Goal: Task Accomplishment & Management: Manage account settings

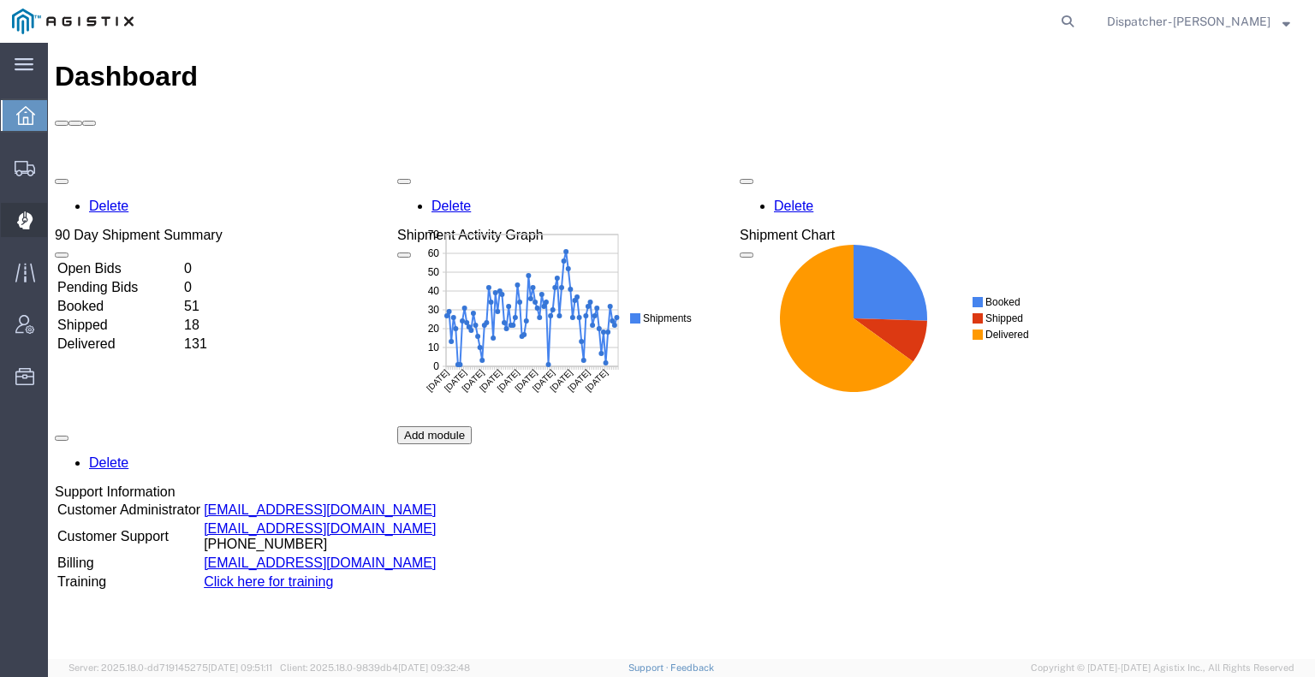
click at [21, 222] on icon at bounding box center [23, 220] width 15 height 17
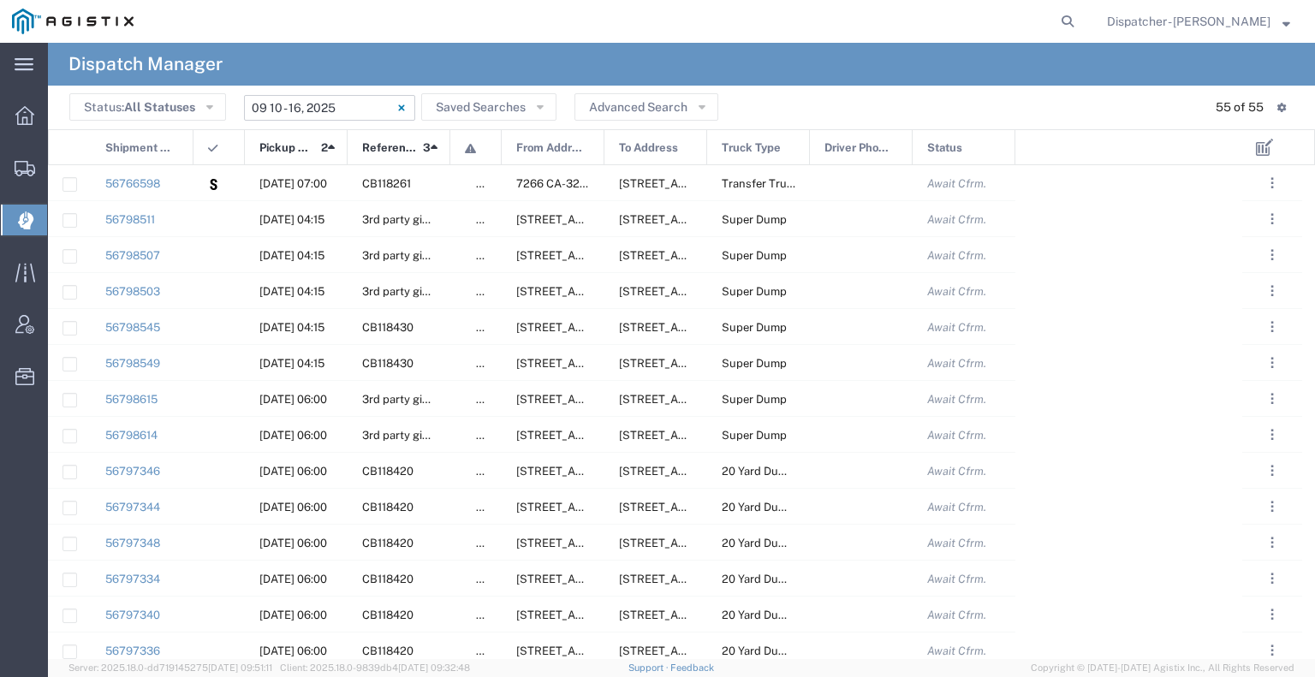
click at [349, 116] on input "[DATE] - [DATE]" at bounding box center [329, 108] width 171 height 26
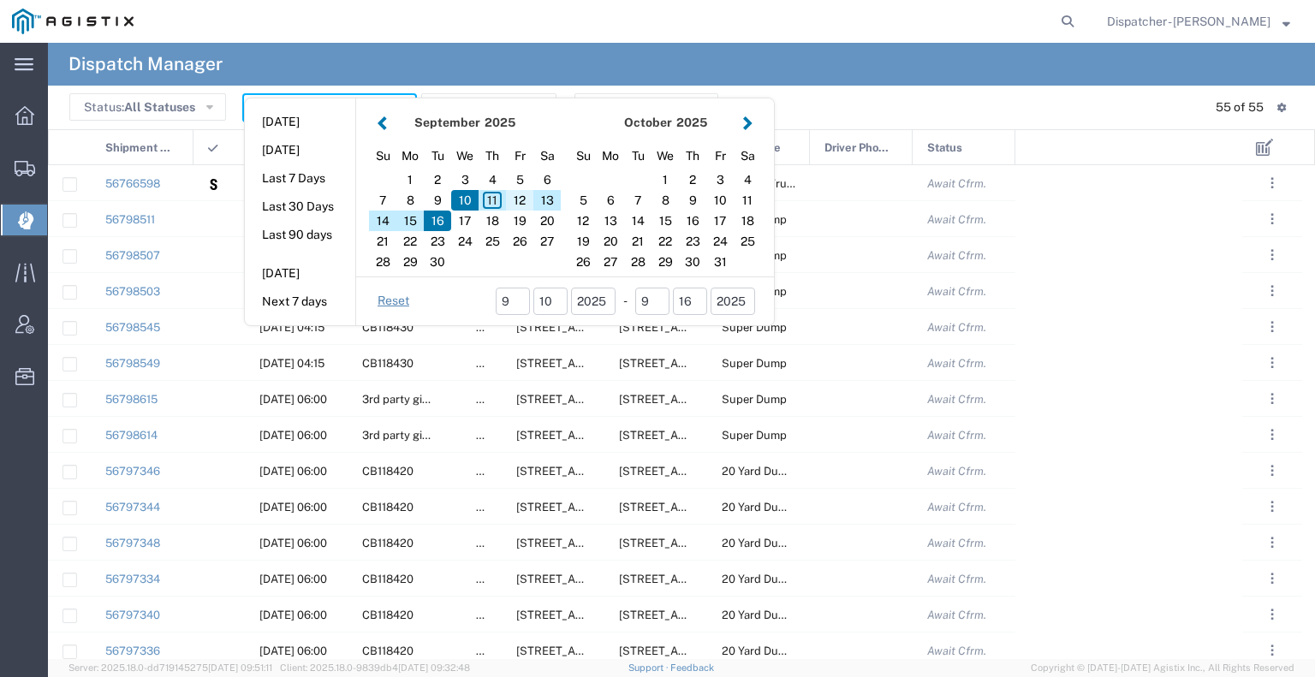
click at [517, 195] on div "12" at bounding box center [519, 200] width 27 height 21
type input "[DATE]"
type input "[DATE] - [DATE]"
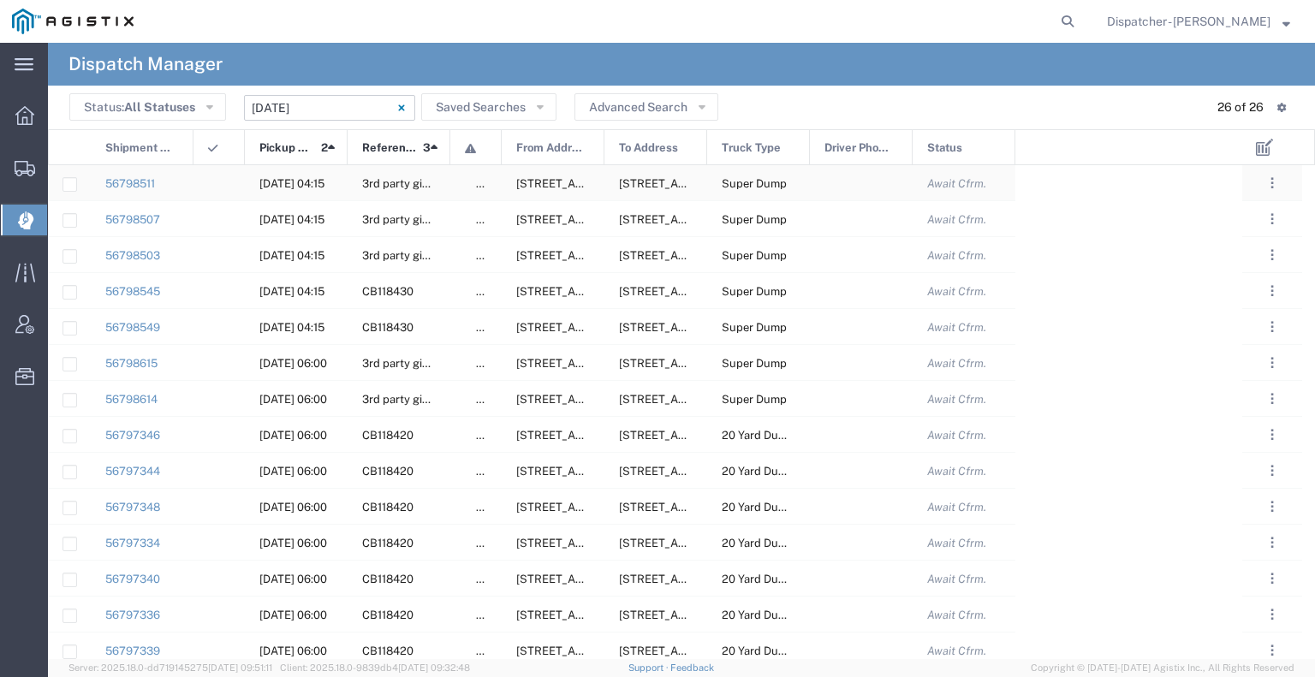
click at [898, 193] on div at bounding box center [861, 182] width 103 height 35
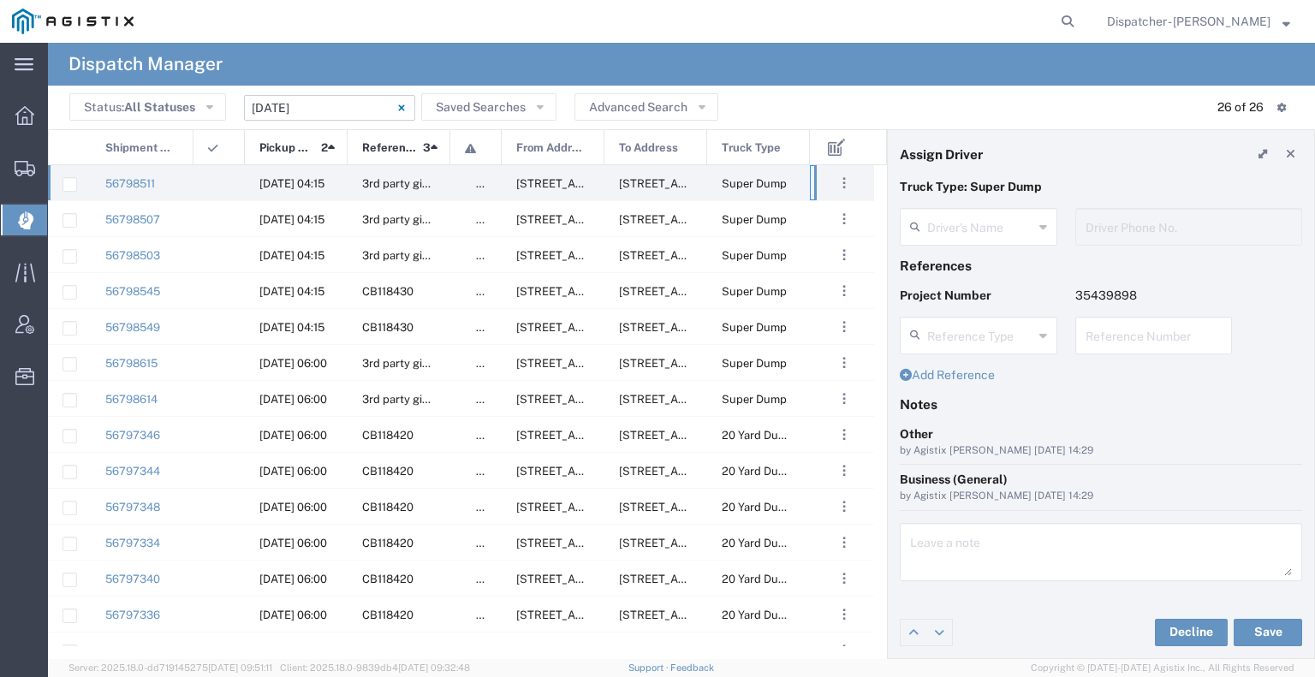
click at [959, 232] on agx-dispatcher-assign-widget "Driver's Name Driver Phone No." at bounding box center [1100, 233] width 402 height 50
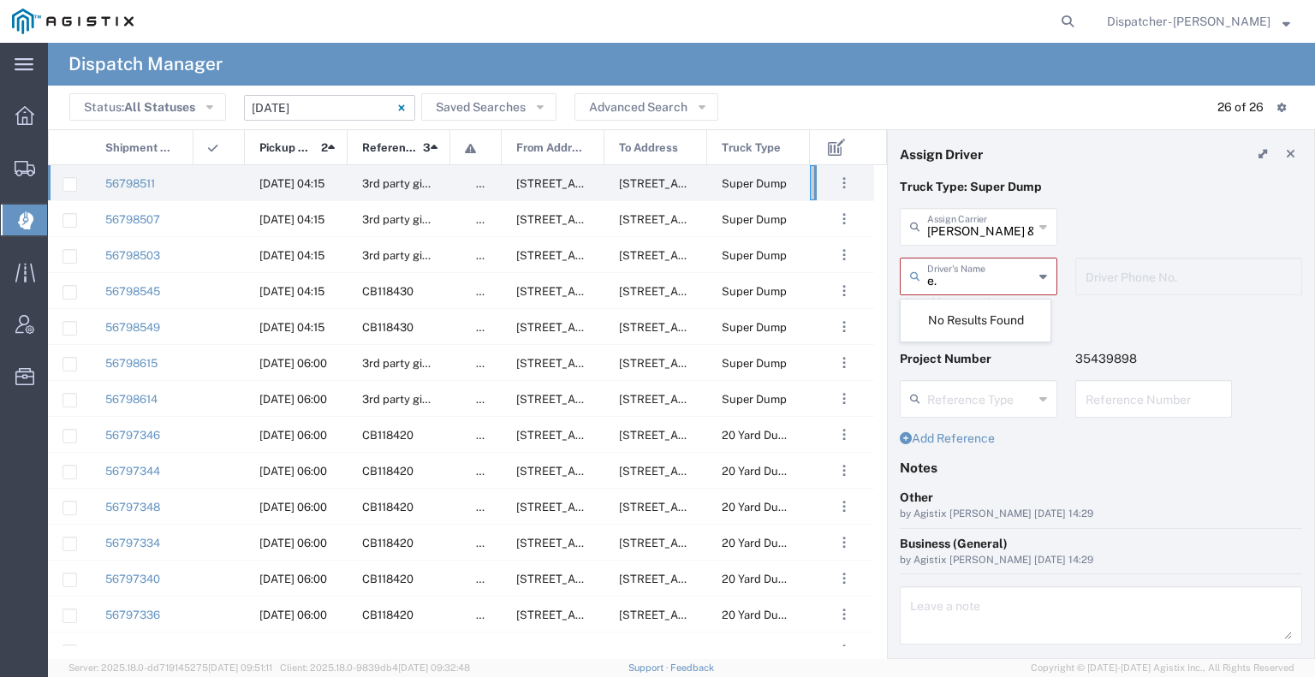
type input "e."
click at [971, 229] on input "text" at bounding box center [980, 226] width 106 height 30
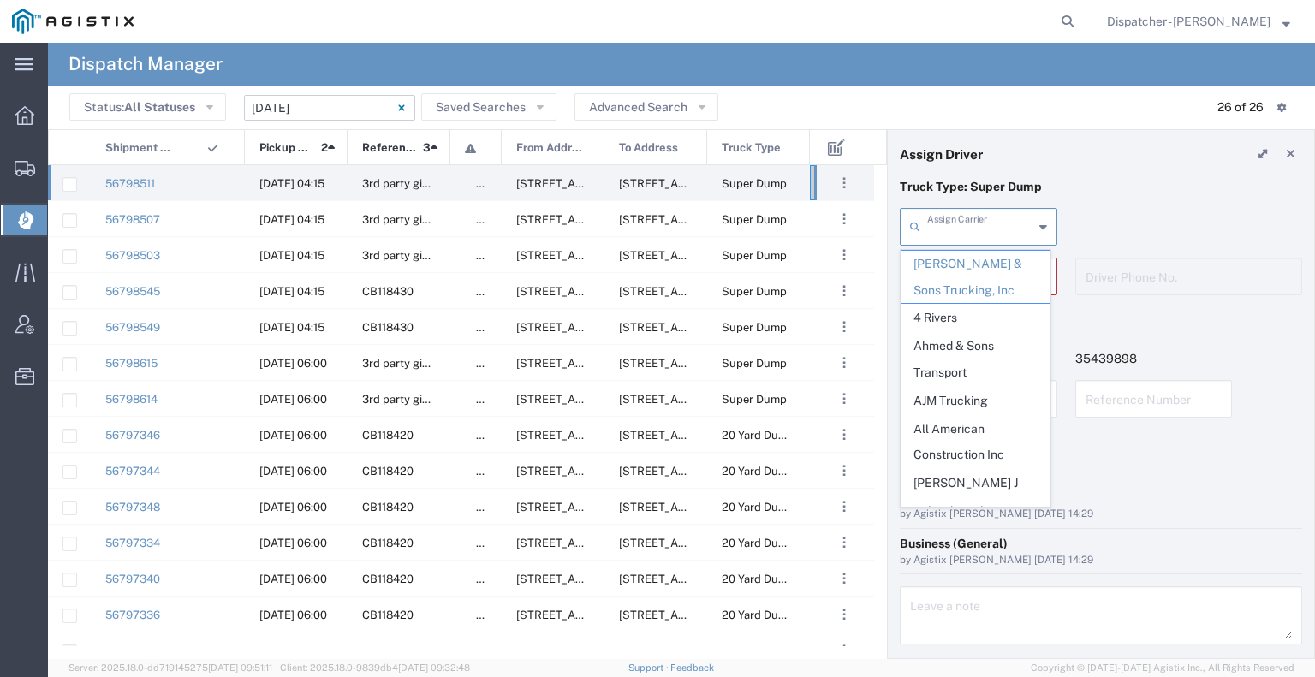
click at [971, 229] on input "text" at bounding box center [980, 226] width 106 height 30
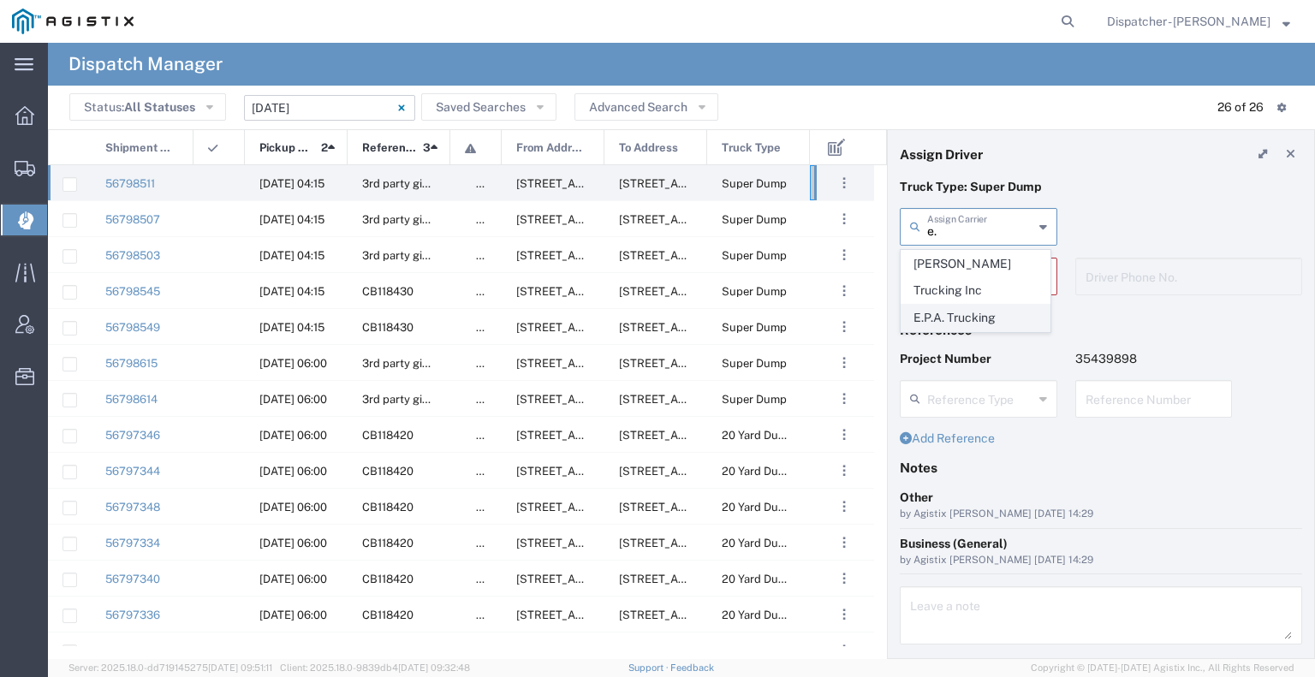
click at [962, 305] on span "E.P.A. Trucking" at bounding box center [975, 318] width 148 height 27
type input "E.P.A. Trucking"
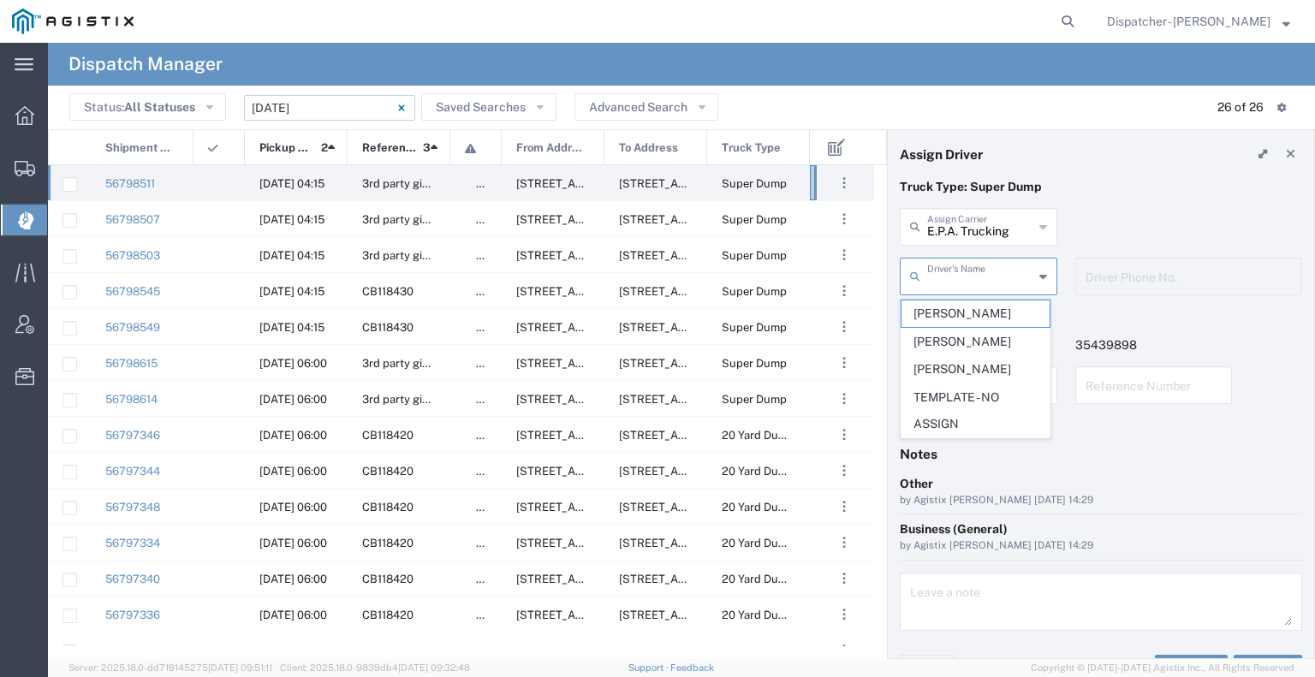
click at [957, 273] on input "text" at bounding box center [980, 275] width 106 height 30
click at [962, 312] on span "[PERSON_NAME]" at bounding box center [975, 313] width 148 height 27
type input "[PERSON_NAME]"
type input "6504689024"
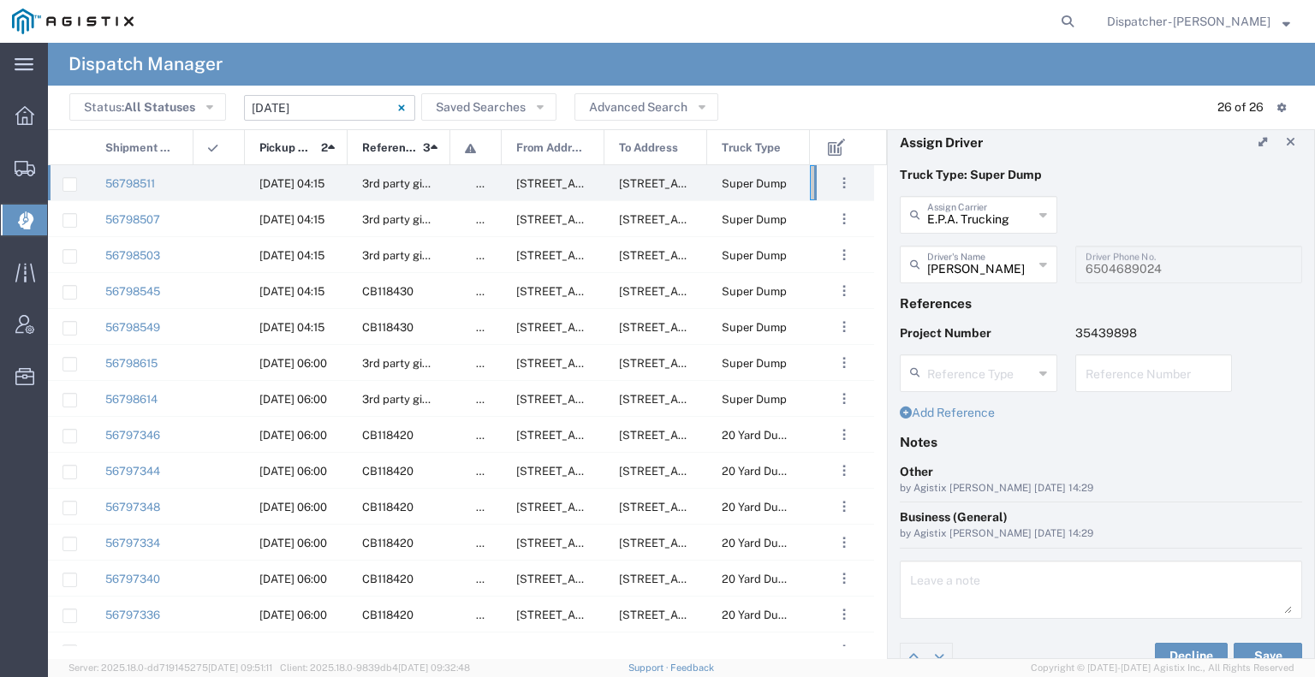
scroll to position [33, 0]
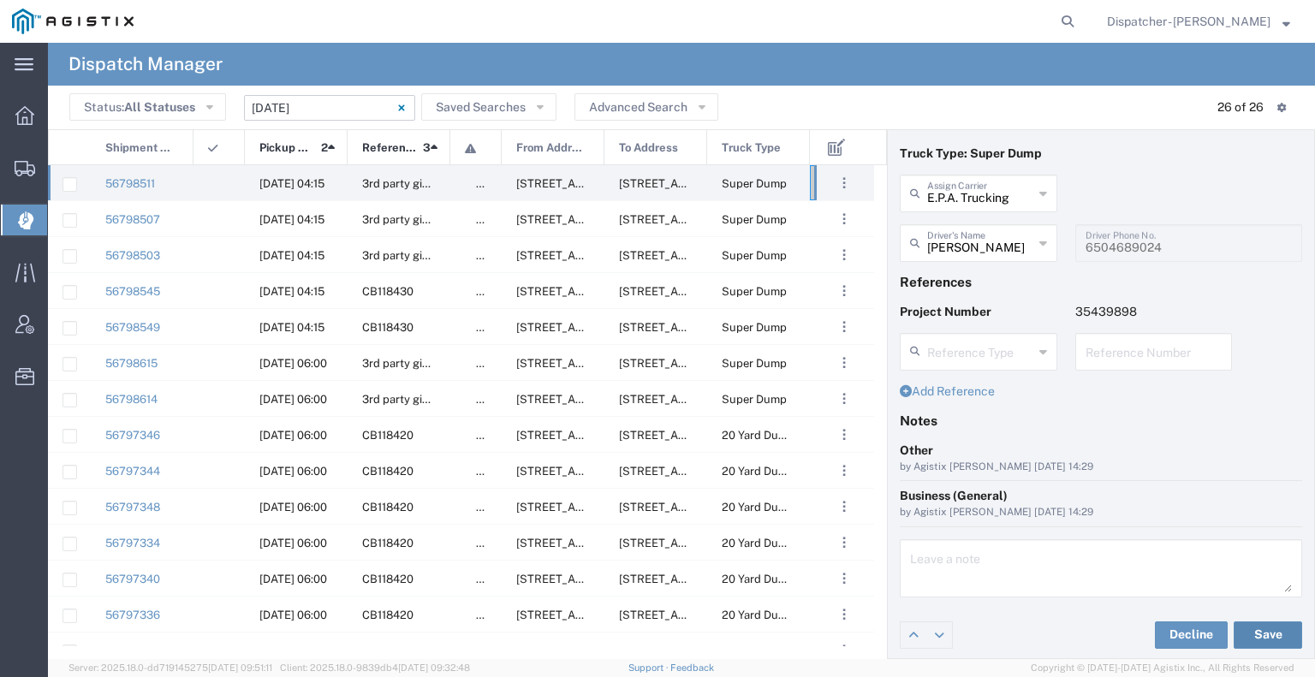
click at [1243, 629] on button "Save" at bounding box center [1267, 634] width 68 height 27
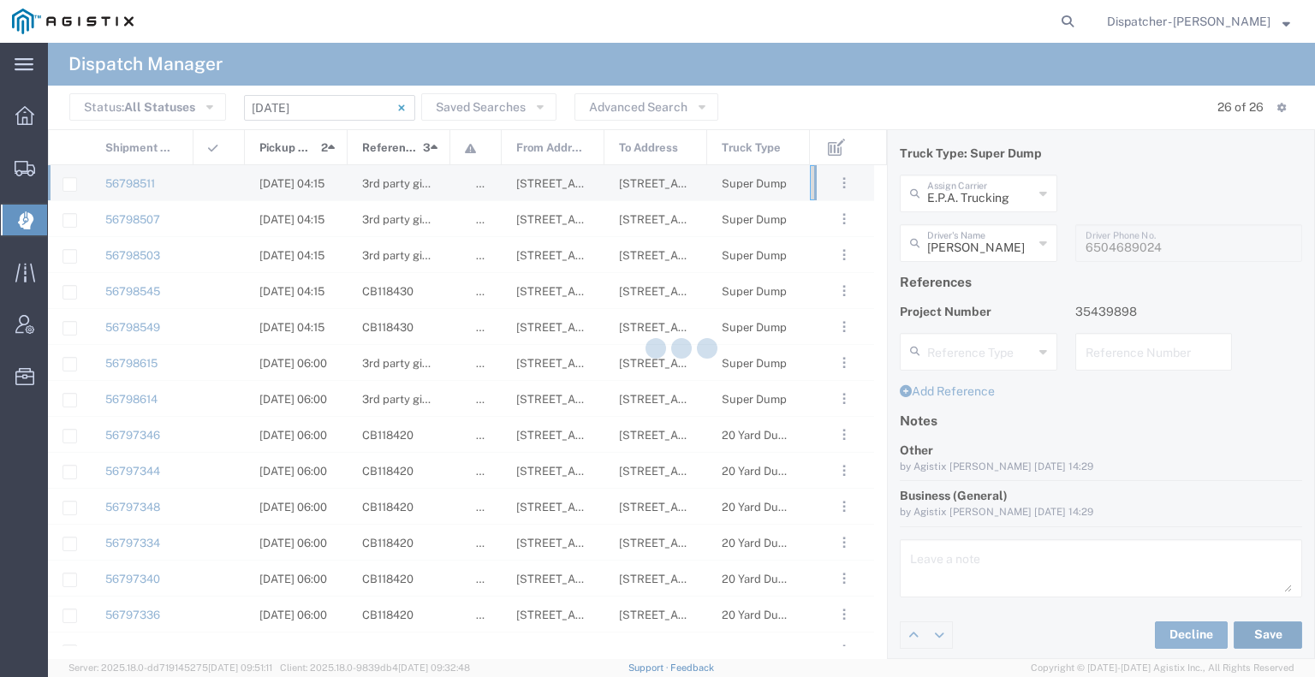
type input "[PERSON_NAME]"
type input "E.P.A. Trucking"
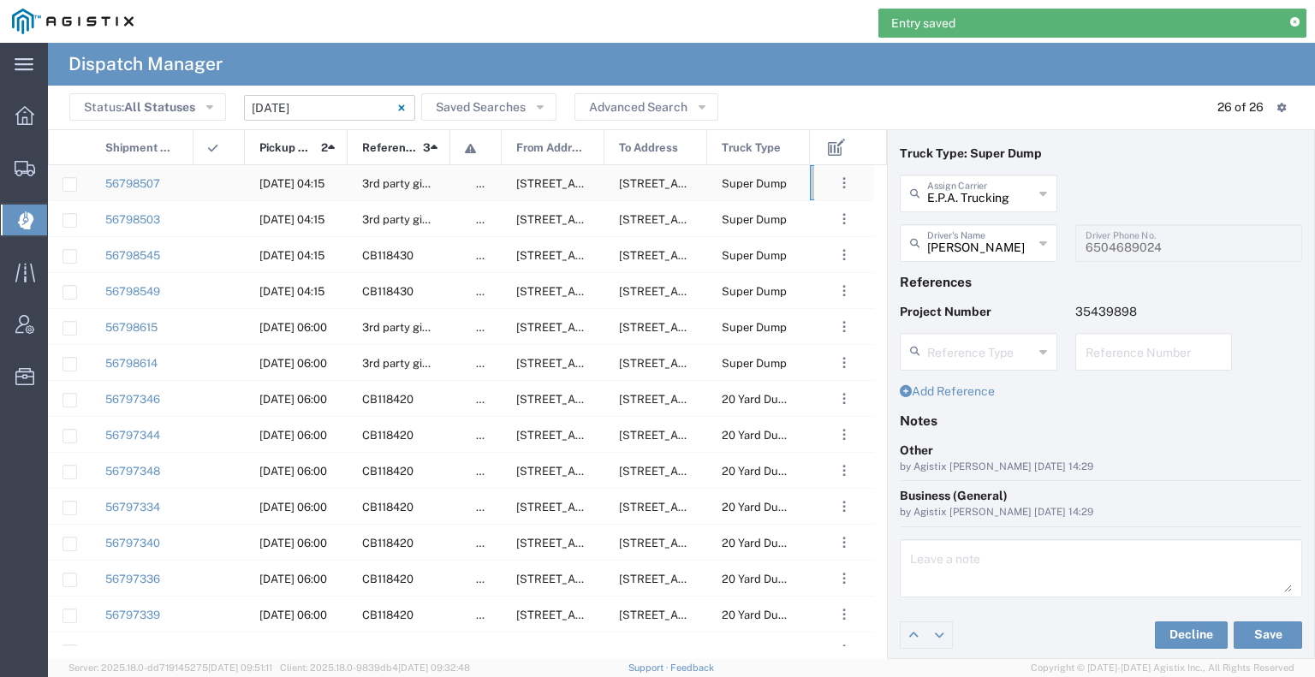
click at [213, 188] on agx-ag-table-icon-cell at bounding box center [213, 183] width 11 height 13
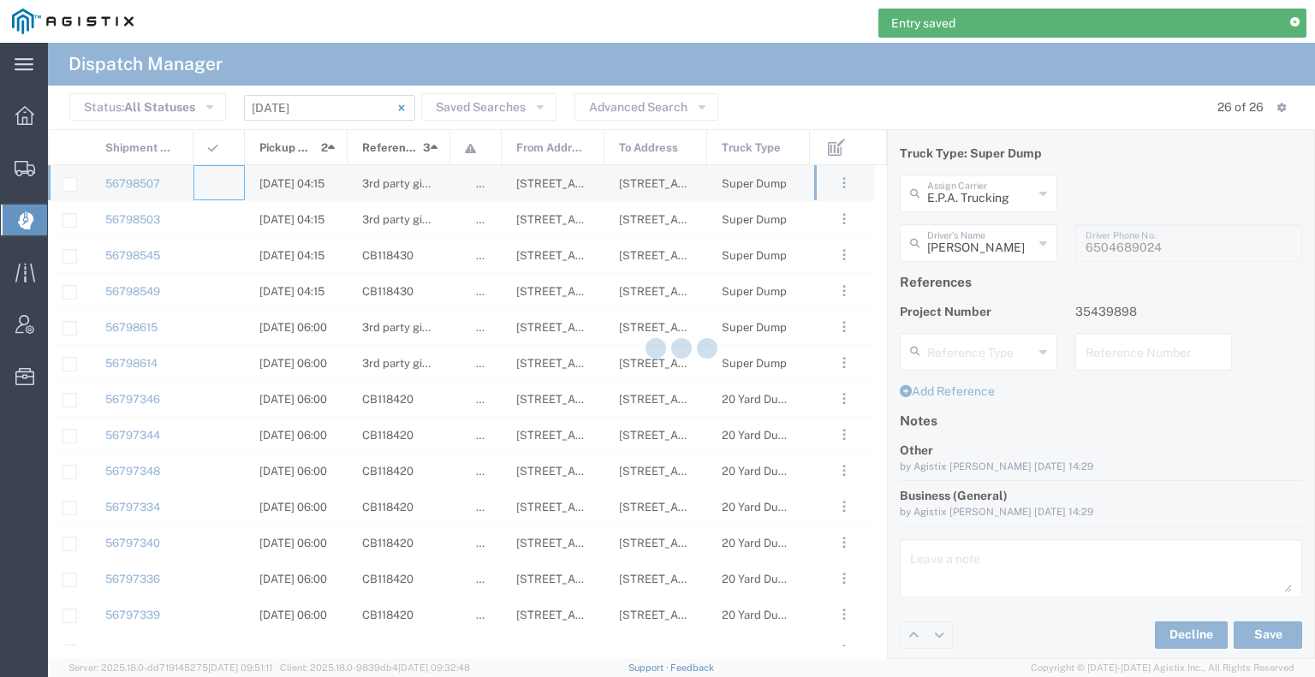
type input "[PERSON_NAME] & Sons Trucking, Inc"
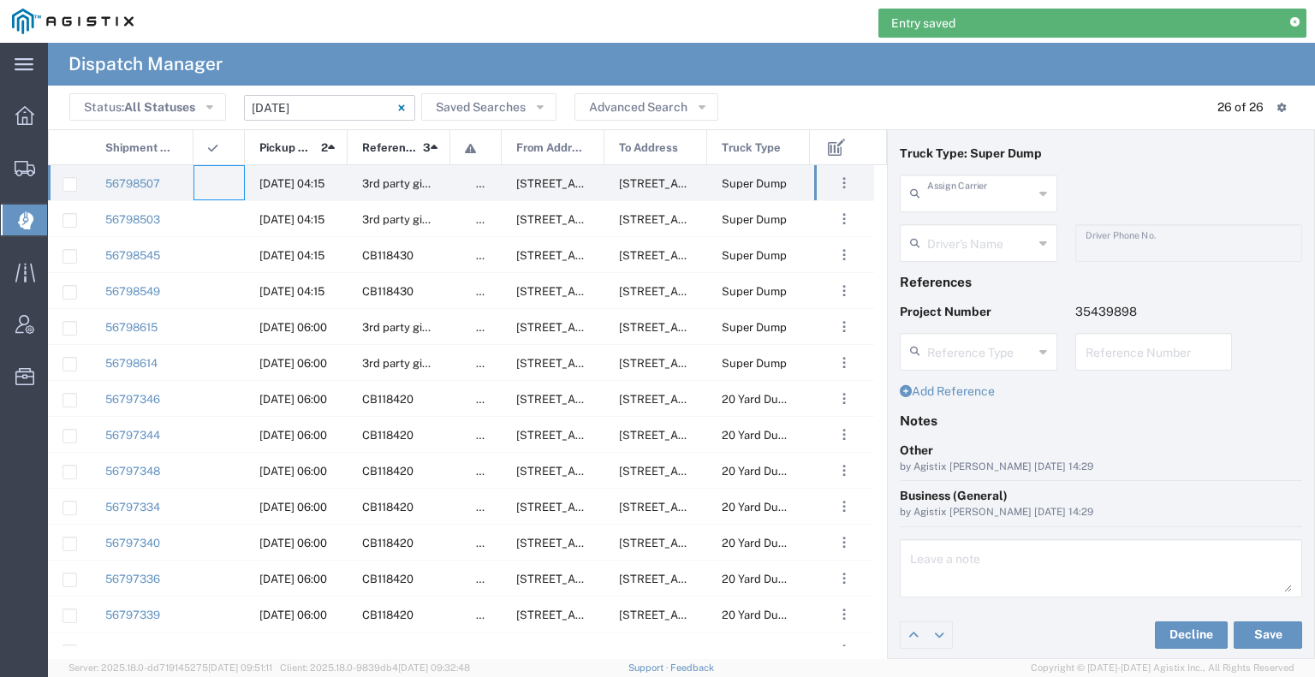
click at [935, 201] on input "text" at bounding box center [980, 192] width 106 height 30
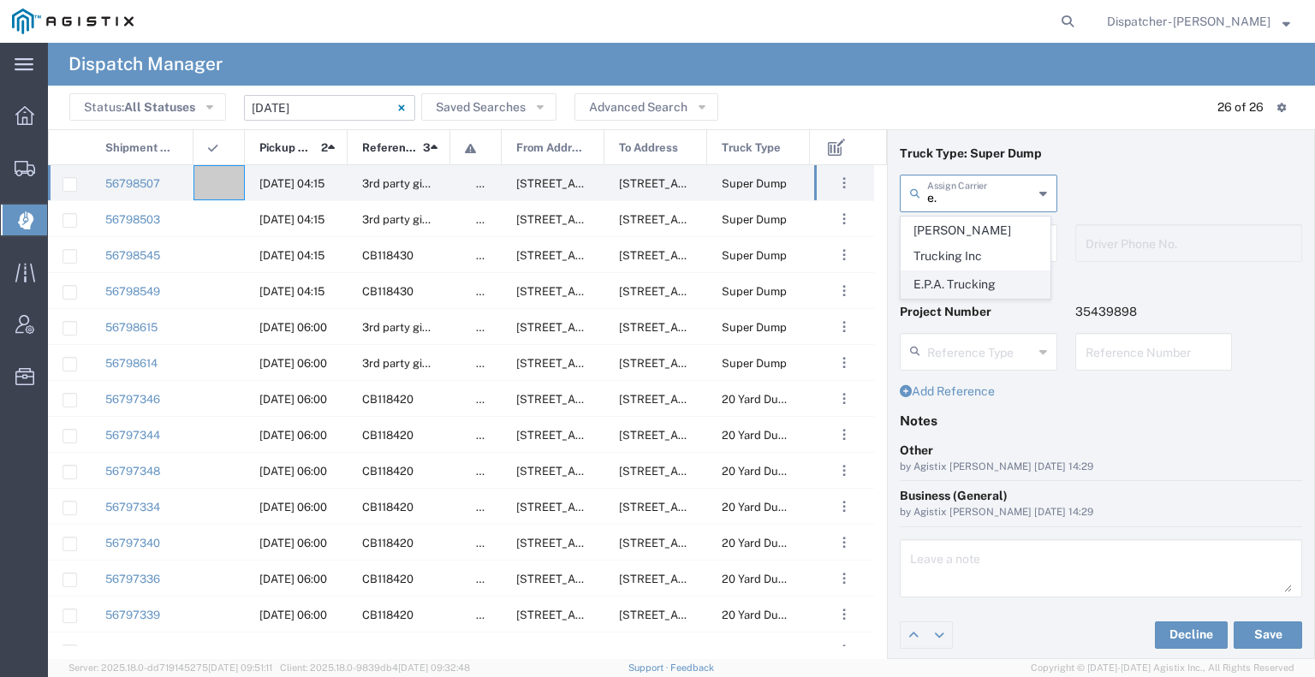
click at [969, 271] on span "E.P.A. Trucking" at bounding box center [975, 284] width 148 height 27
type input "E.P.A. Trucking"
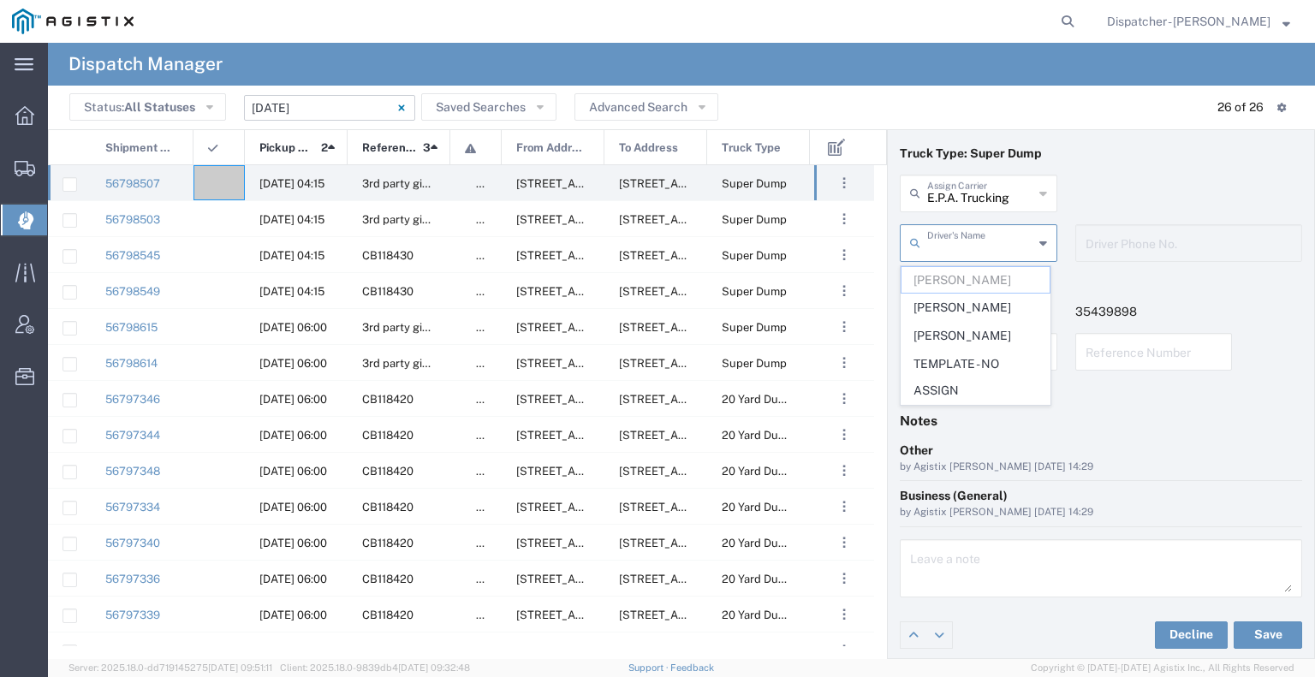
click at [968, 249] on input "text" at bounding box center [980, 242] width 106 height 30
click at [979, 336] on span "[PERSON_NAME]" at bounding box center [975, 336] width 148 height 27
type input "[PERSON_NAME]"
type input "6505371145"
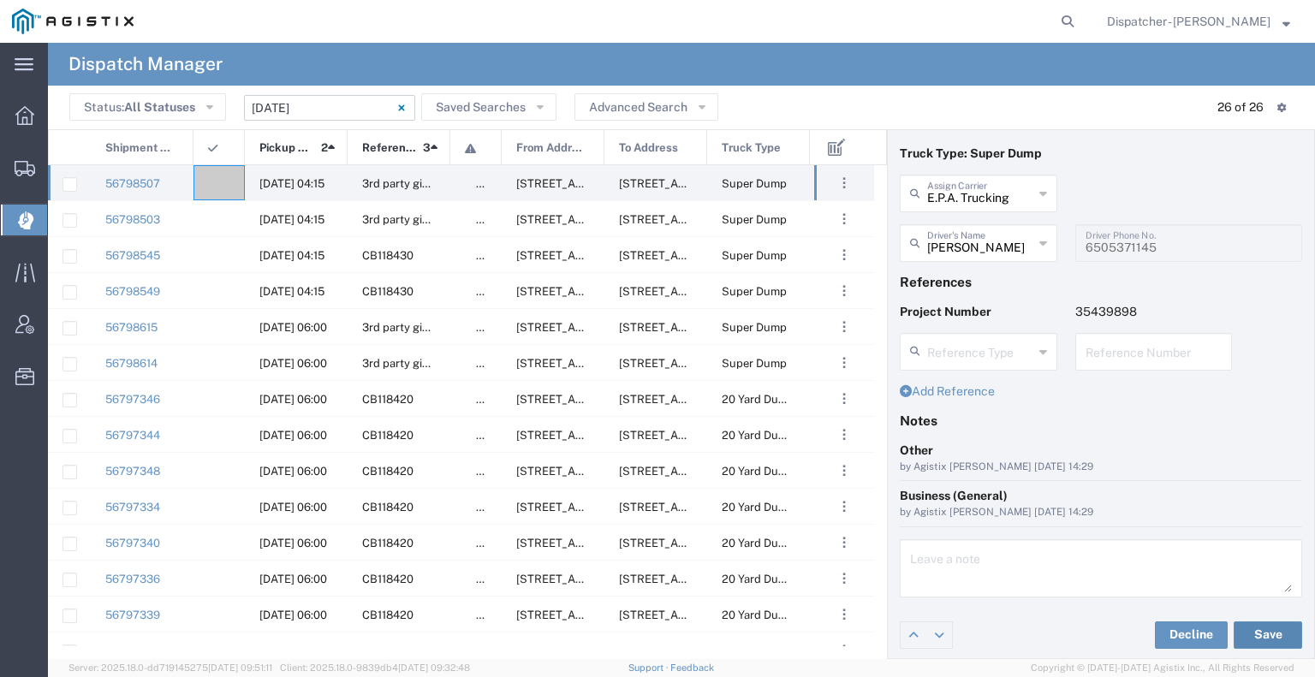
click at [1260, 626] on button "Save" at bounding box center [1267, 634] width 68 height 27
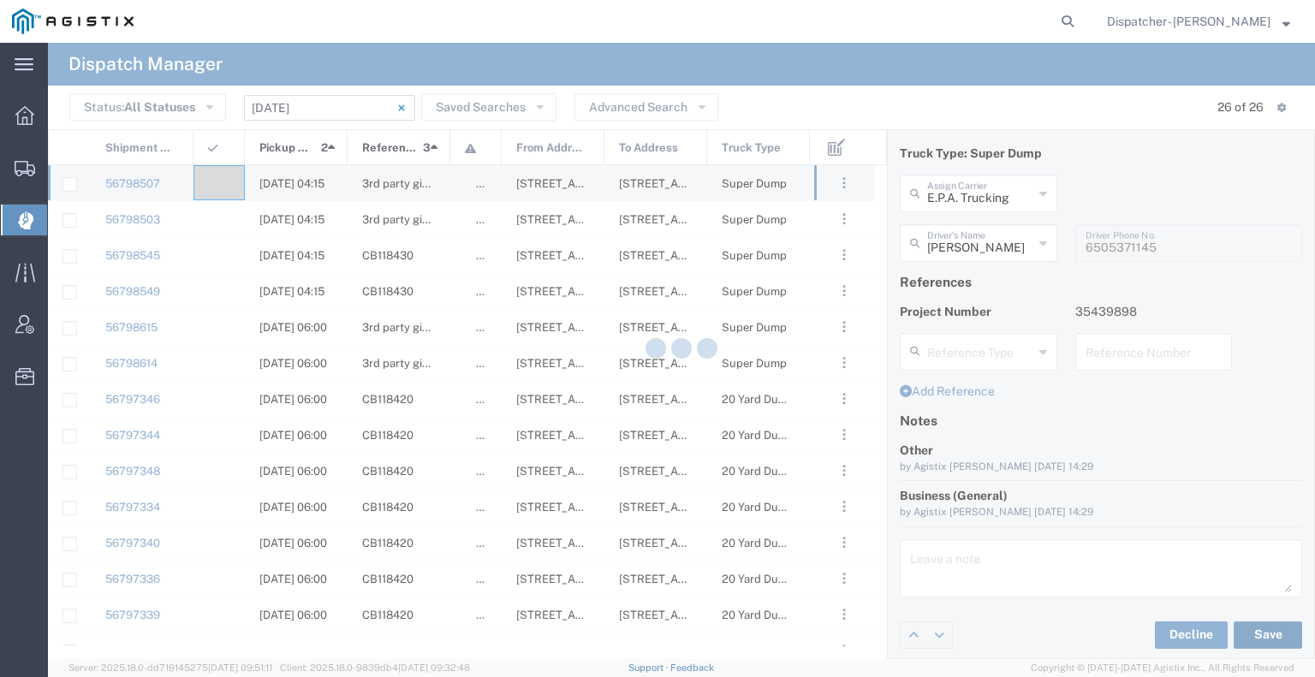
type input "[PERSON_NAME]"
type input "E.P.A. Trucking"
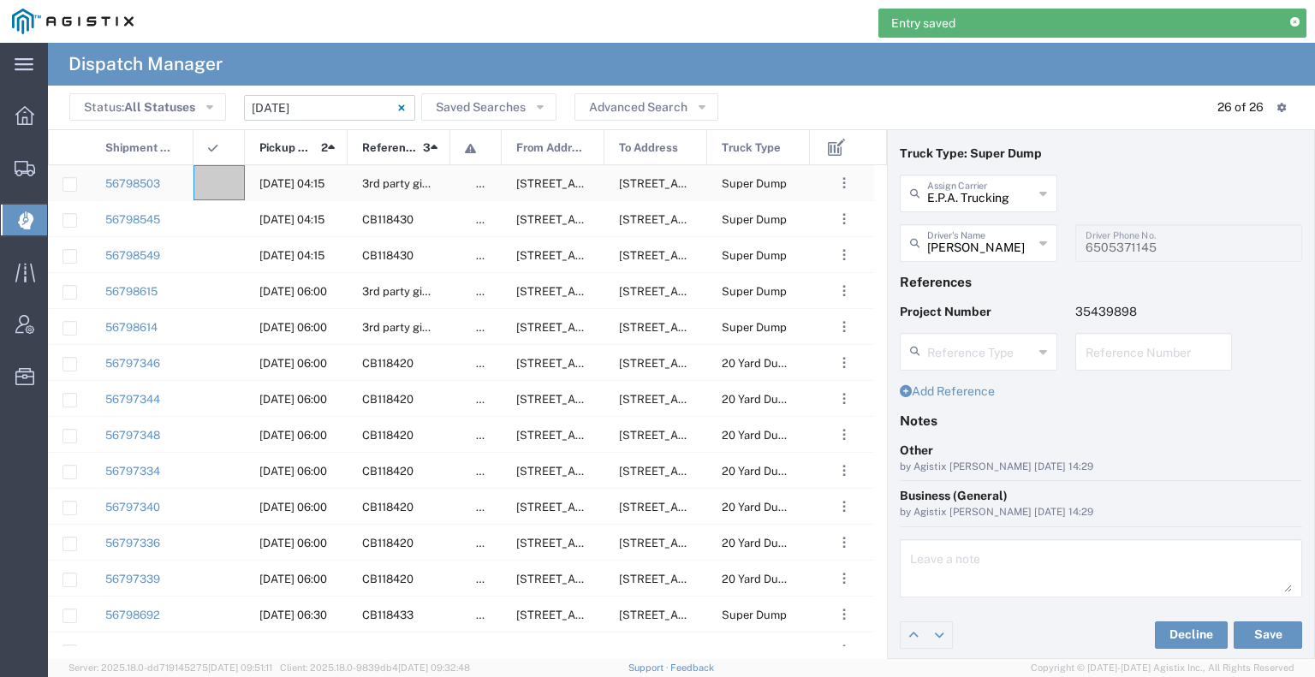
click at [221, 193] on div at bounding box center [218, 182] width 51 height 35
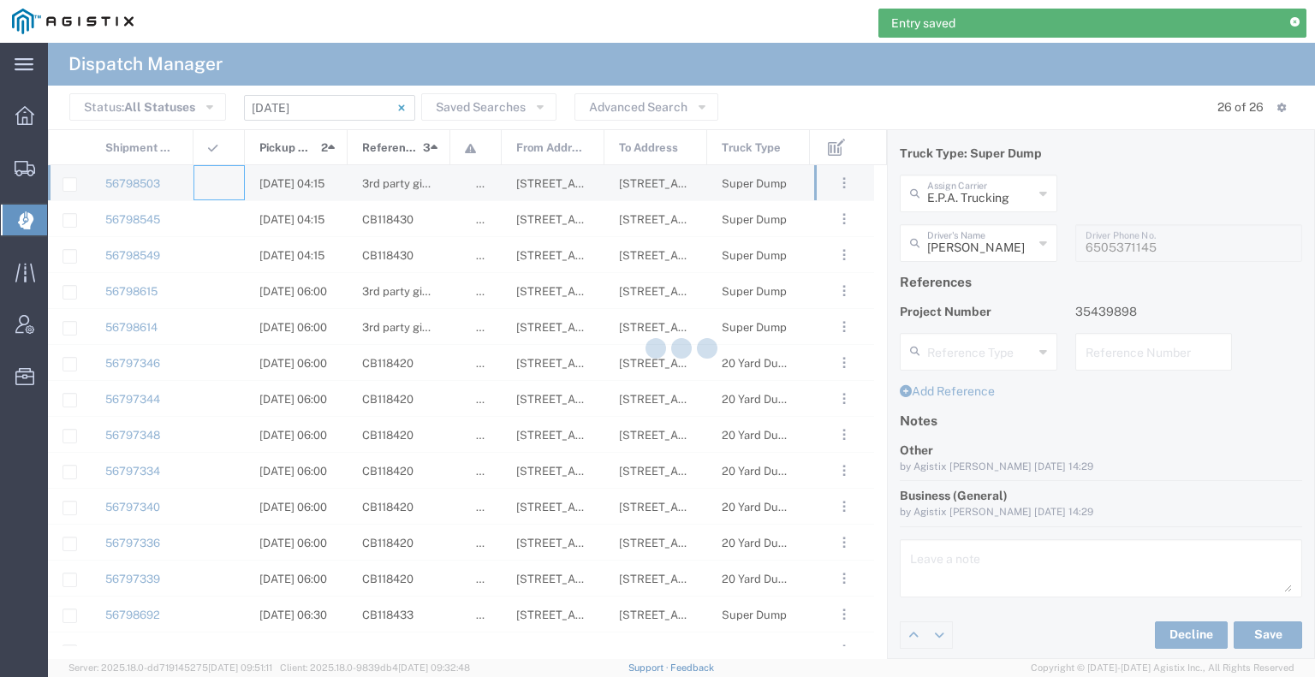
type input "[PERSON_NAME] & Sons Trucking, Inc"
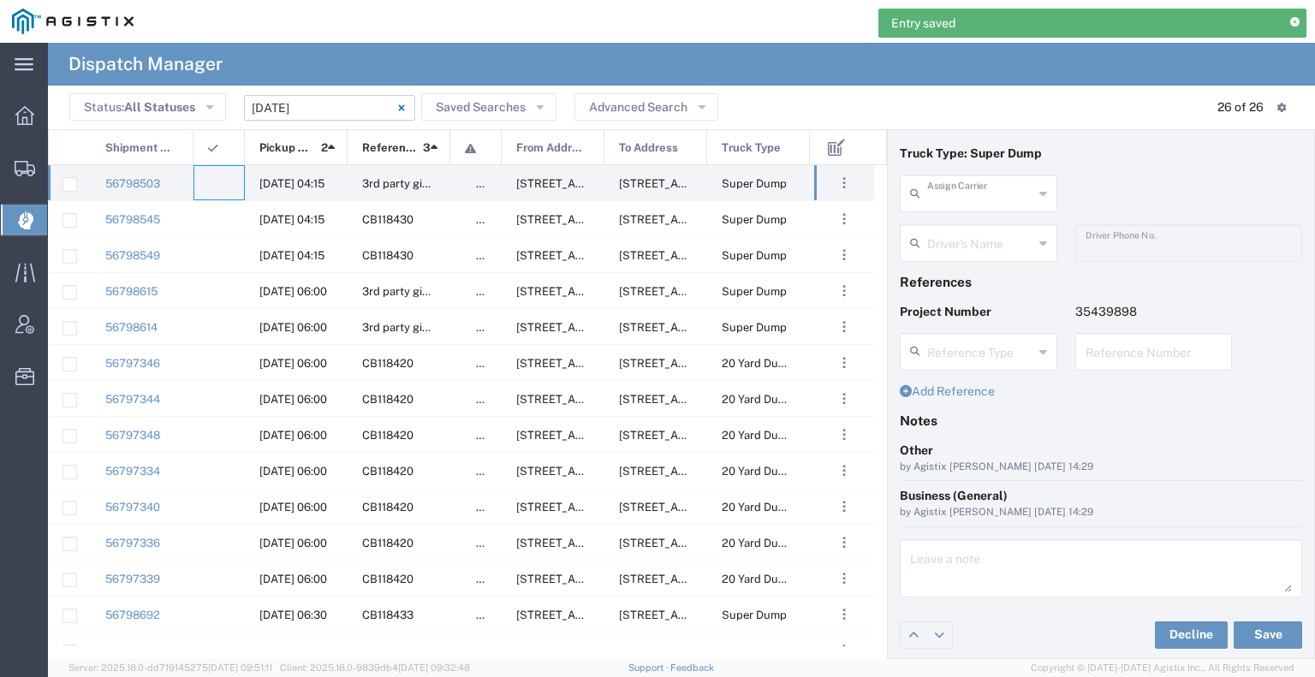
click at [965, 194] on input "text" at bounding box center [980, 192] width 106 height 30
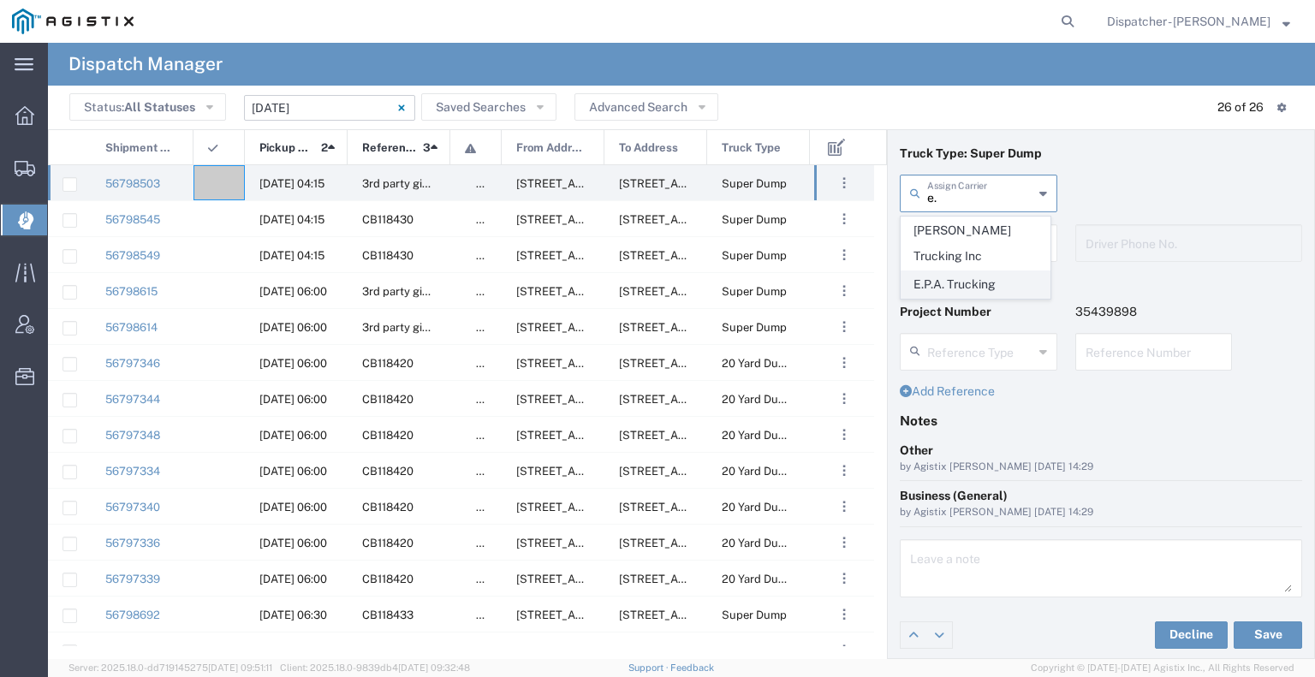
click at [968, 271] on span "E.P.A. Trucking" at bounding box center [975, 284] width 148 height 27
type input "E.P.A. Trucking"
click at [962, 245] on input "text" at bounding box center [980, 242] width 106 height 30
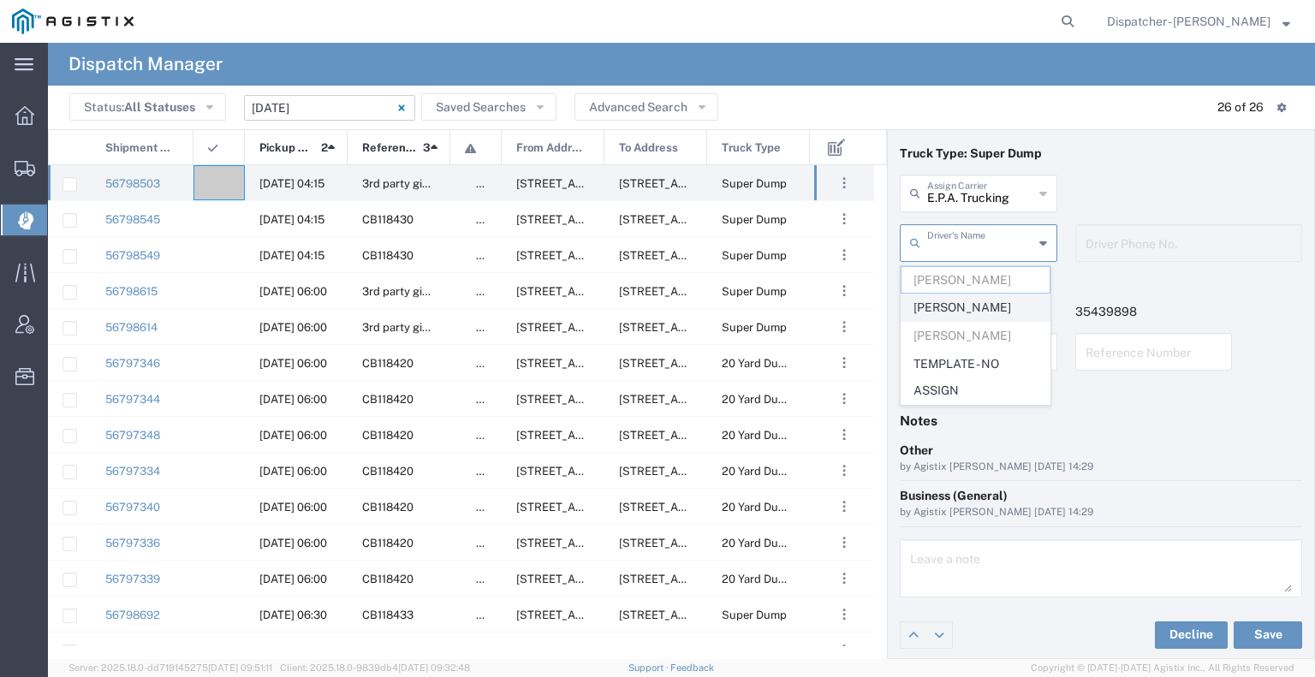
click at [962, 302] on span "[PERSON_NAME]" at bounding box center [975, 307] width 148 height 27
type input "[PERSON_NAME]"
type input "[PHONE_NUMBER]"
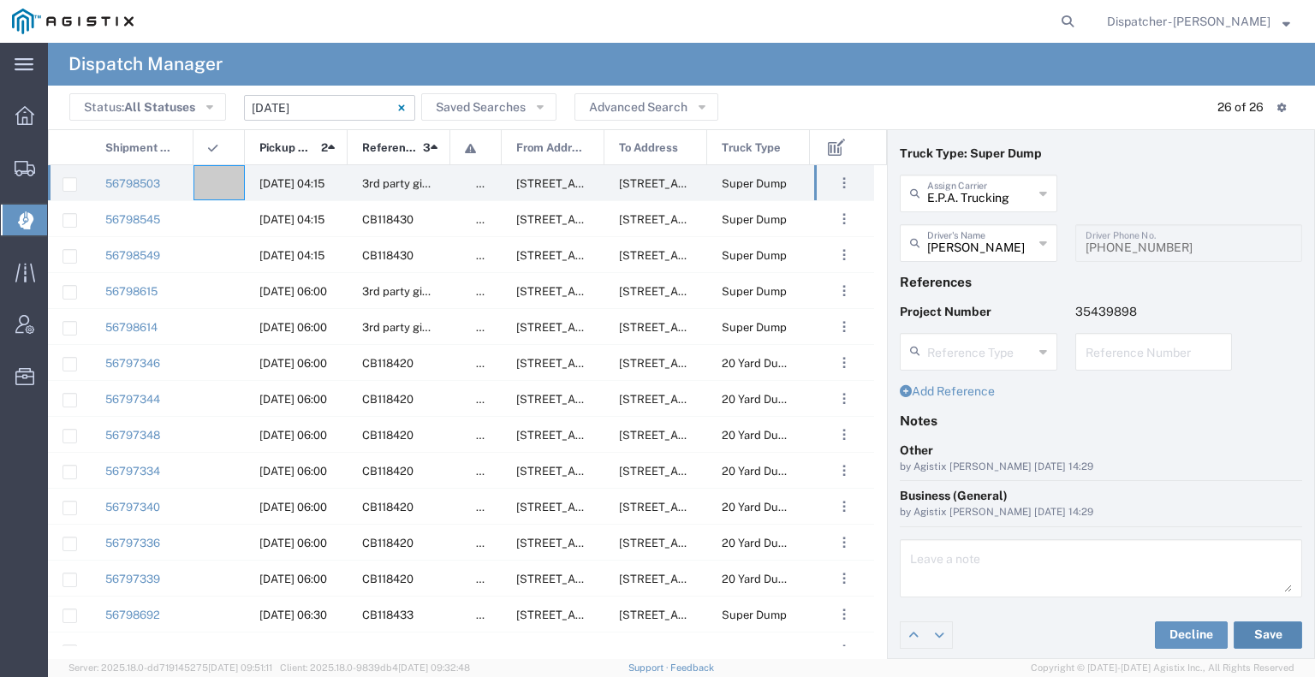
click at [1249, 637] on button "Save" at bounding box center [1267, 634] width 68 height 27
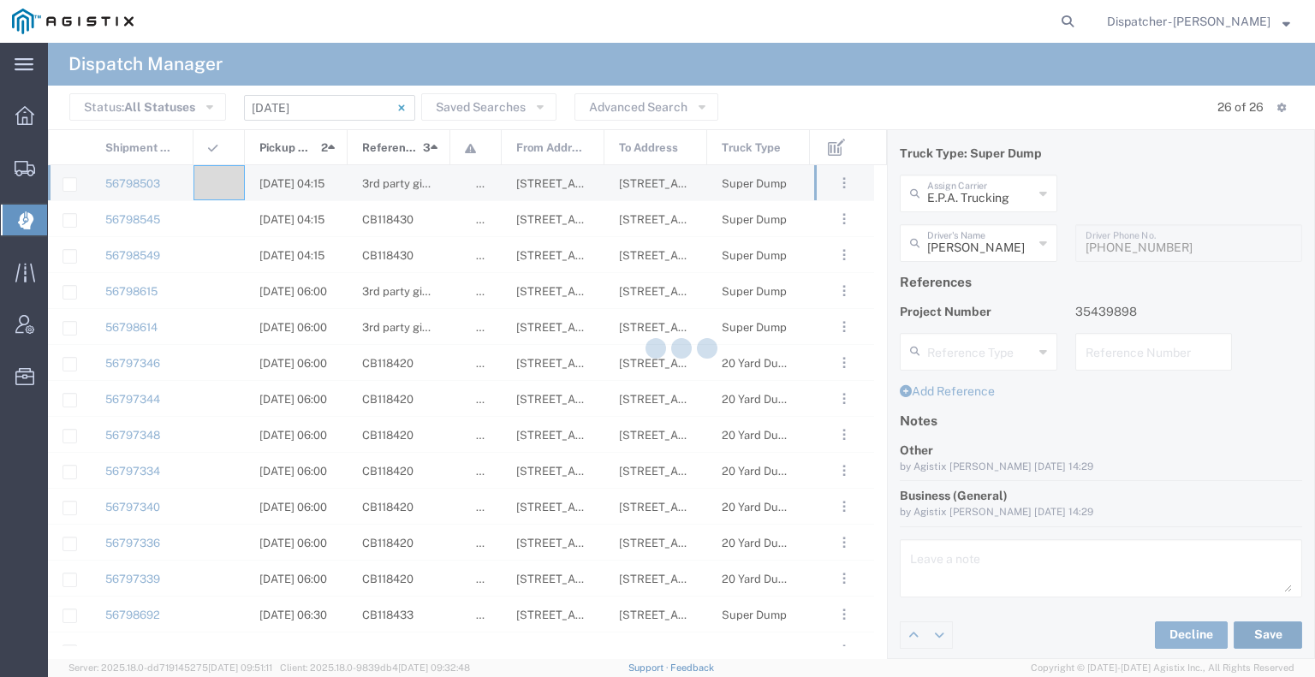
type input "[PERSON_NAME]"
type input "E.P.A. Trucking"
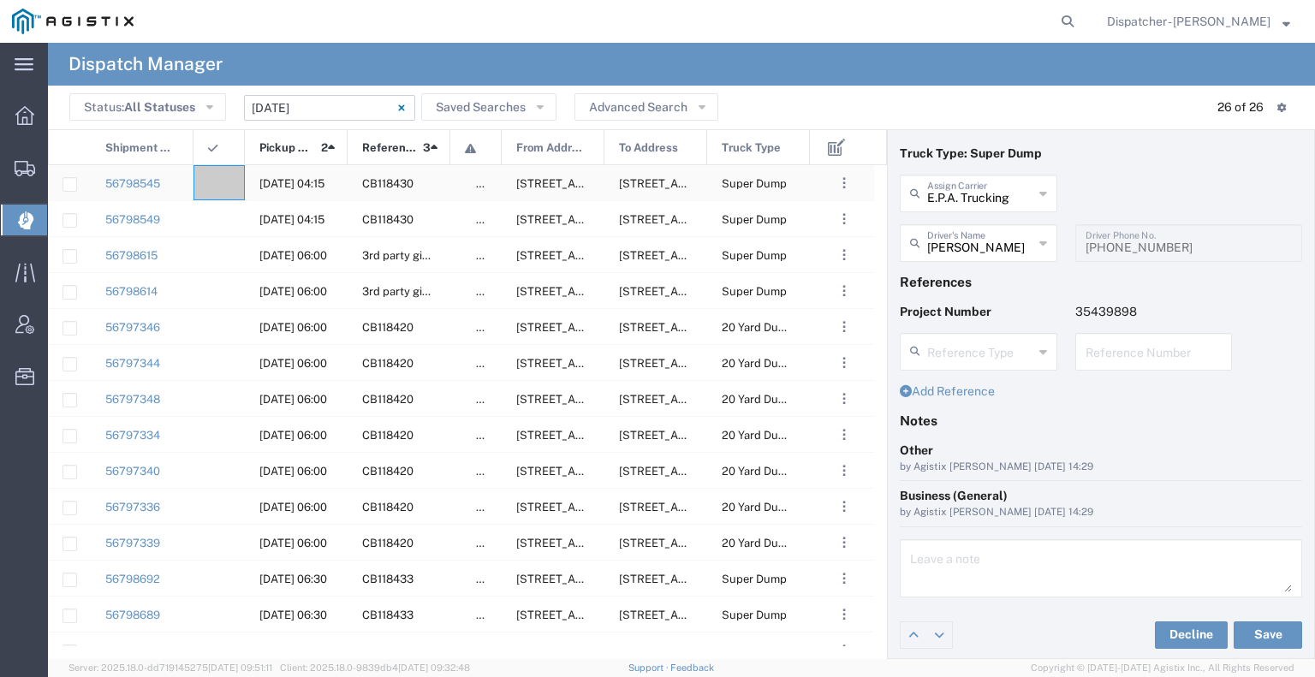
click at [223, 174] on div at bounding box center [218, 182] width 51 height 35
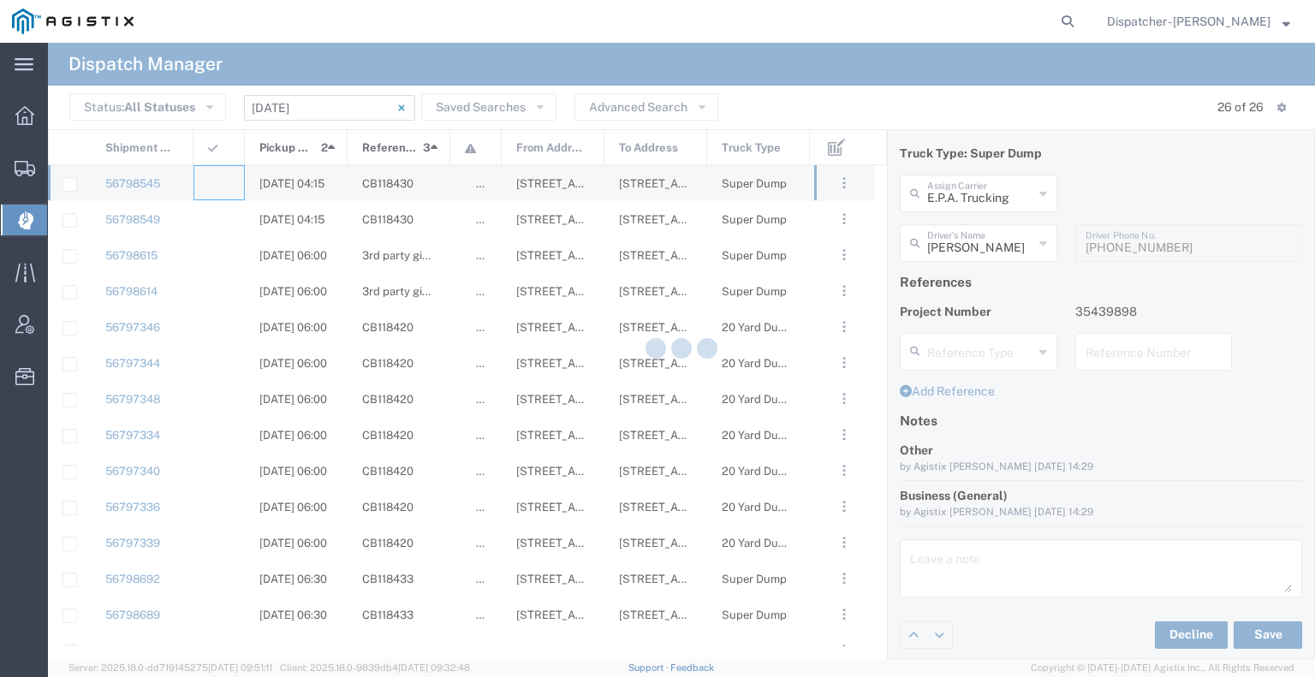
type input "[PERSON_NAME] & Sons Trucking, Inc"
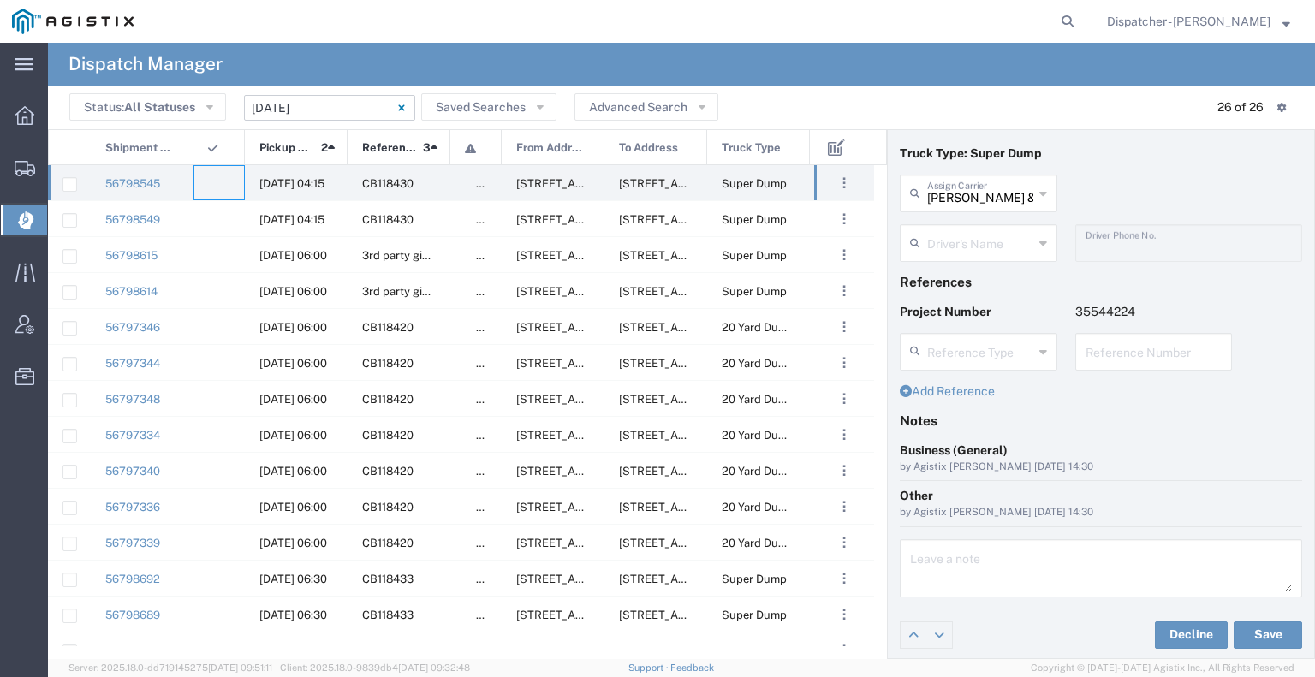
click at [968, 245] on input "text" at bounding box center [980, 242] width 106 height 30
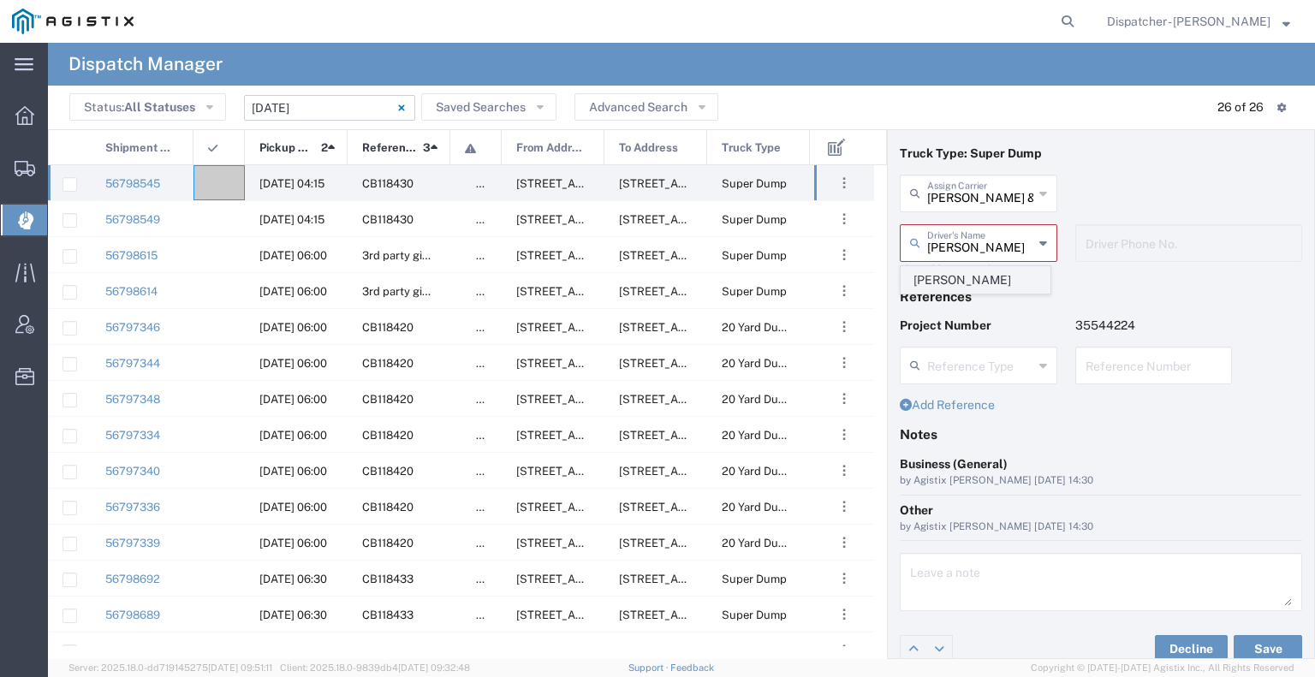
click at [968, 288] on span "[PERSON_NAME]" at bounding box center [975, 280] width 148 height 27
type input "[PERSON_NAME]"
type input "2096295517"
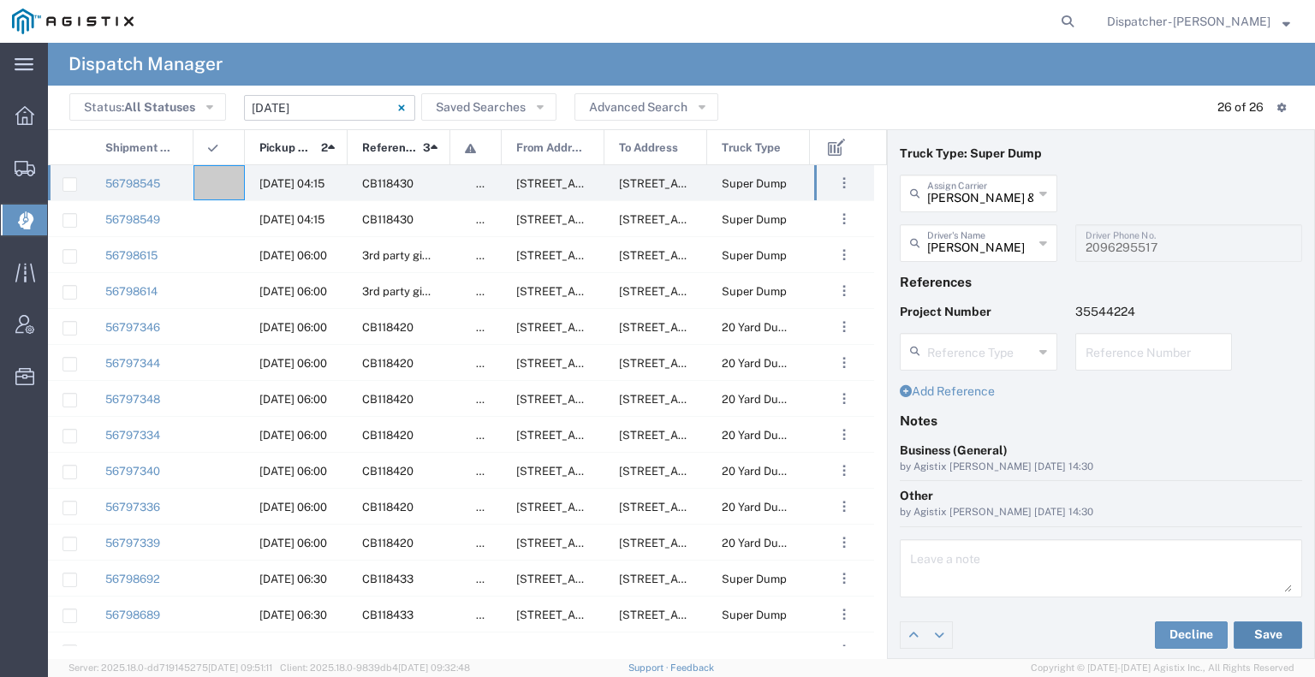
click at [1250, 629] on button "Save" at bounding box center [1267, 634] width 68 height 27
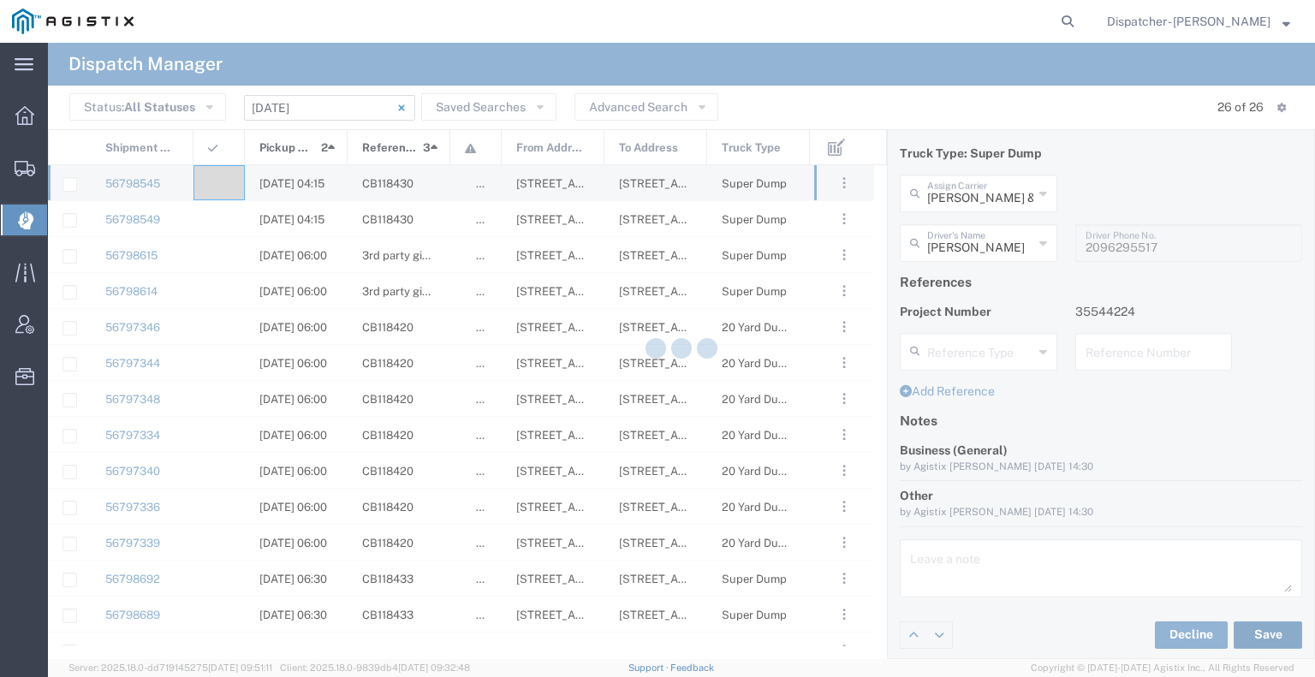
type input "[PERSON_NAME]"
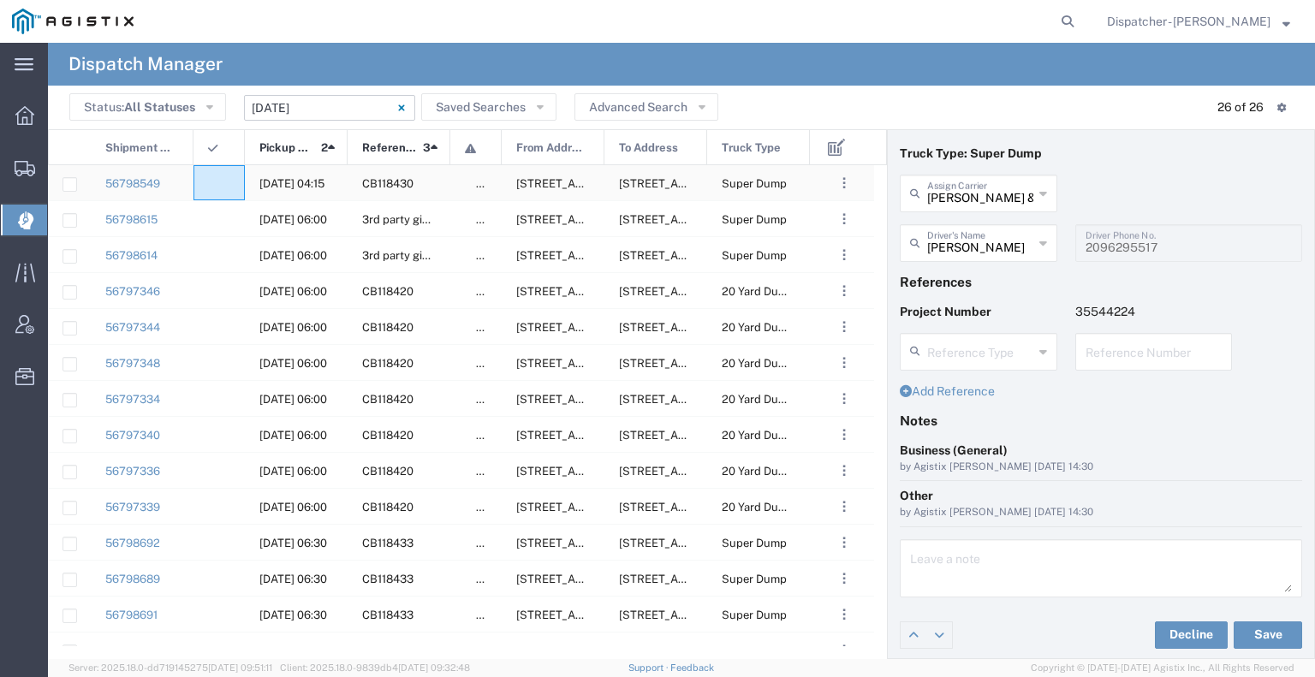
click at [219, 191] on div at bounding box center [218, 182] width 51 height 35
click at [978, 198] on input "text" at bounding box center [980, 192] width 106 height 30
click at [979, 230] on span "[PERSON_NAME]" at bounding box center [975, 230] width 148 height 27
type input "[PERSON_NAME]"
click at [962, 250] on input "text" at bounding box center [980, 242] width 106 height 30
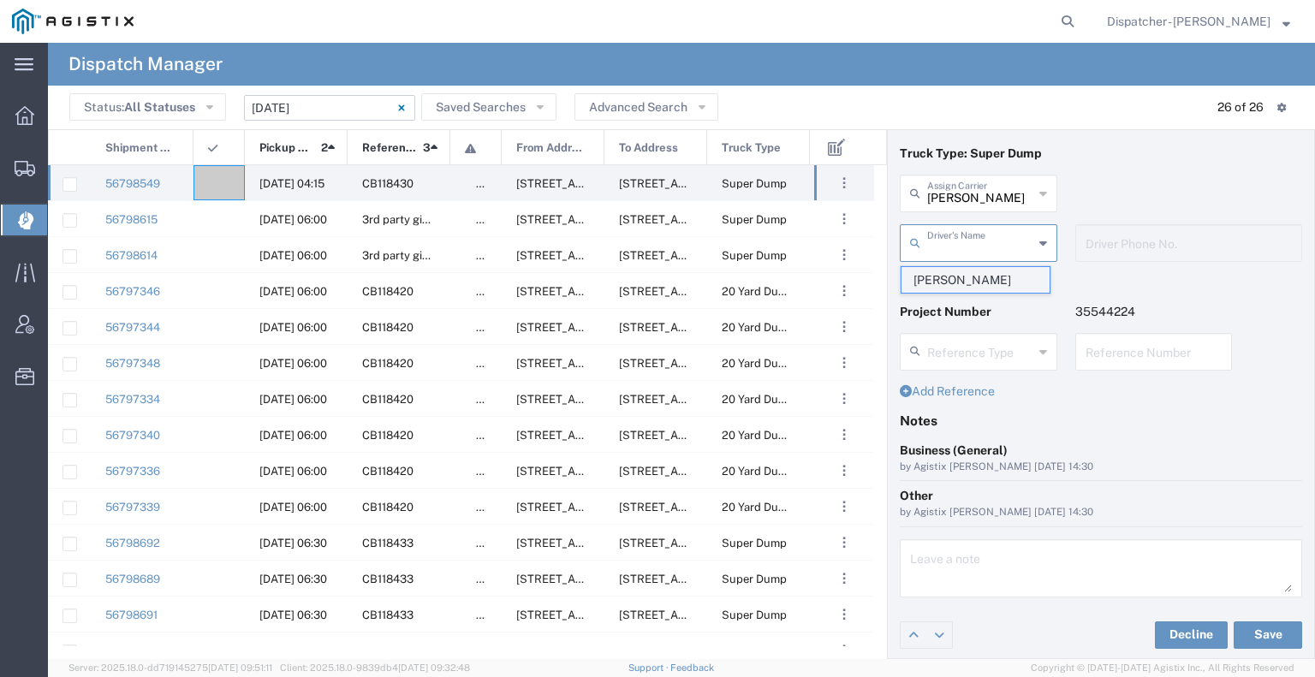
click at [959, 282] on span "[PERSON_NAME]" at bounding box center [975, 280] width 148 height 27
click at [1241, 636] on button "Save" at bounding box center [1267, 634] width 68 height 27
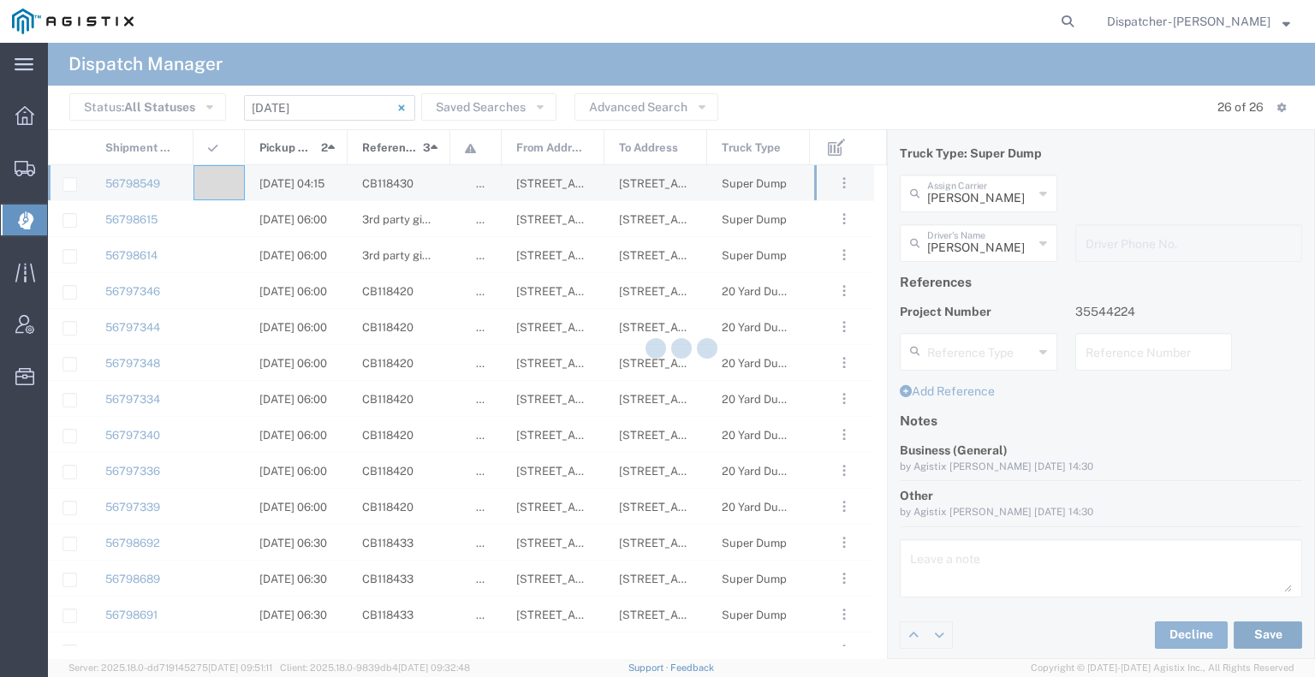
type input "[PERSON_NAME]"
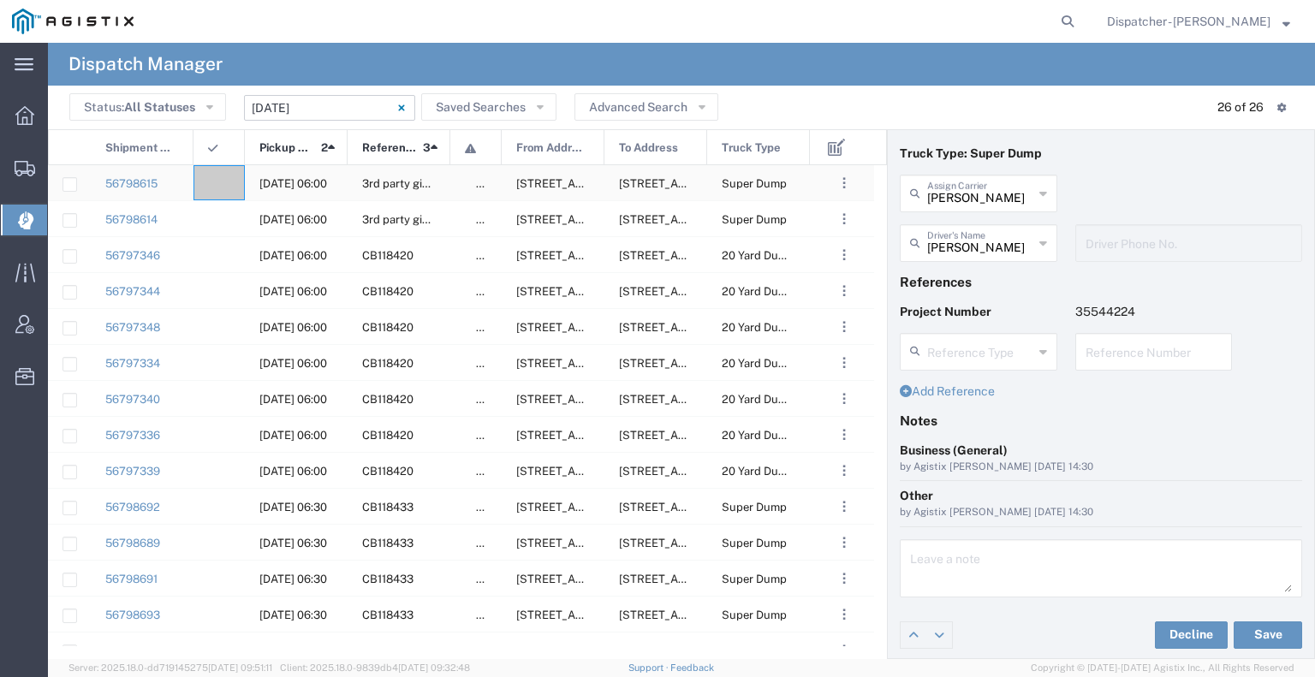
click at [234, 181] on div at bounding box center [218, 182] width 51 height 35
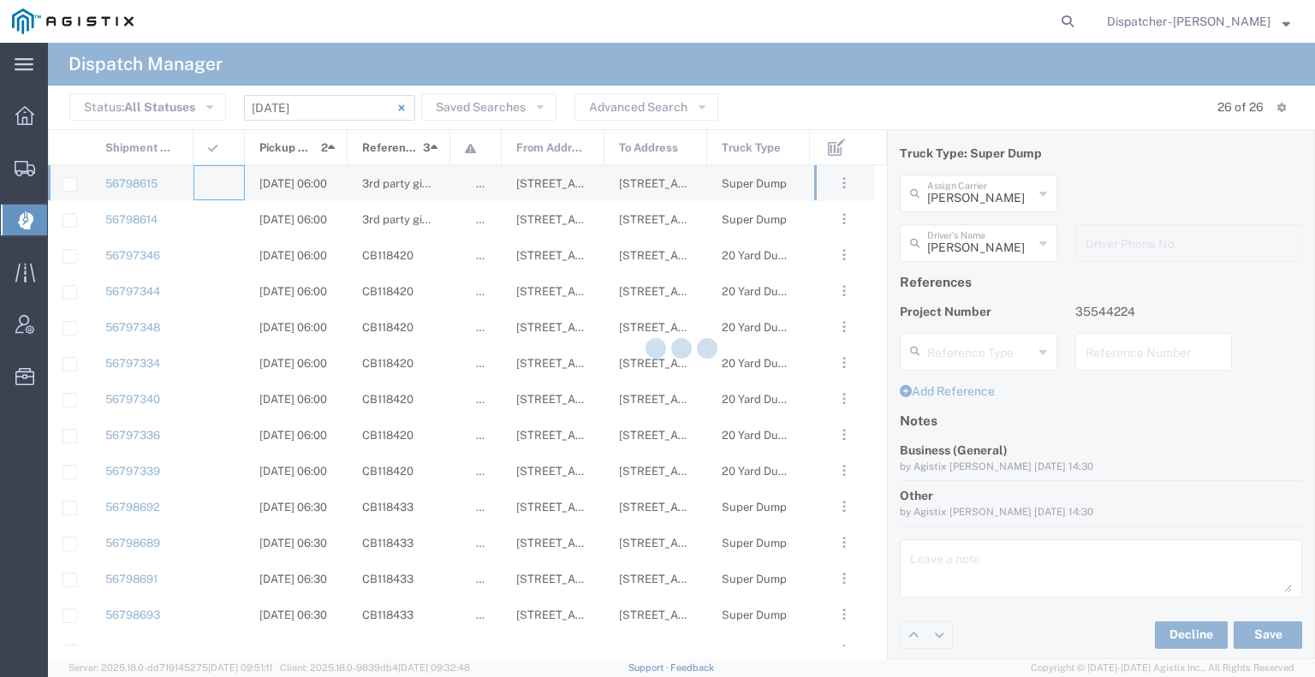
type input "[PERSON_NAME] & Sons Trucking, Inc"
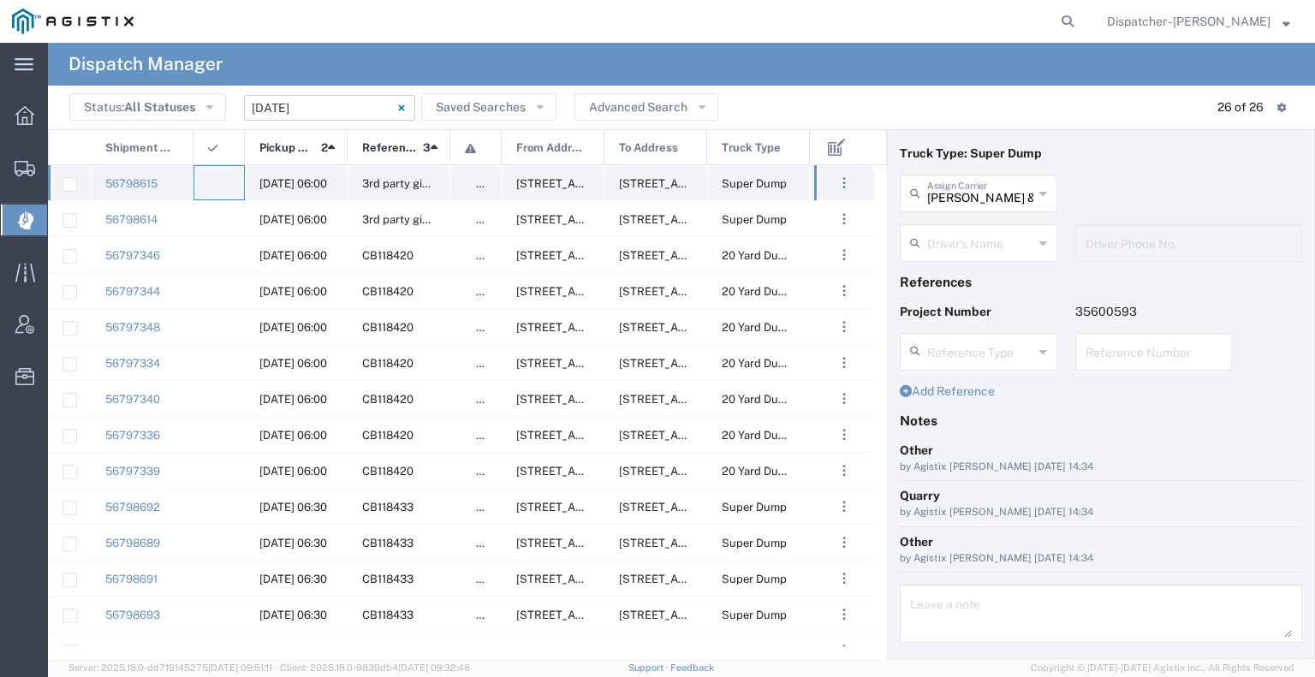
click at [216, 184] on agx-ag-table-icon-cell at bounding box center [213, 183] width 11 height 13
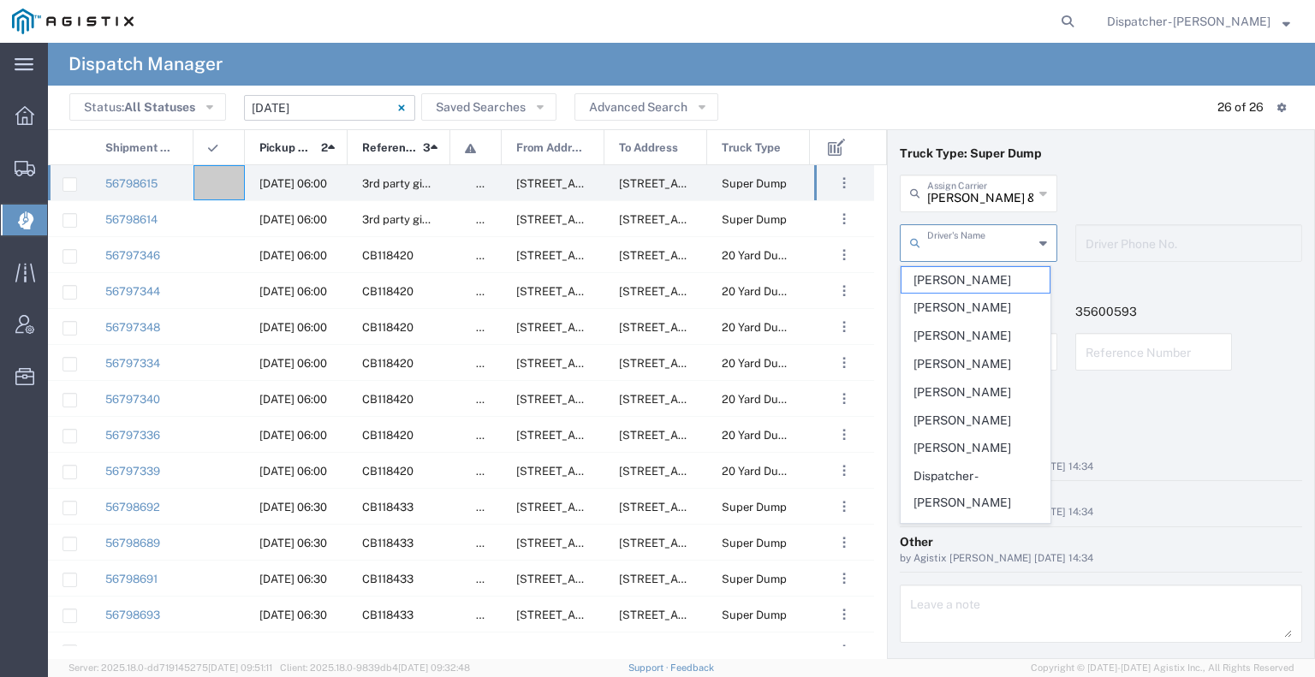
click at [941, 242] on input "text" at bounding box center [980, 242] width 106 height 30
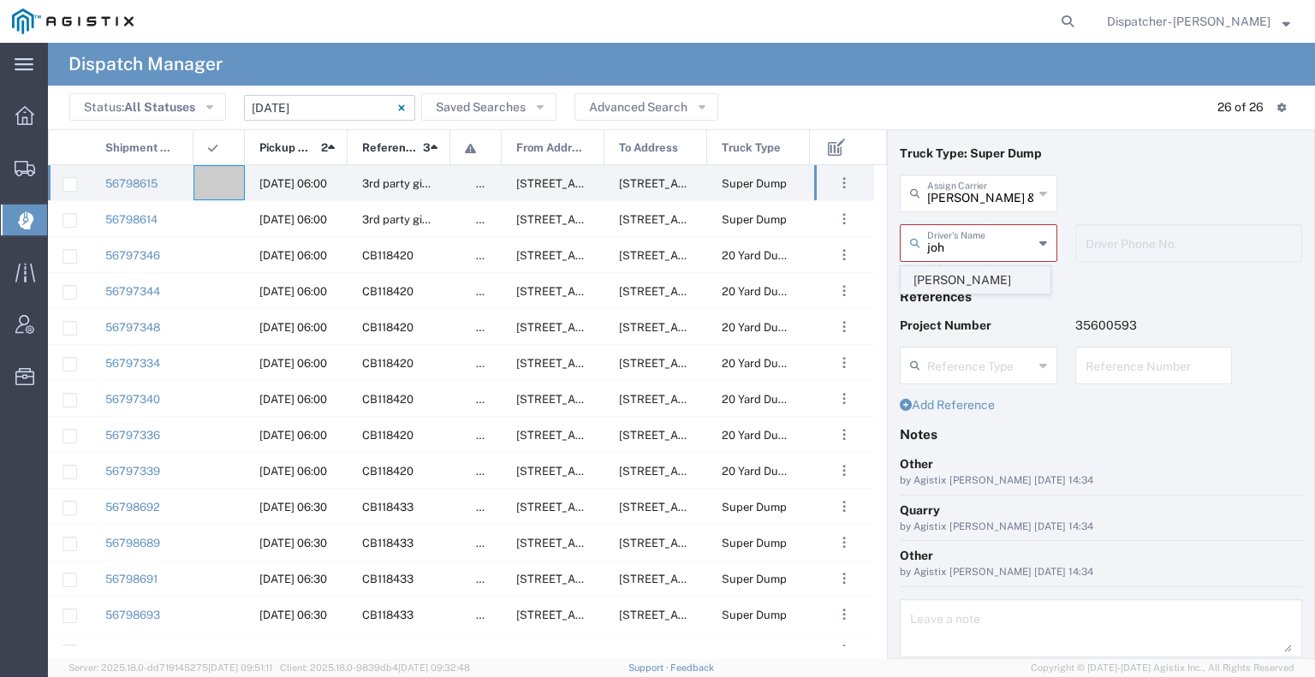
click at [948, 275] on span "[PERSON_NAME]" at bounding box center [975, 280] width 148 height 27
type input "[PERSON_NAME]"
type input "9253660399"
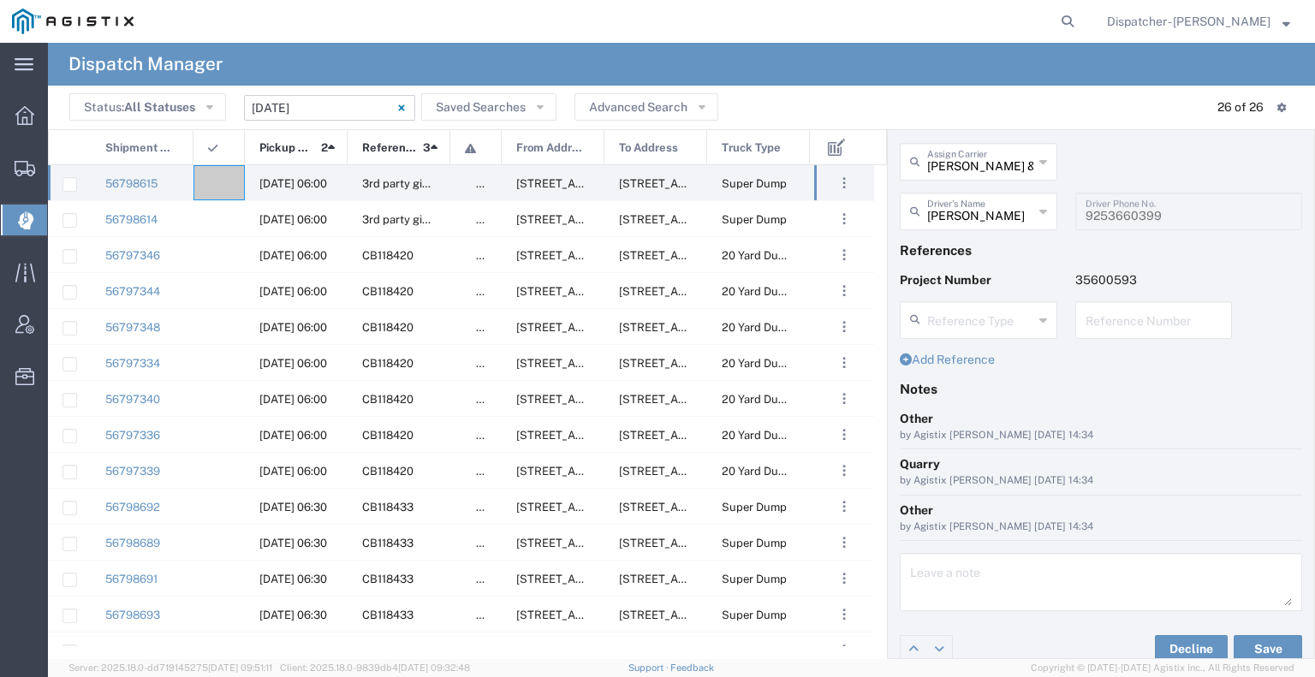
scroll to position [79, 0]
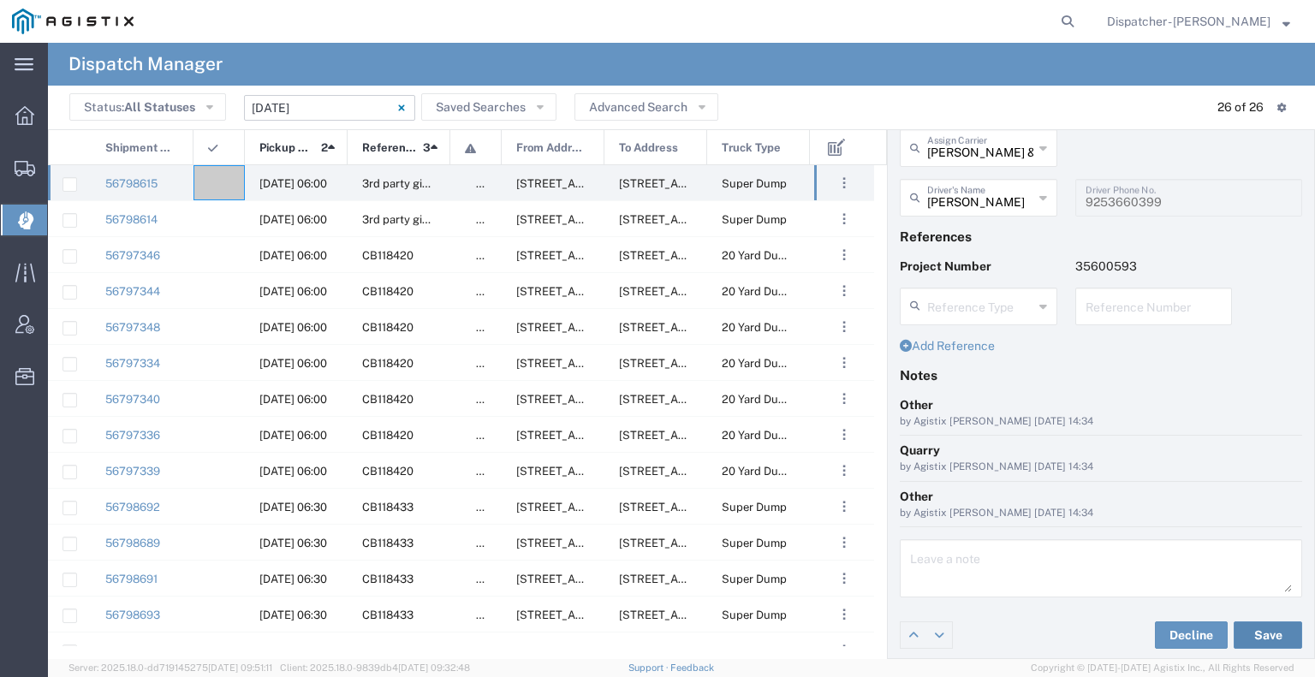
click at [1246, 628] on button "Save" at bounding box center [1267, 634] width 68 height 27
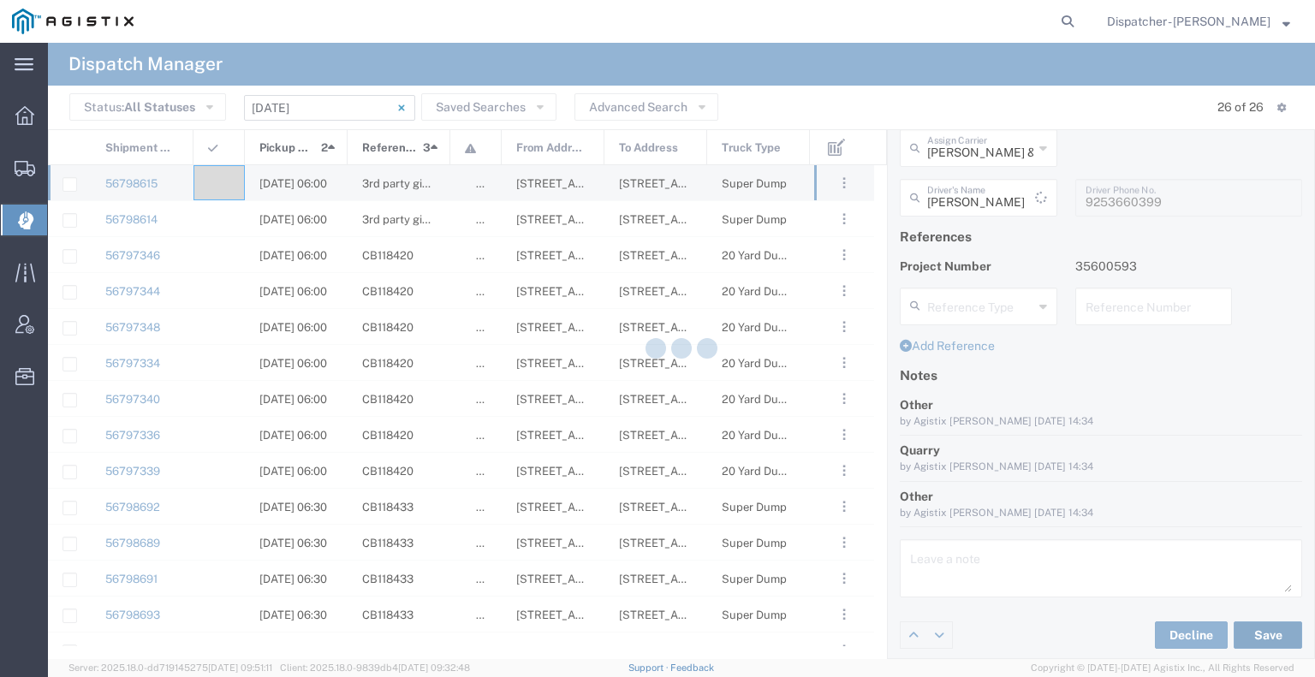
type input "[PERSON_NAME]"
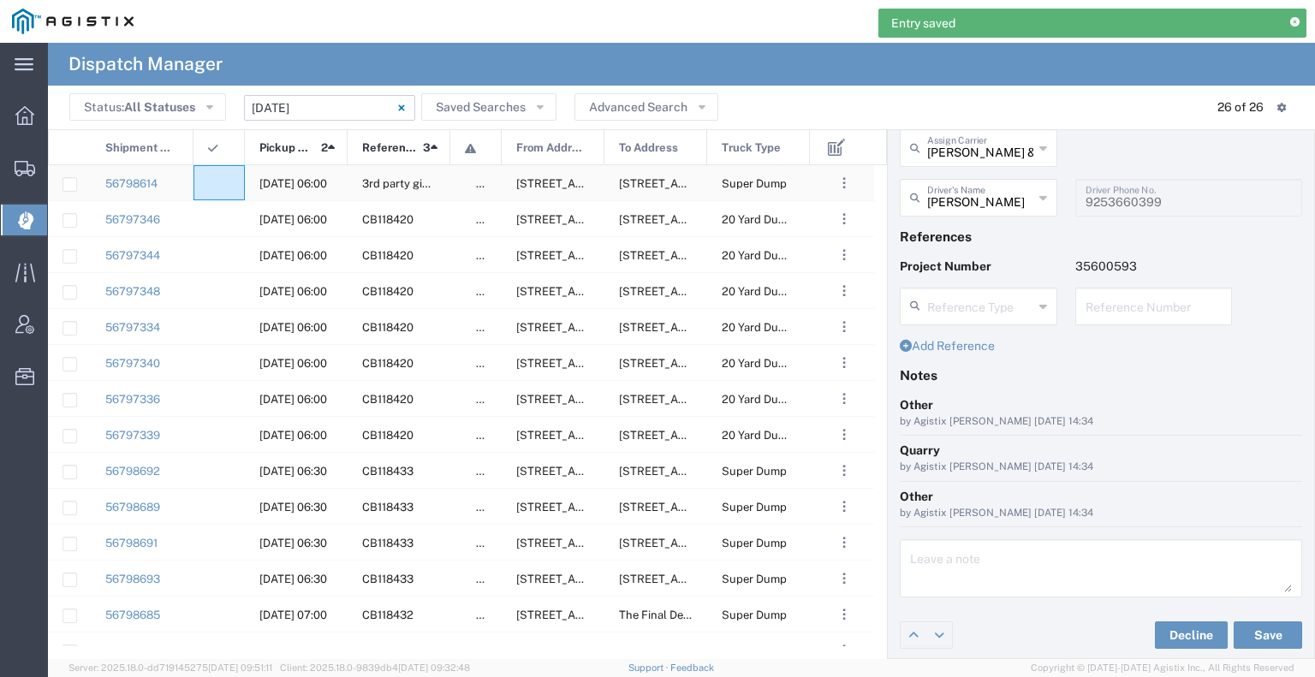
click at [216, 190] on div at bounding box center [218, 182] width 51 height 35
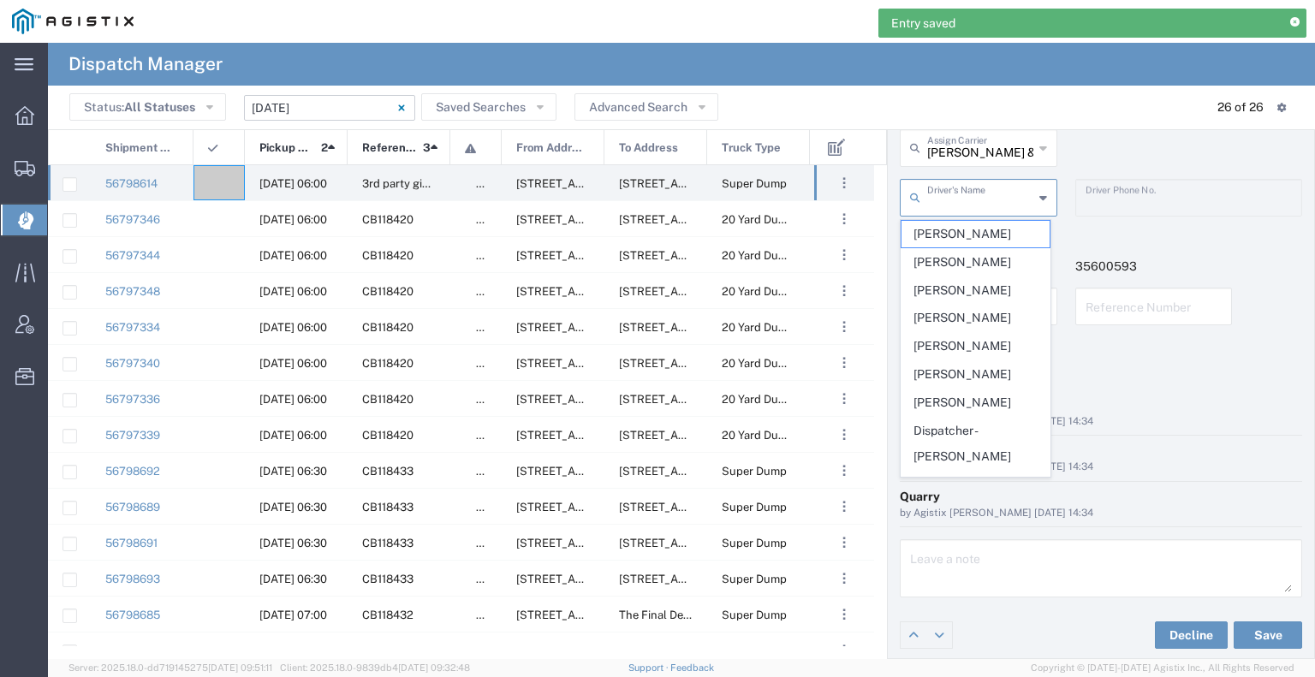
click at [963, 204] on input "text" at bounding box center [980, 196] width 106 height 30
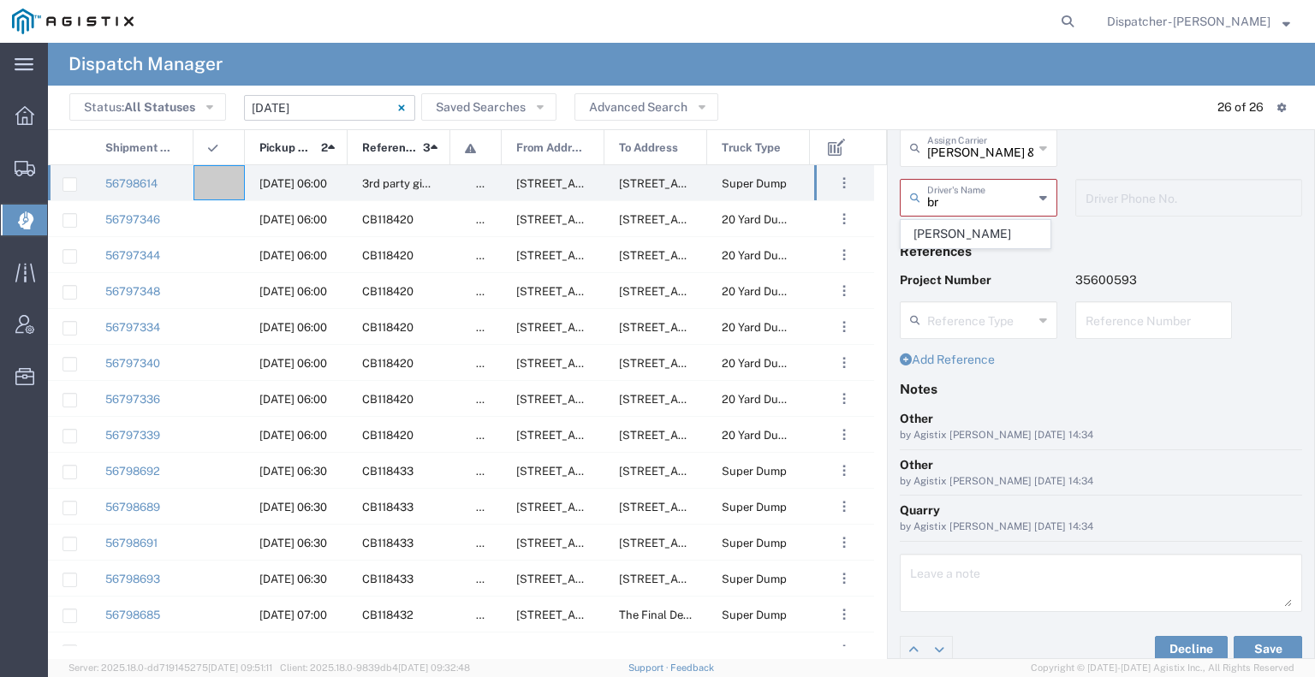
click at [959, 232] on span "[PERSON_NAME]" at bounding box center [975, 234] width 148 height 27
type input "[PERSON_NAME]"
type input "[PHONE_NUMBER]"
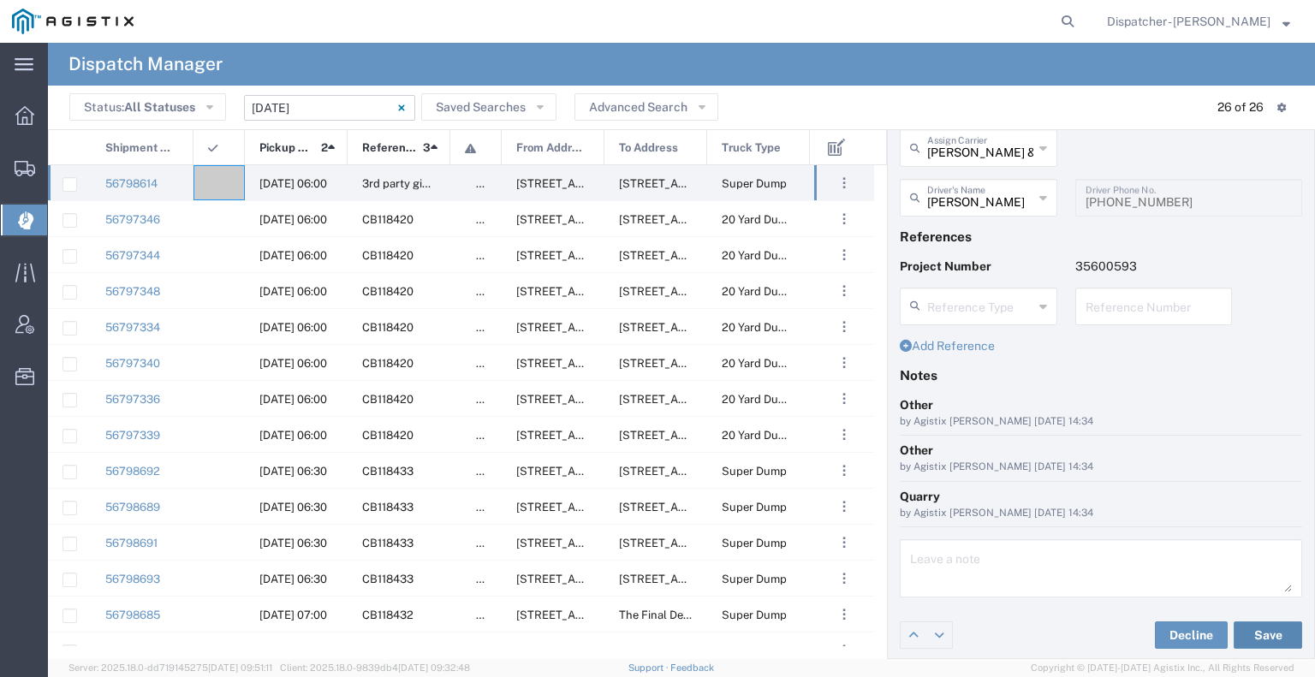
click at [1253, 637] on button "Save" at bounding box center [1267, 634] width 68 height 27
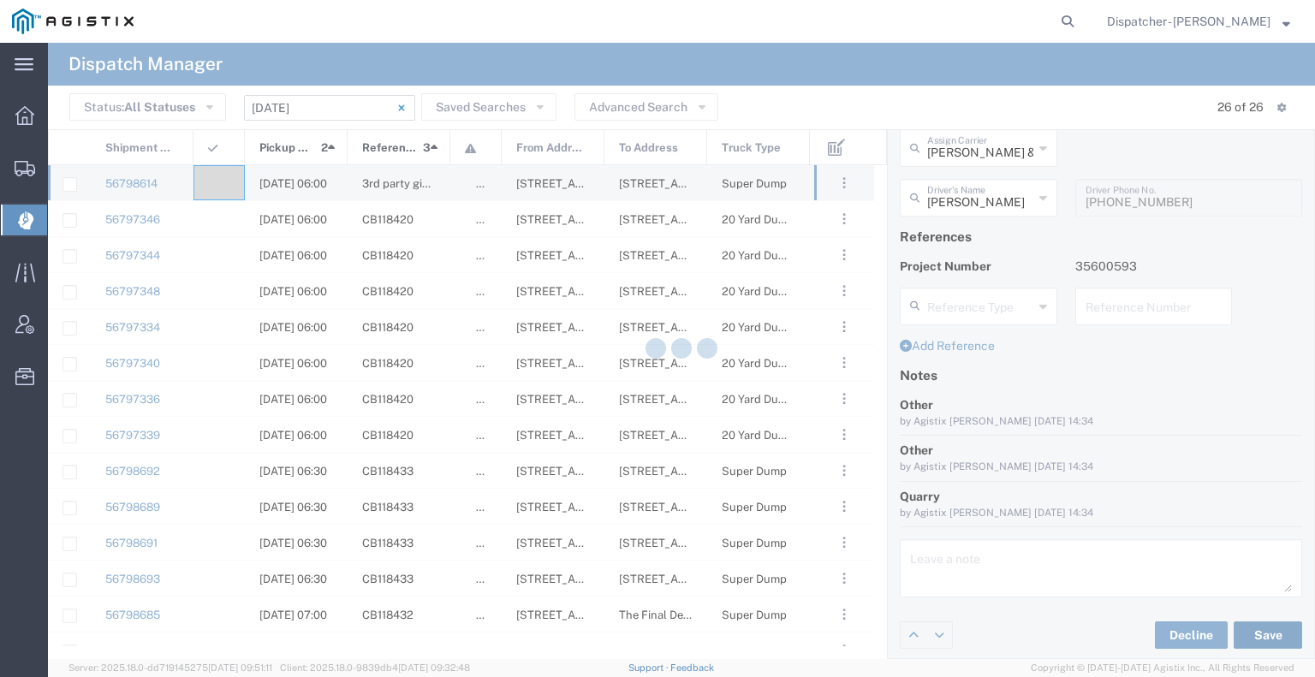
type input "[PERSON_NAME]"
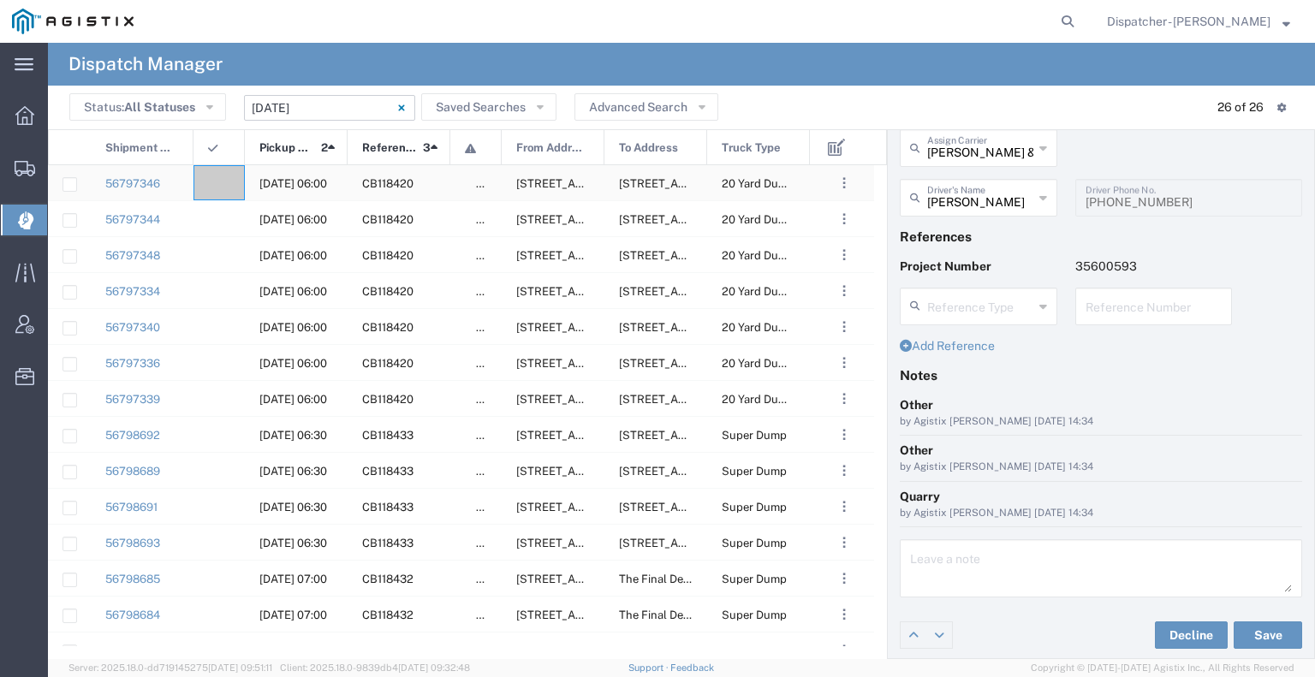
click at [209, 181] on agx-ag-table-icon-cell at bounding box center [213, 183] width 11 height 13
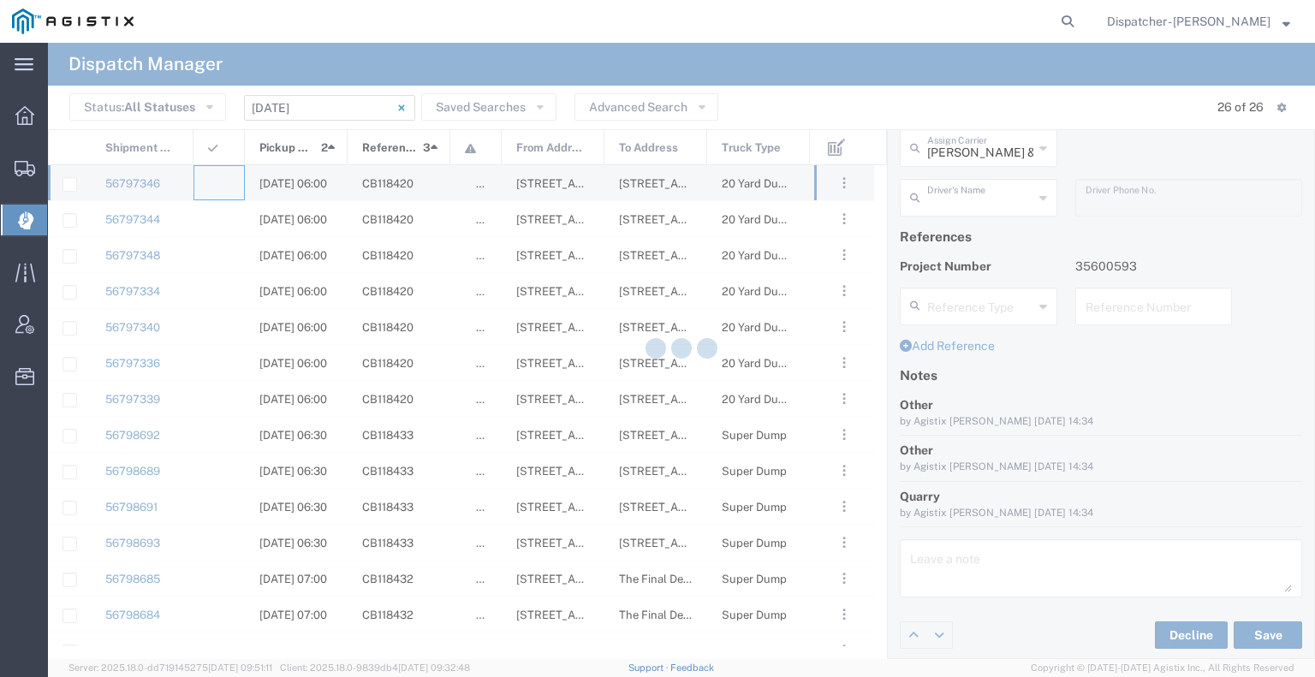
scroll to position [3, 0]
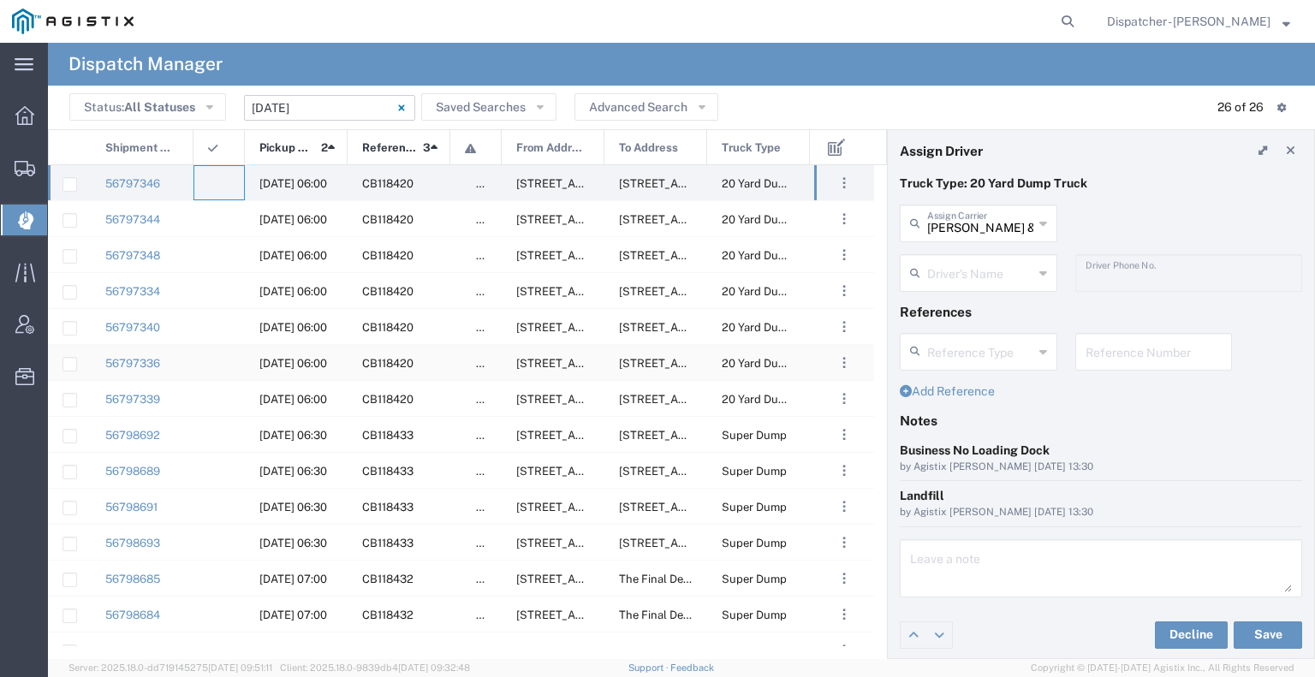
click at [195, 365] on div at bounding box center [218, 362] width 51 height 35
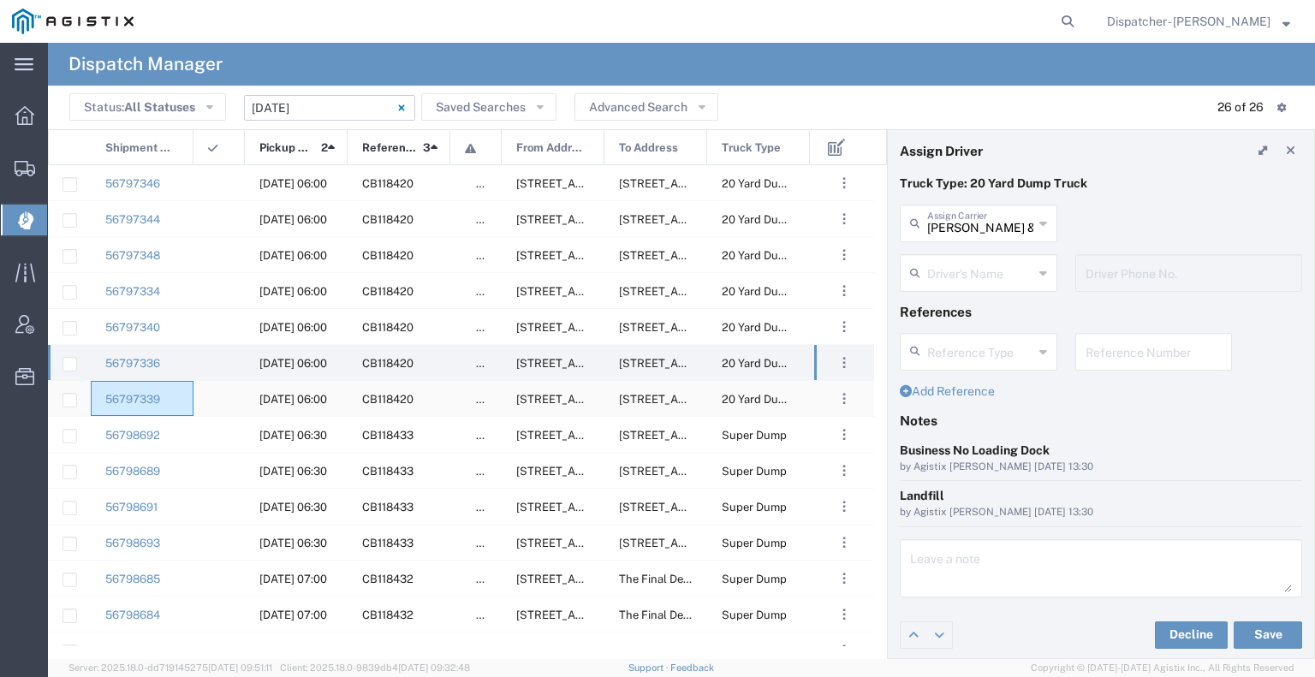
click at [192, 395] on div "56797339" at bounding box center [142, 398] width 103 height 35
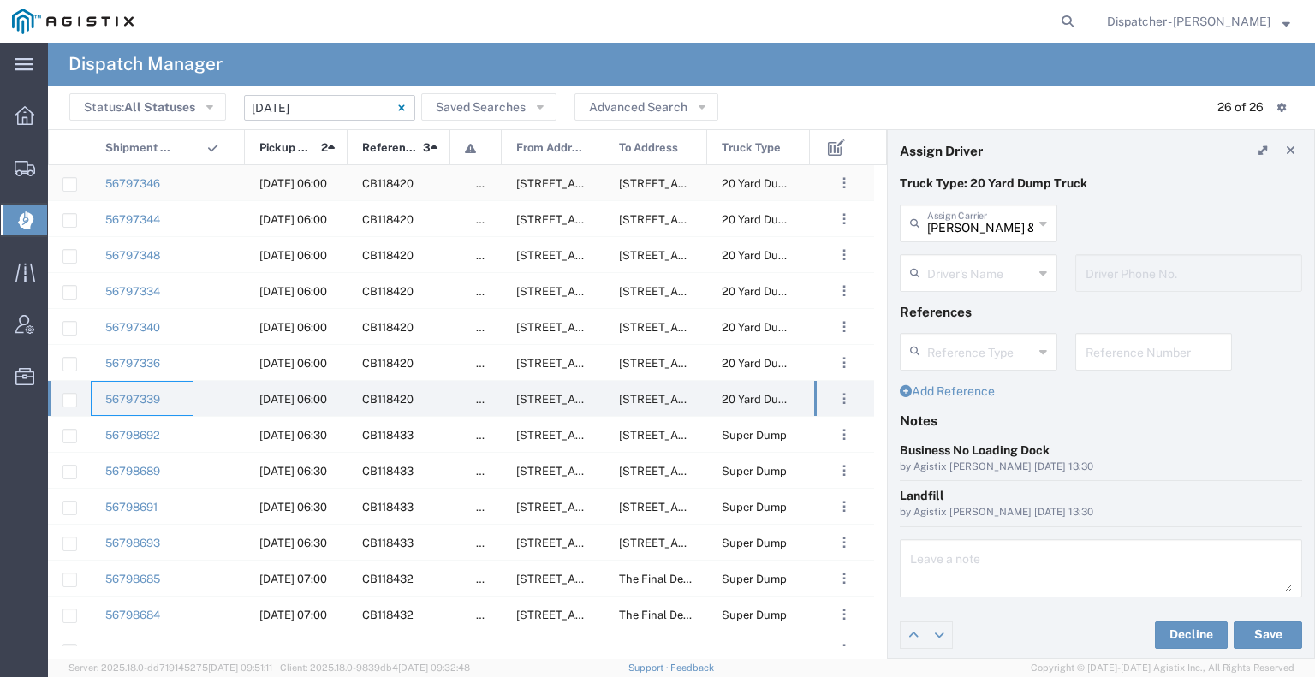
click at [202, 184] on div at bounding box center [218, 182] width 51 height 35
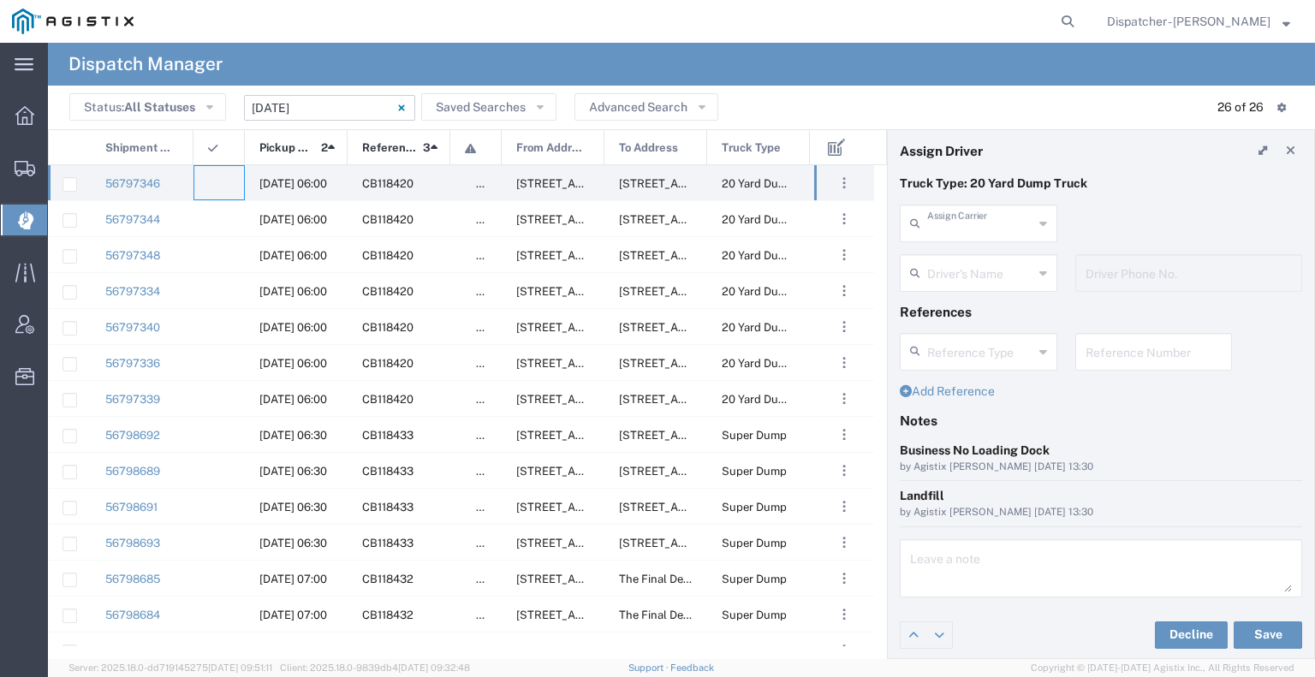
click at [966, 211] on input "text" at bounding box center [980, 222] width 106 height 30
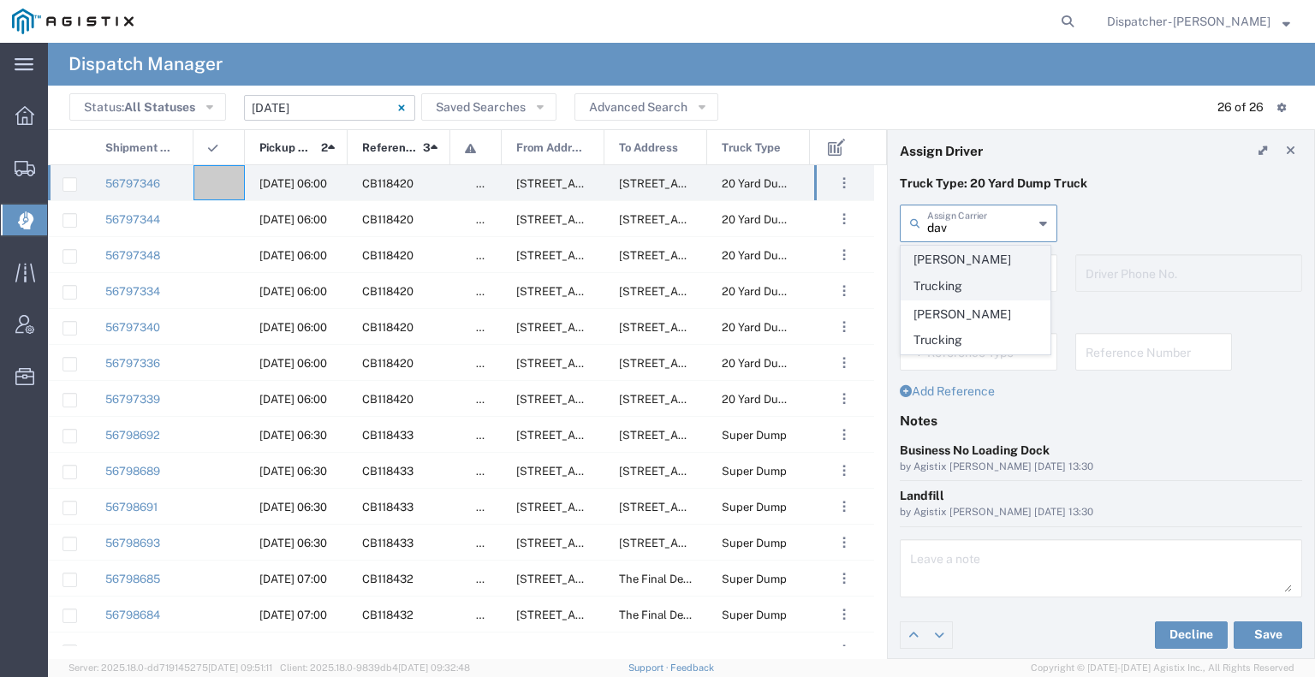
click at [976, 263] on span "[PERSON_NAME] Trucking" at bounding box center [975, 272] width 148 height 53
type input "[PERSON_NAME] Trucking"
click at [976, 263] on input "text" at bounding box center [981, 272] width 108 height 30
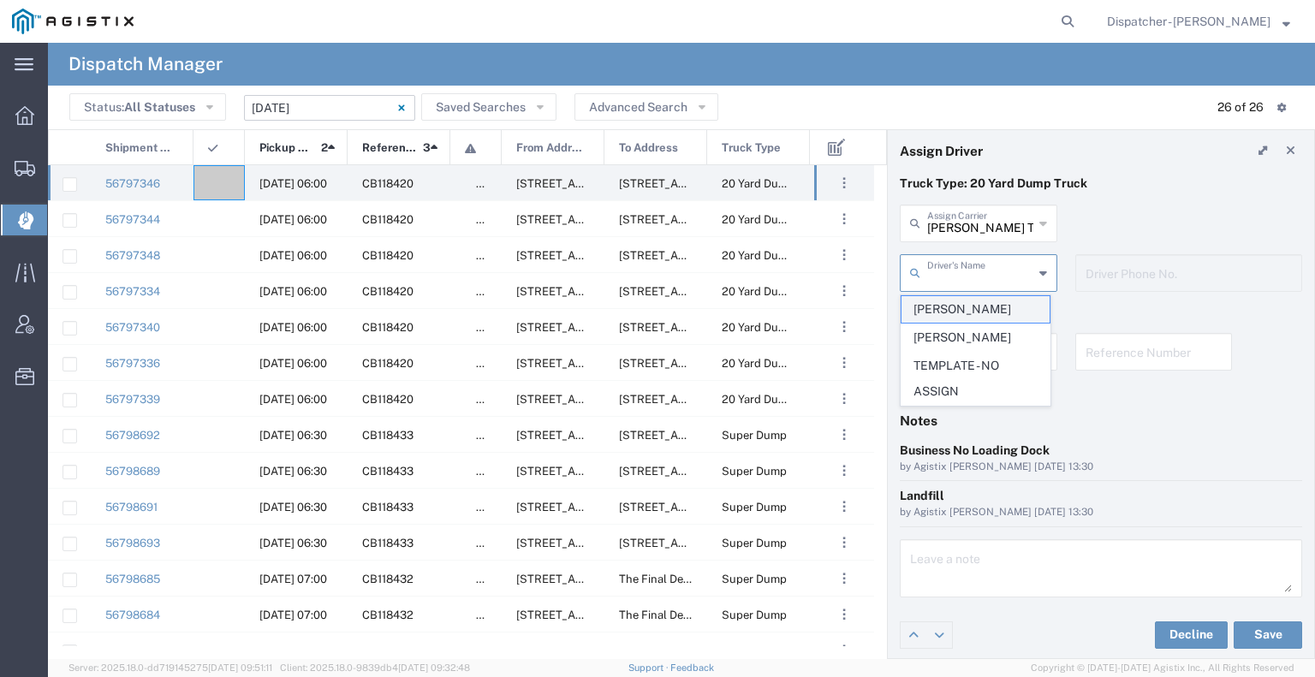
click at [988, 305] on span "[PERSON_NAME]" at bounding box center [975, 309] width 148 height 27
type input "[PERSON_NAME]"
type input "[PHONE_NUMBER]"
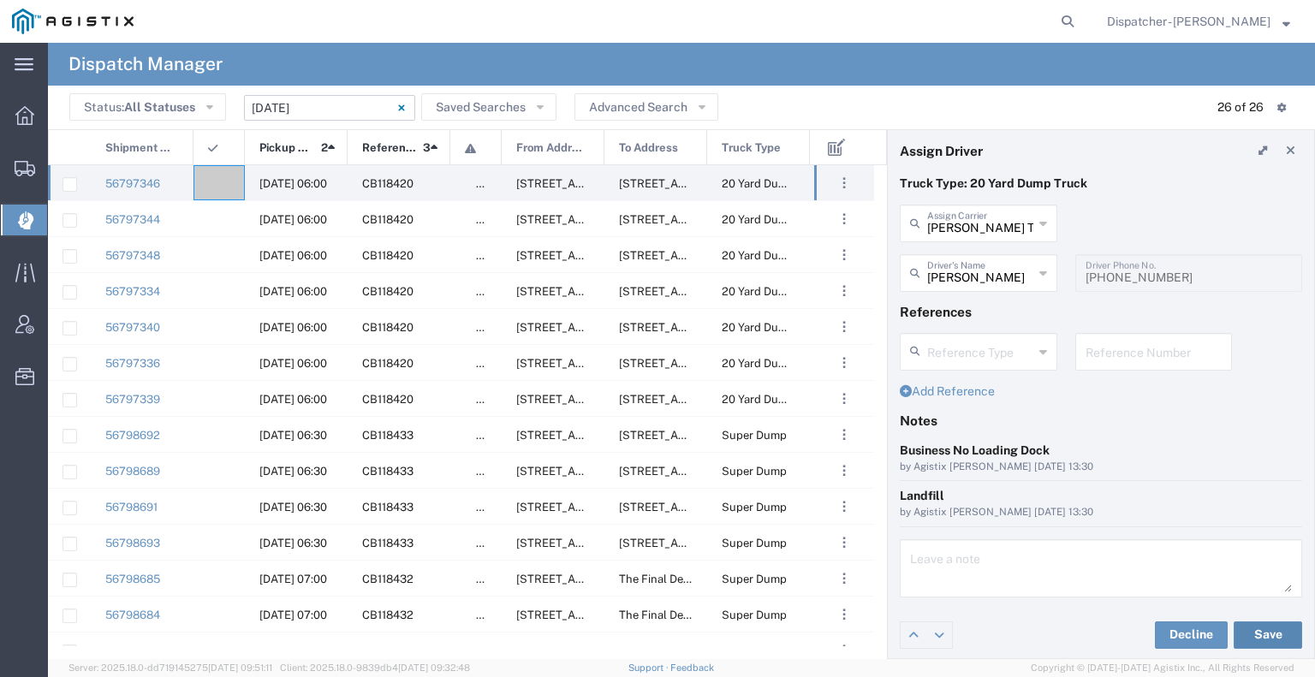
click at [1236, 635] on button "Save" at bounding box center [1267, 634] width 68 height 27
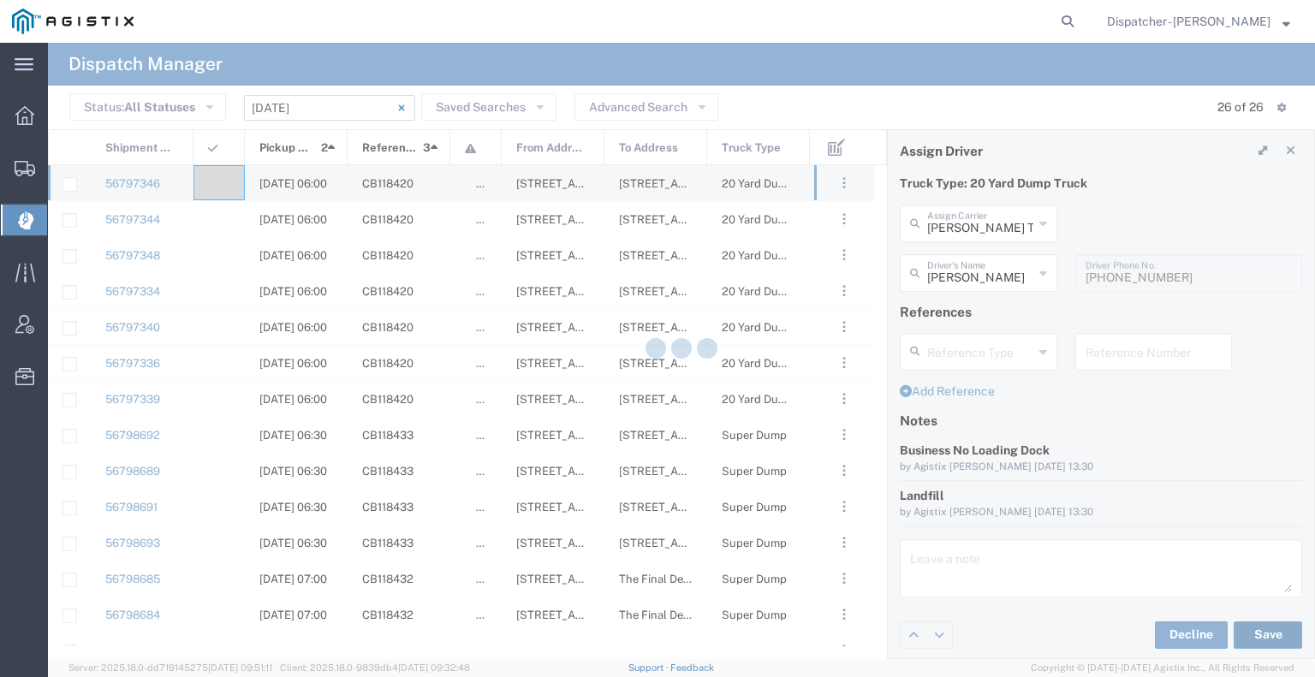
type input "[PERSON_NAME]"
type input "[PERSON_NAME] Trucking"
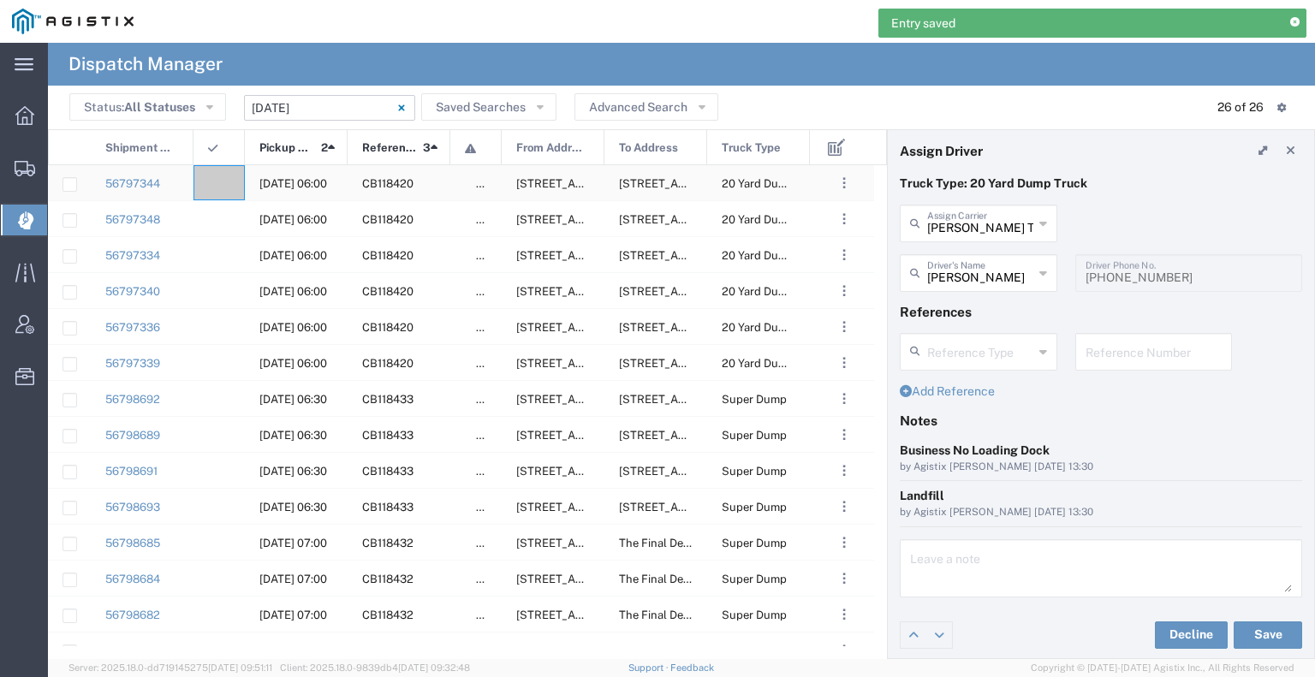
click at [219, 189] on div at bounding box center [218, 182] width 51 height 35
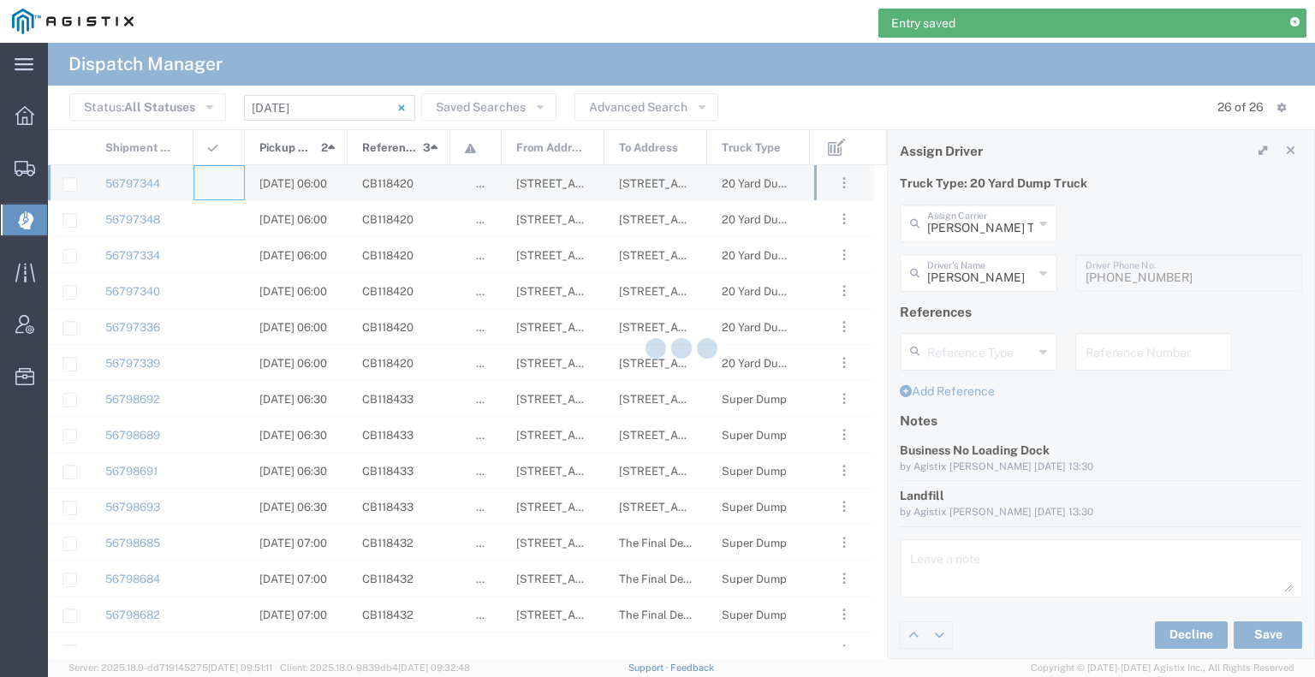
type input "[PERSON_NAME] & Sons Trucking, Inc"
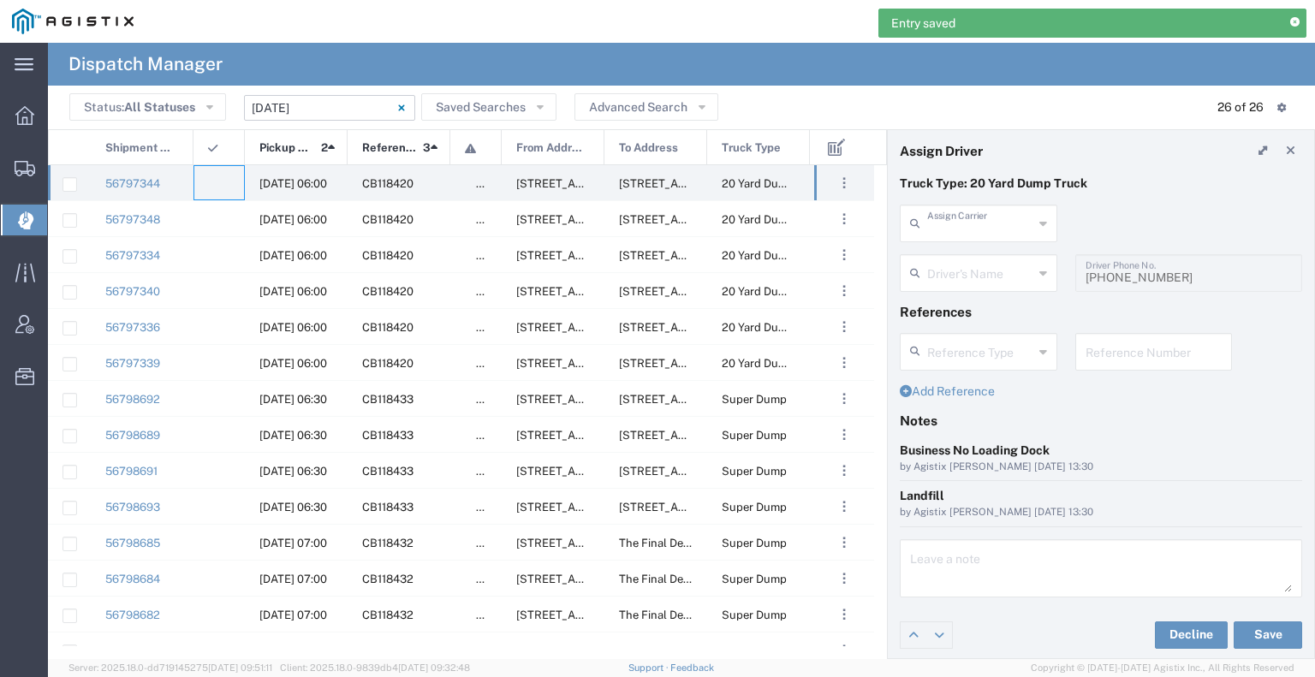
click at [969, 223] on input "text" at bounding box center [980, 222] width 106 height 30
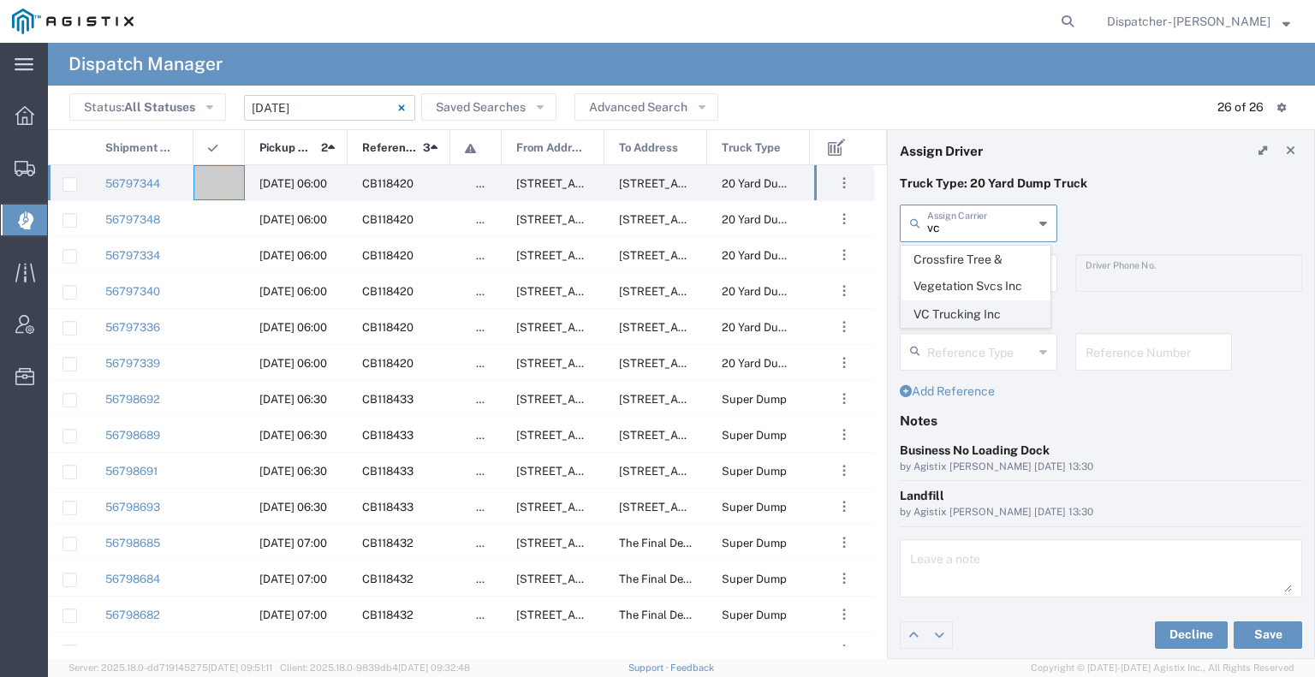
click at [972, 306] on span "VC Trucking Inc" at bounding box center [975, 314] width 148 height 27
type input "VC Trucking Inc"
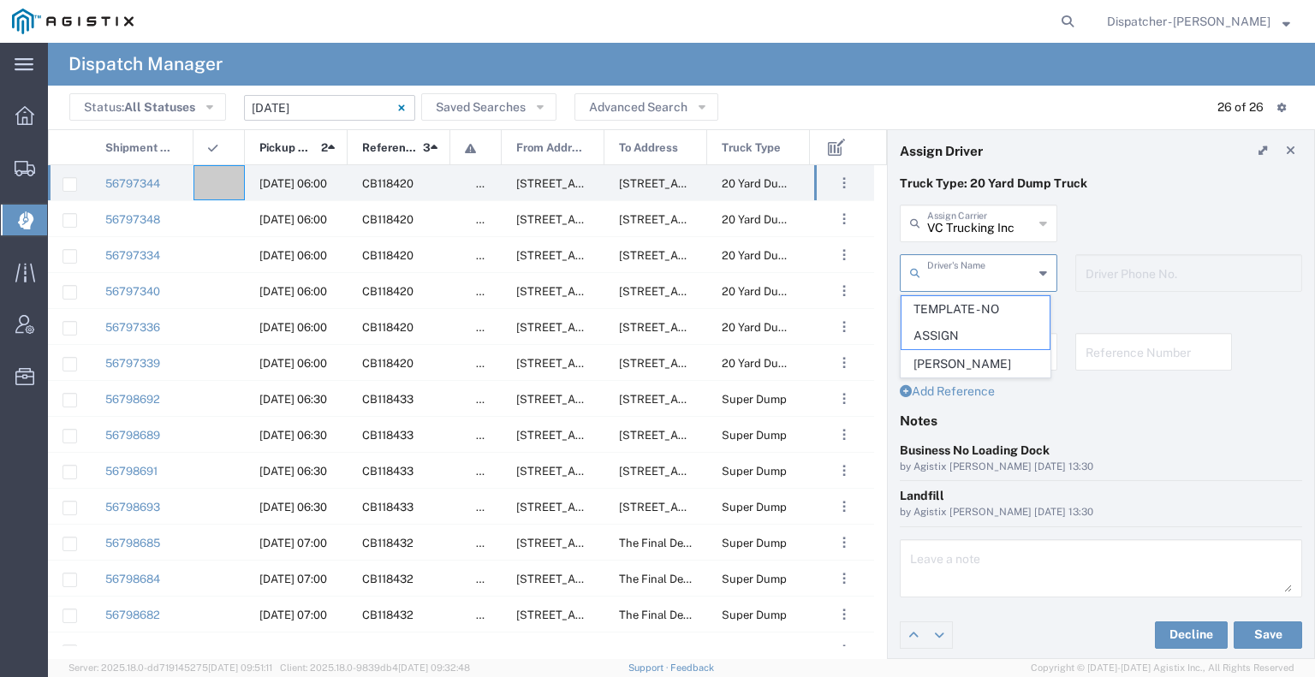
click at [966, 282] on input "text" at bounding box center [980, 272] width 106 height 30
click at [976, 358] on span "[PERSON_NAME]" at bounding box center [975, 364] width 148 height 27
type input "[PERSON_NAME]"
type input "[PHONE_NUMBER]"
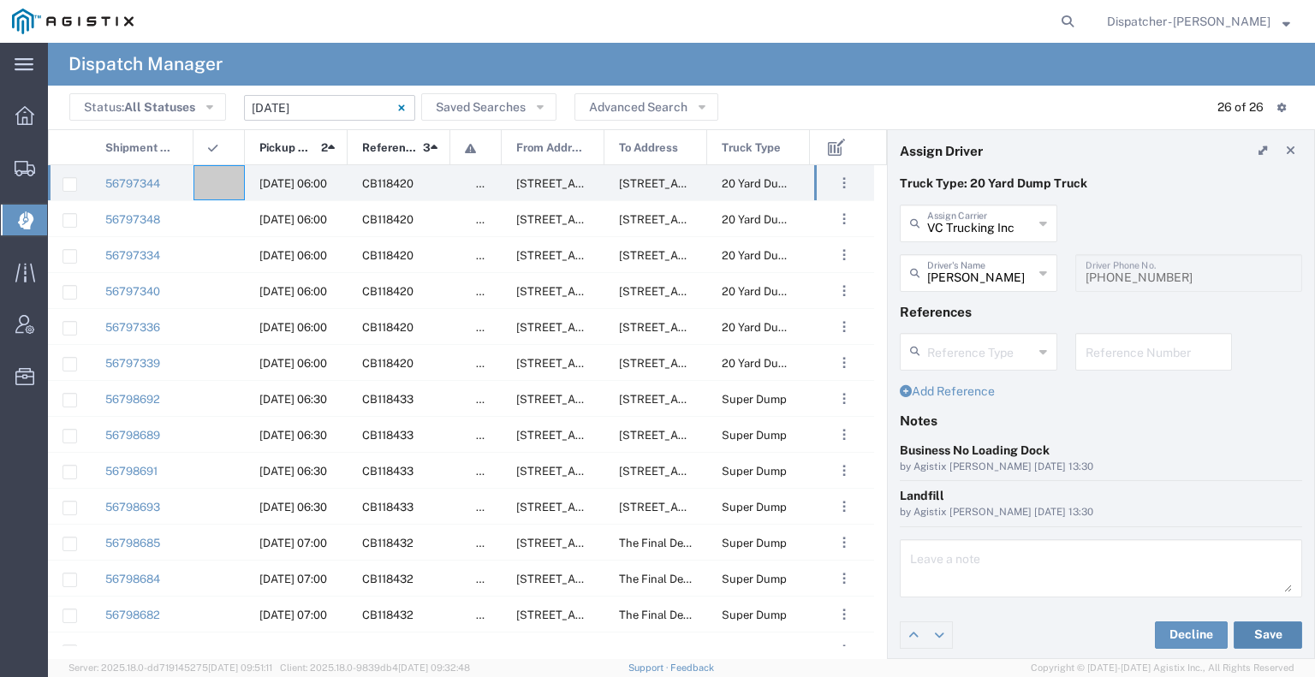
click at [1255, 626] on button "Save" at bounding box center [1267, 634] width 68 height 27
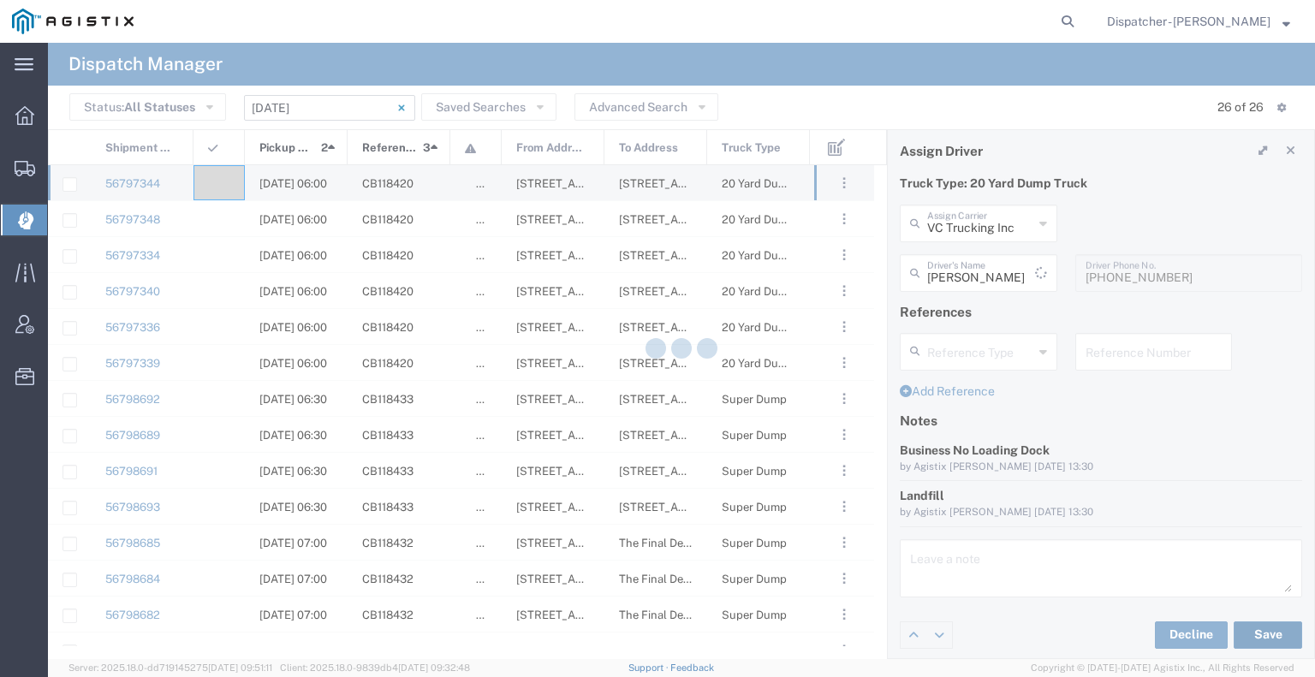
type input "[PERSON_NAME]"
type input "VC Trucking Inc"
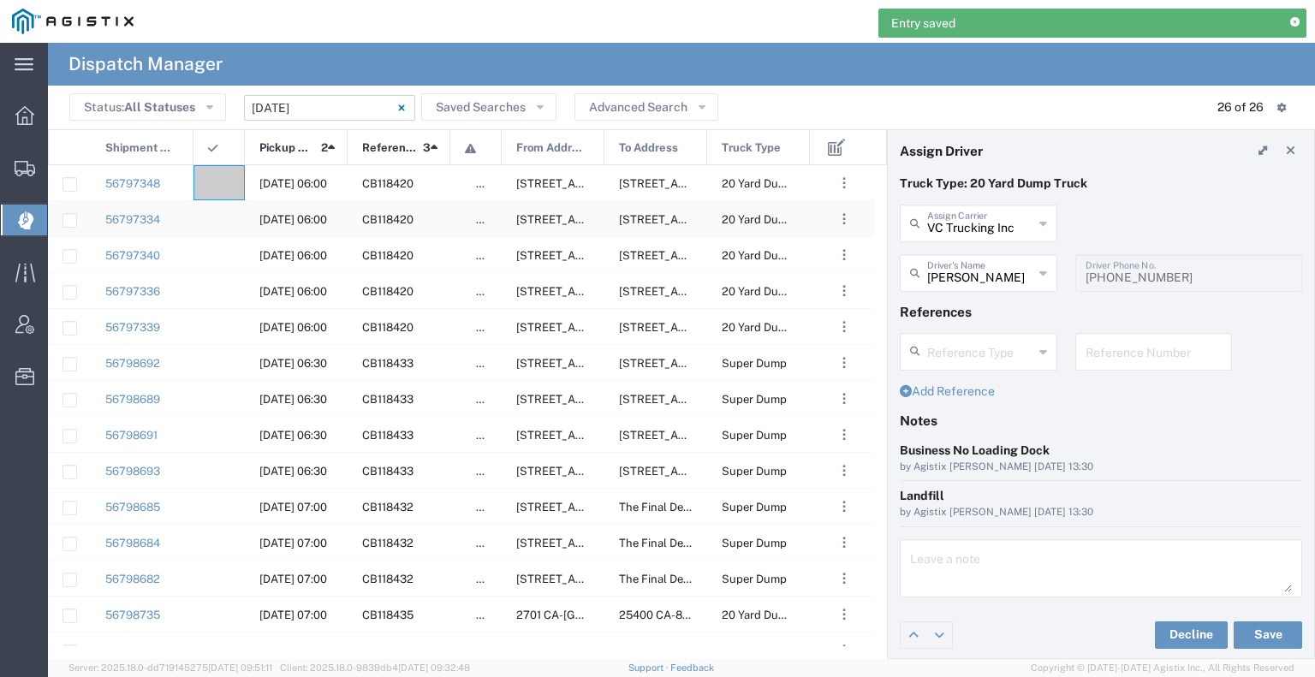
click at [229, 205] on div at bounding box center [218, 218] width 51 height 35
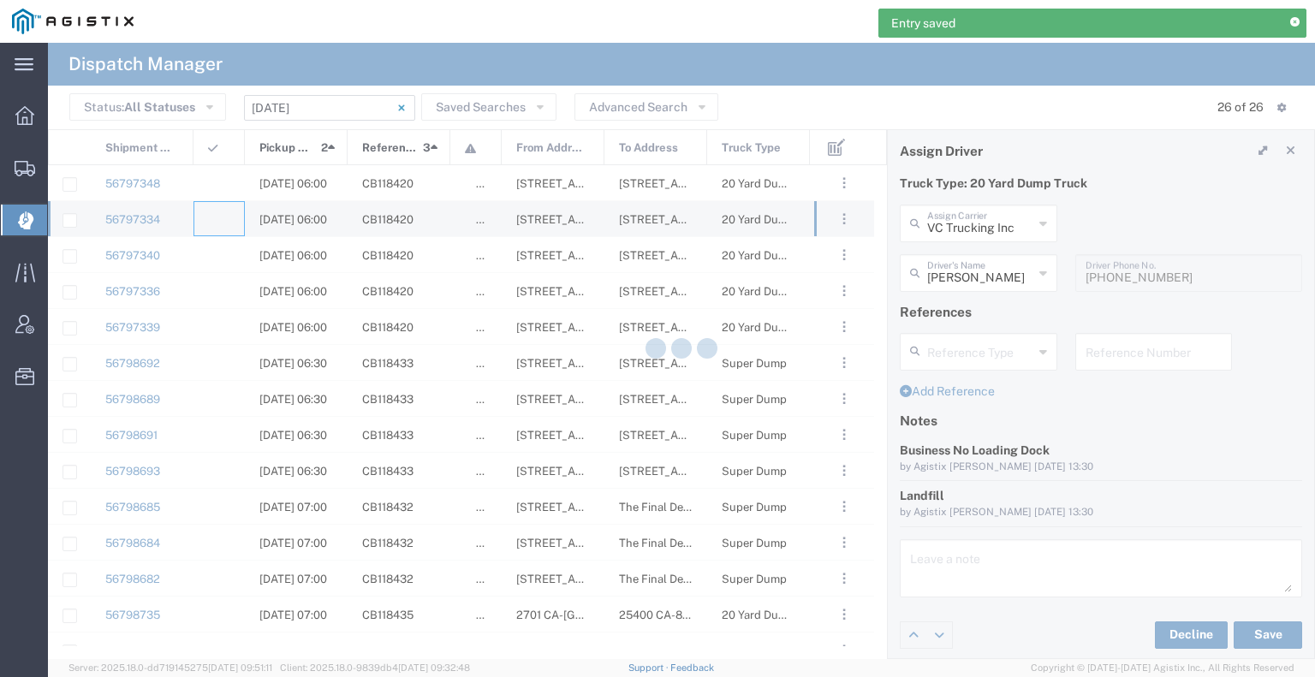
type input "[PERSON_NAME] & Sons Trucking, Inc"
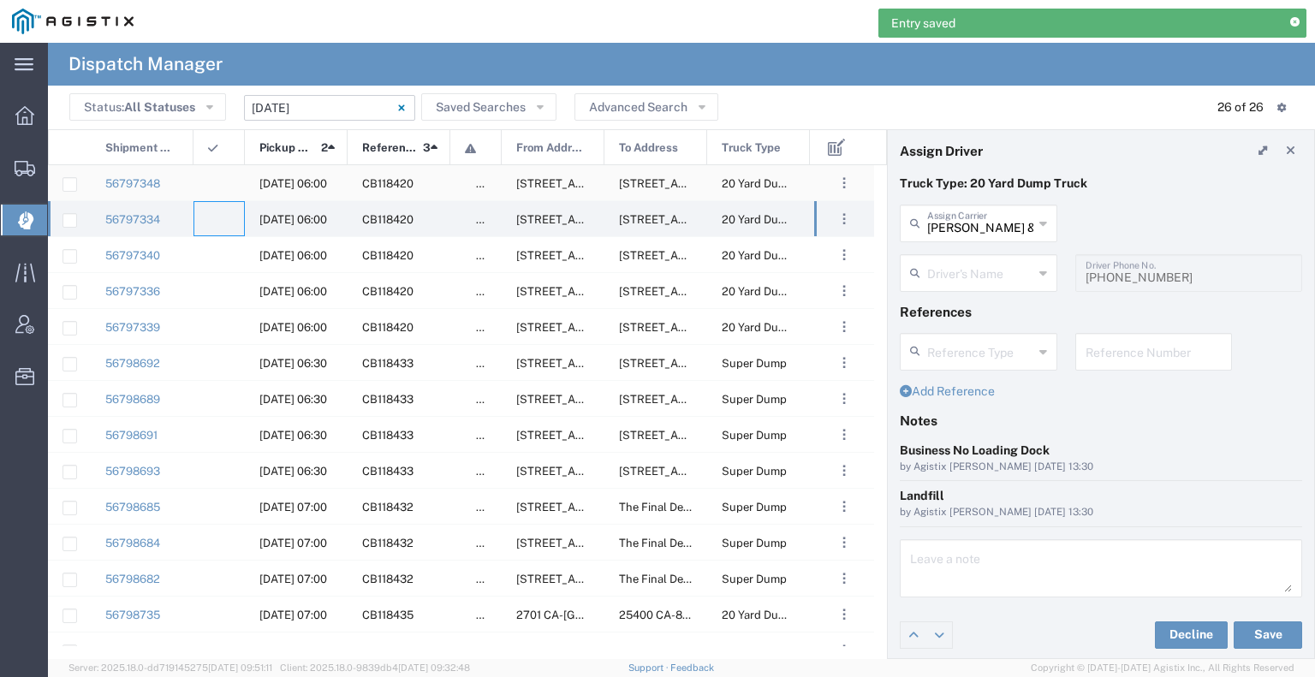
click at [219, 191] on div at bounding box center [218, 182] width 51 height 35
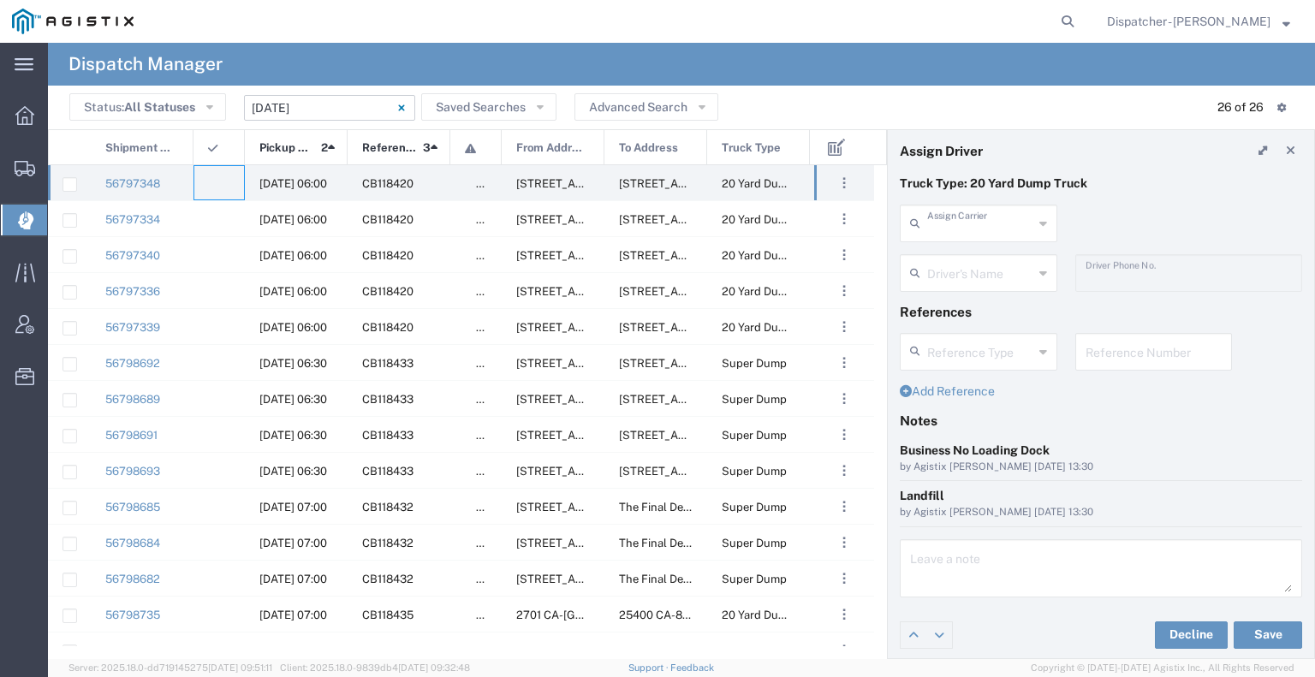
click at [955, 229] on input "text" at bounding box center [980, 222] width 106 height 30
click at [974, 259] on span "[PERSON_NAME] Trucking LLC" at bounding box center [975, 272] width 148 height 53
type input "[PERSON_NAME] Trucking LLC"
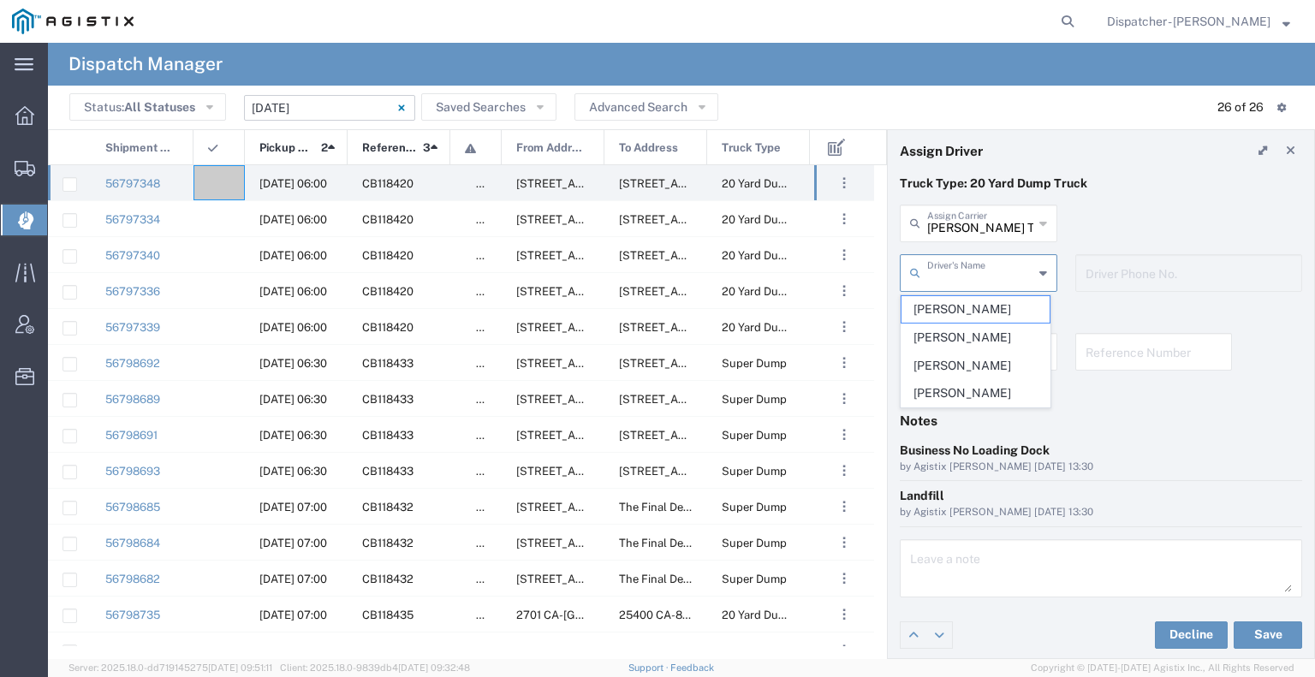
click at [971, 277] on input "text" at bounding box center [980, 272] width 106 height 30
click at [976, 310] on span "[PERSON_NAME]" at bounding box center [975, 309] width 148 height 27
type input "[PERSON_NAME]"
type input "5308707576"
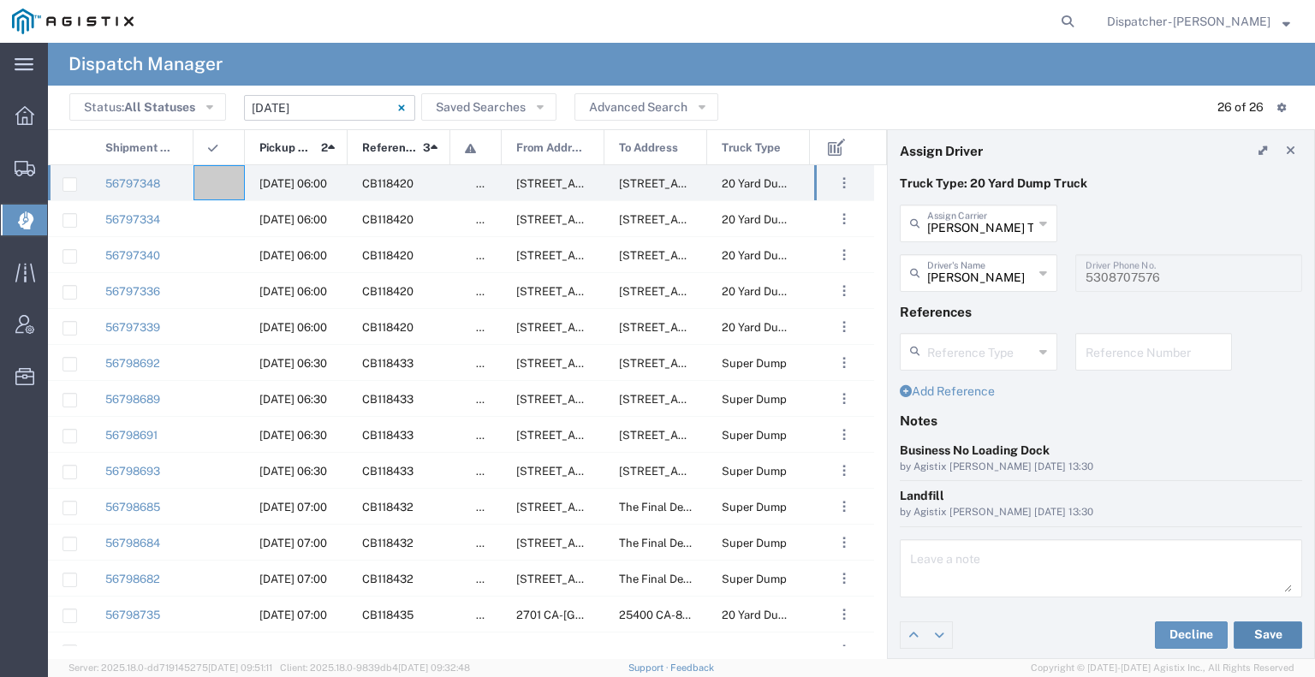
click at [1259, 632] on button "Save" at bounding box center [1267, 634] width 68 height 27
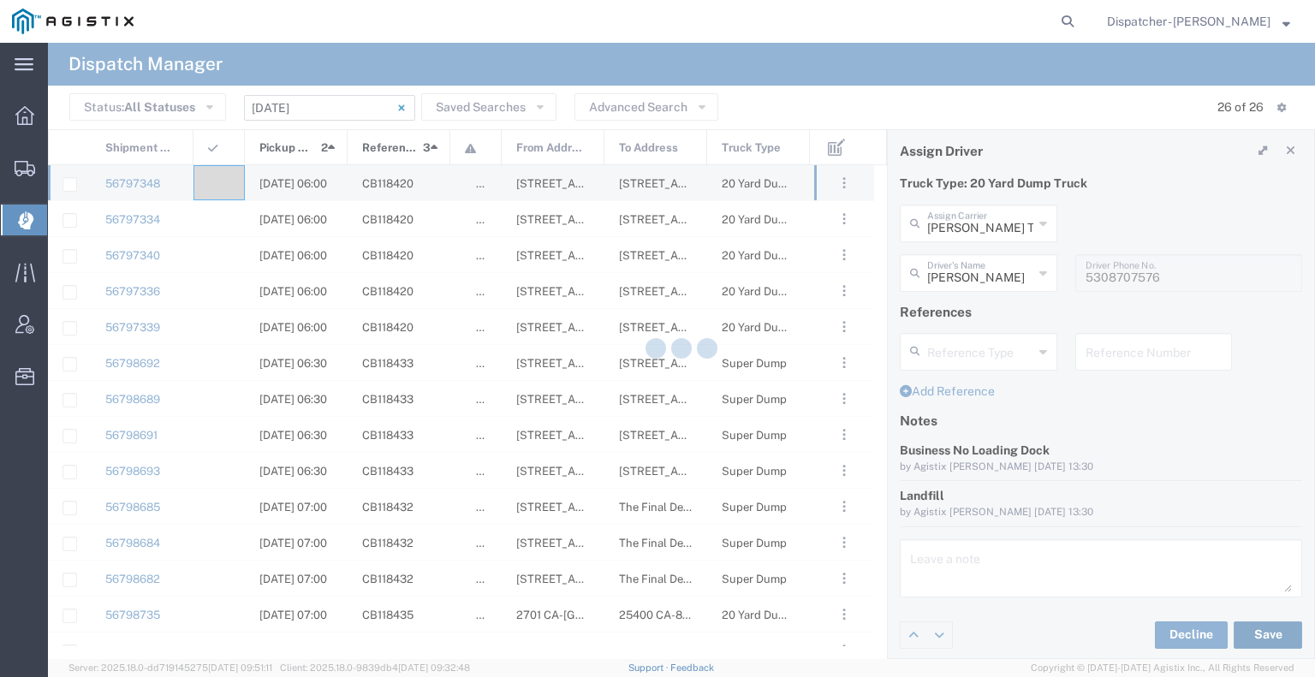
type input "[PERSON_NAME]"
type input "[PERSON_NAME] Trucking LLC"
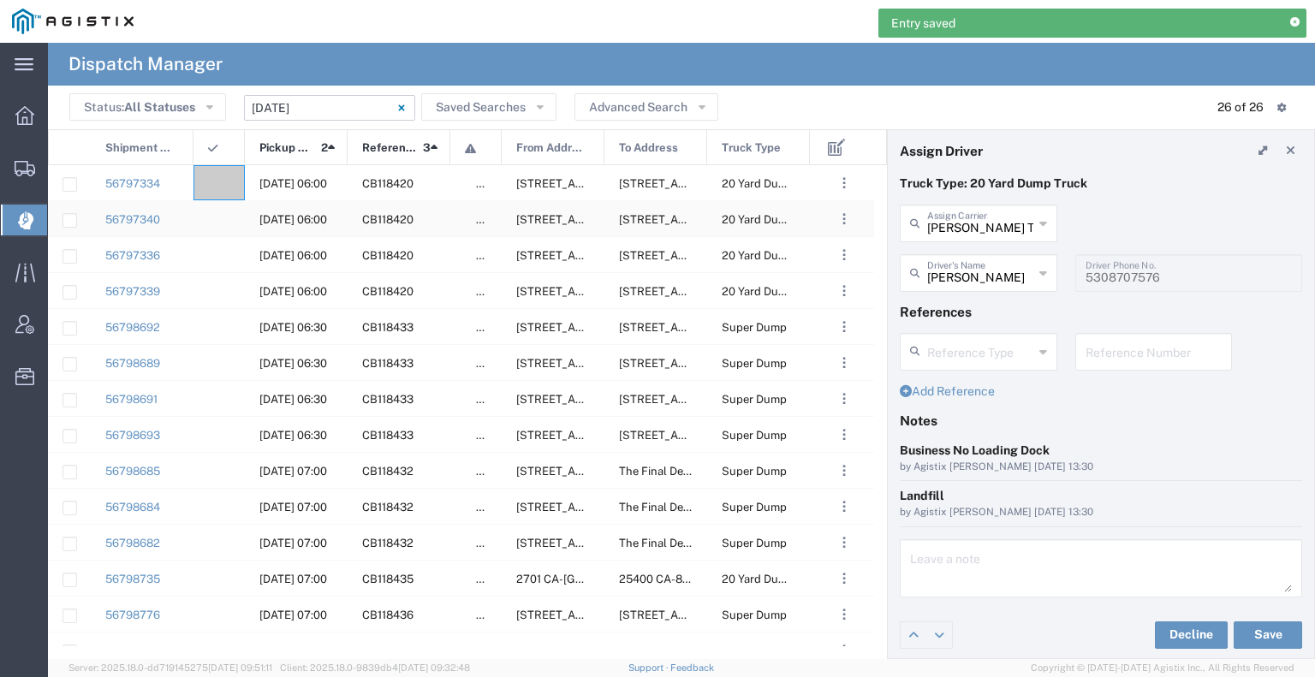
click at [221, 191] on div at bounding box center [218, 182] width 51 height 35
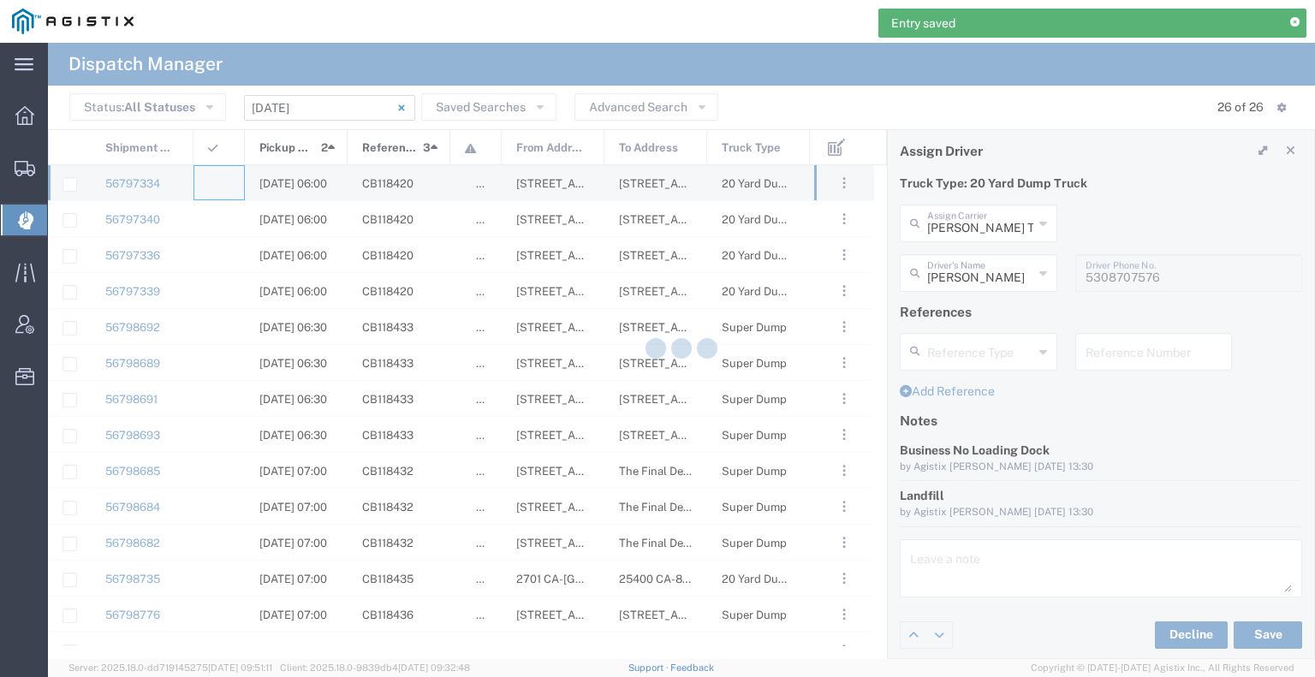
type input "[PERSON_NAME] & Sons Trucking, Inc"
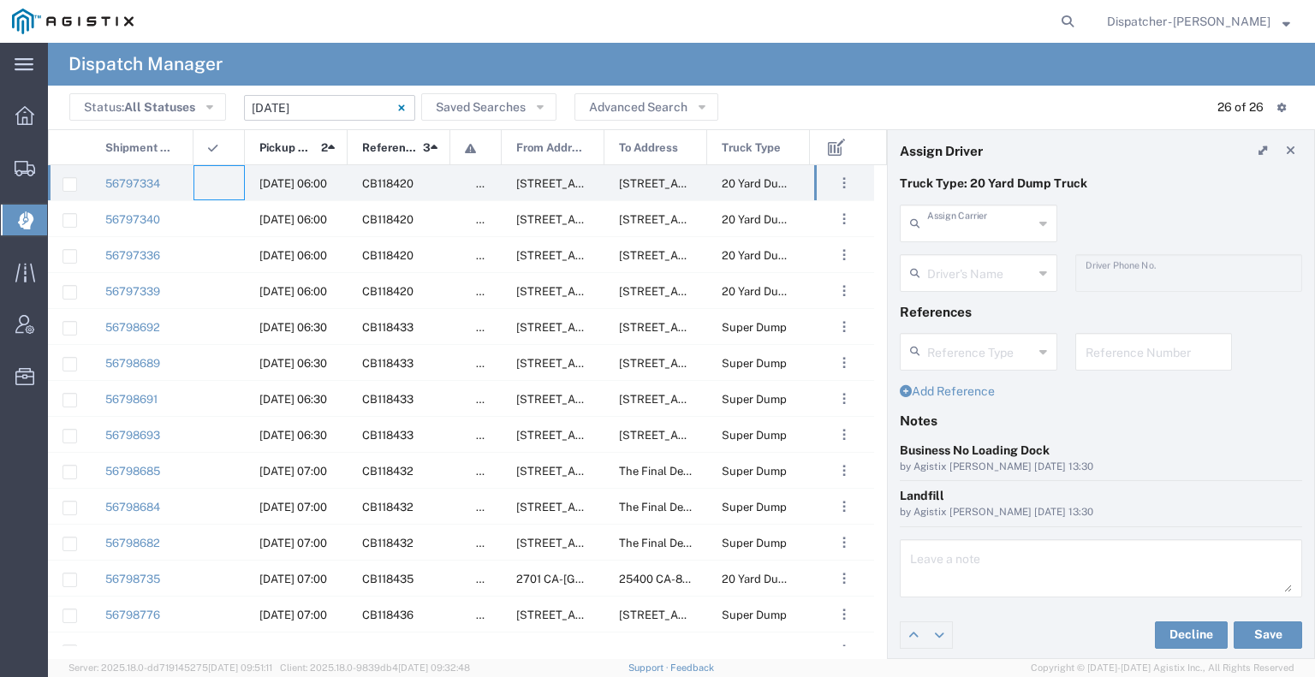
click at [989, 234] on input "text" at bounding box center [980, 222] width 106 height 30
click at [988, 261] on span "Ahmed & Sons Transport" at bounding box center [975, 272] width 148 height 53
type input "Ahmed & Sons Transport"
click at [982, 264] on input "text" at bounding box center [981, 272] width 108 height 30
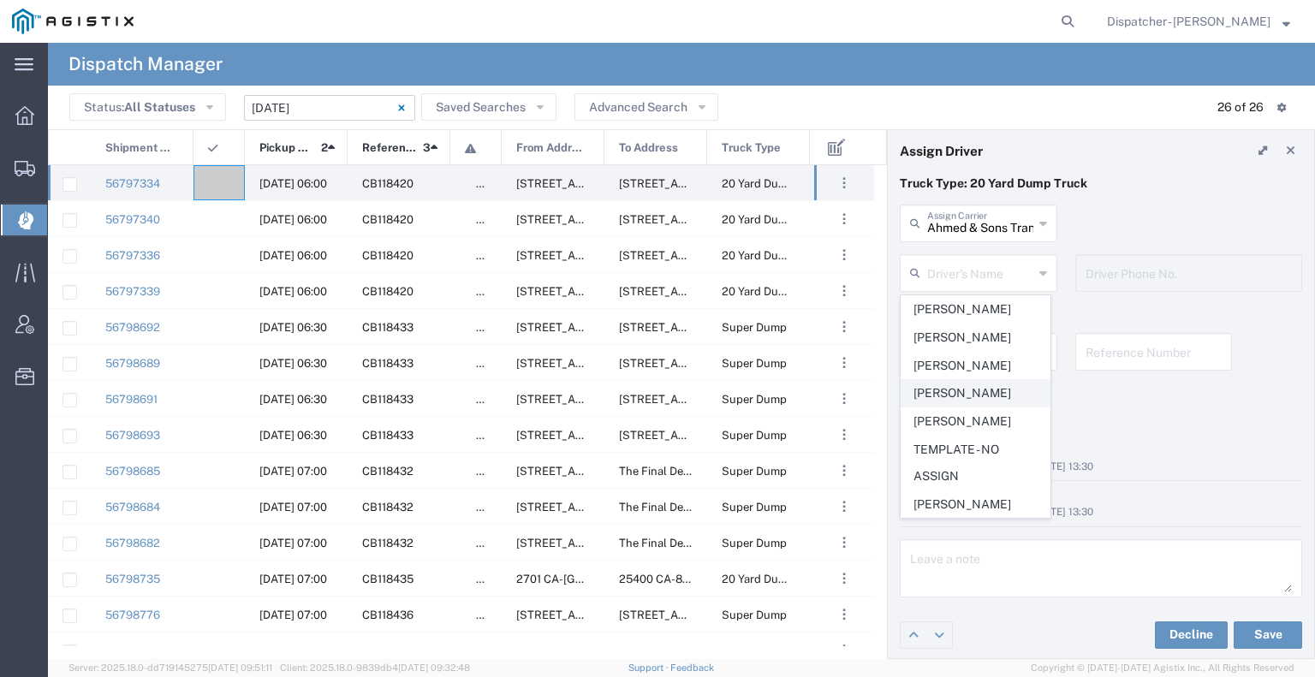
click at [972, 397] on span "[PERSON_NAME]" at bounding box center [975, 393] width 148 height 27
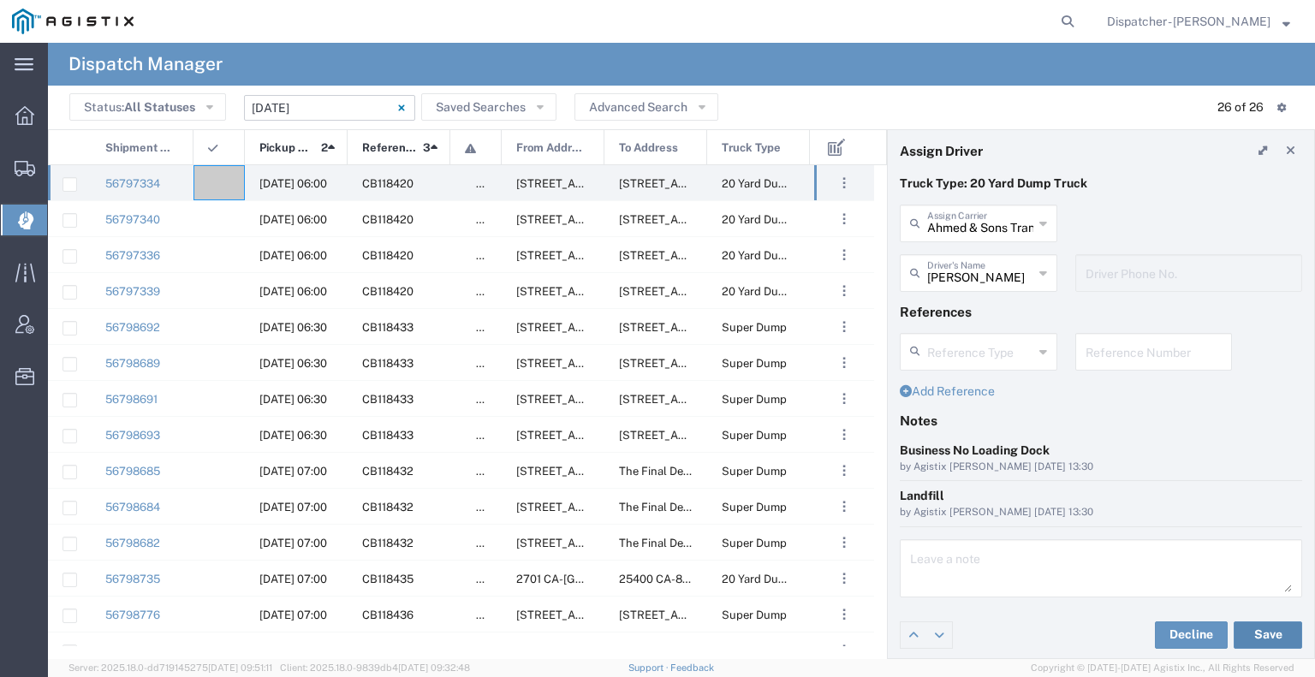
click at [1256, 632] on button "Save" at bounding box center [1267, 634] width 68 height 27
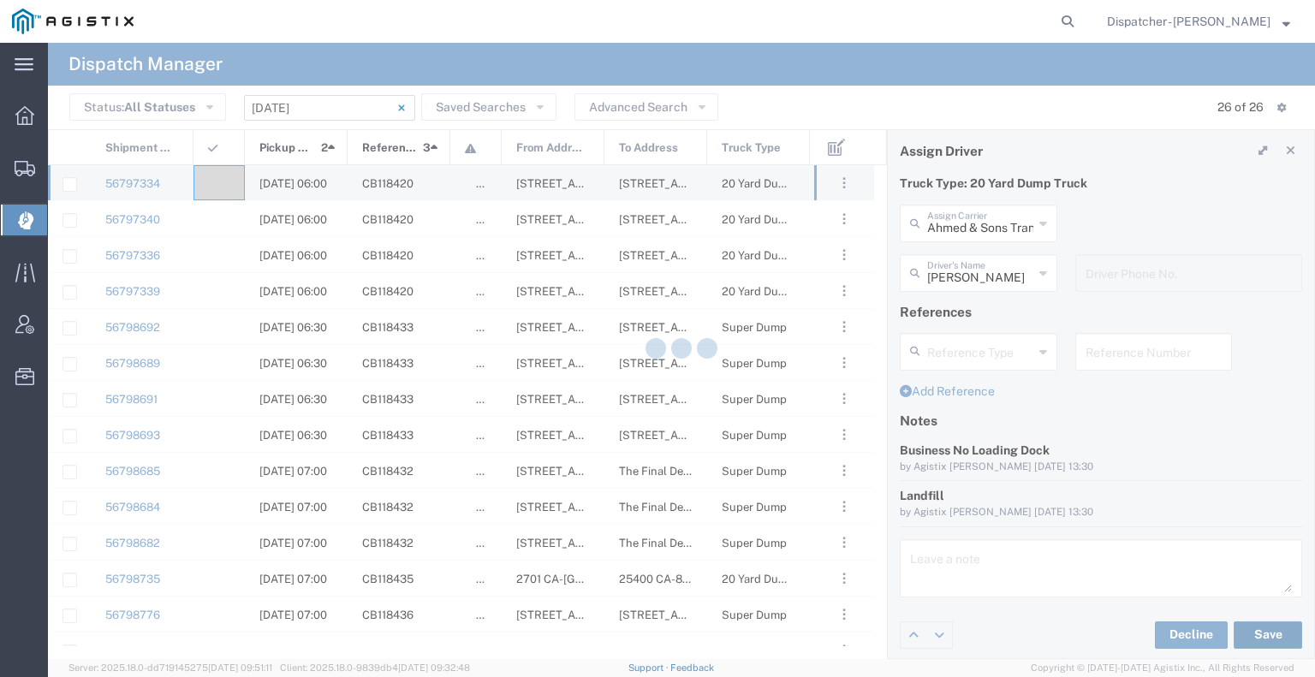
type input "[PERSON_NAME]"
type input "Ahmed & Sons Transport"
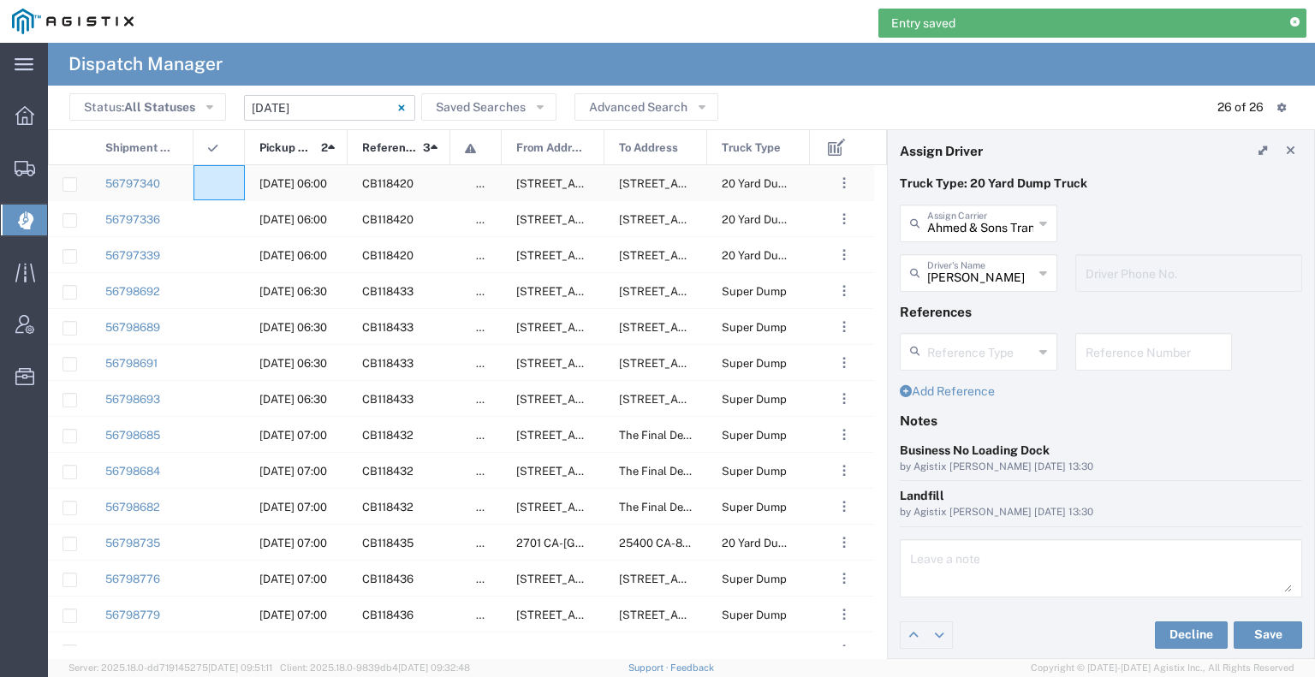
click at [212, 186] on agx-ag-table-icon-cell at bounding box center [213, 183] width 11 height 13
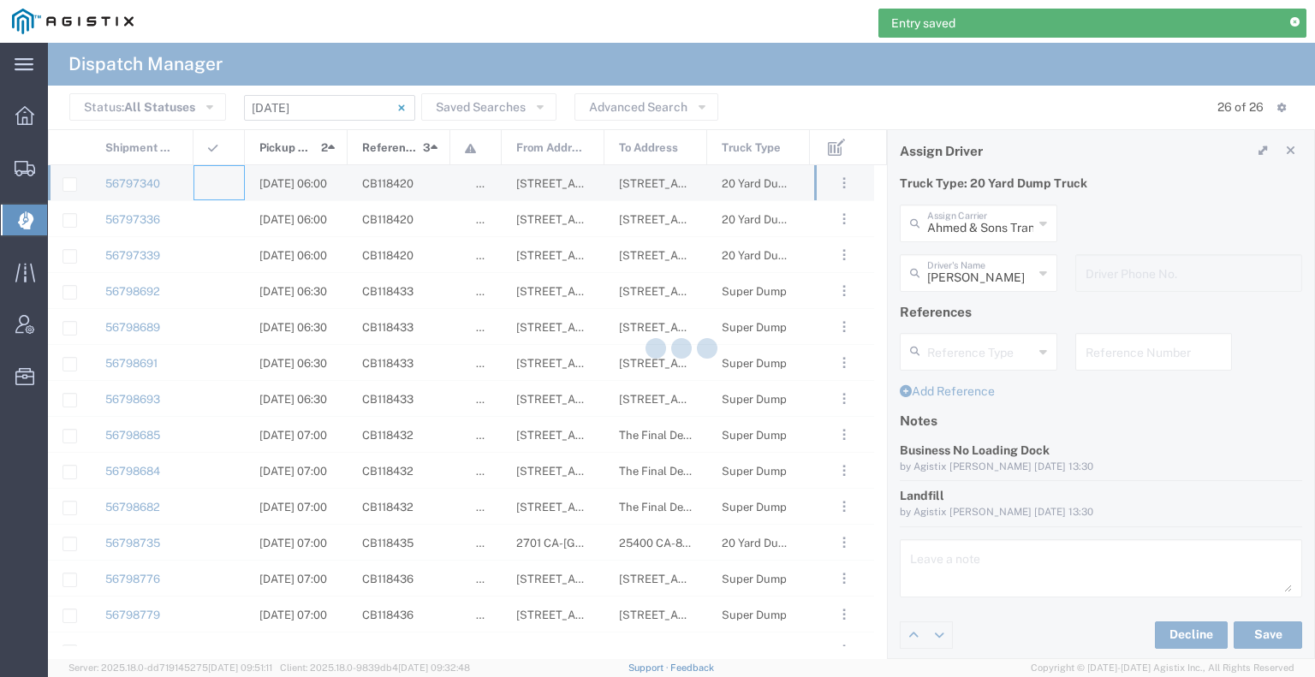
type input "[PERSON_NAME] & Sons Trucking, Inc"
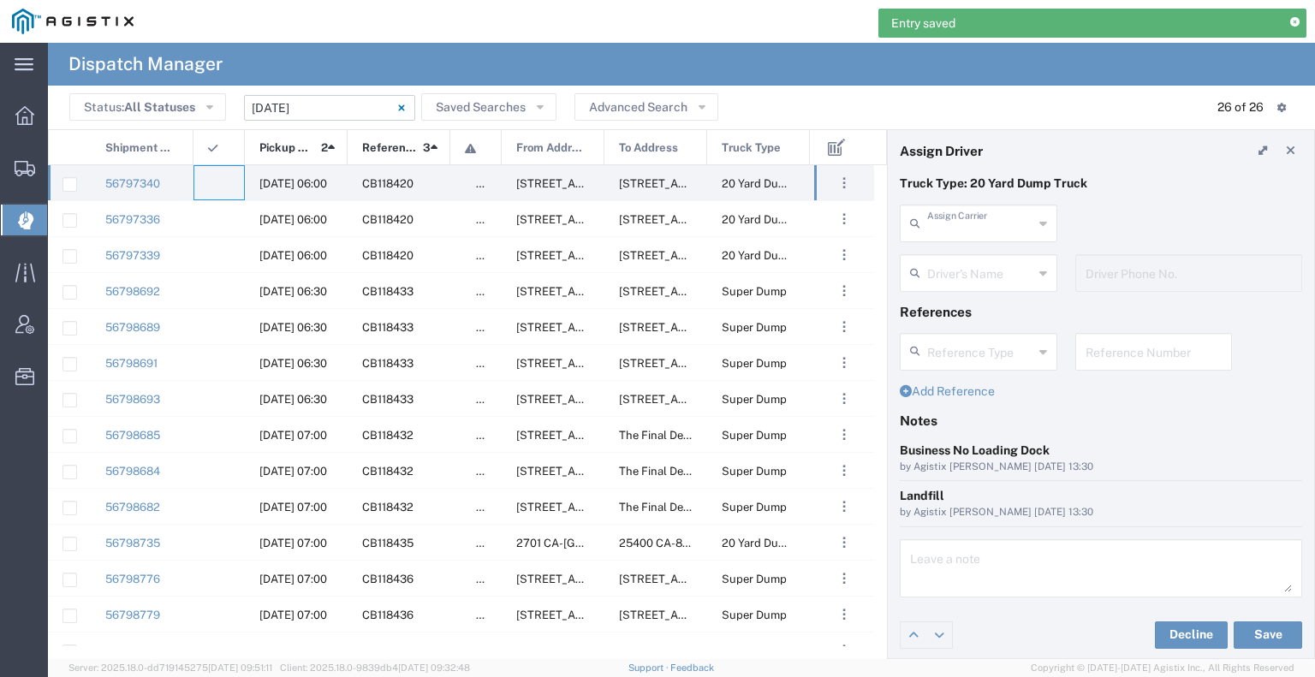
click at [979, 220] on input "text" at bounding box center [980, 222] width 106 height 30
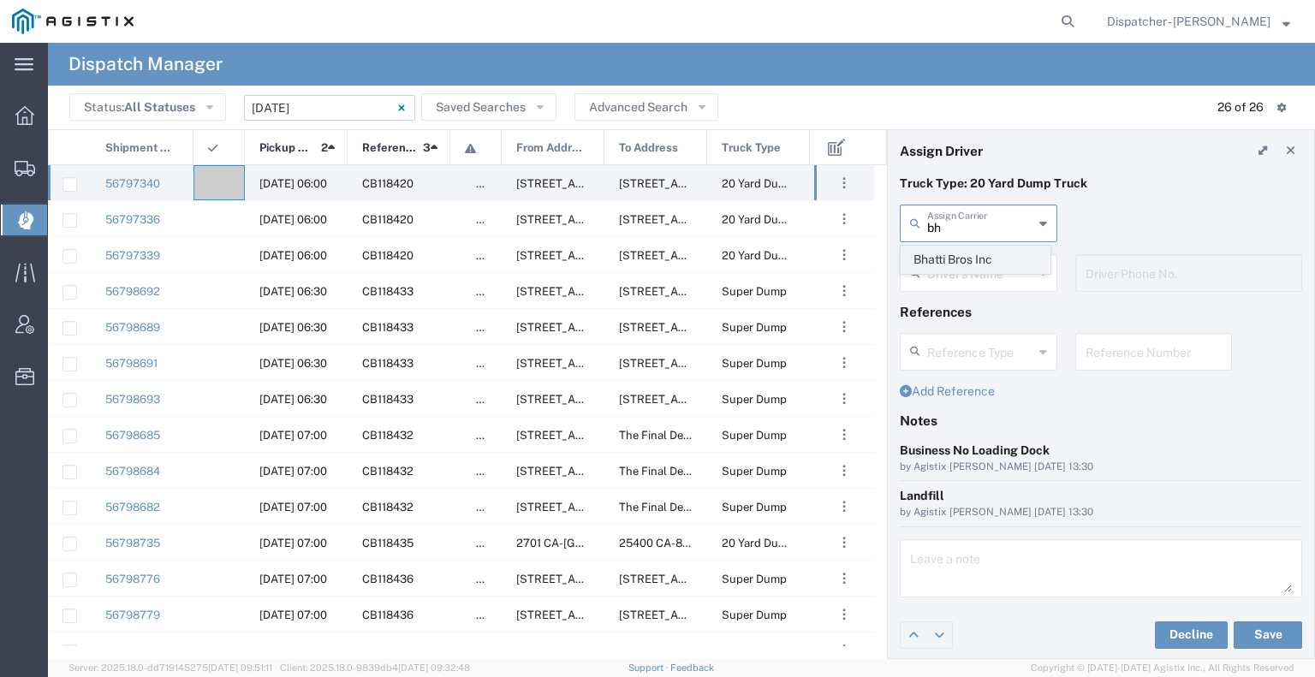
click at [975, 250] on span "Bhatti Bros Inc" at bounding box center [975, 259] width 148 height 27
click at [1246, 632] on button "Save" at bounding box center [1267, 634] width 68 height 27
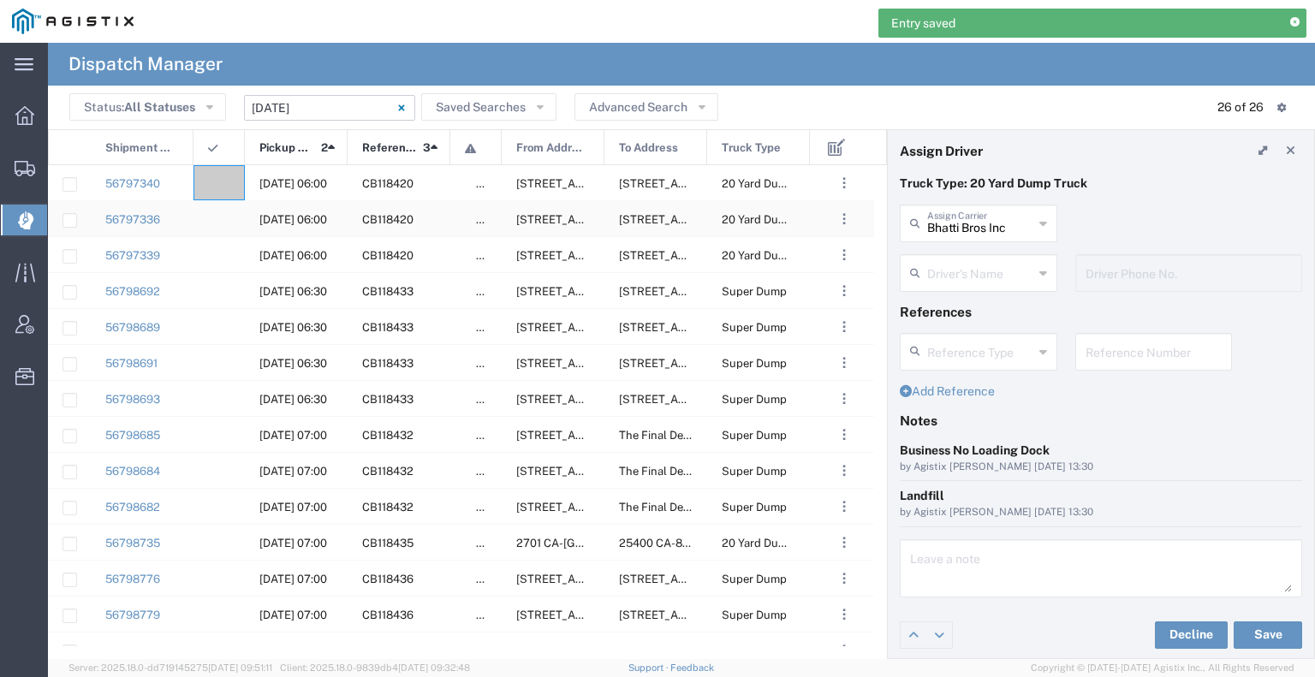
click at [226, 217] on div at bounding box center [218, 218] width 51 height 35
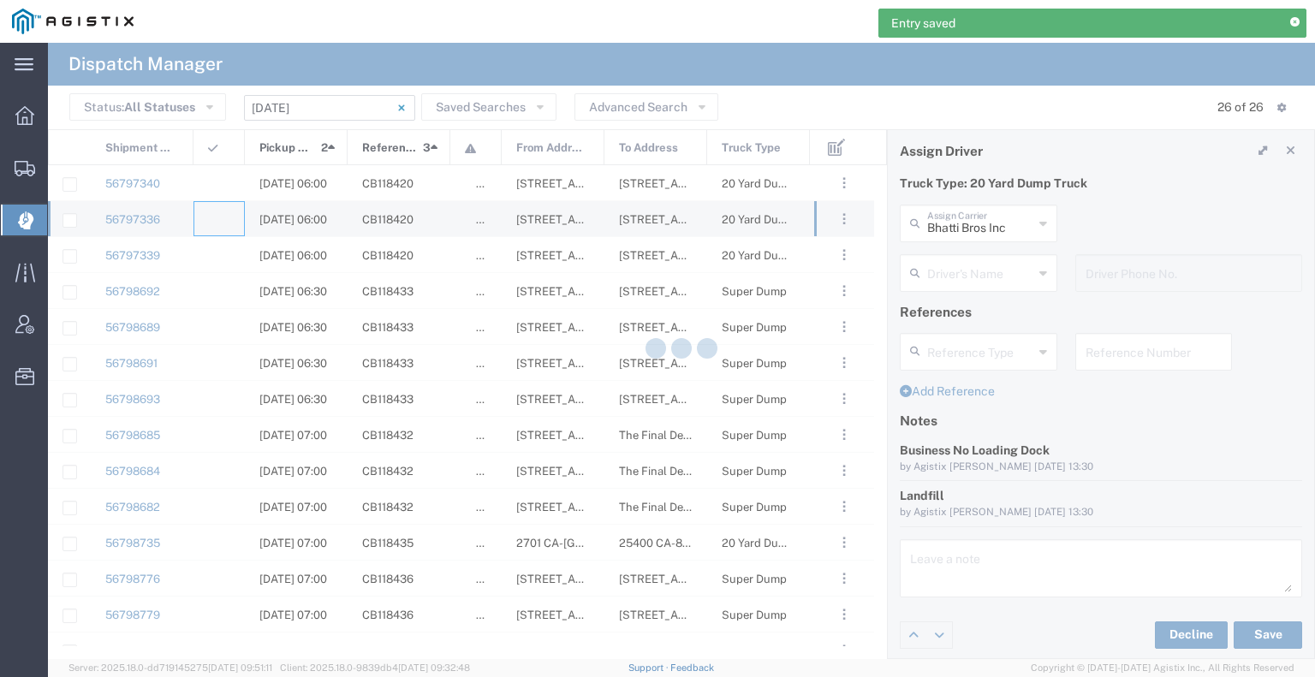
type input "[PERSON_NAME] & Sons Trucking, Inc"
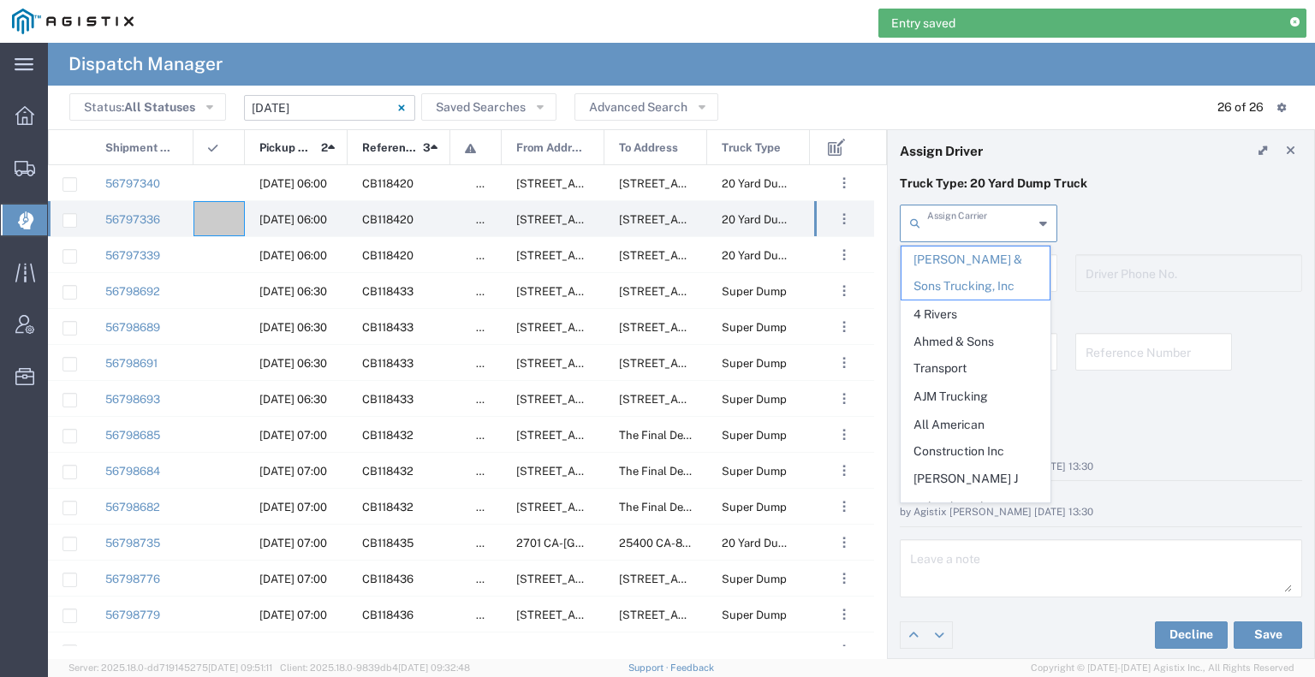
click at [959, 229] on input "text" at bounding box center [980, 222] width 106 height 30
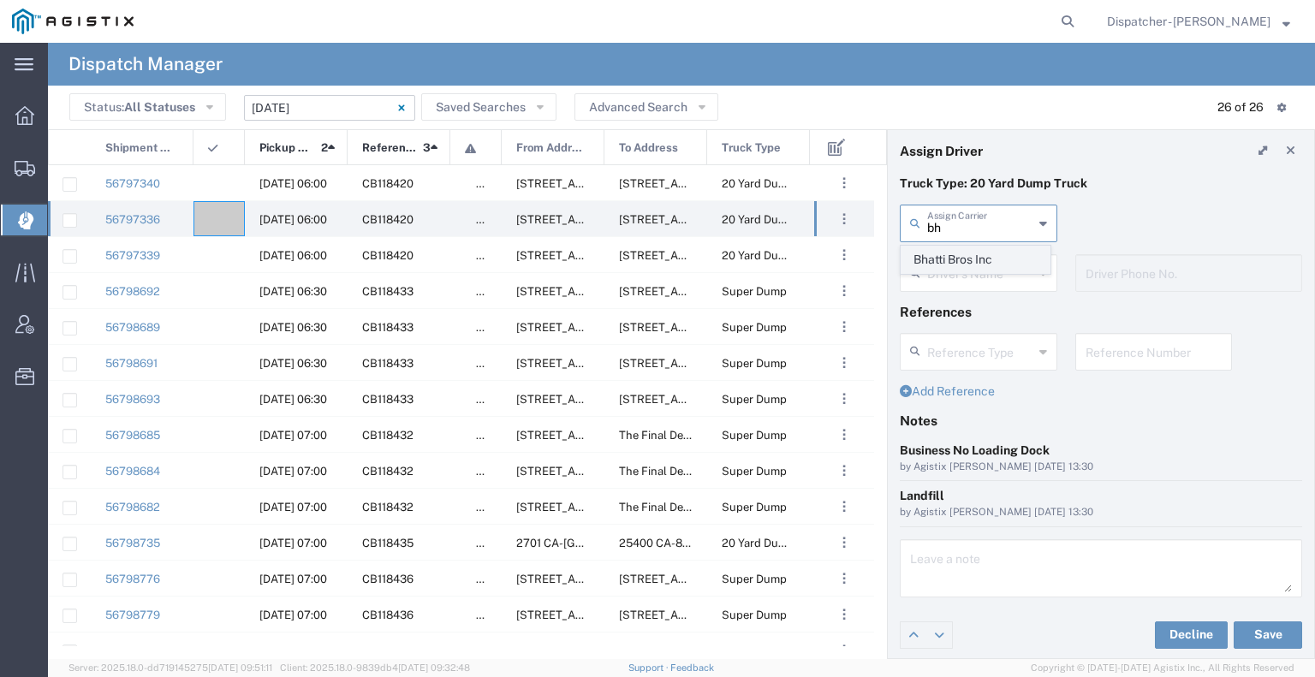
click at [974, 261] on span "Bhatti Bros Inc" at bounding box center [975, 259] width 148 height 27
click at [1249, 632] on button "Save" at bounding box center [1267, 634] width 68 height 27
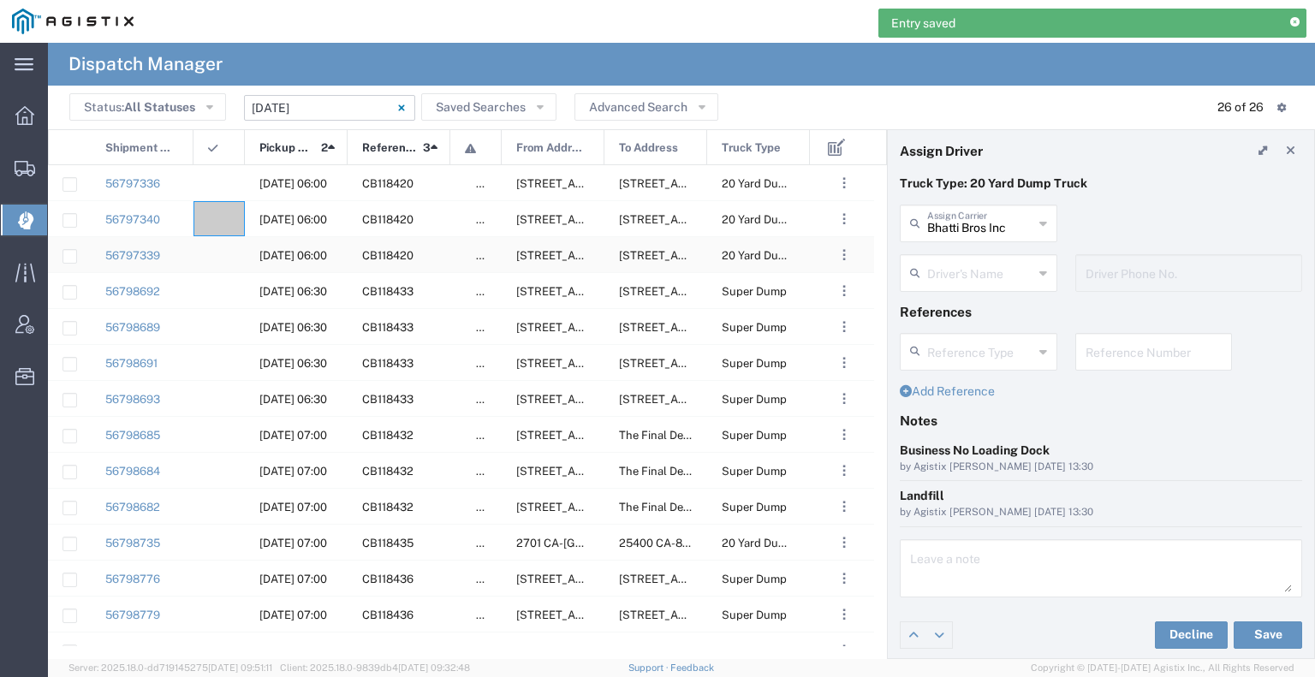
click at [213, 256] on agx-ag-table-icon-cell at bounding box center [213, 255] width 11 height 13
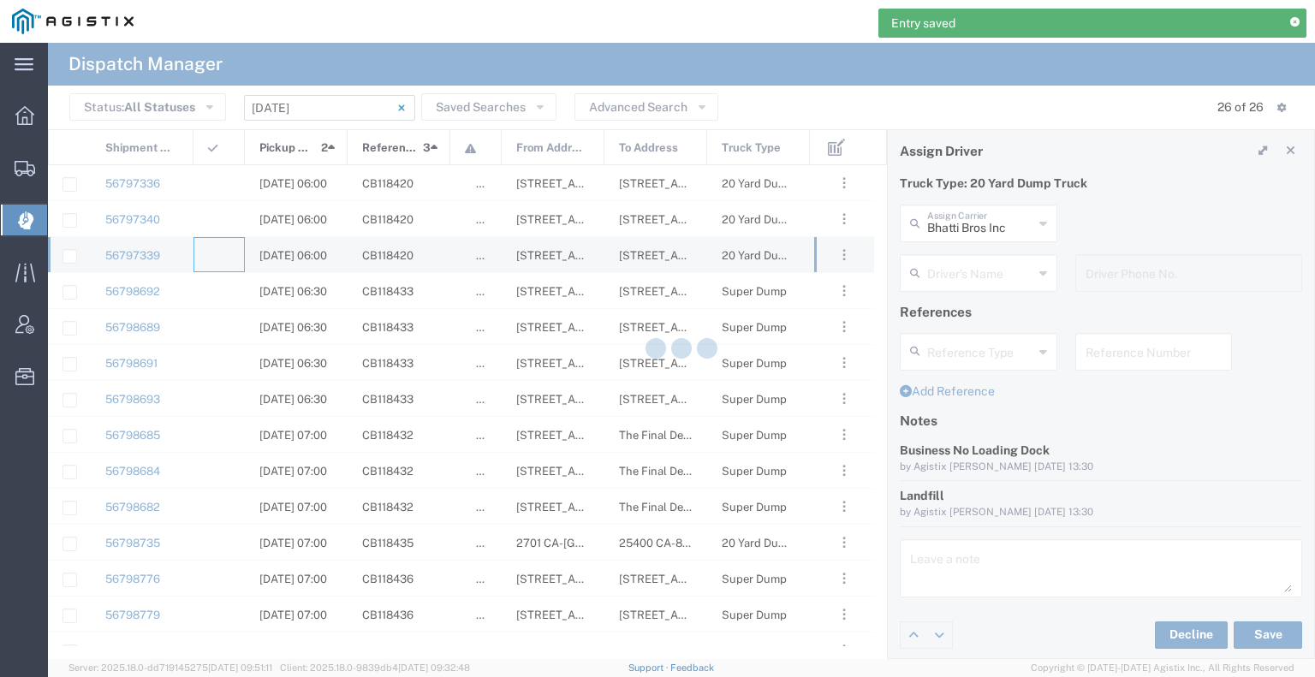
type input "[PERSON_NAME] & Sons Trucking, Inc"
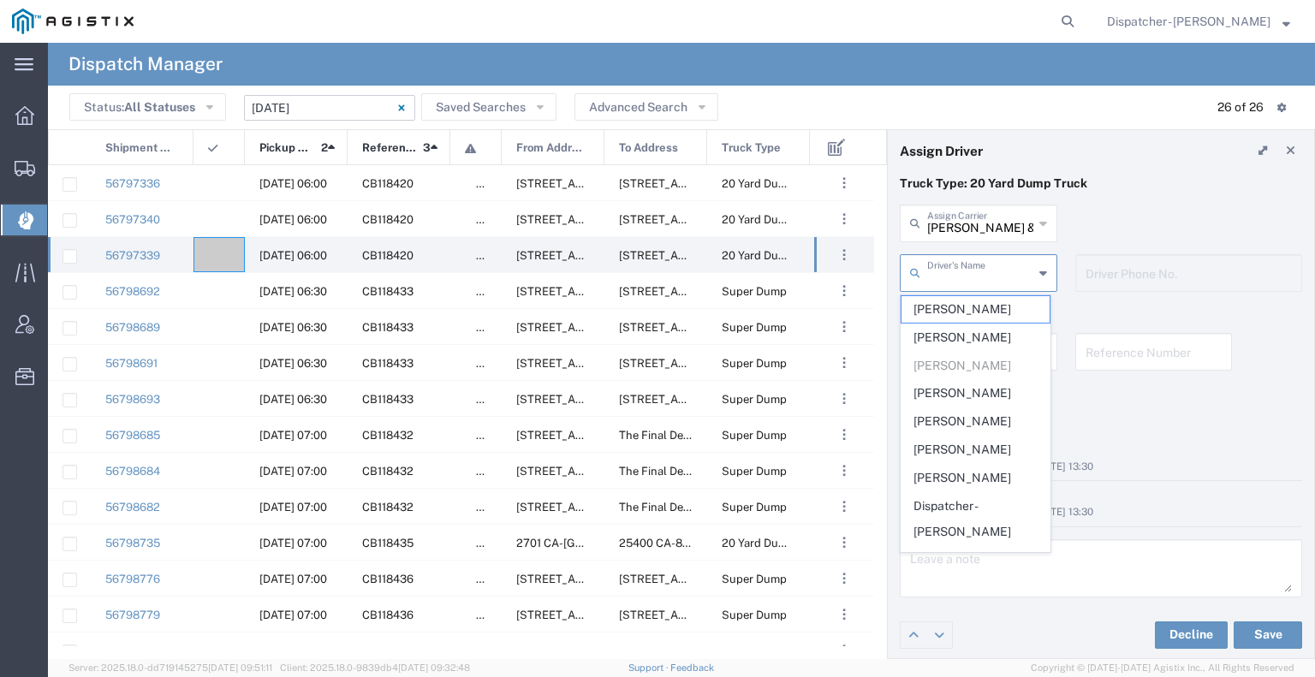
click at [965, 262] on input "text" at bounding box center [980, 272] width 106 height 30
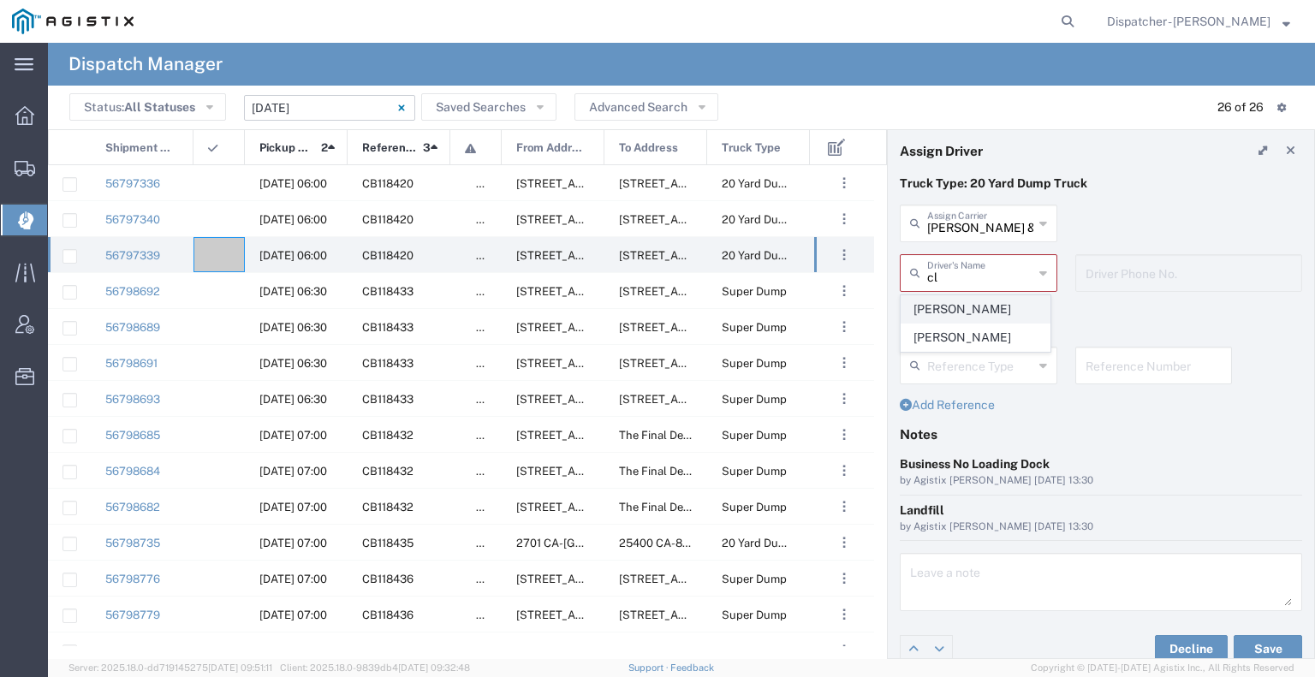
click at [967, 314] on span "[PERSON_NAME]" at bounding box center [975, 309] width 148 height 27
type input "[PERSON_NAME]"
type input "9258126210"
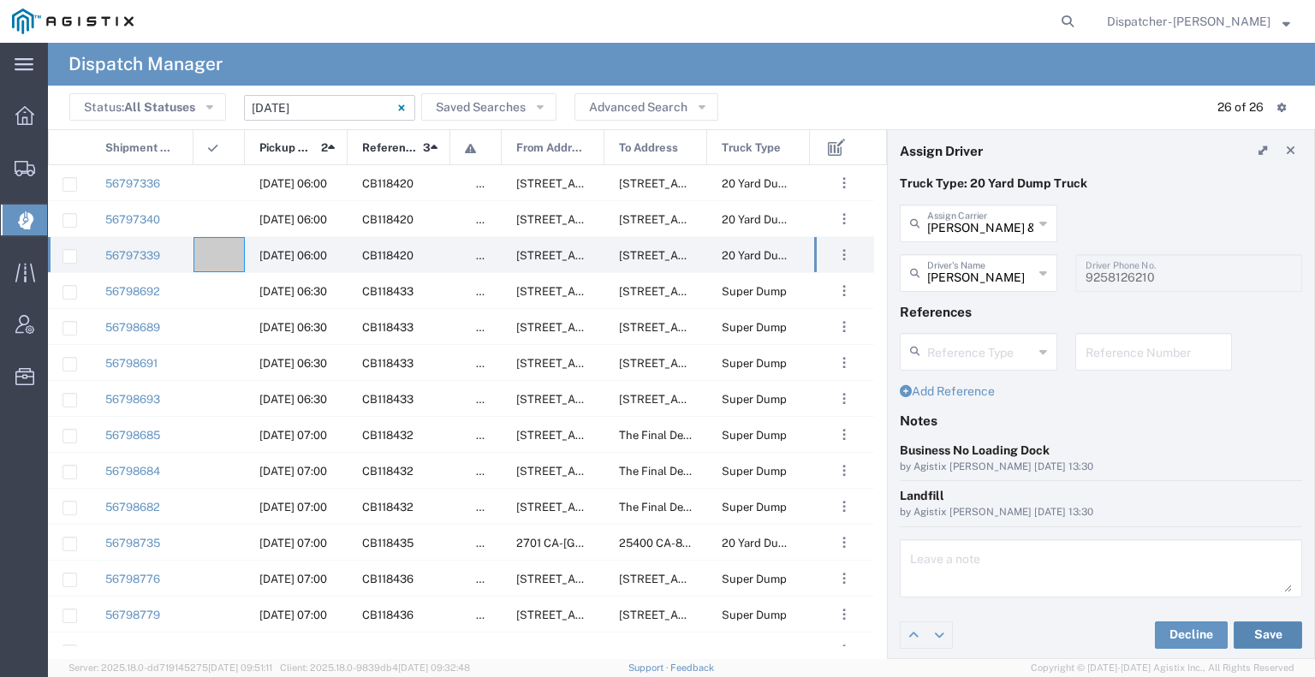
click at [1261, 627] on button "Save" at bounding box center [1267, 634] width 68 height 27
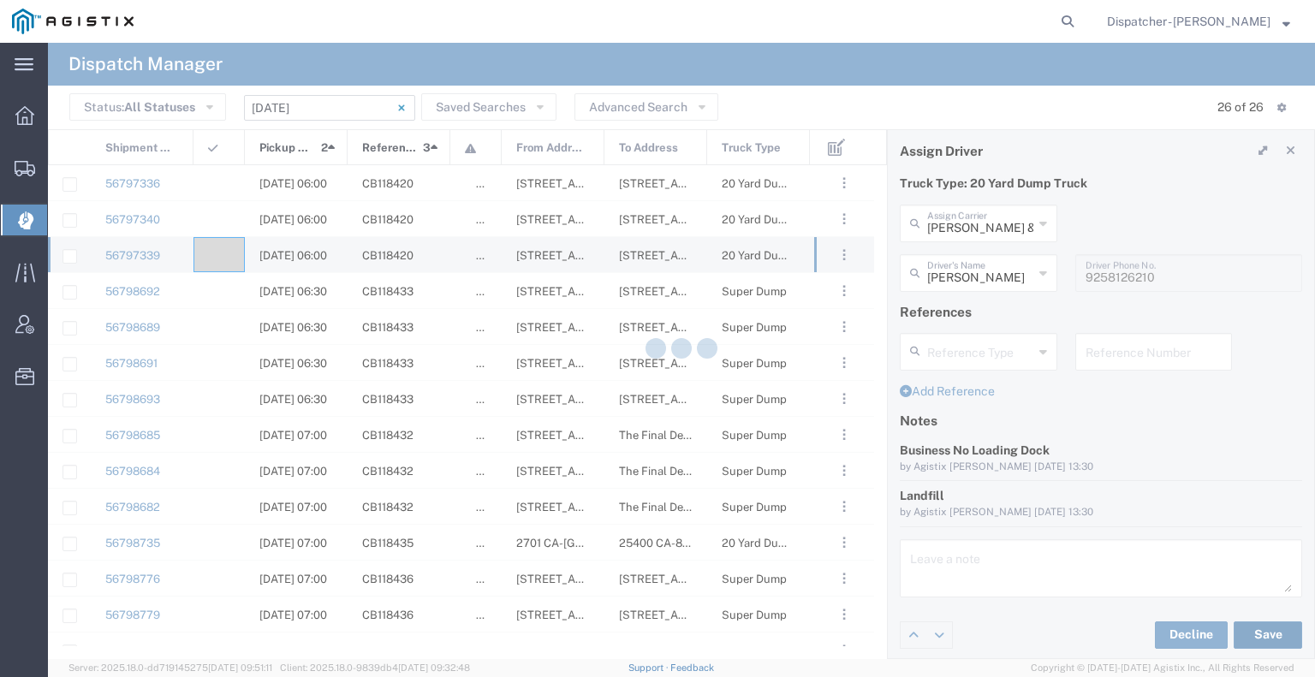
type input "[PERSON_NAME]"
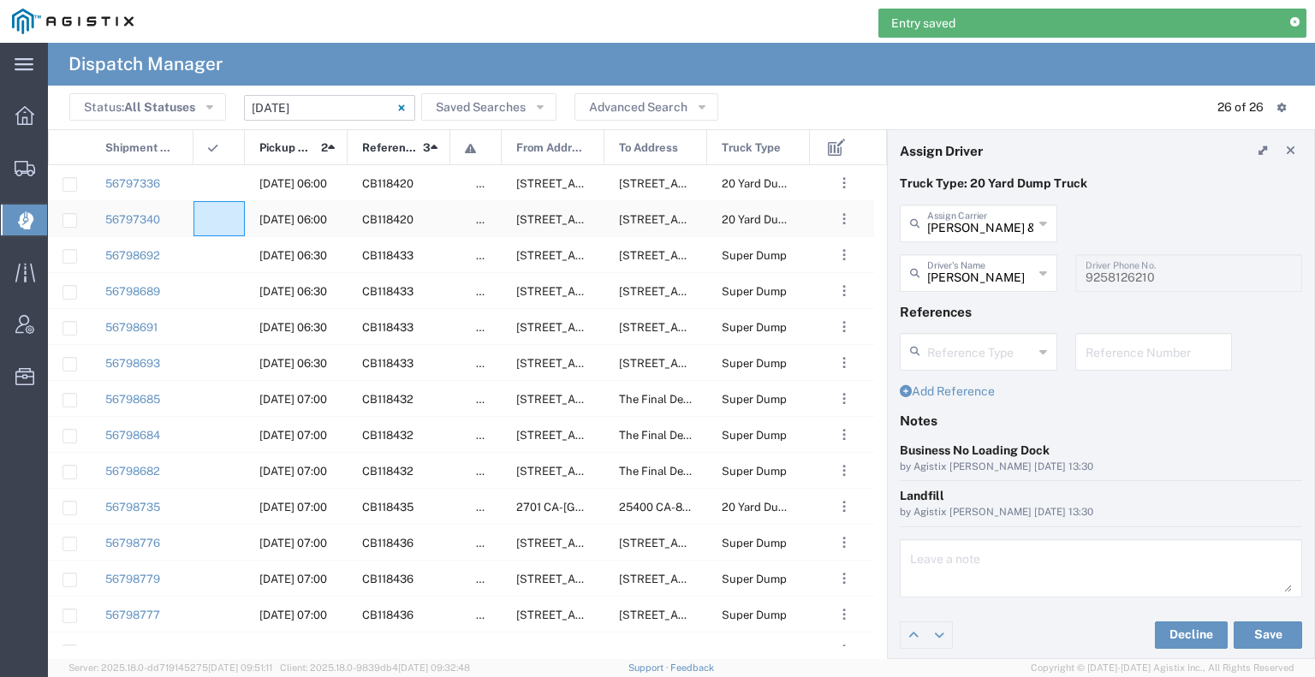
click at [230, 217] on div at bounding box center [218, 218] width 51 height 35
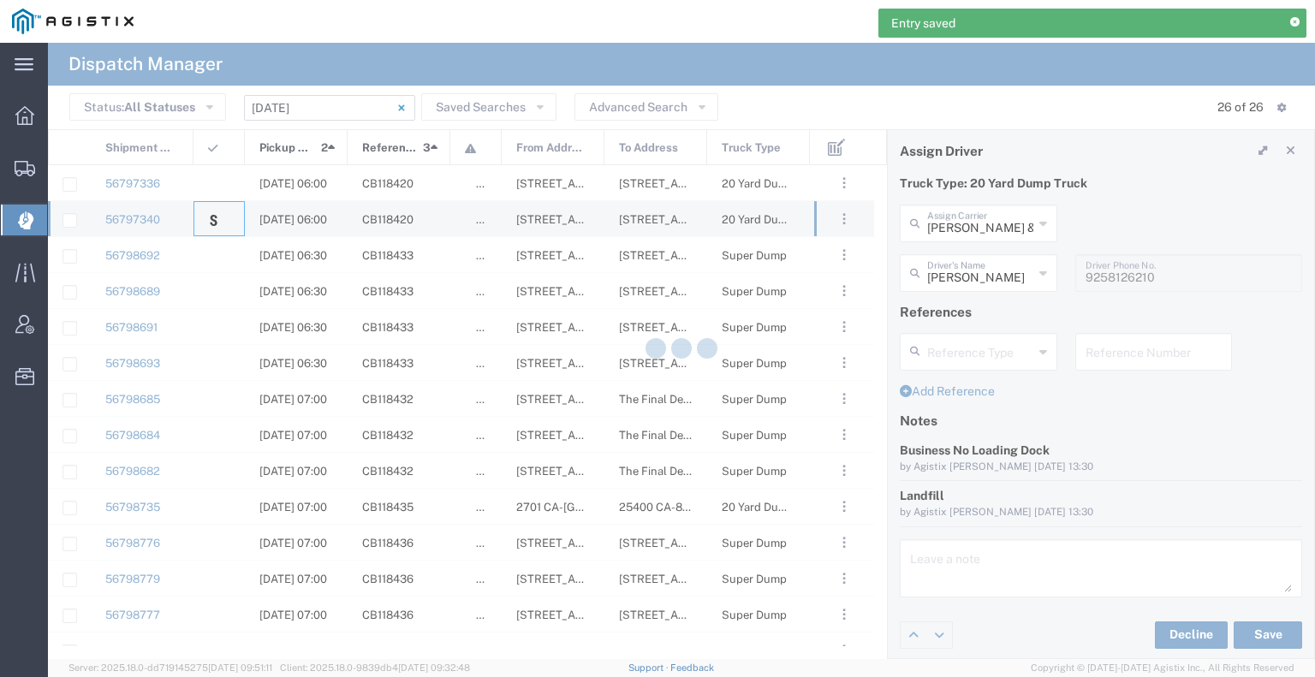
type input "Bhatti Bros Inc"
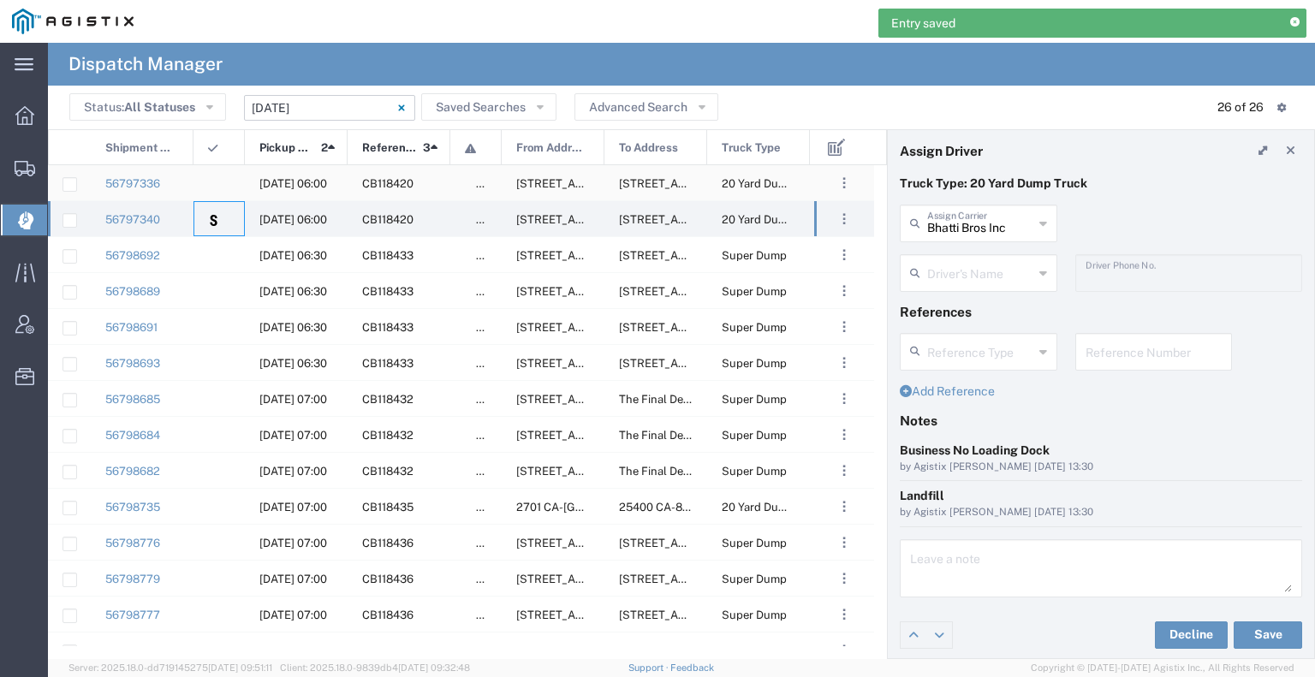
click at [217, 177] on agx-ag-table-icon-cell at bounding box center [213, 183] width 11 height 13
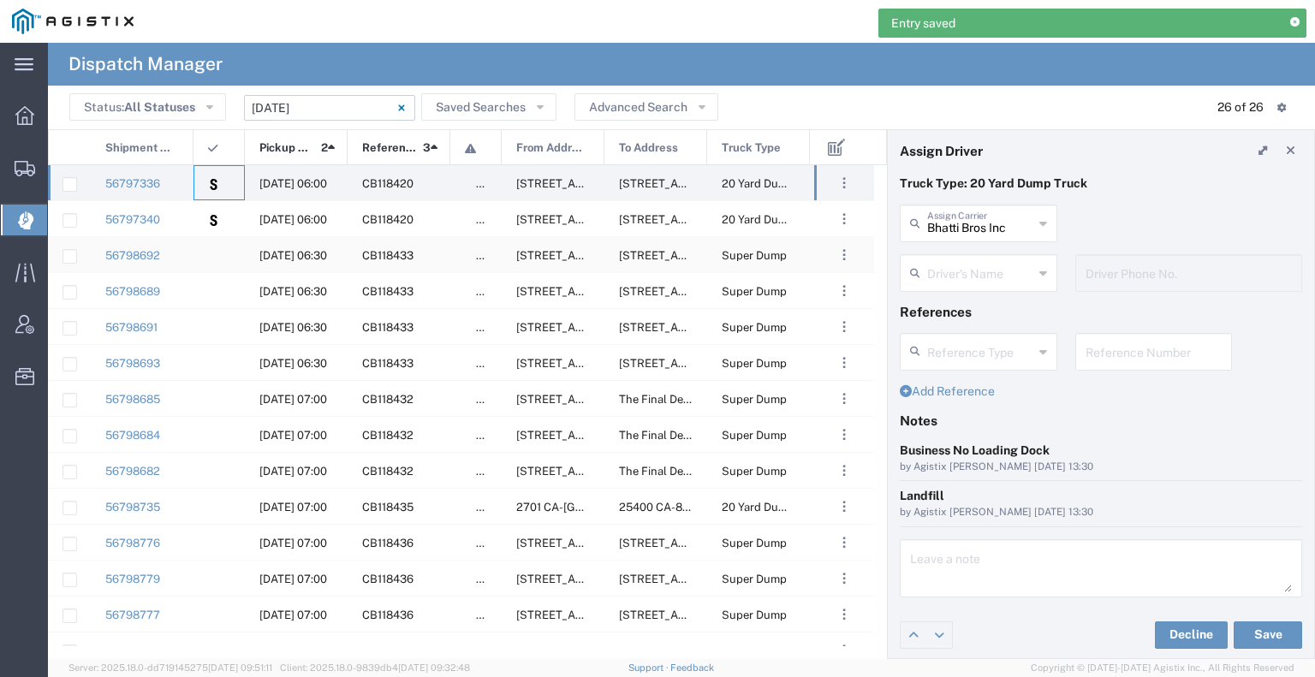
click at [223, 258] on div at bounding box center [218, 254] width 51 height 35
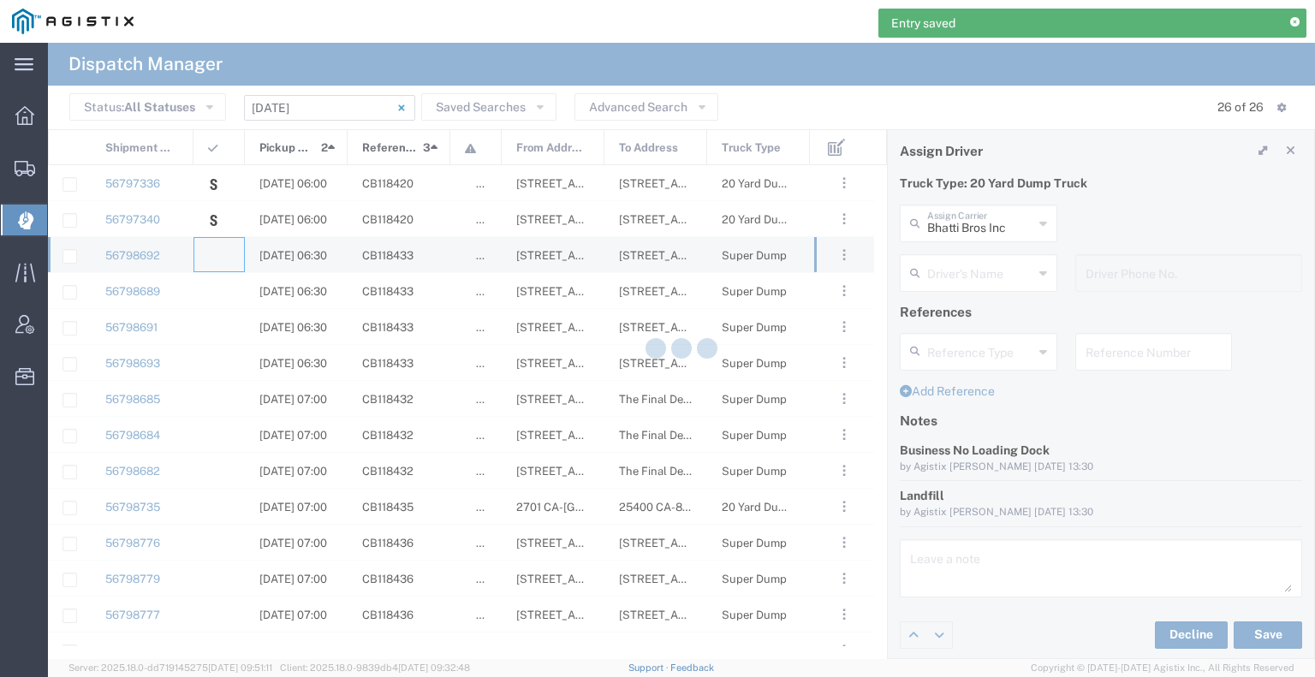
type input "[PERSON_NAME] & Sons Trucking, Inc"
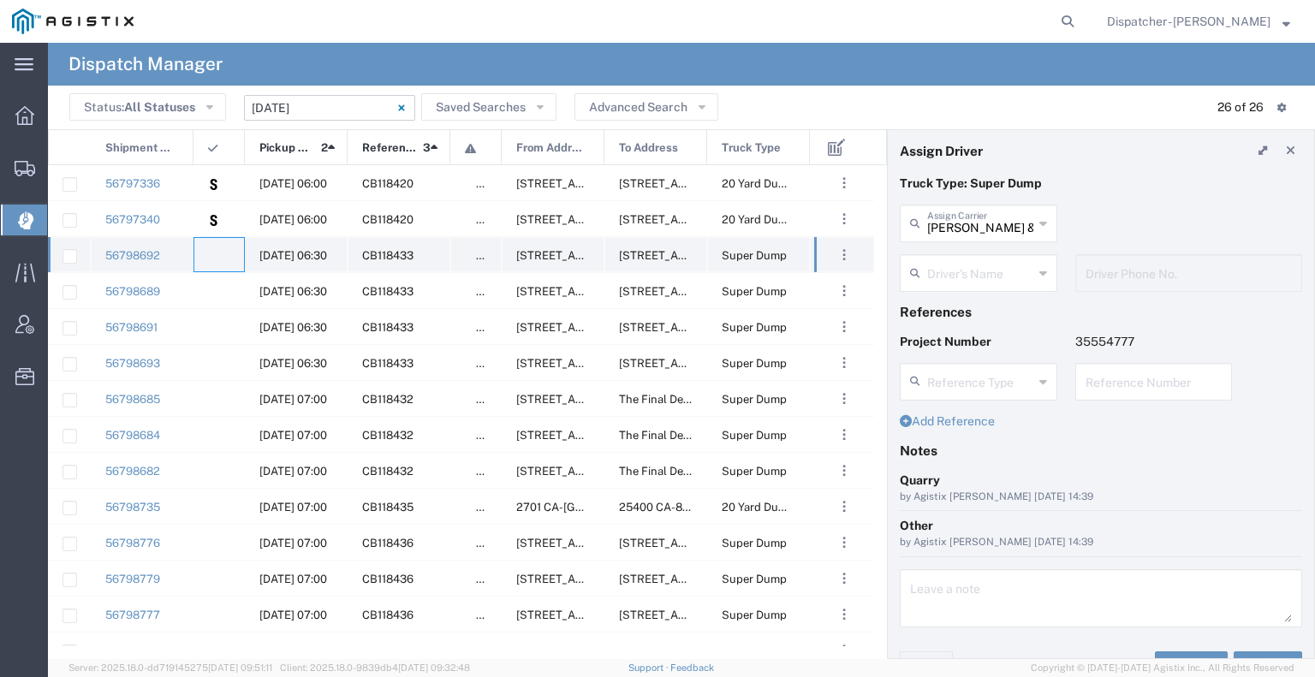
click at [212, 256] on agx-ag-table-icon-cell at bounding box center [213, 255] width 11 height 13
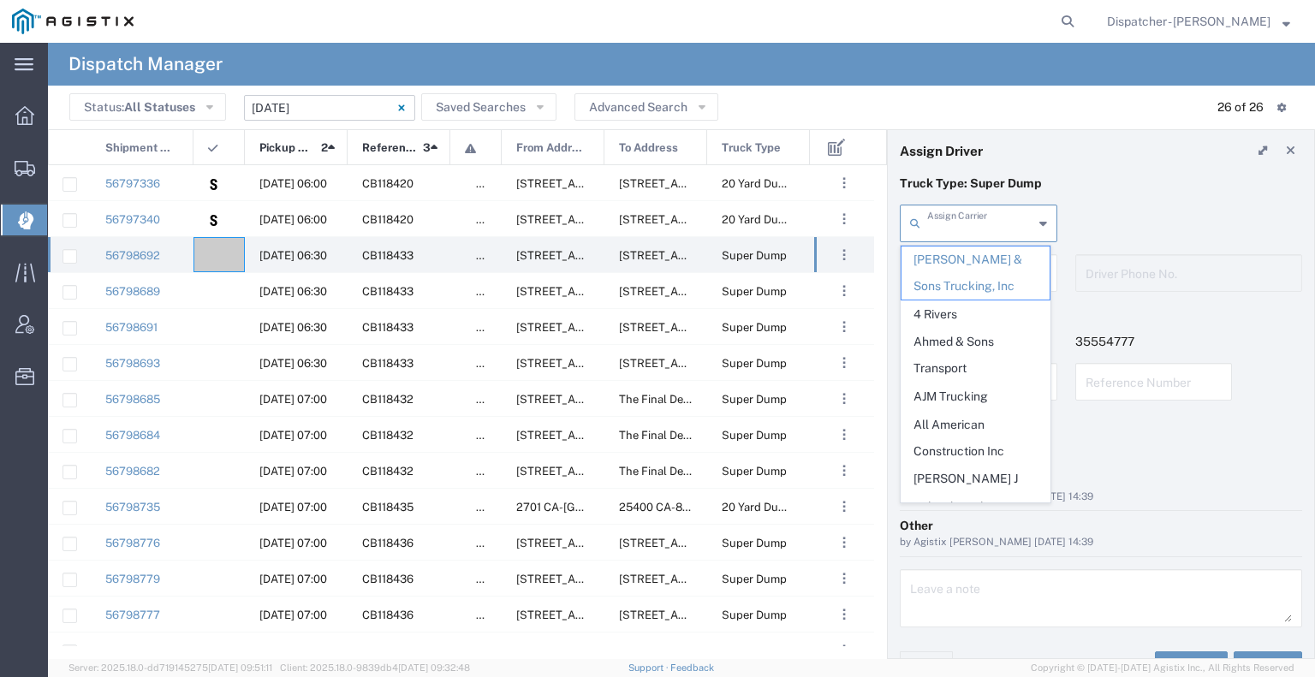
click at [1003, 225] on input "text" at bounding box center [980, 222] width 106 height 30
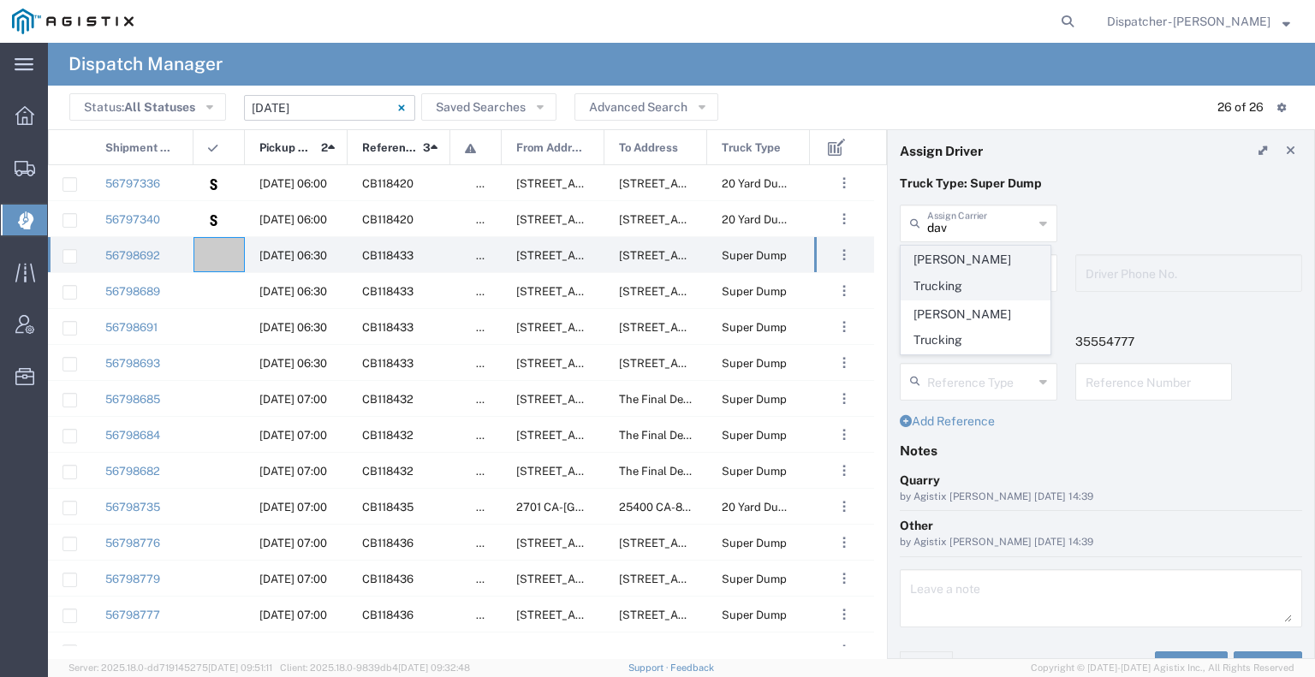
click at [1016, 263] on span "[PERSON_NAME] Trucking" at bounding box center [975, 272] width 148 height 53
type input "[PERSON_NAME] Trucking"
click at [1006, 257] on input "text" at bounding box center [981, 272] width 108 height 30
click at [1000, 341] on span "[PERSON_NAME]" at bounding box center [975, 337] width 148 height 27
type input "[PERSON_NAME]"
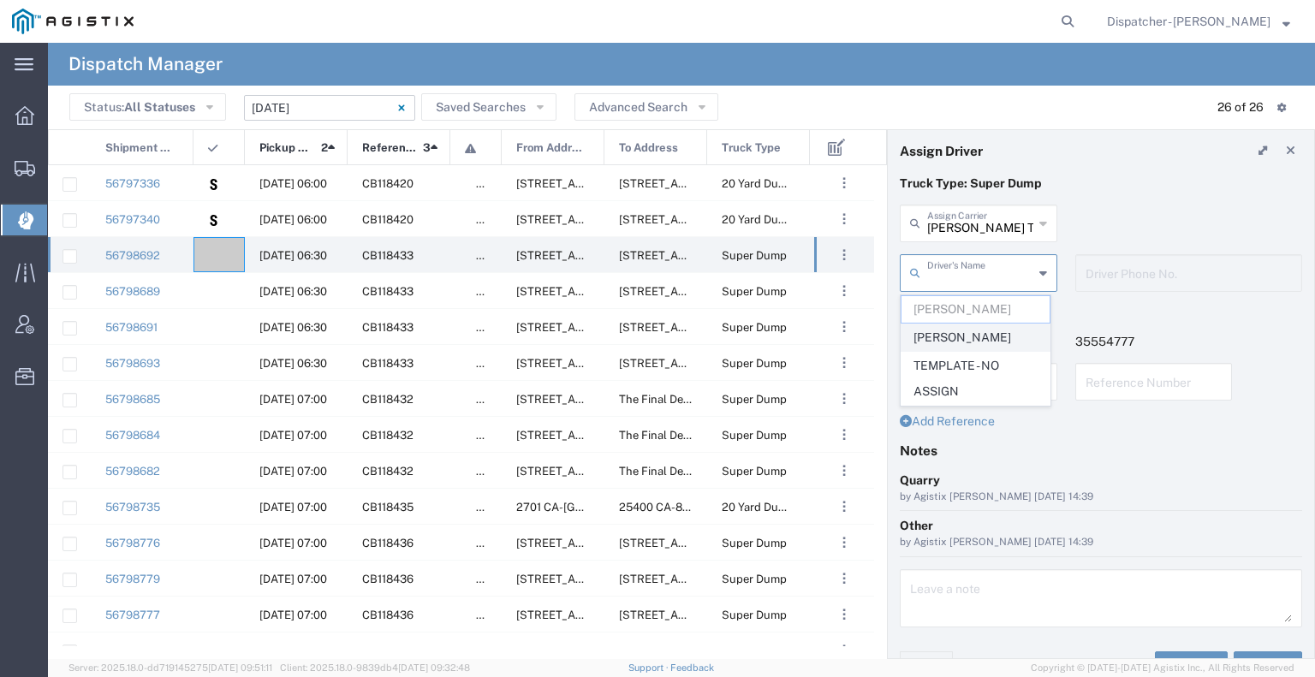
type input "[PHONE_NUMBER]"
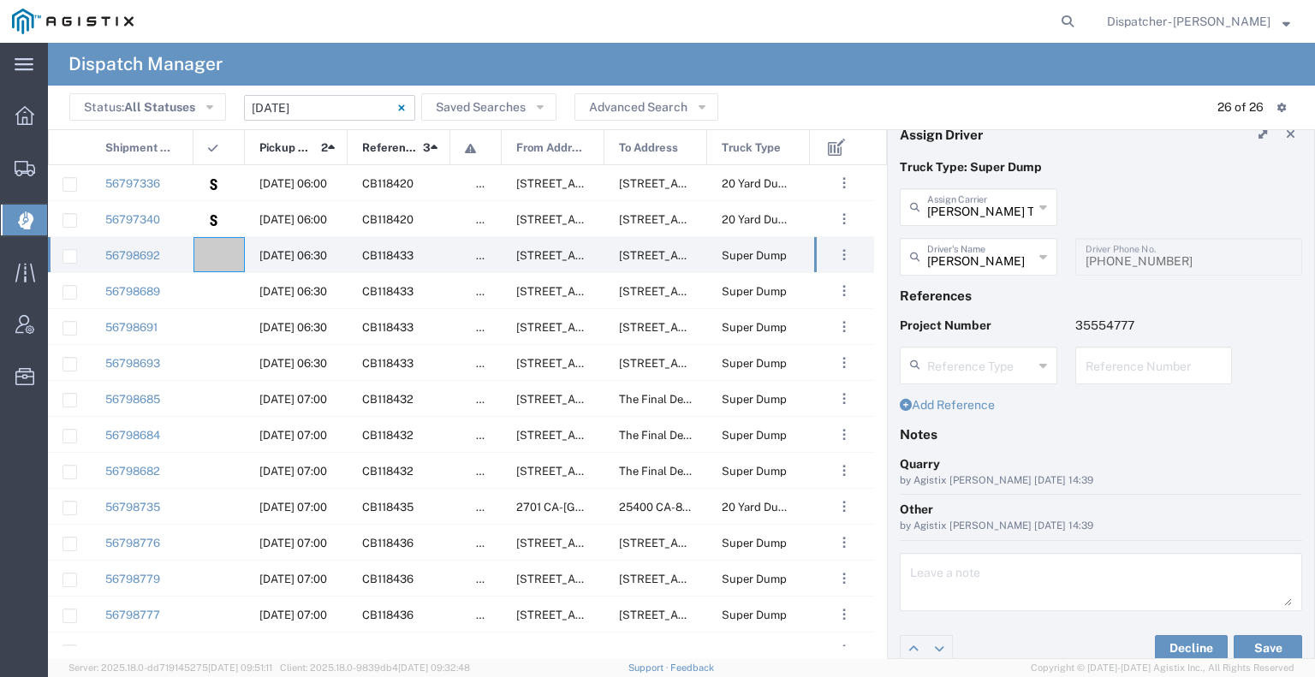
scroll to position [33, 0]
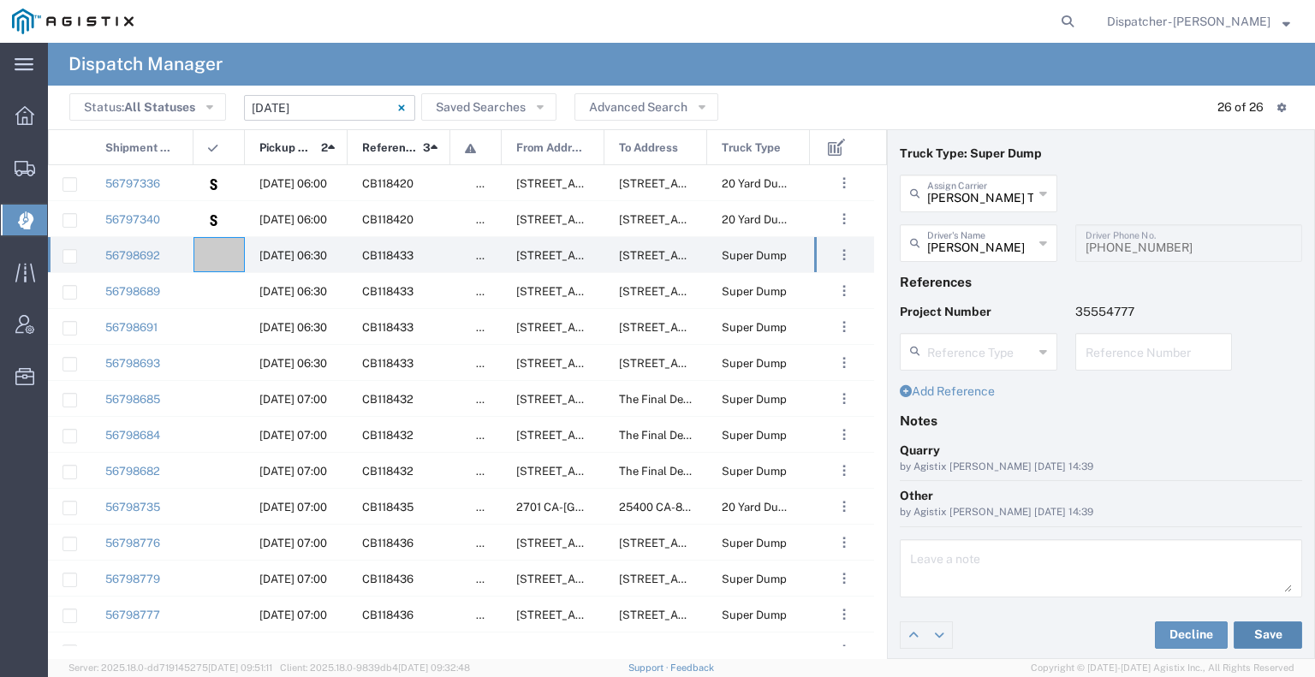
click at [1255, 629] on button "Save" at bounding box center [1267, 634] width 68 height 27
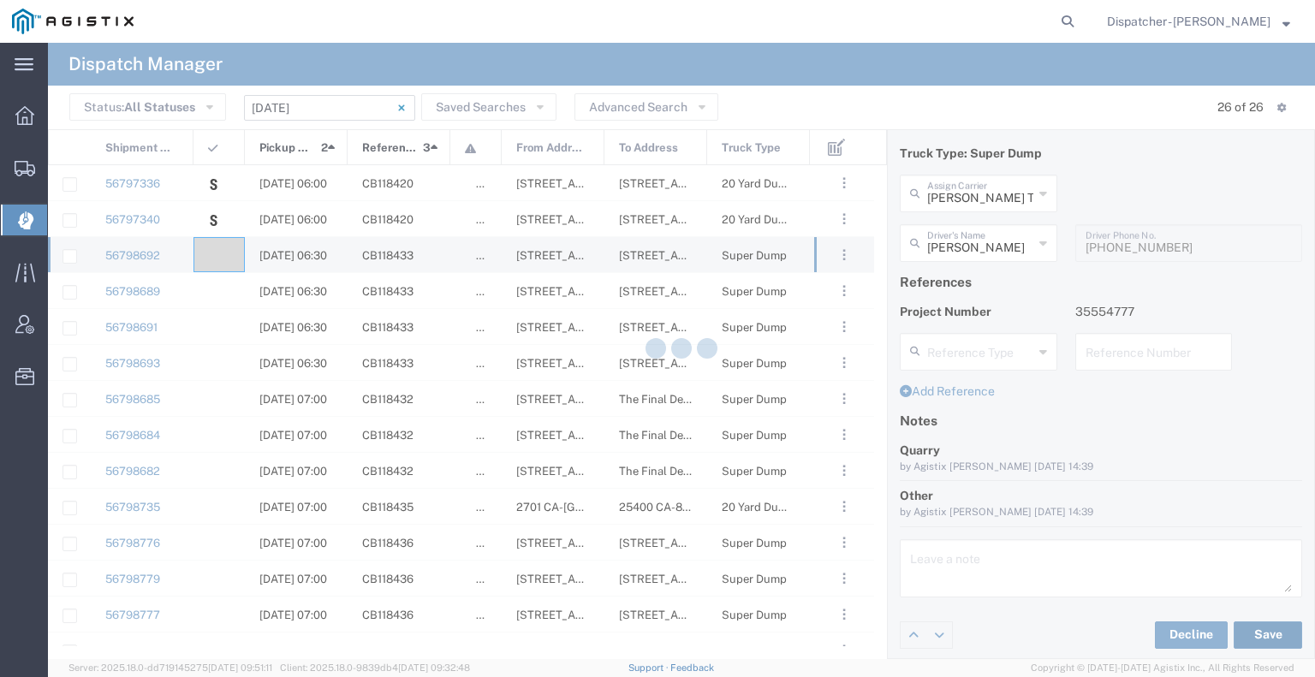
type input "[PERSON_NAME]"
type input "[PERSON_NAME] Trucking"
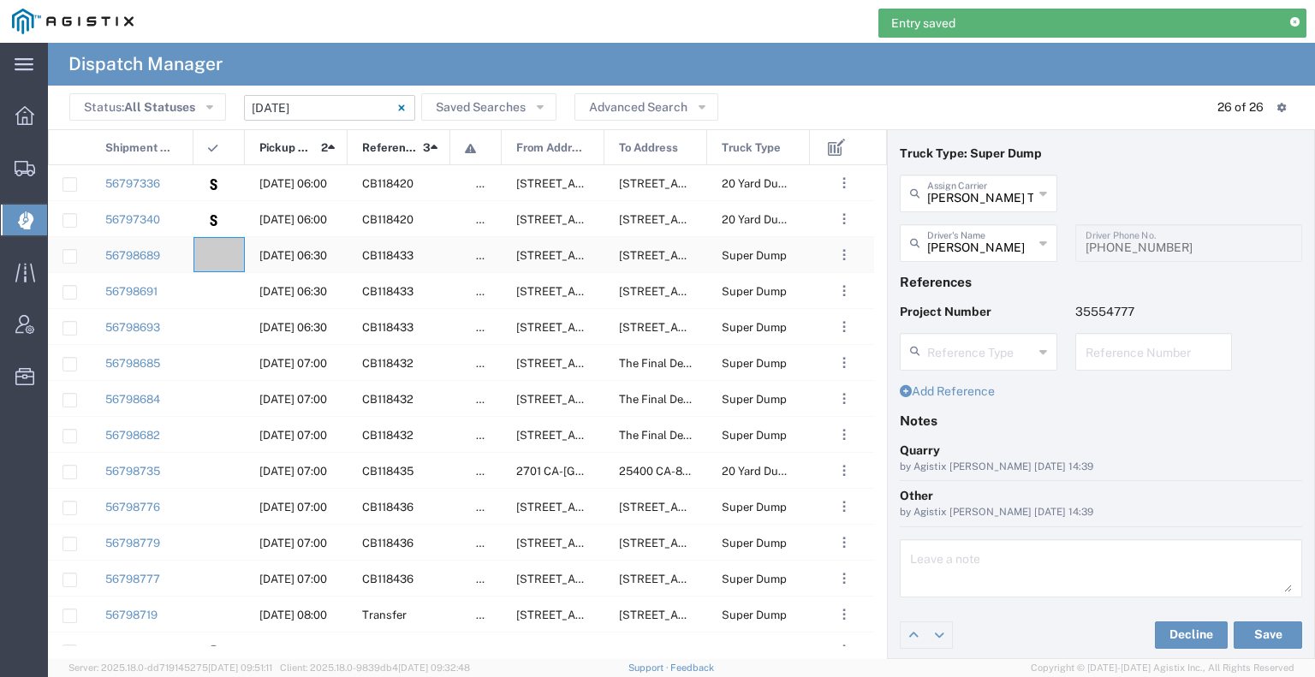
click at [226, 266] on div at bounding box center [218, 254] width 51 height 35
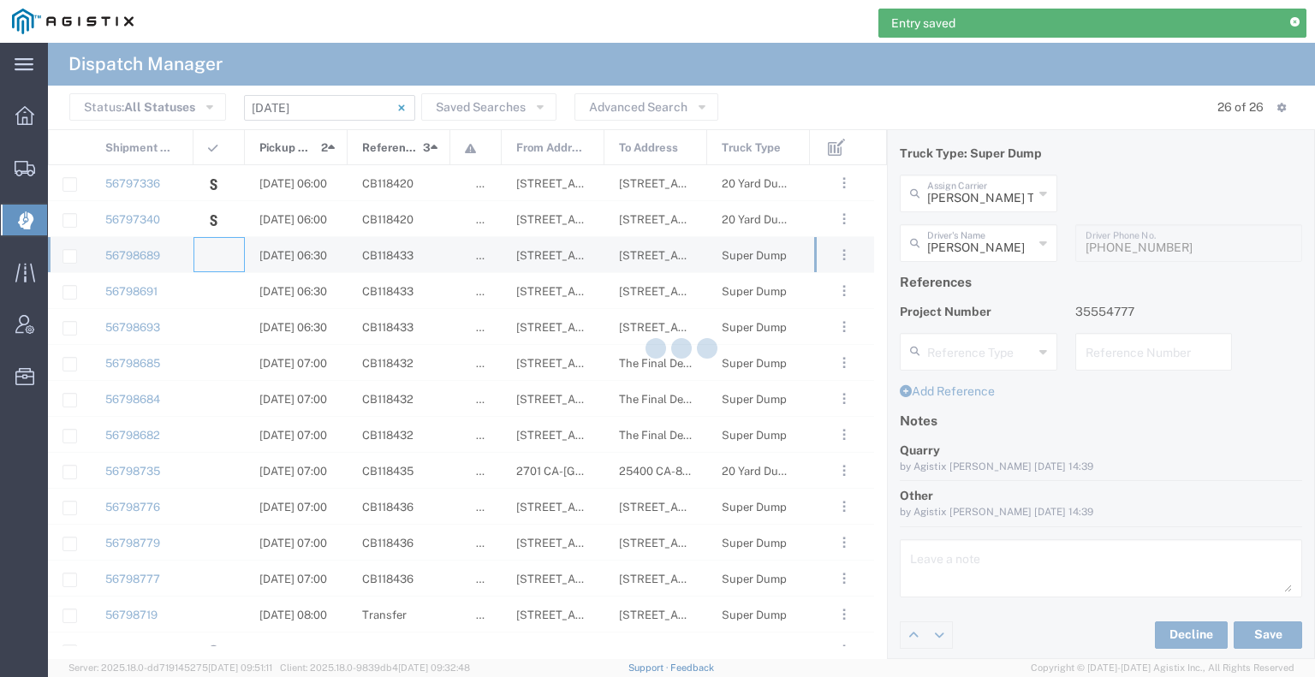
type input "[PERSON_NAME] & Sons Trucking, Inc"
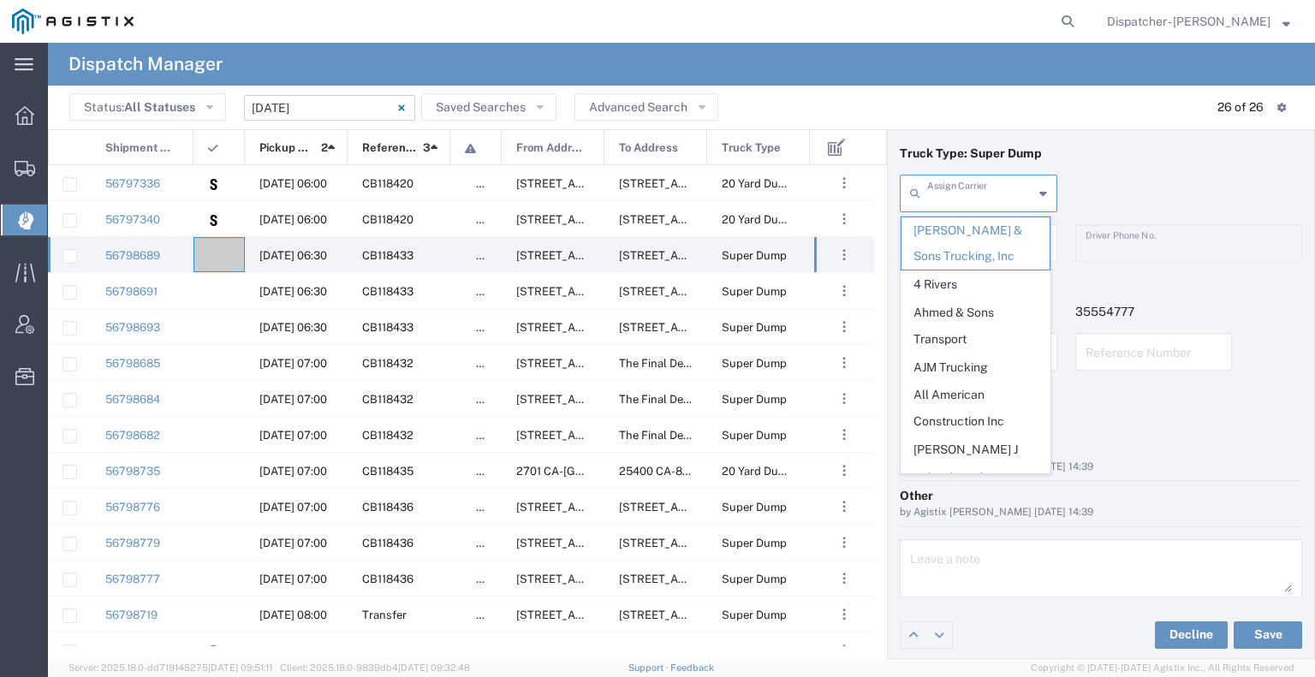
click at [960, 198] on input "text" at bounding box center [980, 192] width 106 height 30
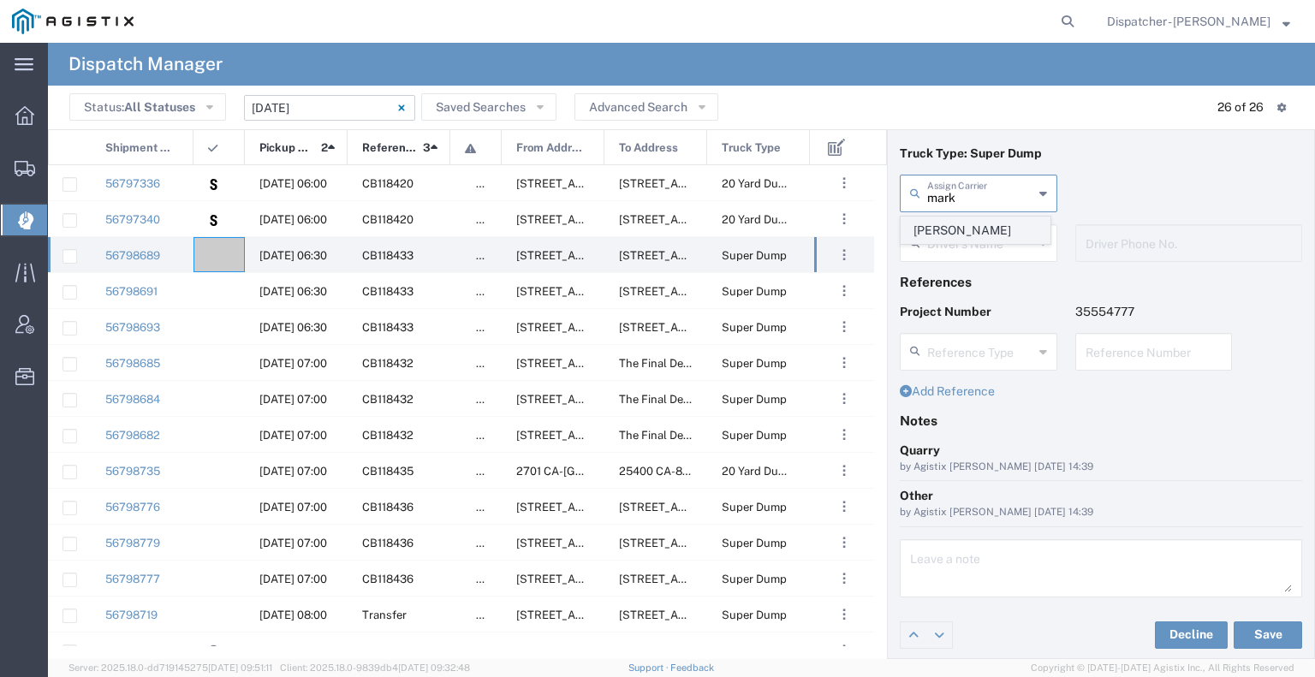
click at [959, 225] on span "[PERSON_NAME]" at bounding box center [975, 230] width 148 height 27
type input "[PERSON_NAME]"
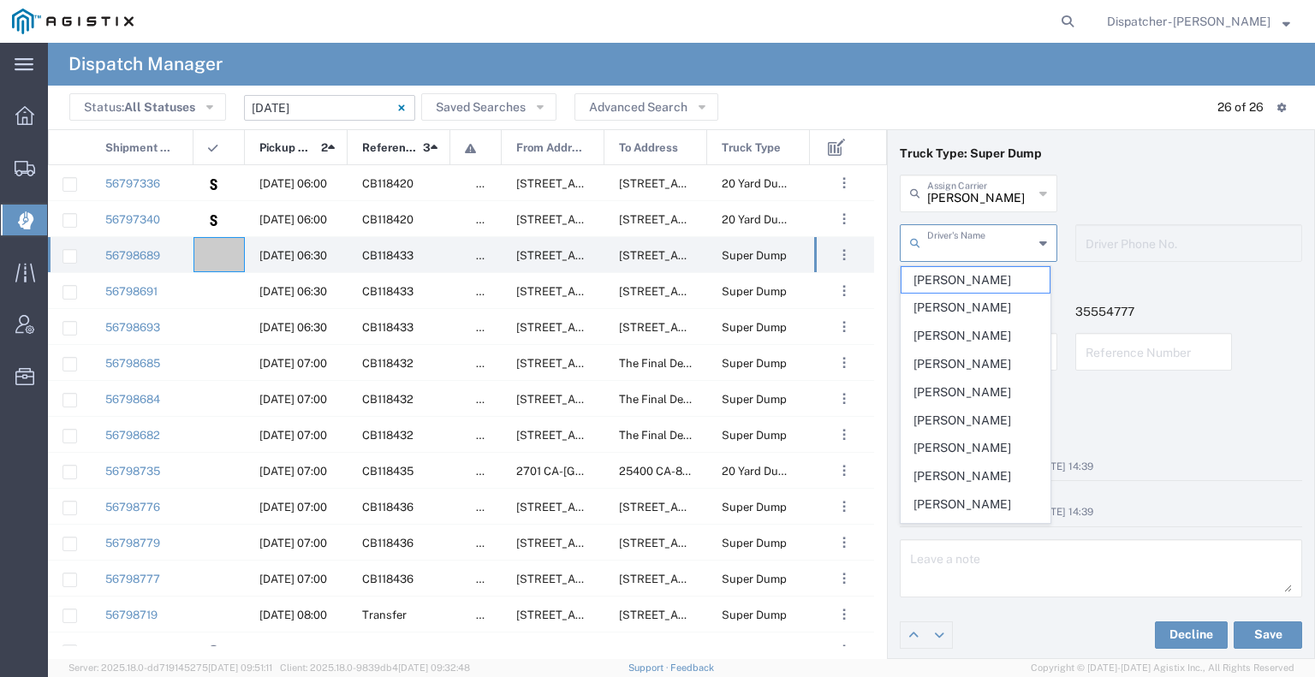
click at [959, 254] on input "text" at bounding box center [980, 242] width 106 height 30
click at [981, 335] on span "[PERSON_NAME]" at bounding box center [975, 336] width 148 height 27
type input "[PERSON_NAME]"
type input "[PHONE_NUMBER]"
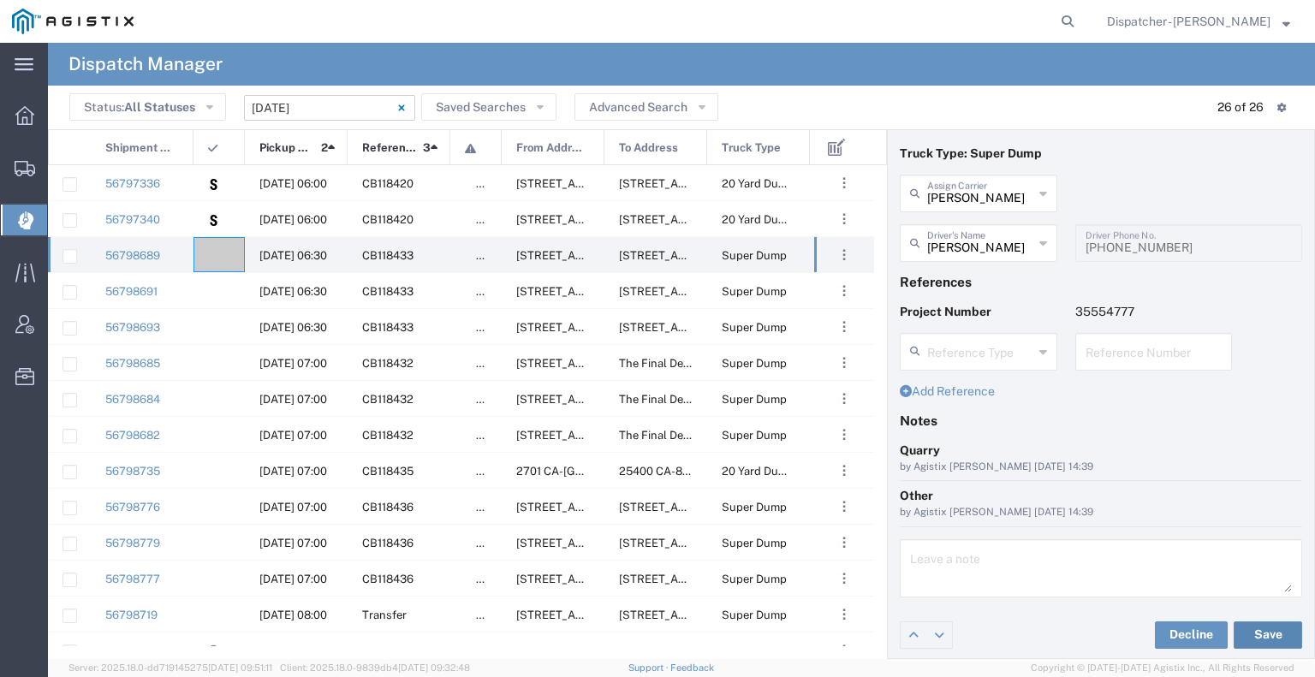
click at [1238, 632] on button "Save" at bounding box center [1267, 634] width 68 height 27
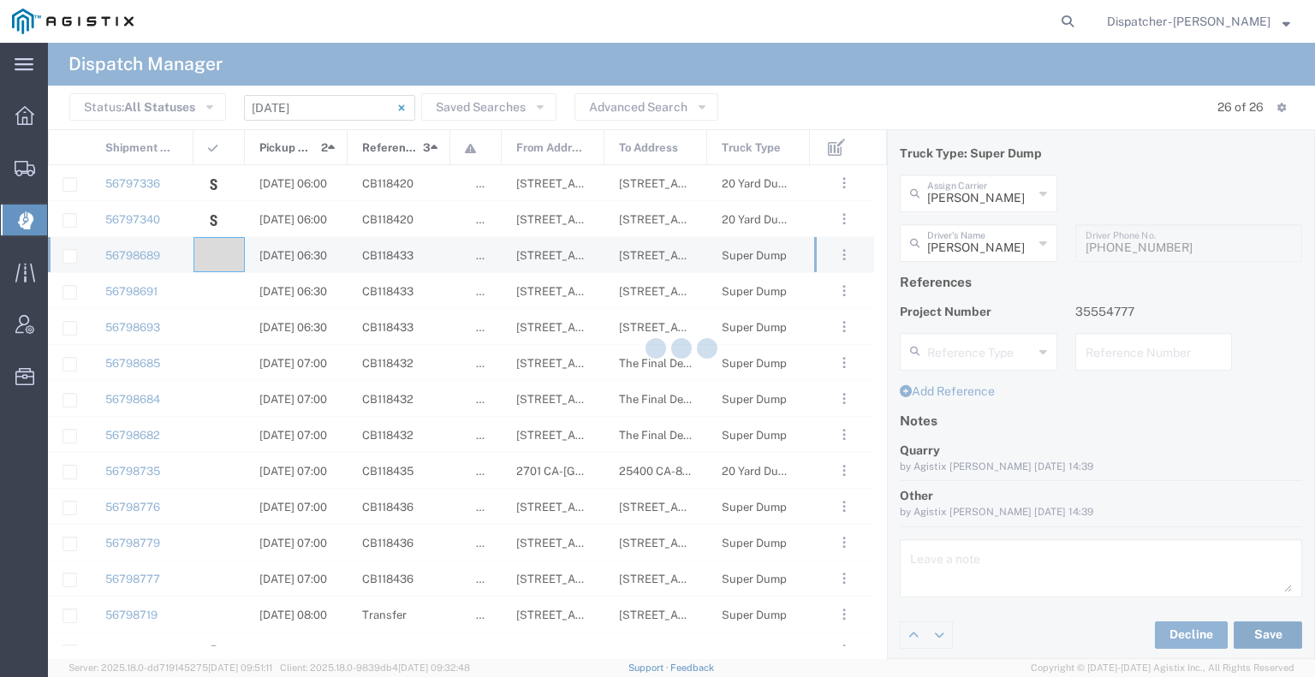
type input "[PERSON_NAME]"
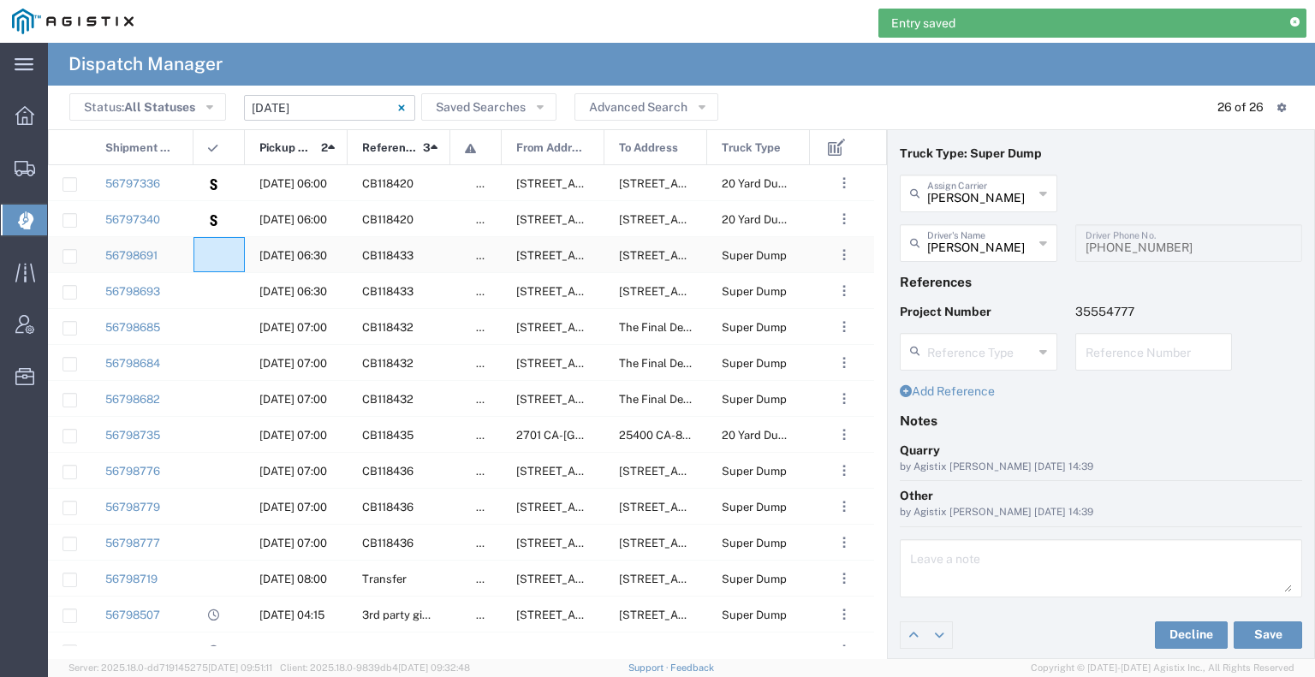
click at [216, 264] on div at bounding box center [218, 254] width 51 height 35
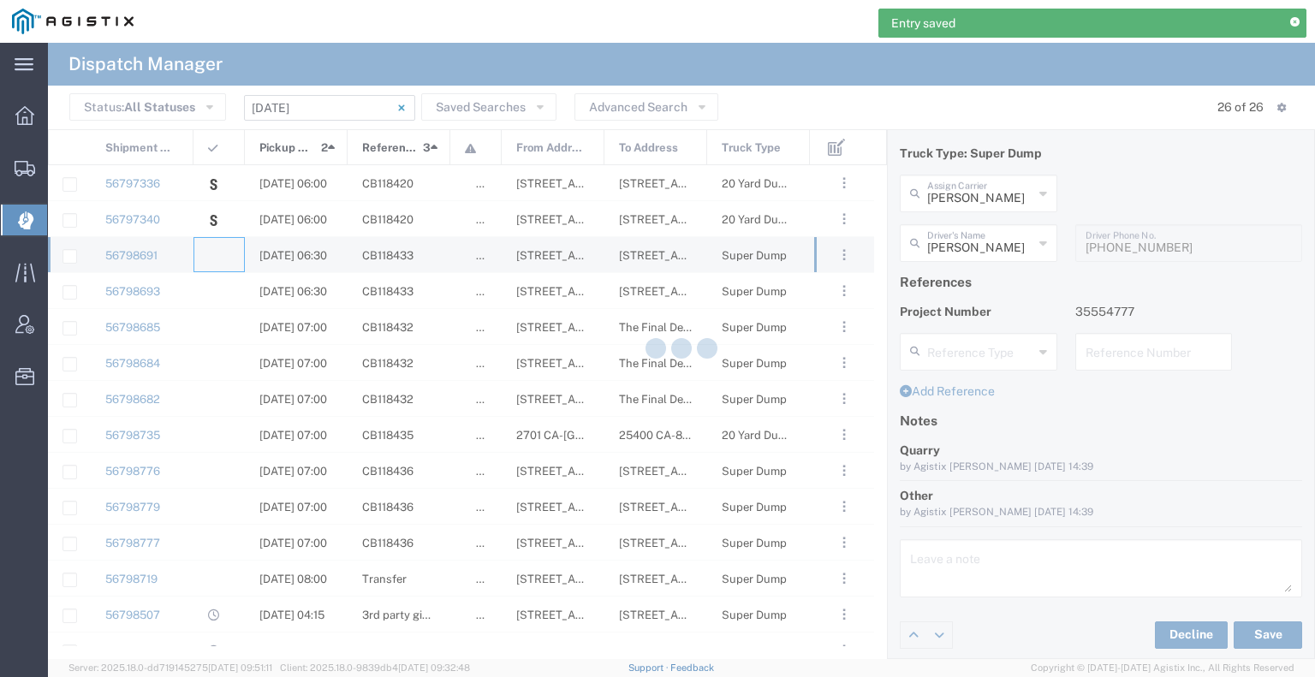
type input "[PERSON_NAME] & Sons Trucking, Inc"
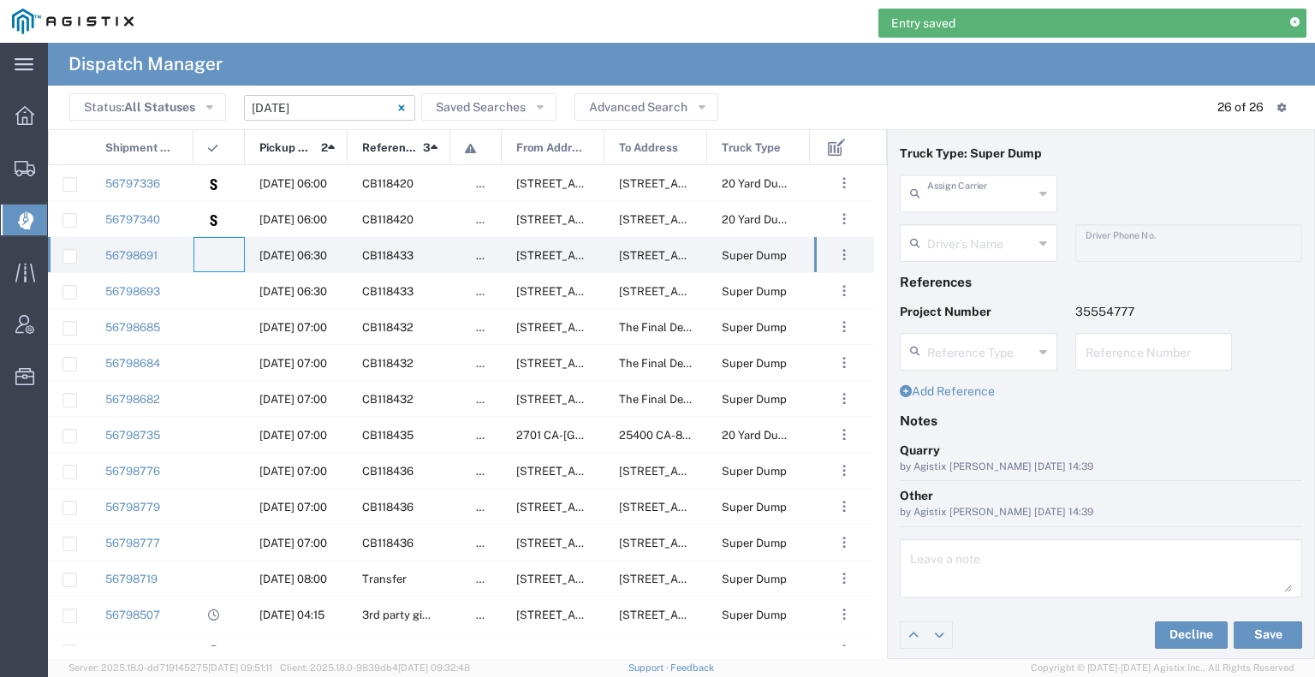
click at [969, 192] on input "text" at bounding box center [980, 192] width 106 height 30
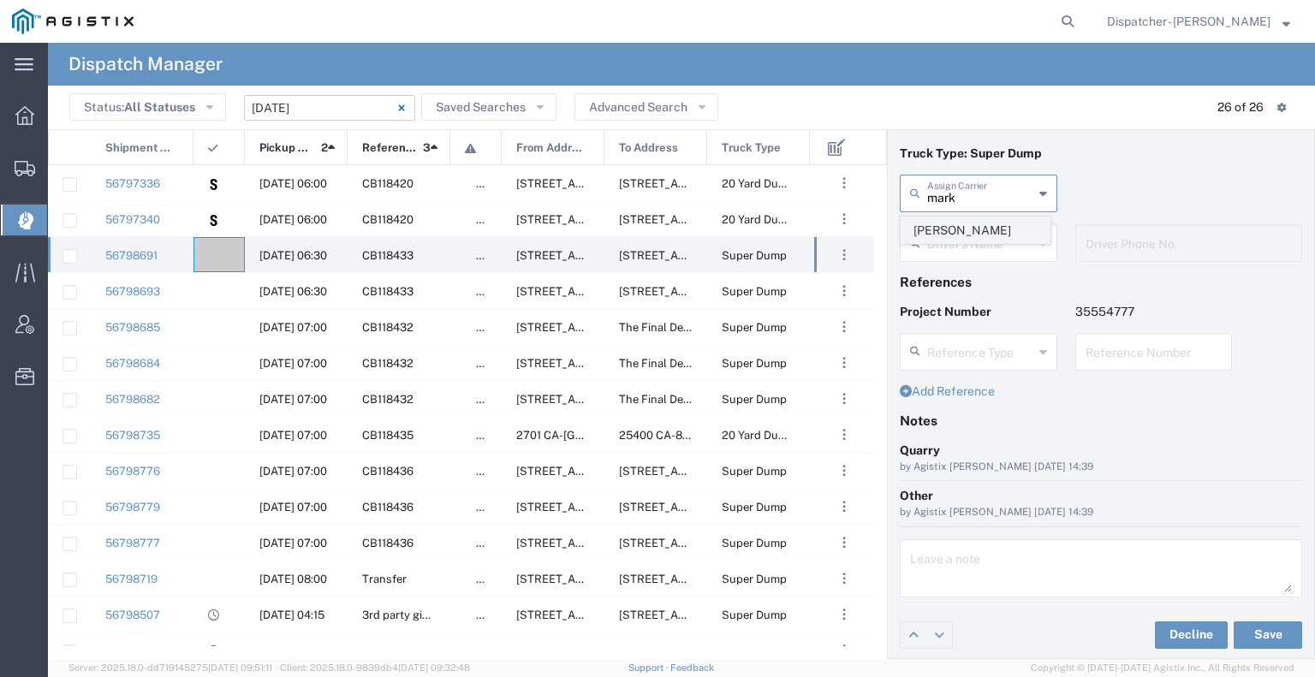
click at [966, 232] on span "[PERSON_NAME]" at bounding box center [975, 230] width 148 height 27
type input "[PERSON_NAME]"
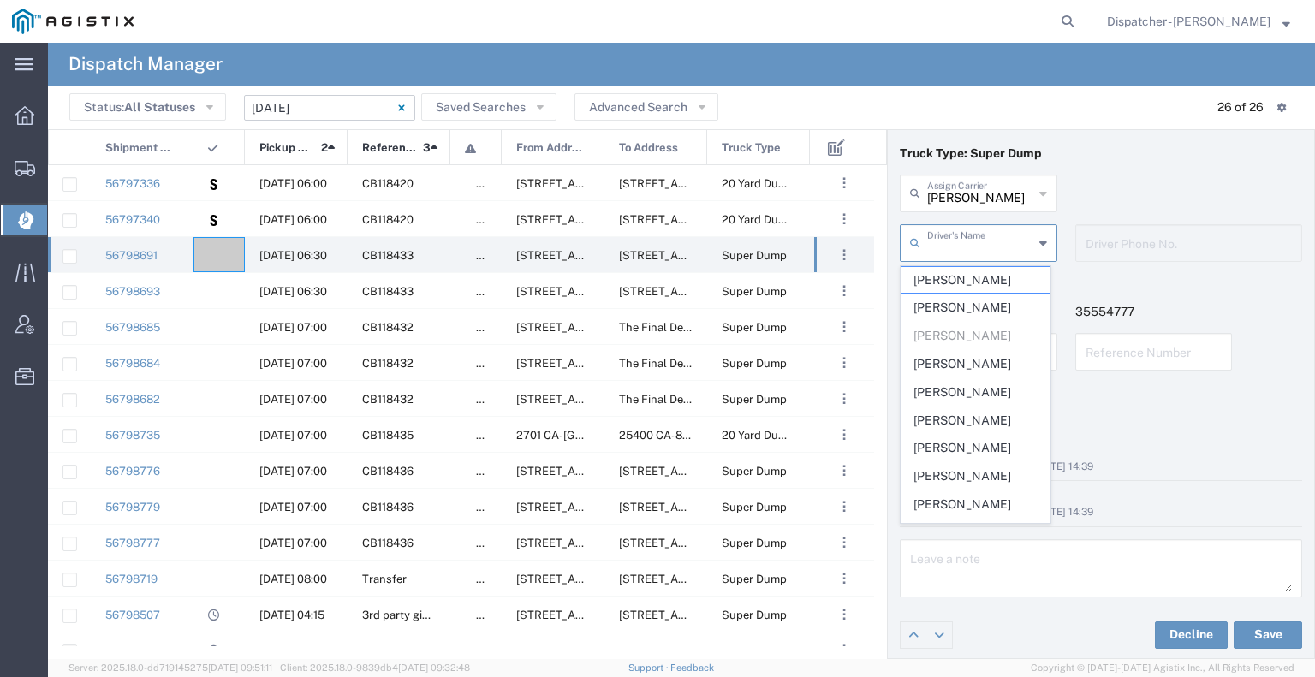
click at [965, 249] on input "text" at bounding box center [980, 242] width 106 height 30
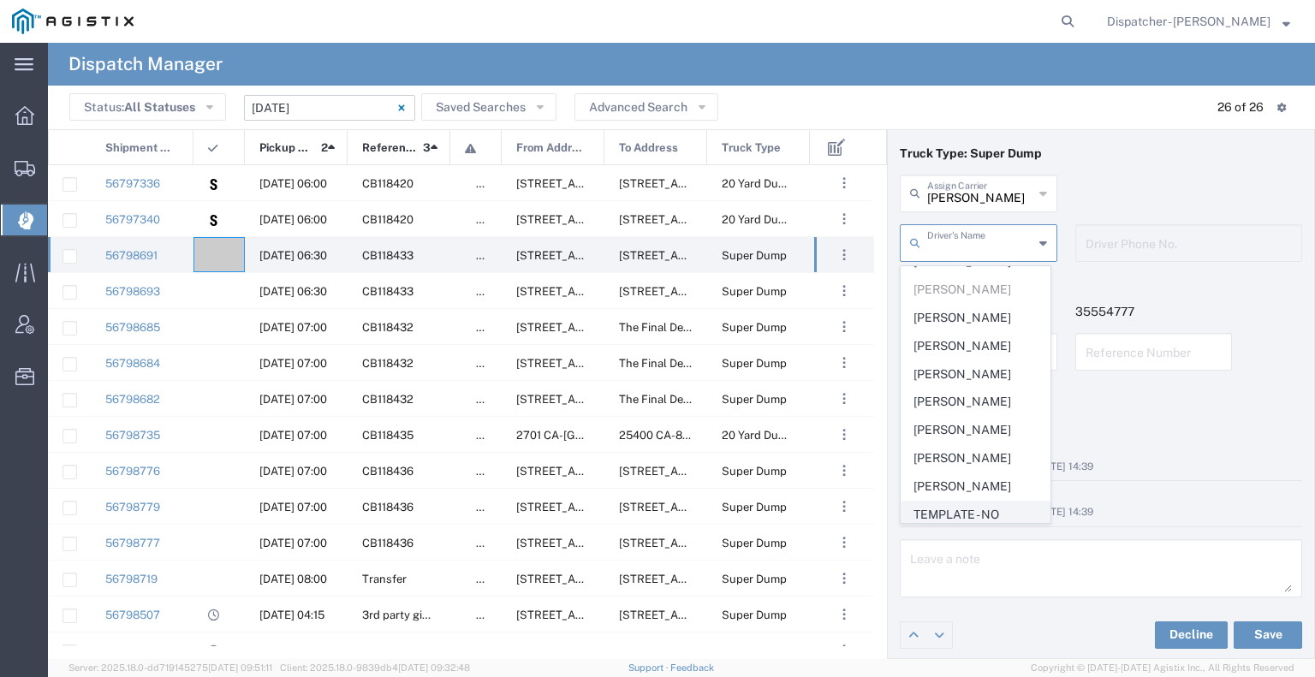
scroll to position [86, 0]
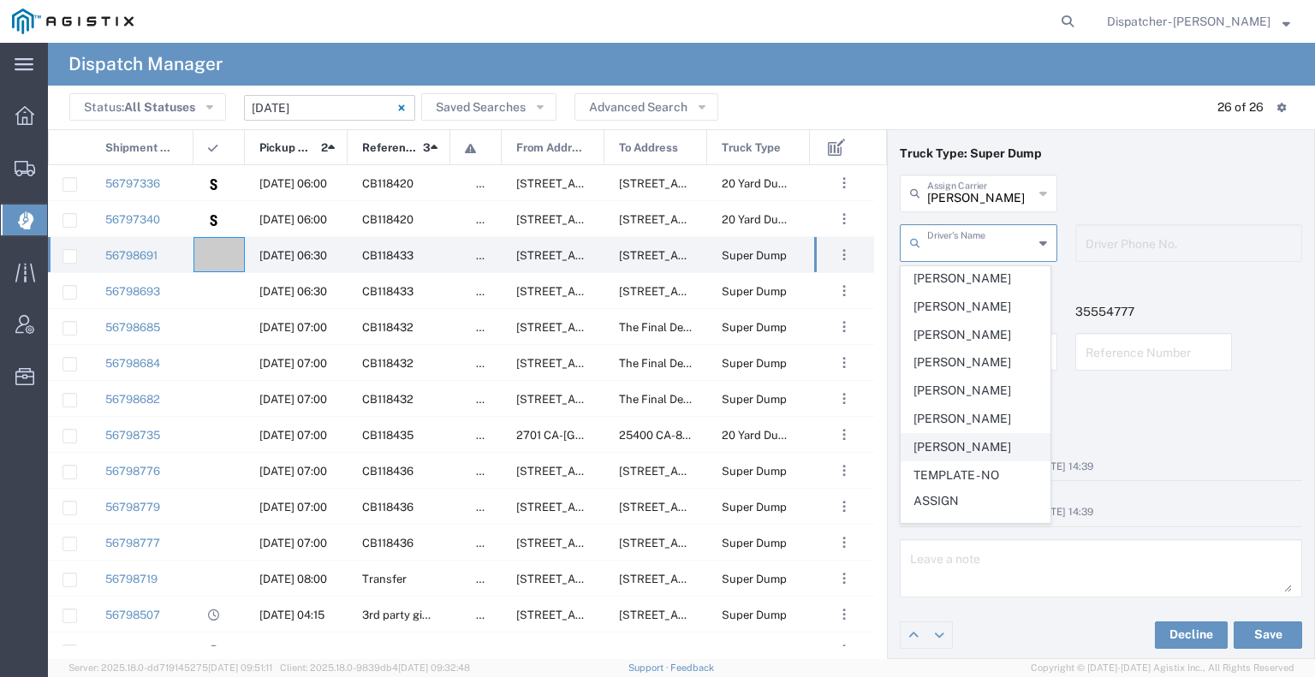
click at [962, 437] on span "[PERSON_NAME]" at bounding box center [975, 447] width 148 height 27
type input "[PERSON_NAME]"
type input "[PHONE_NUMBER]"
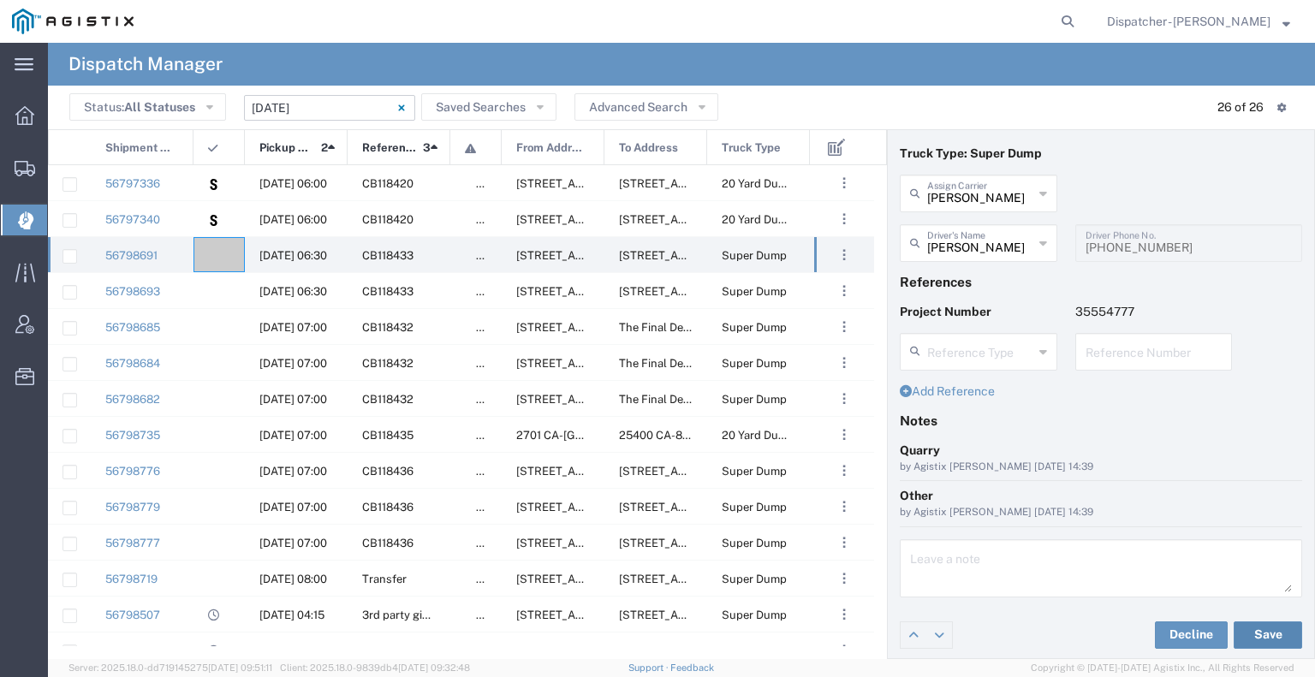
click at [1253, 634] on button "Save" at bounding box center [1267, 634] width 68 height 27
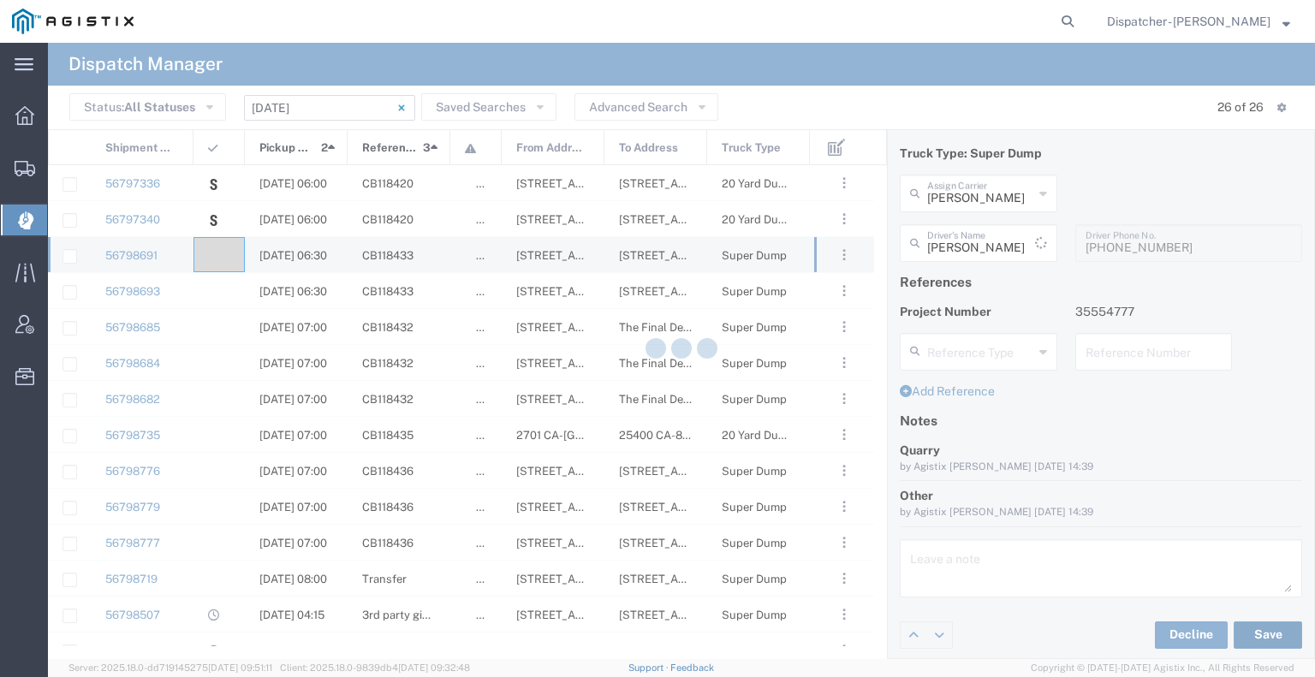
type input "[PERSON_NAME]"
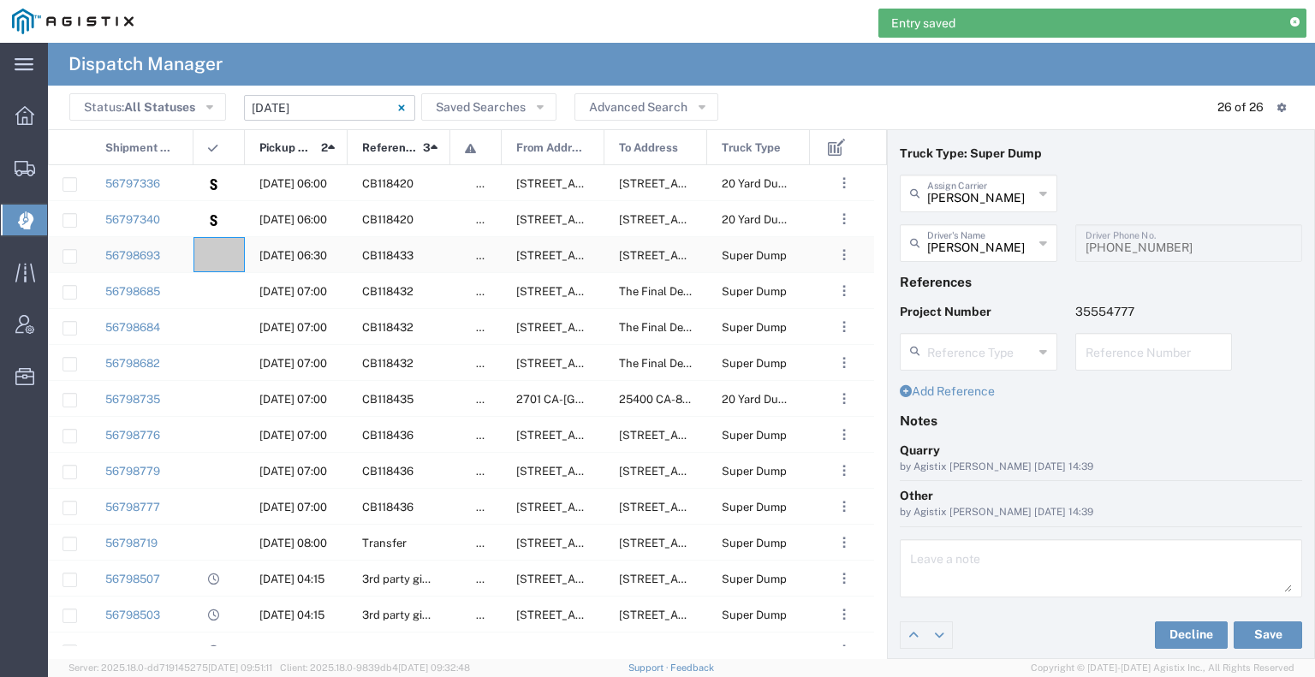
click at [223, 262] on div at bounding box center [218, 254] width 51 height 35
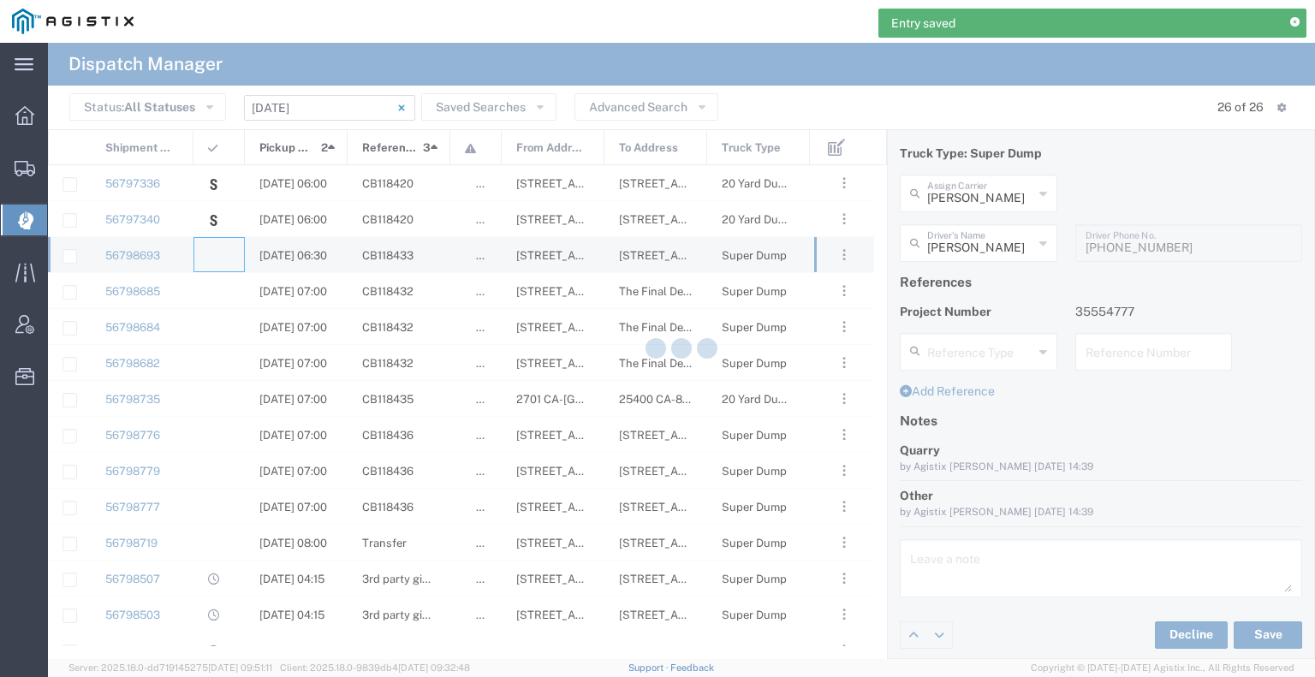
type input "[PERSON_NAME] & Sons Trucking, Inc"
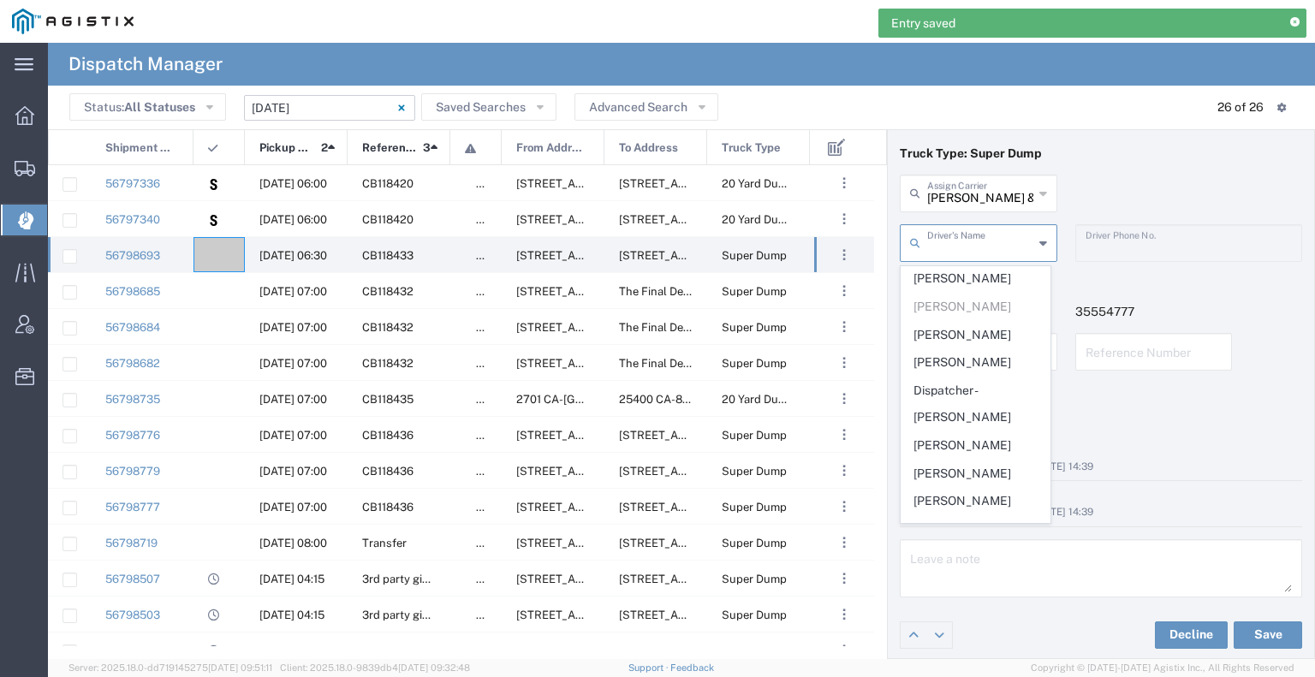
click at [1000, 240] on input "text" at bounding box center [980, 242] width 106 height 30
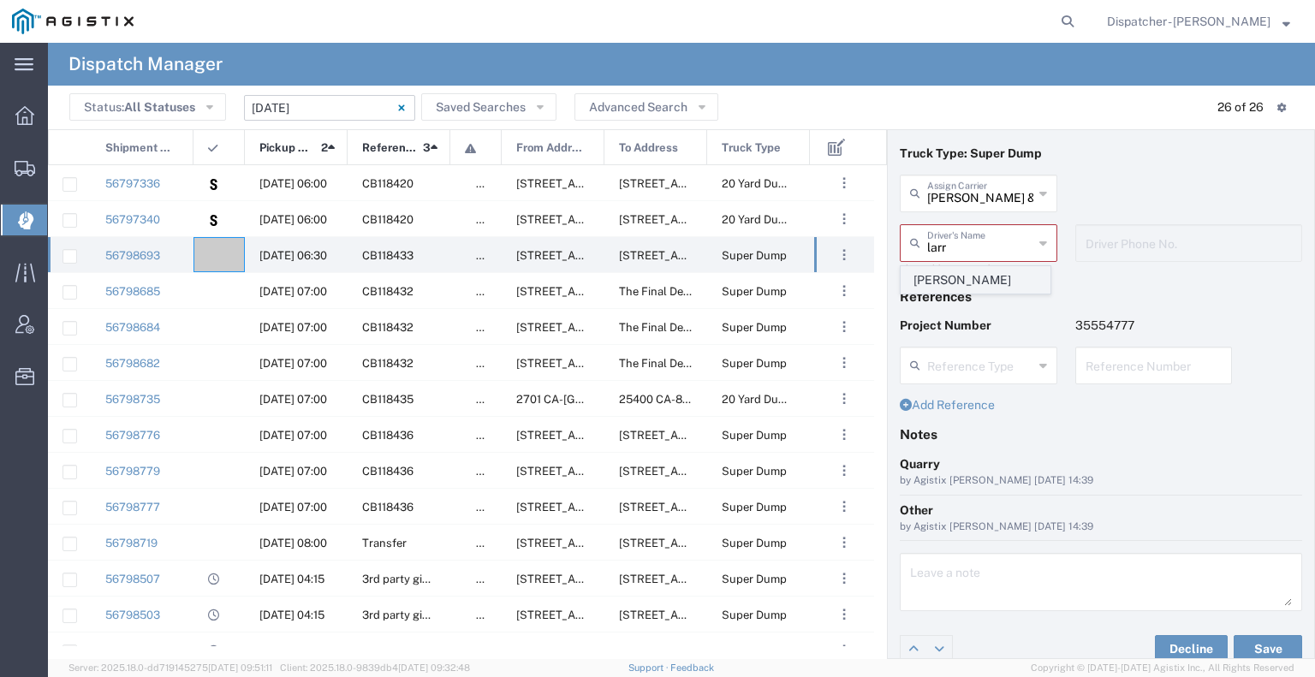
click at [1000, 273] on span "[PERSON_NAME]" at bounding box center [975, 280] width 148 height 27
type input "[PERSON_NAME]"
type input "[PHONE_NUMBER]"
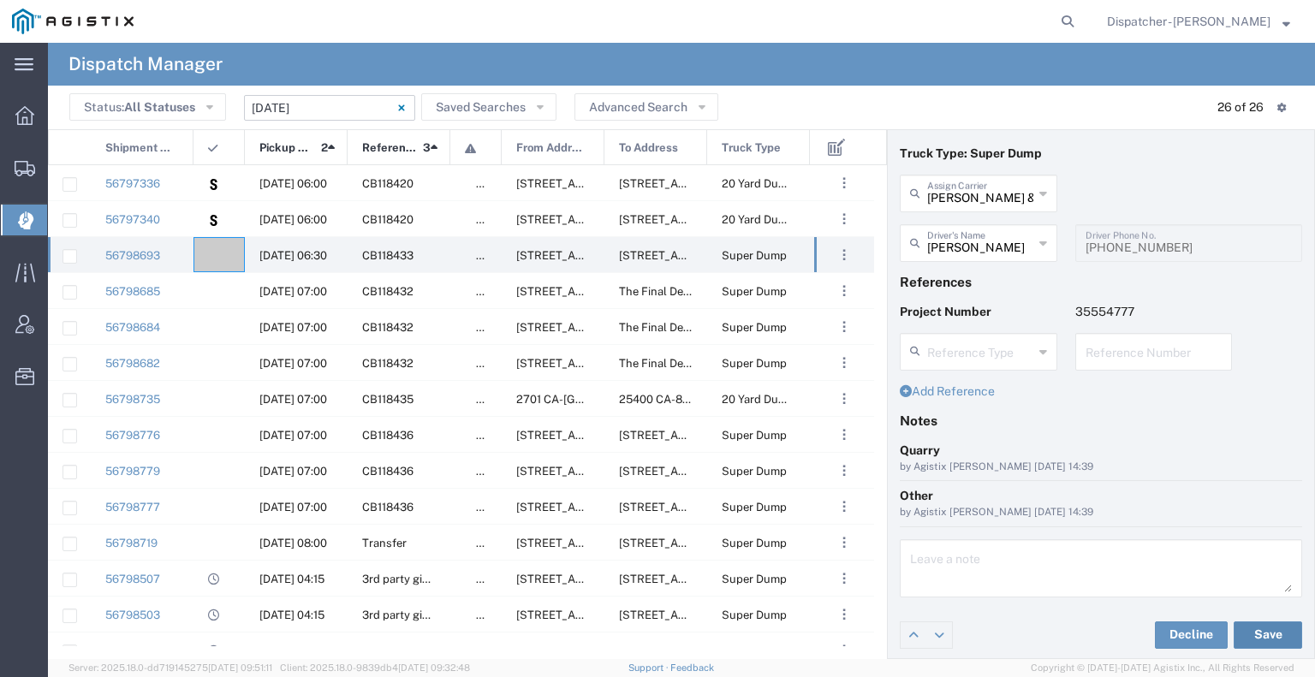
click at [1255, 624] on button "Save" at bounding box center [1267, 634] width 68 height 27
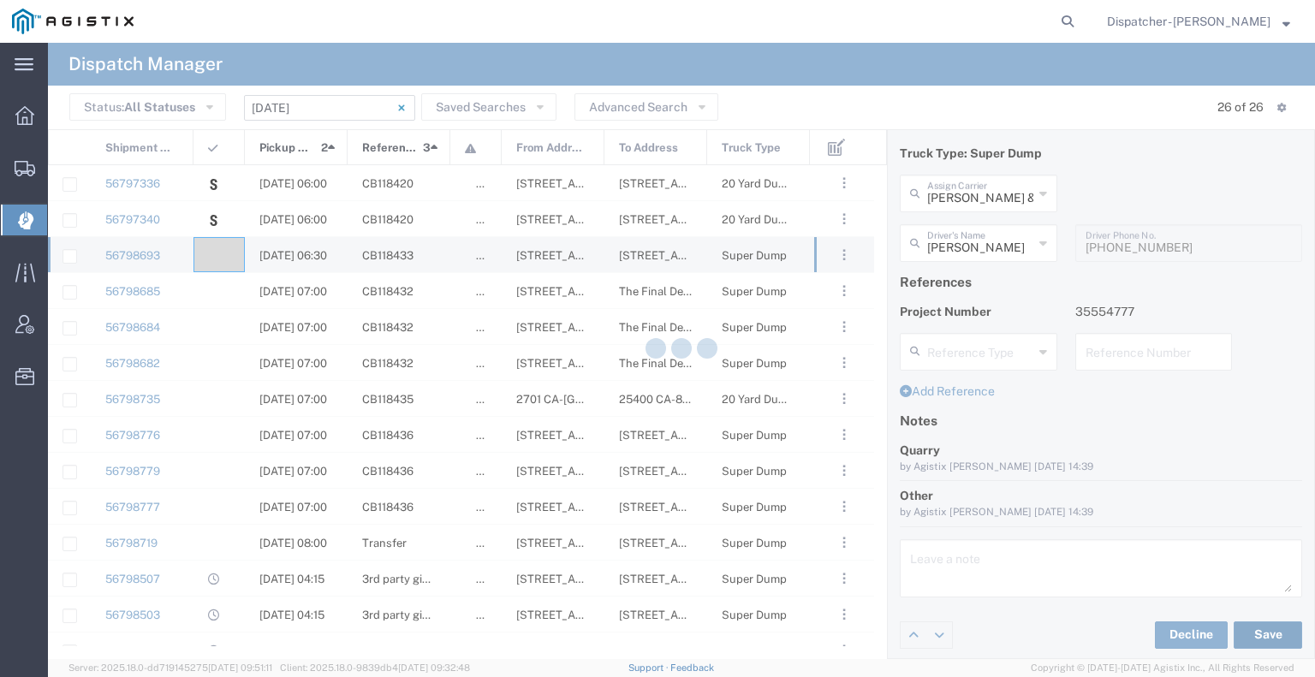
type input "[PERSON_NAME]"
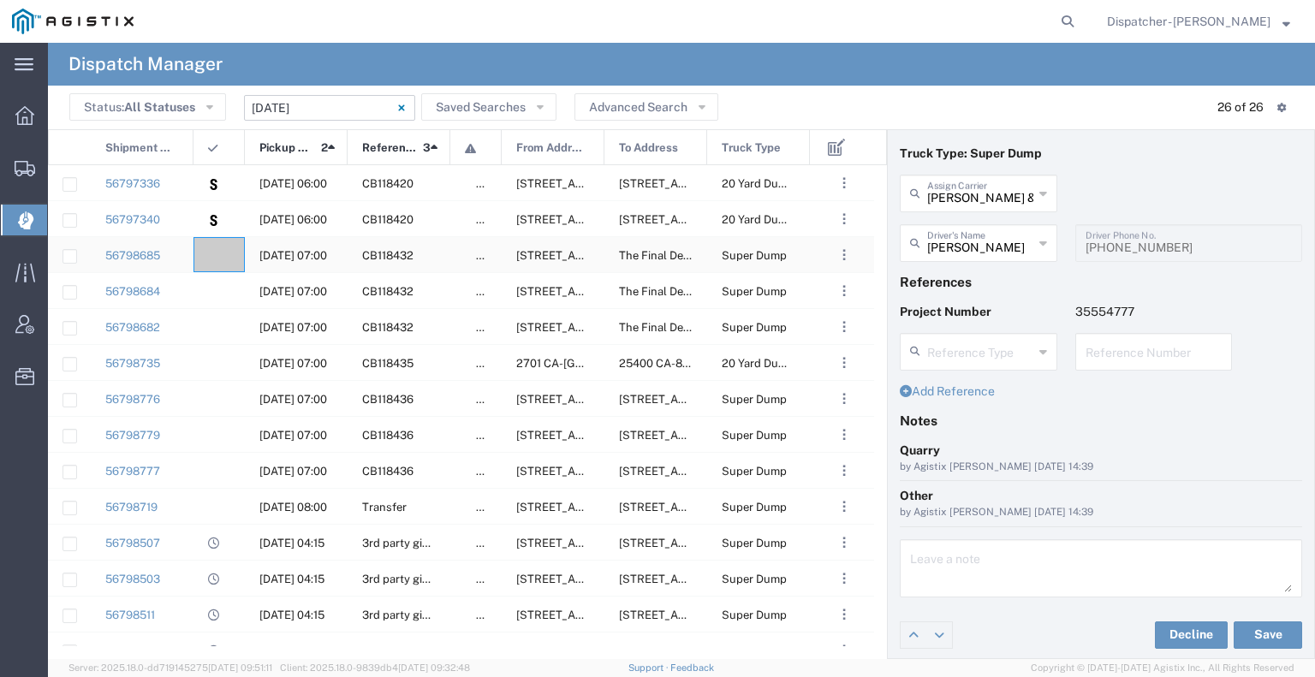
click at [217, 257] on agx-ag-table-icon-cell at bounding box center [213, 255] width 11 height 13
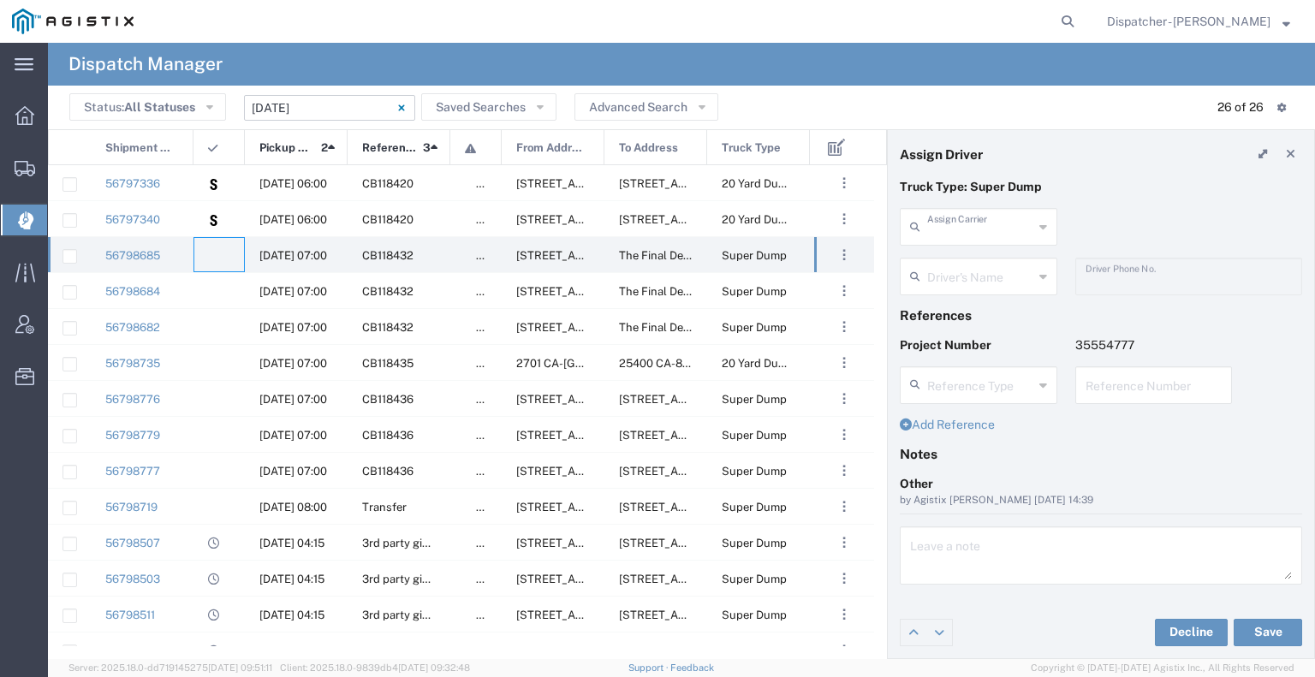
click at [1002, 228] on input "text" at bounding box center [980, 226] width 106 height 30
click at [1000, 259] on span "SJC Trucking Inc" at bounding box center [978, 264] width 154 height 27
type input "SJC Trucking Inc"
click at [999, 270] on input "text" at bounding box center [980, 275] width 106 height 30
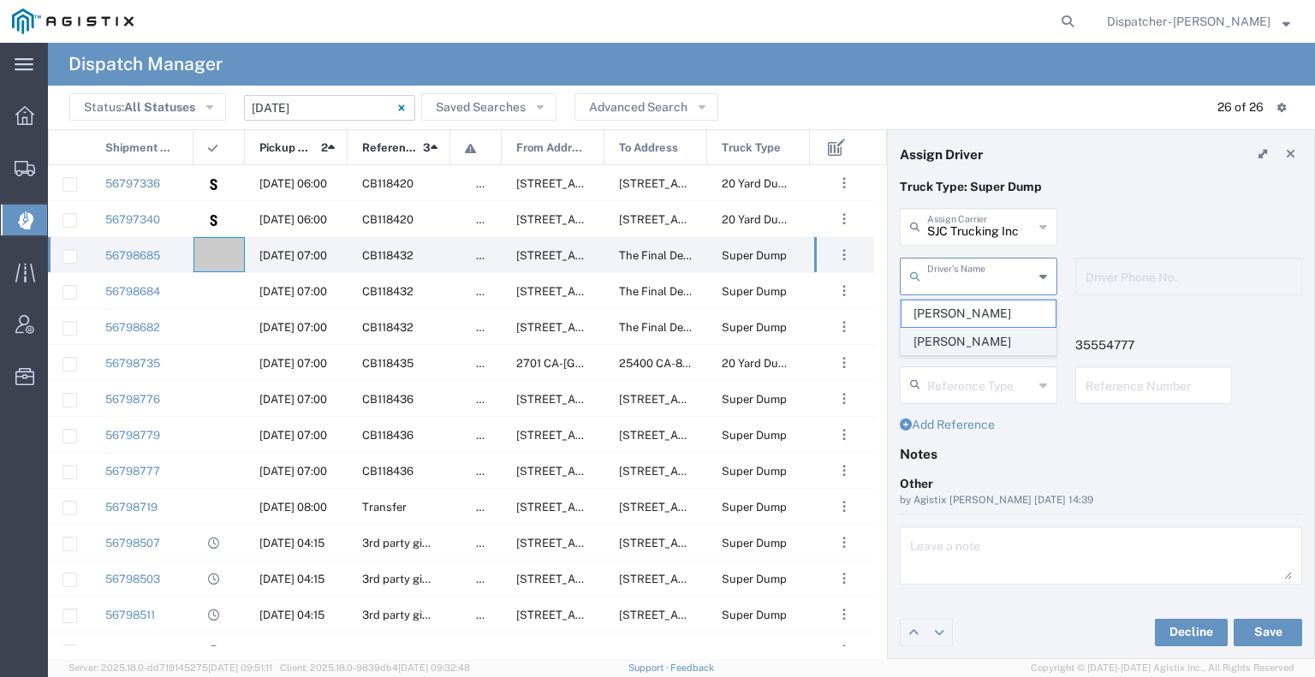
click at [982, 355] on span "[PERSON_NAME]" at bounding box center [978, 342] width 154 height 27
type input "[PERSON_NAME]"
type input "9255187628"
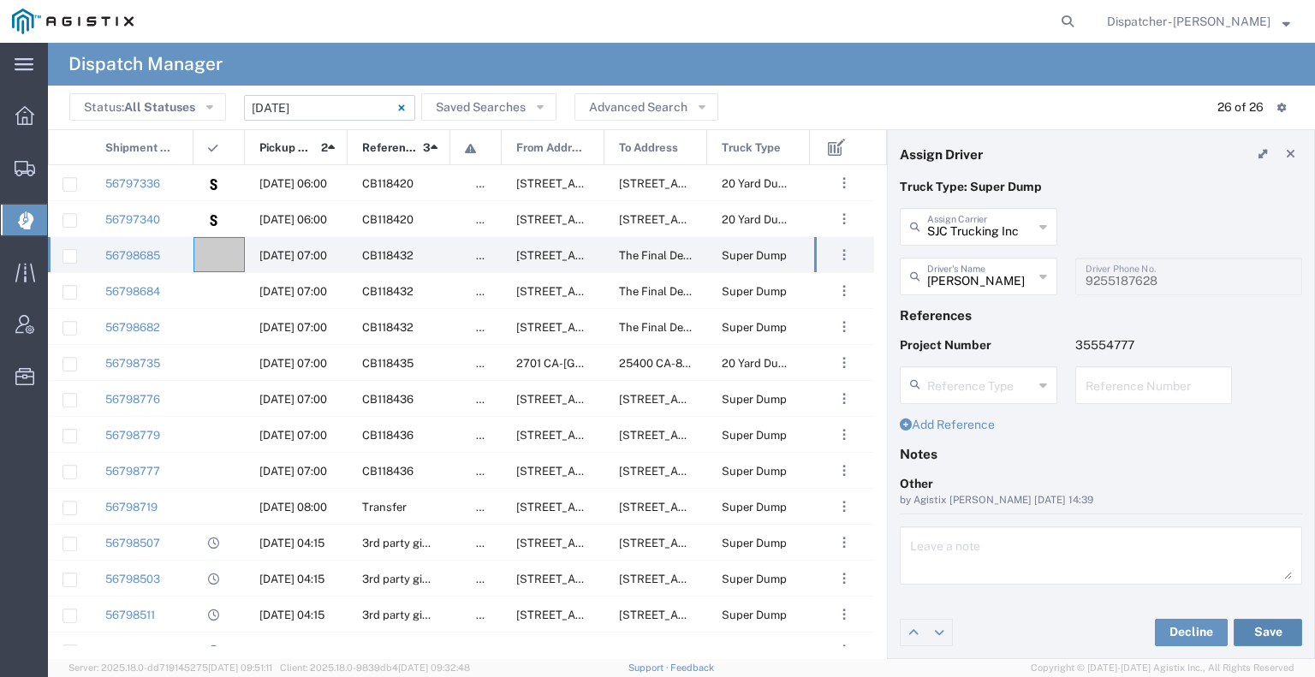
click at [1269, 632] on button "Save" at bounding box center [1267, 632] width 68 height 27
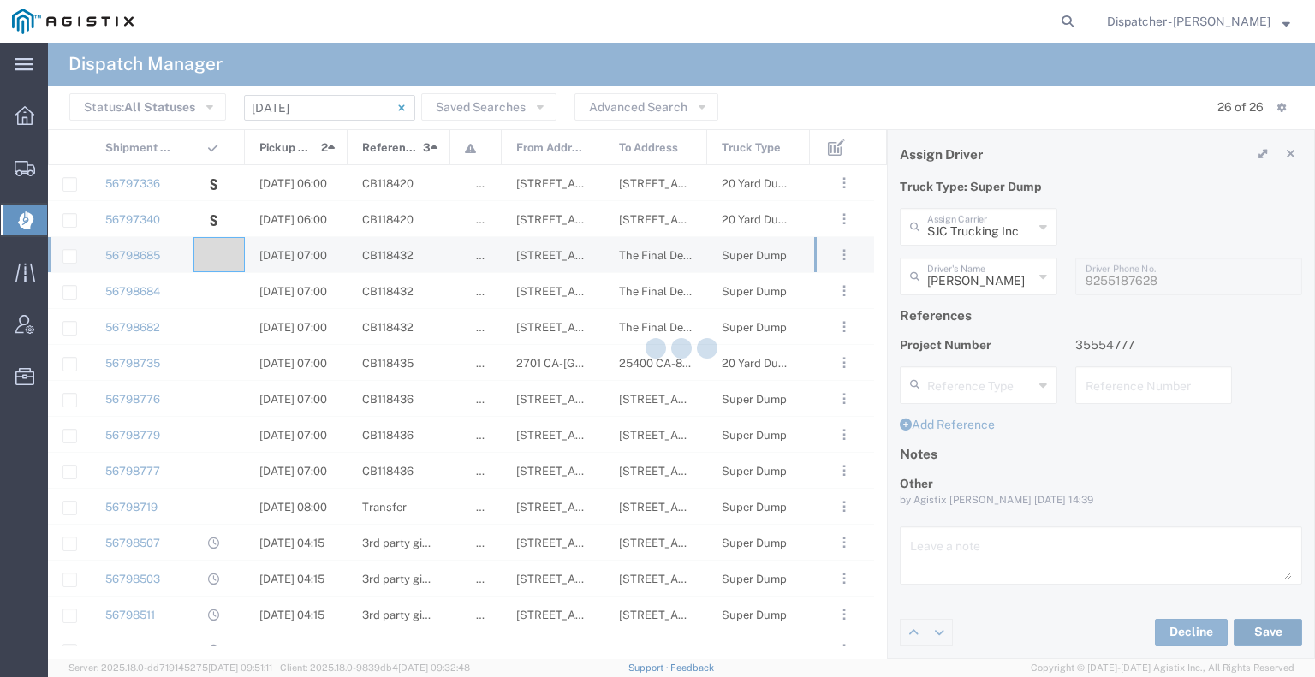
type input "[PERSON_NAME]"
type input "SJC Trucking Inc"
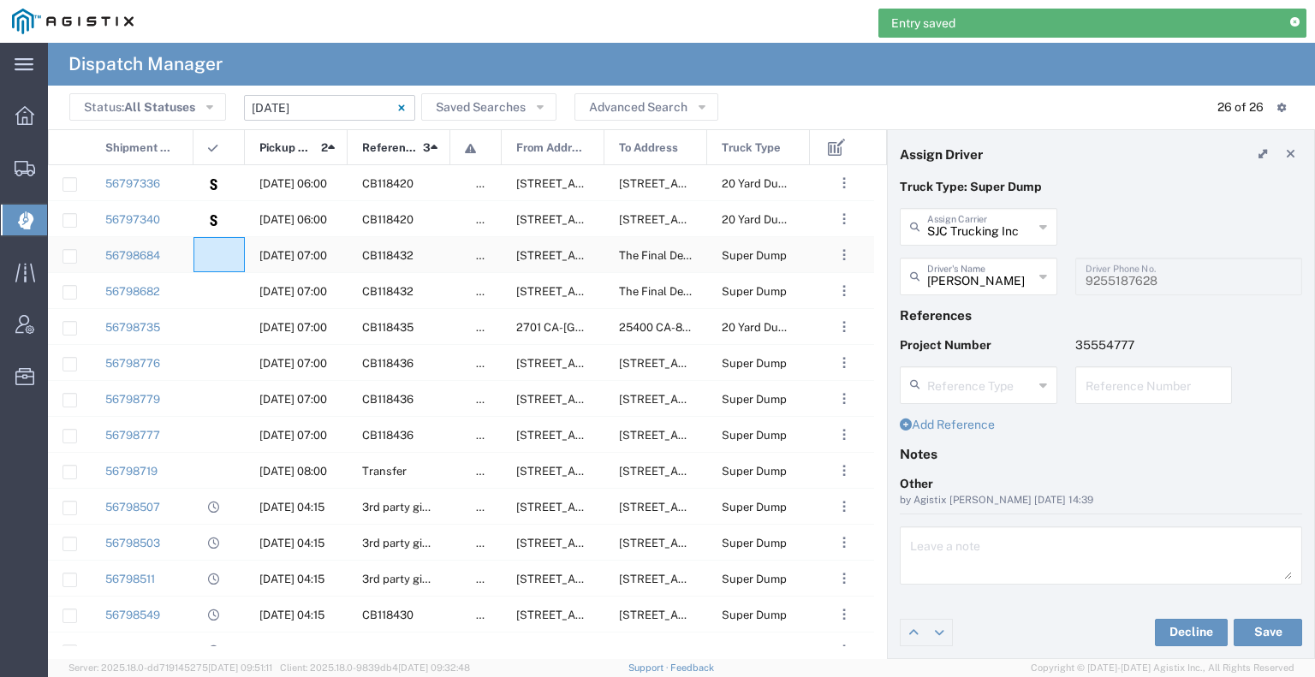
click at [222, 248] on div at bounding box center [218, 254] width 51 height 35
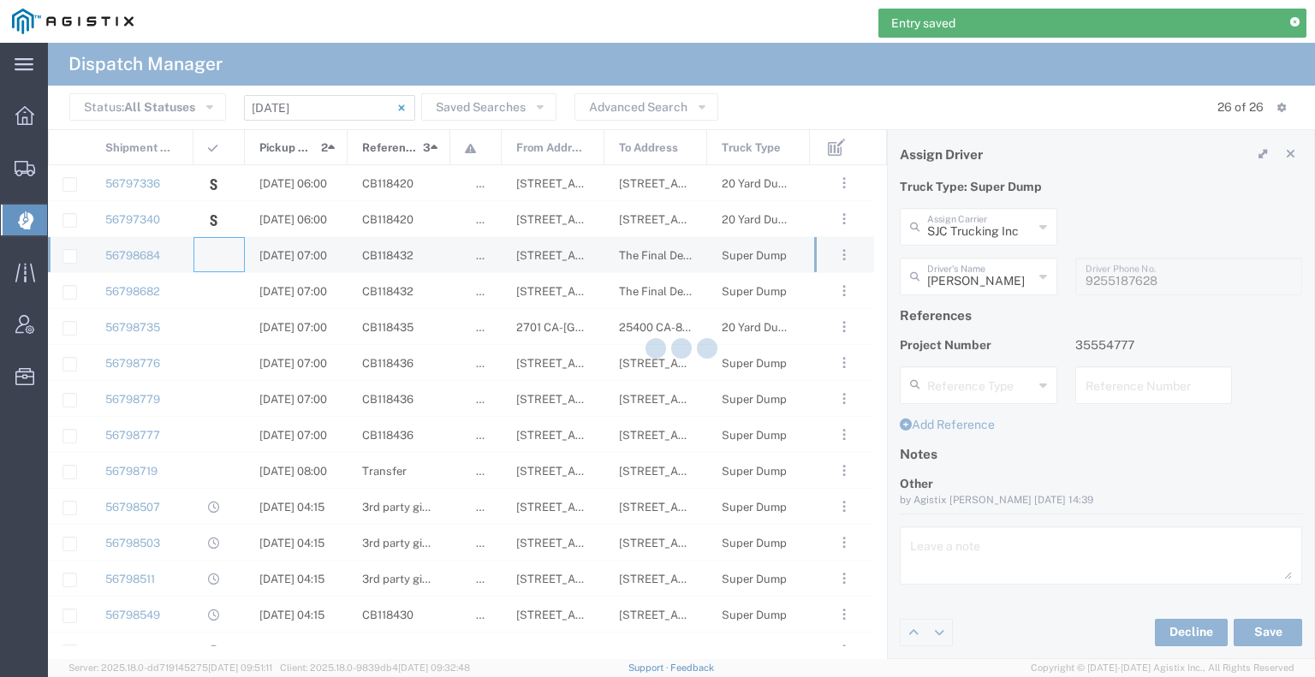
type input "[PERSON_NAME] & Sons Trucking, Inc"
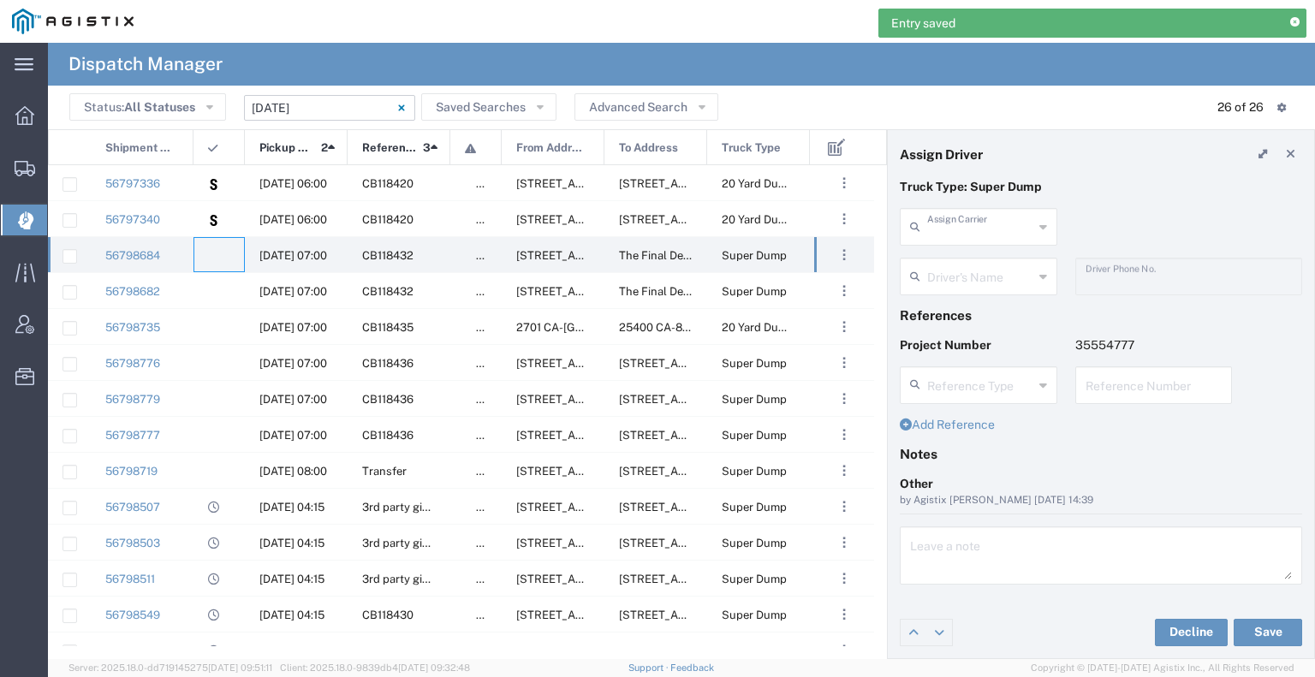
click at [954, 226] on input "text" at bounding box center [980, 226] width 106 height 30
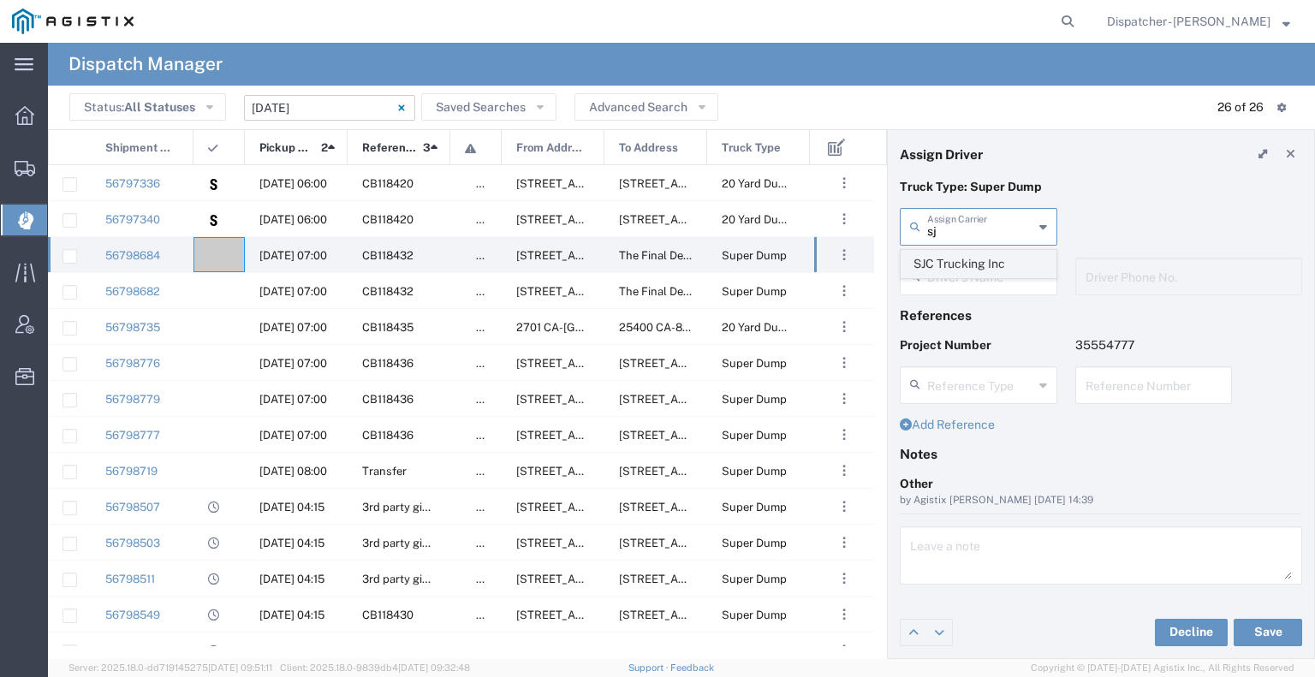
click at [953, 265] on span "SJC Trucking Inc" at bounding box center [978, 264] width 154 height 27
type input "SJC Trucking Inc"
click at [953, 270] on input "text" at bounding box center [981, 275] width 108 height 30
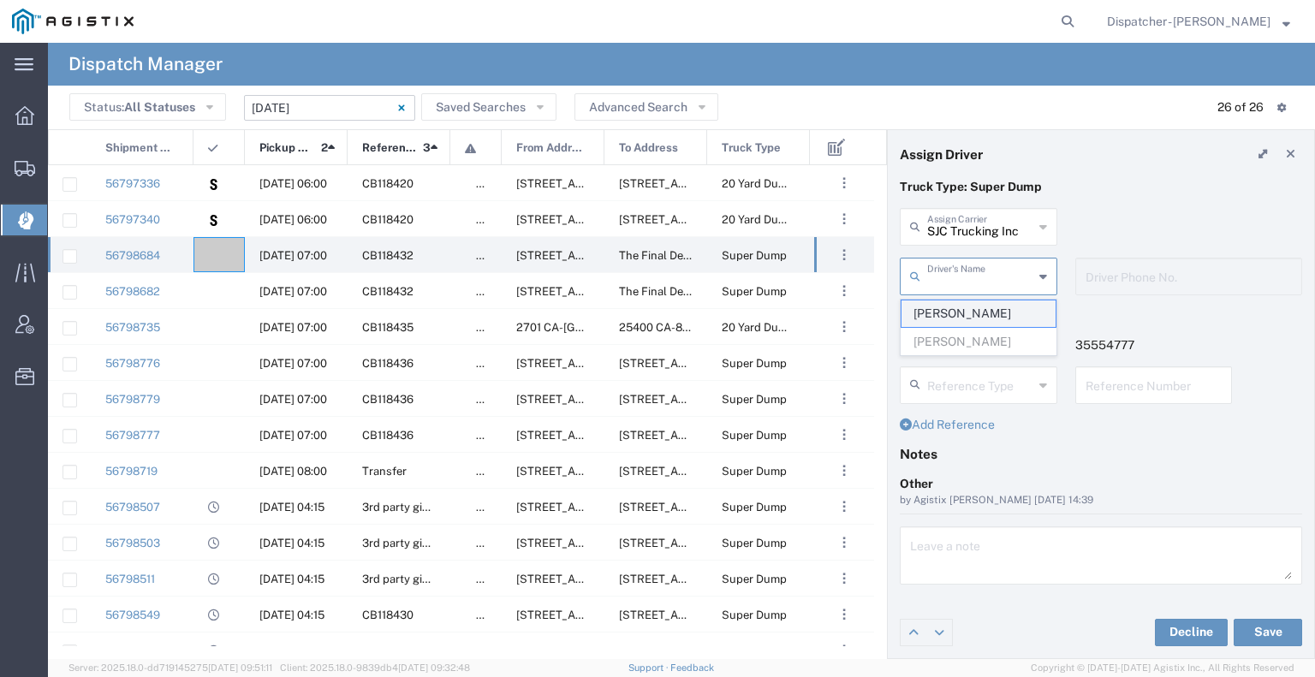
click at [969, 327] on span "[PERSON_NAME]" at bounding box center [978, 313] width 154 height 27
type input "[PERSON_NAME]"
type input "9255187628"
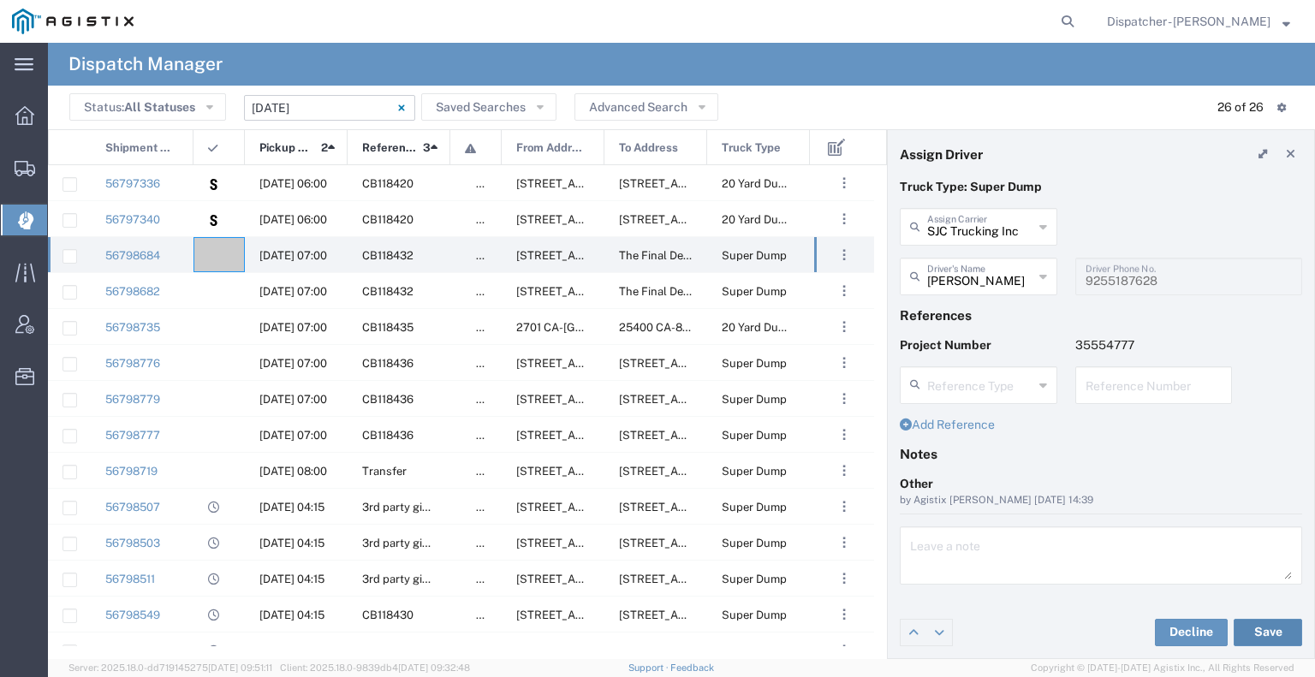
click at [1269, 630] on button "Save" at bounding box center [1267, 632] width 68 height 27
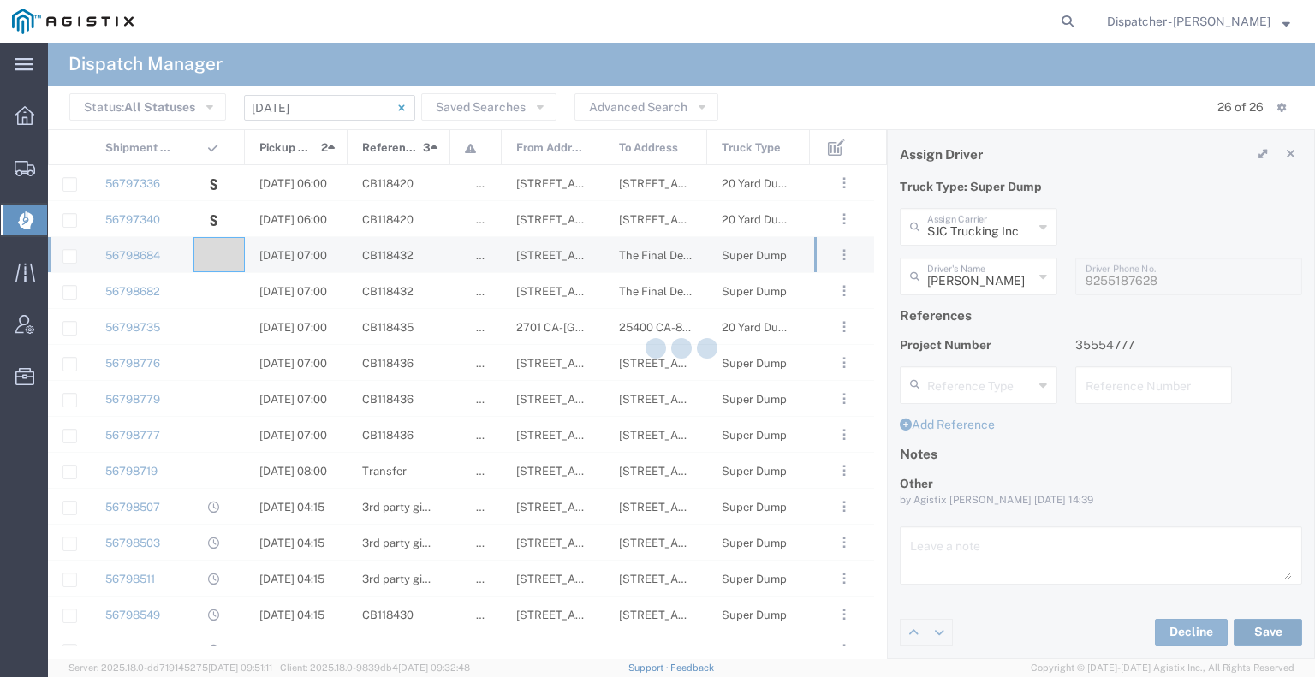
type input "[PERSON_NAME]"
type input "SJC Trucking Inc"
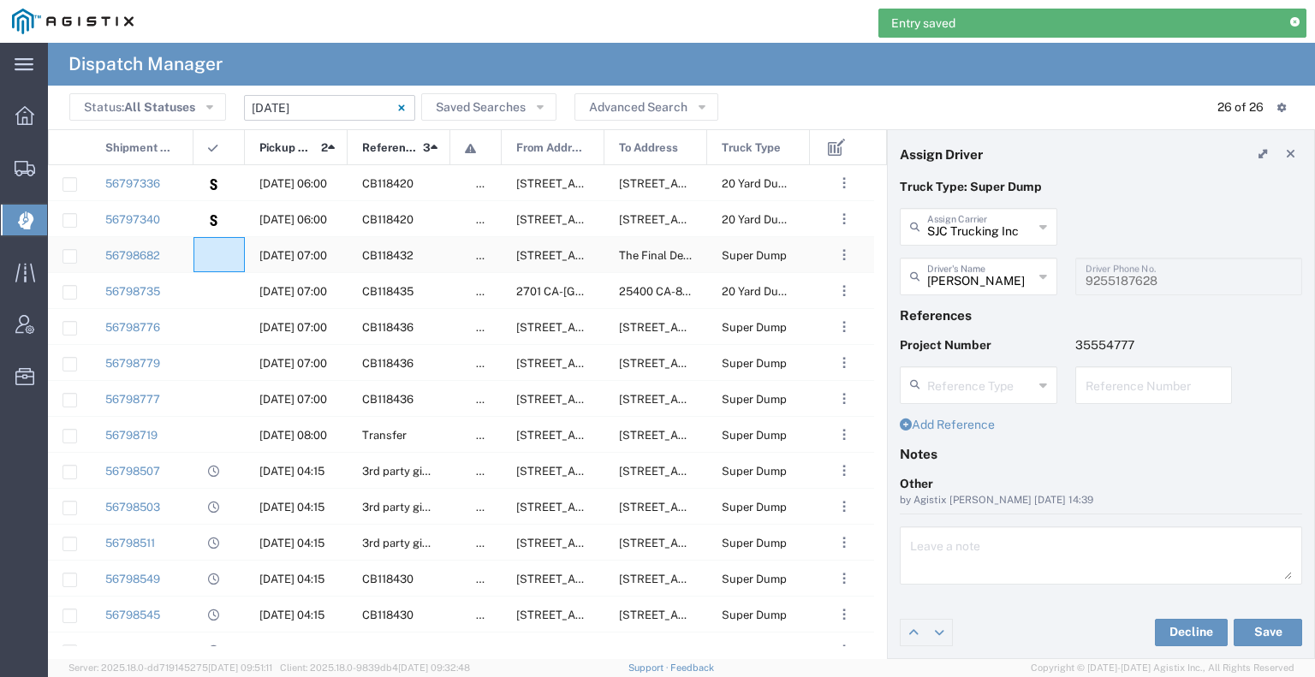
click at [220, 267] on div at bounding box center [218, 254] width 51 height 35
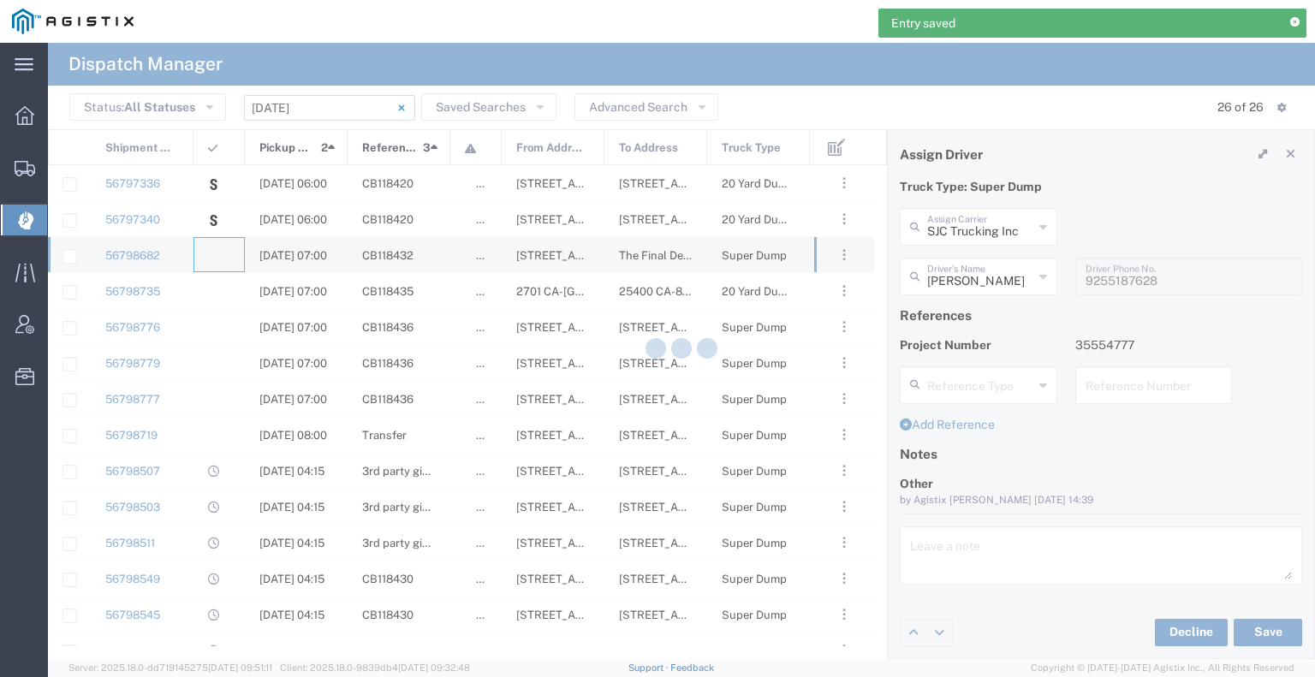
type input "[PERSON_NAME] & Sons Trucking, Inc"
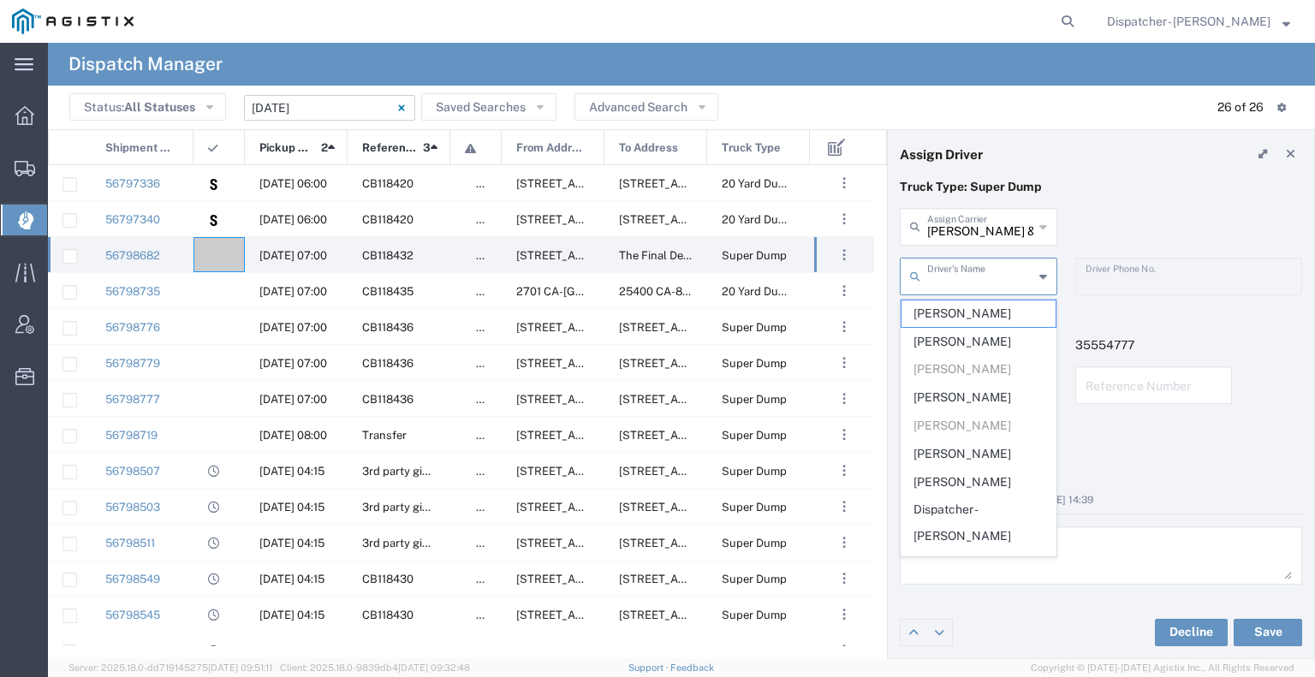
click at [951, 274] on input "text" at bounding box center [980, 275] width 106 height 30
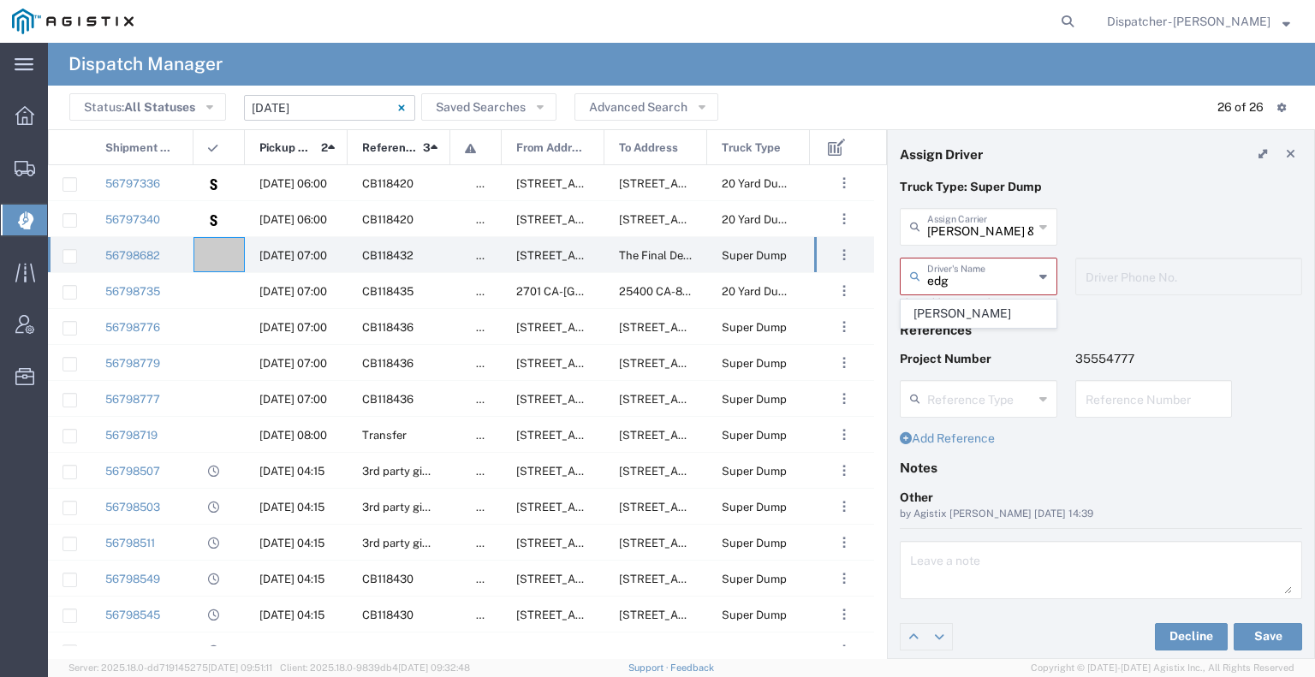
click at [952, 307] on span "[PERSON_NAME]" at bounding box center [978, 313] width 154 height 27
type input "[PERSON_NAME]"
type input "[PHONE_NUMBER]"
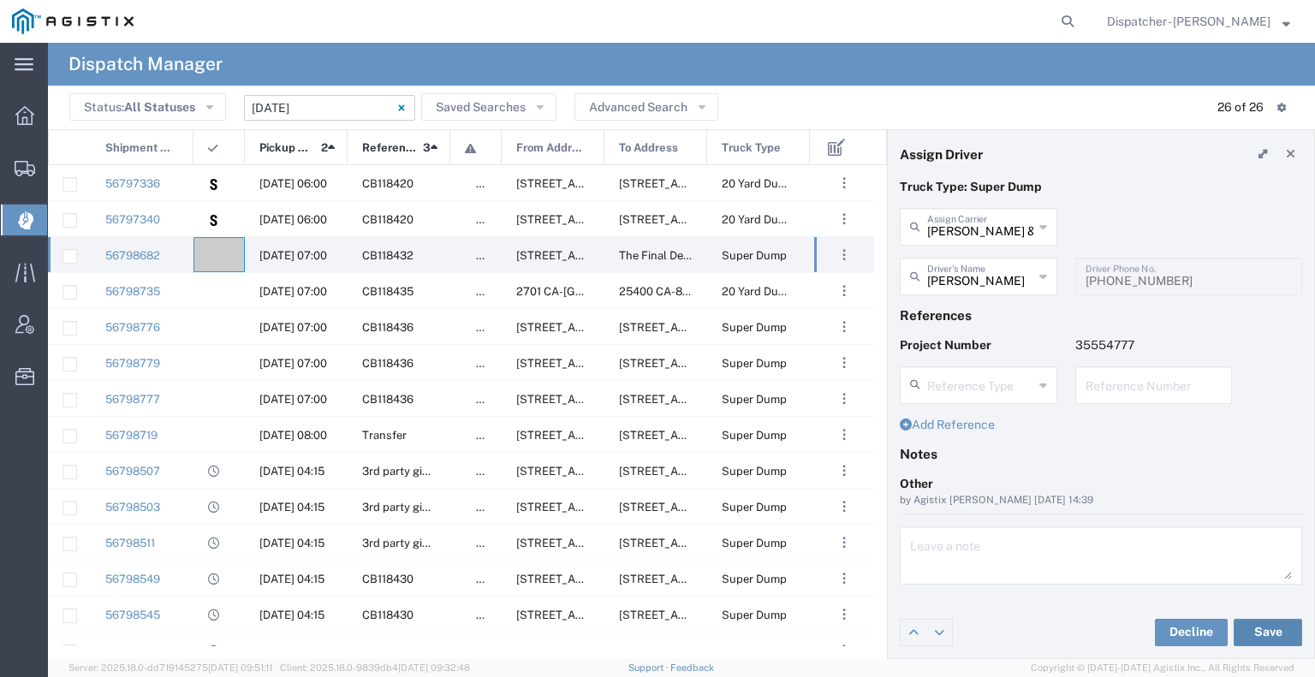
click at [1283, 639] on button "Save" at bounding box center [1267, 632] width 68 height 27
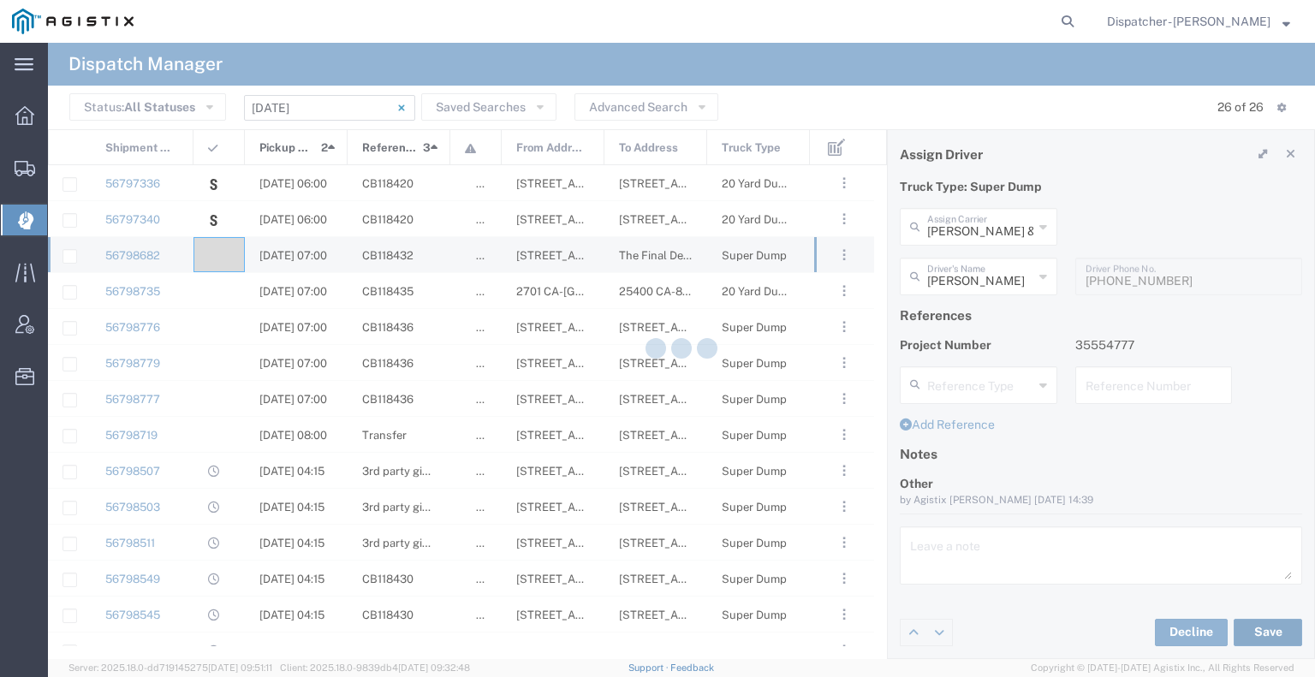
type input "[PERSON_NAME]"
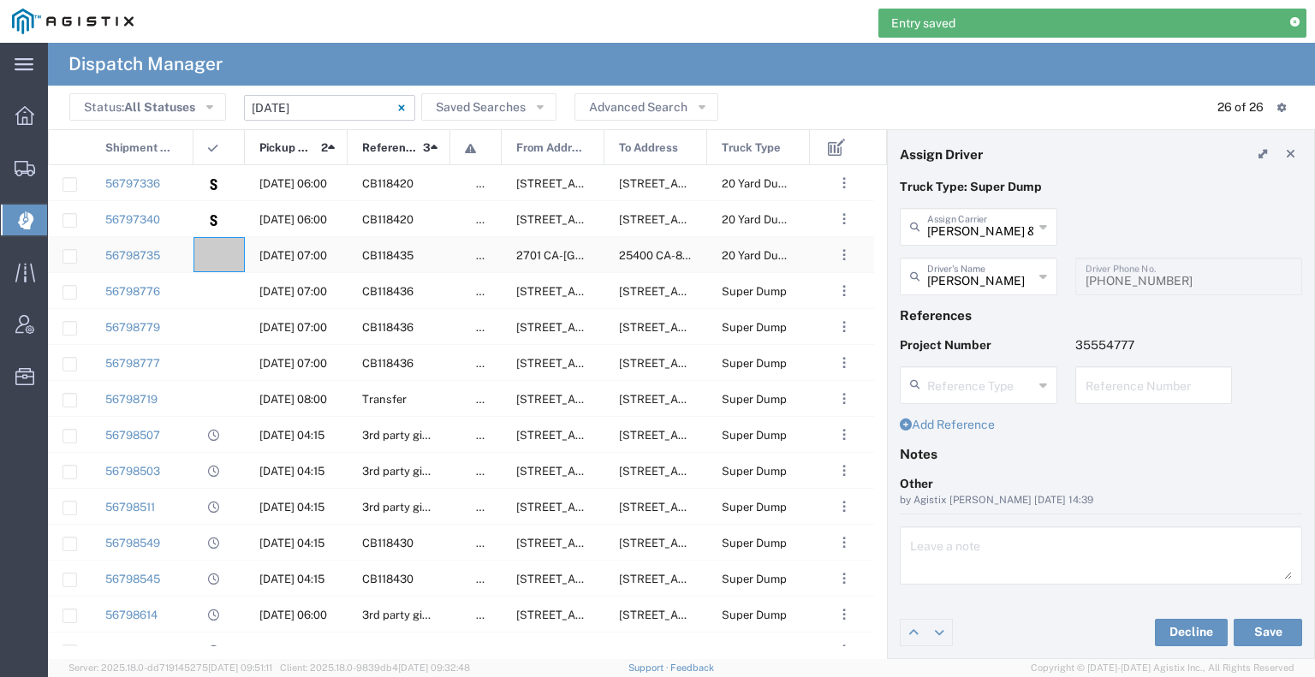
click at [213, 264] on div at bounding box center [218, 254] width 51 height 35
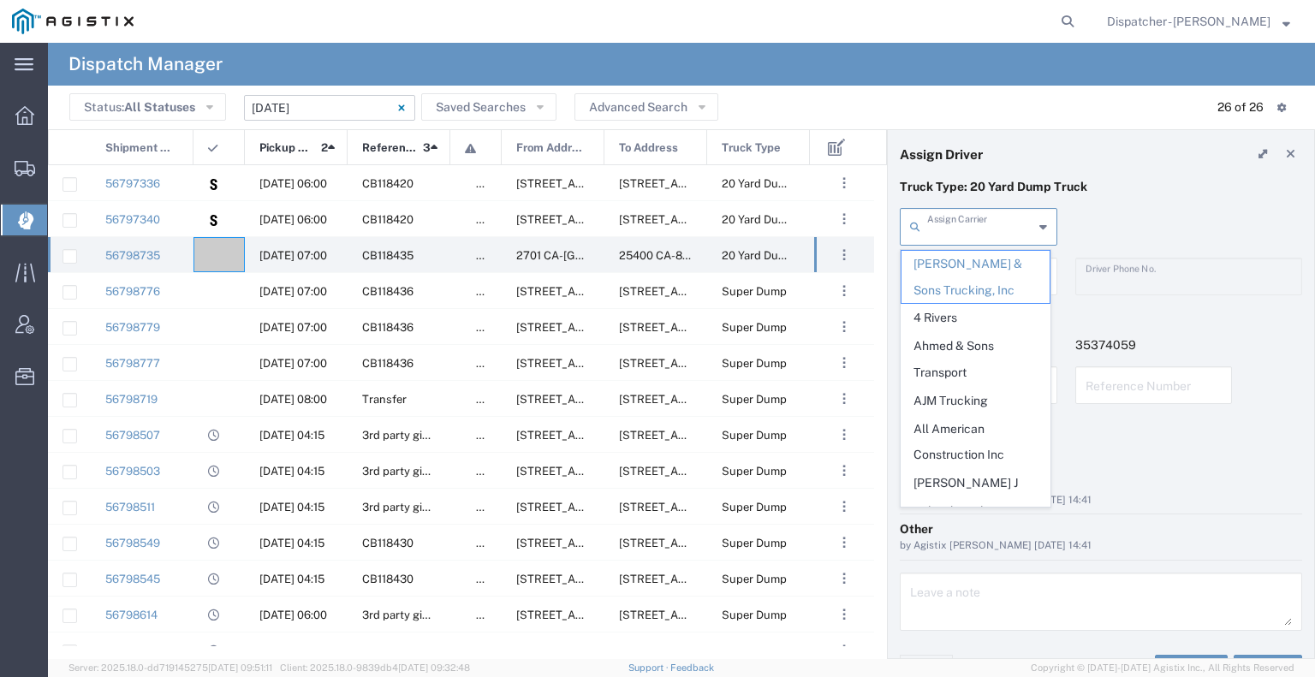
click at [988, 220] on input "text" at bounding box center [980, 226] width 106 height 30
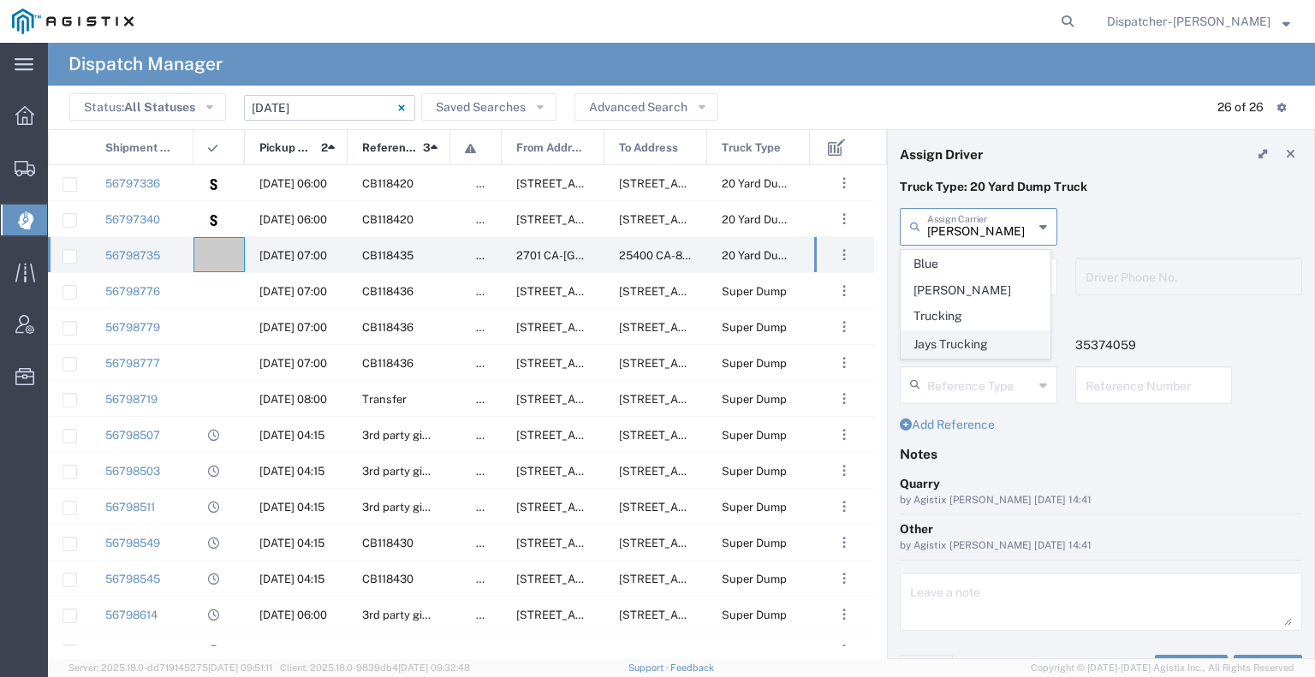
click at [980, 331] on span "Jays Trucking" at bounding box center [975, 344] width 148 height 27
type input "Jays Trucking"
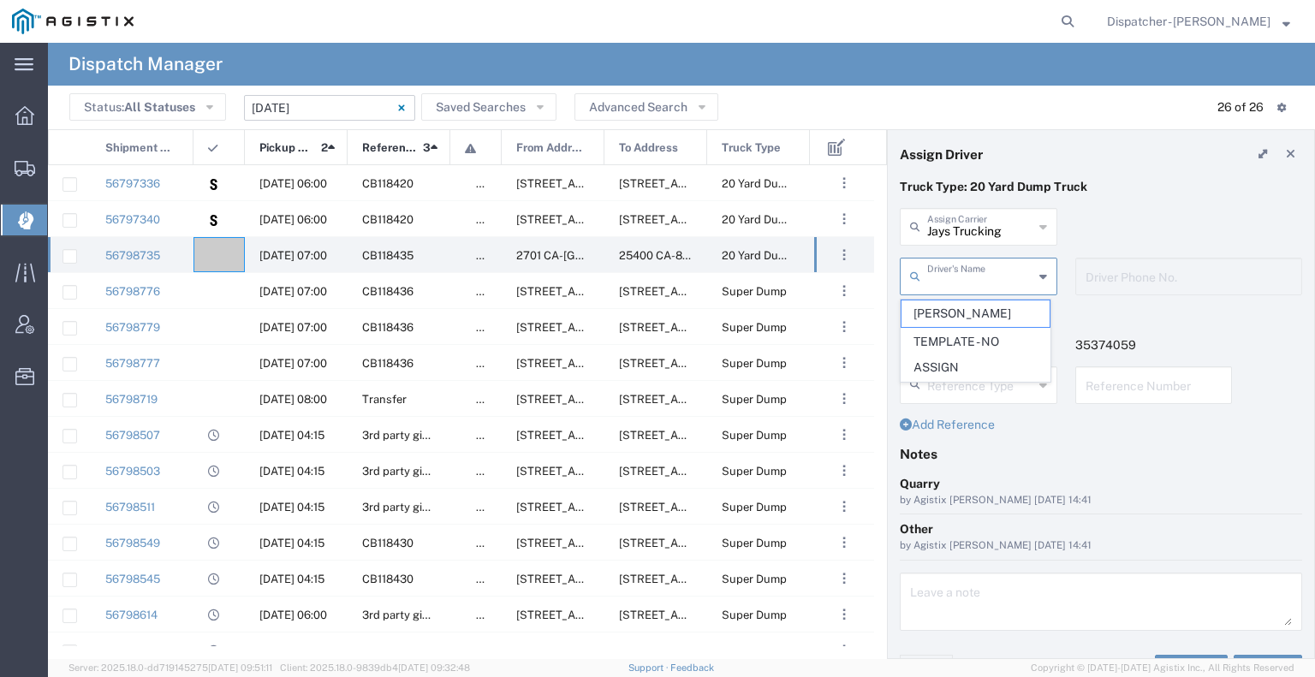
click at [972, 265] on input "text" at bounding box center [980, 275] width 106 height 30
click at [982, 312] on span "[PERSON_NAME]" at bounding box center [975, 313] width 148 height 27
type input "[PERSON_NAME]"
type input "[PHONE_NUMBER]"
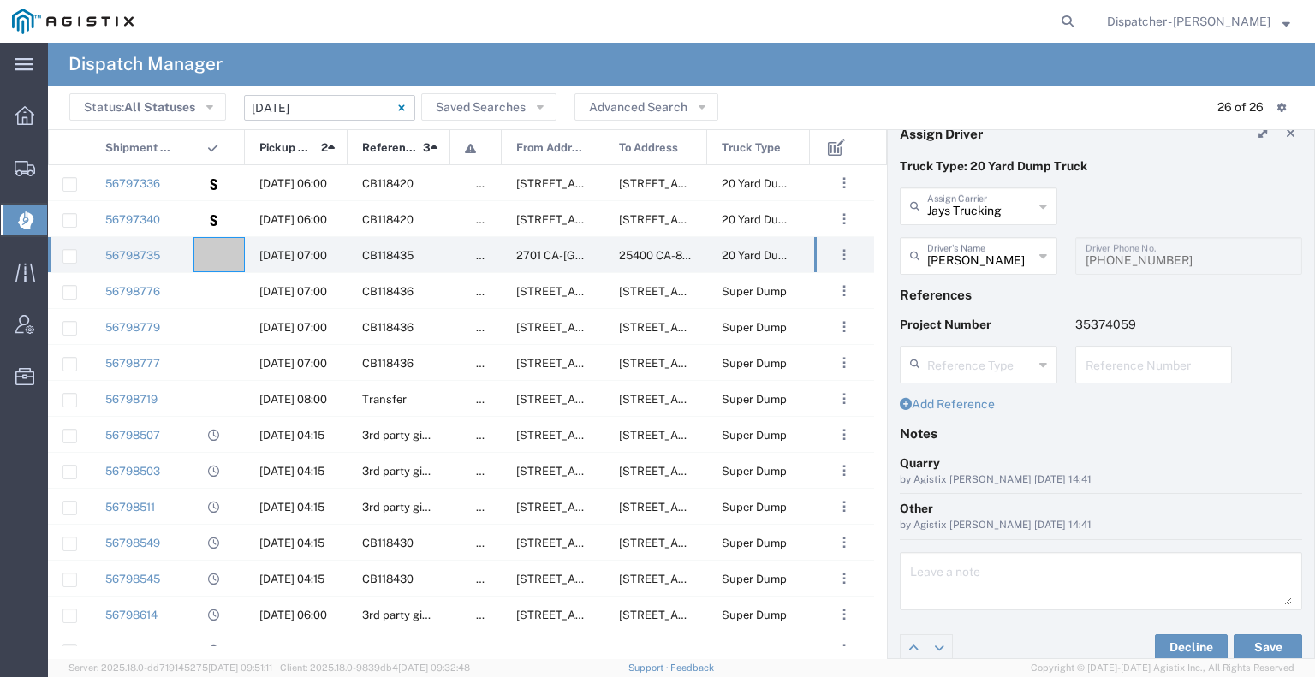
scroll to position [33, 0]
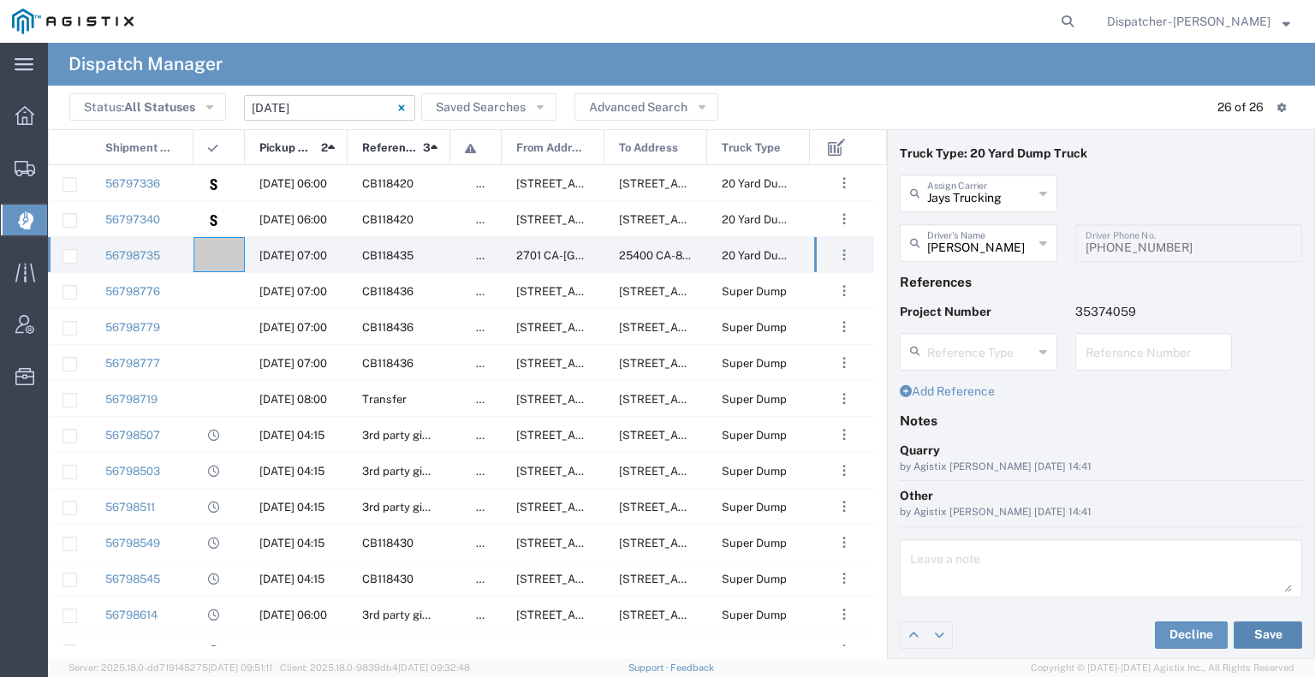
click at [1248, 632] on button "Save" at bounding box center [1267, 634] width 68 height 27
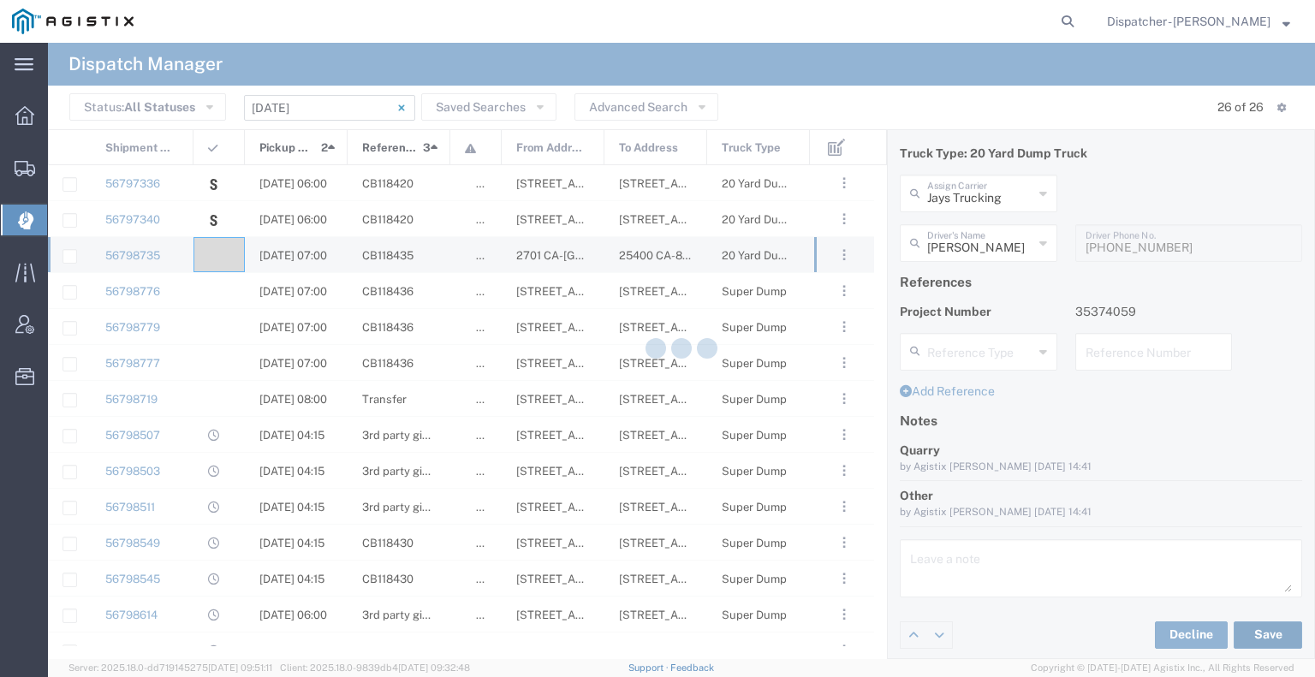
type input "[PERSON_NAME]"
type input "Jays Trucking"
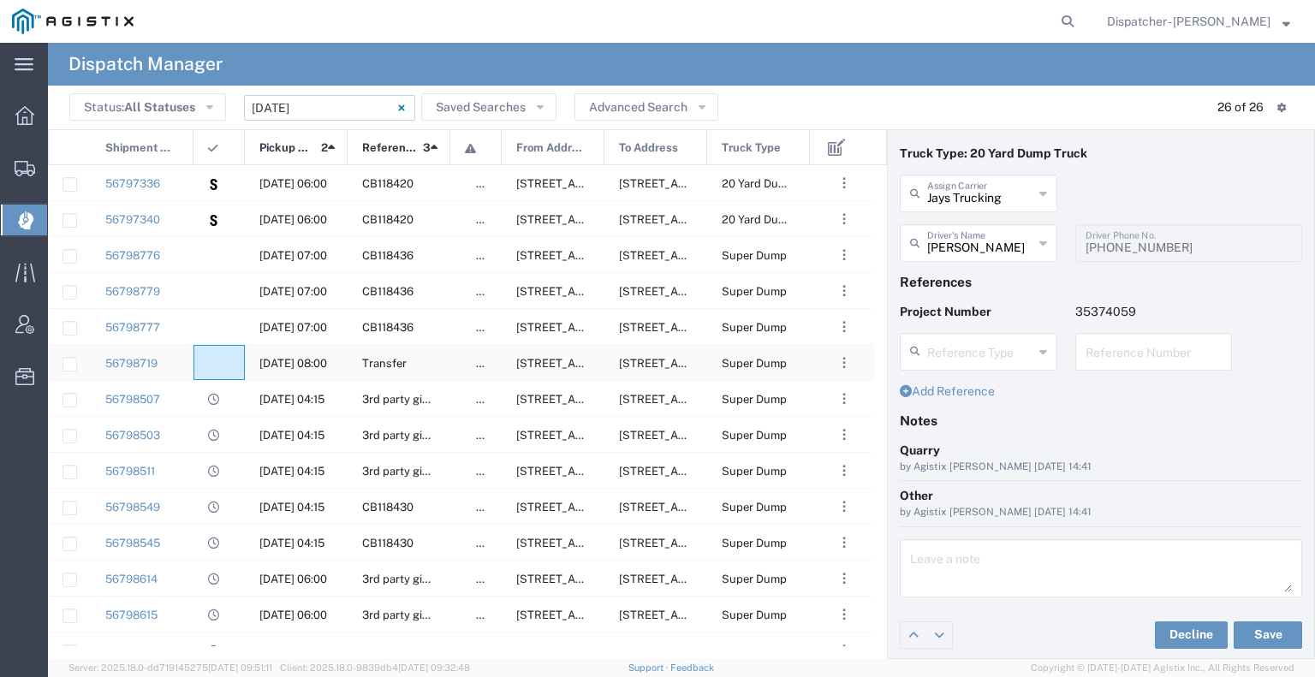
click at [223, 365] on div at bounding box center [218, 362] width 51 height 35
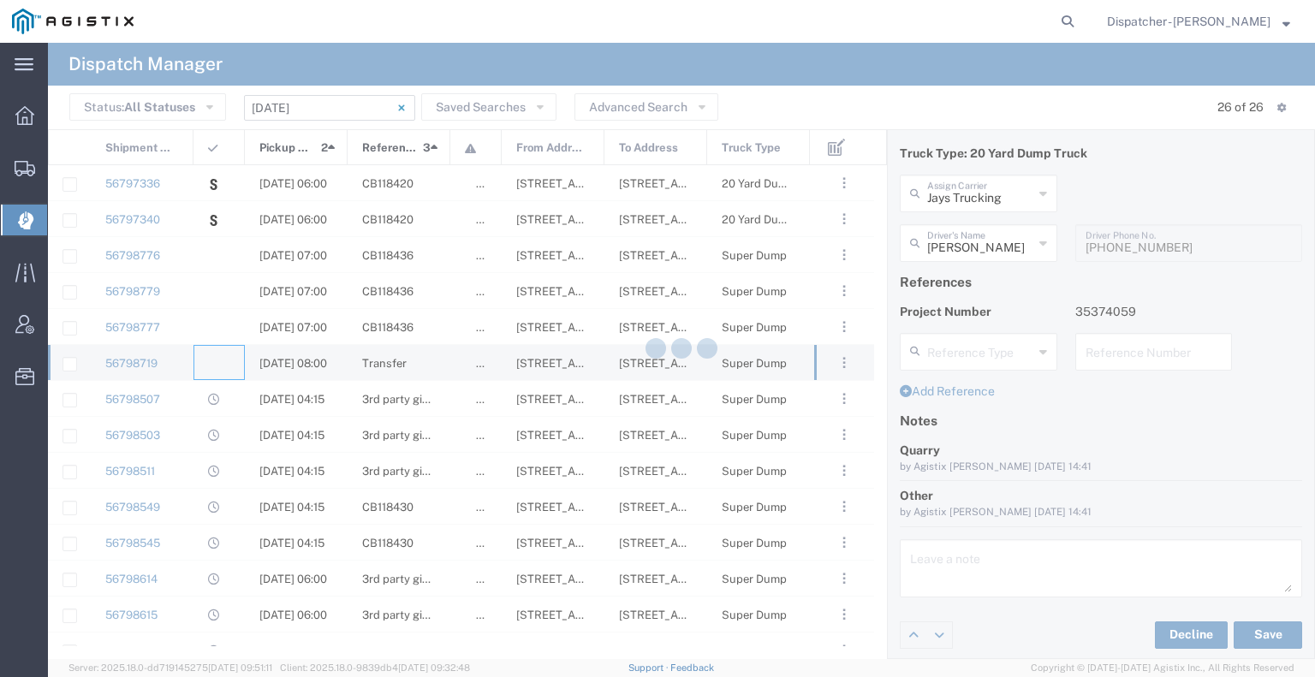
type input "[PERSON_NAME] & Sons Trucking, Inc"
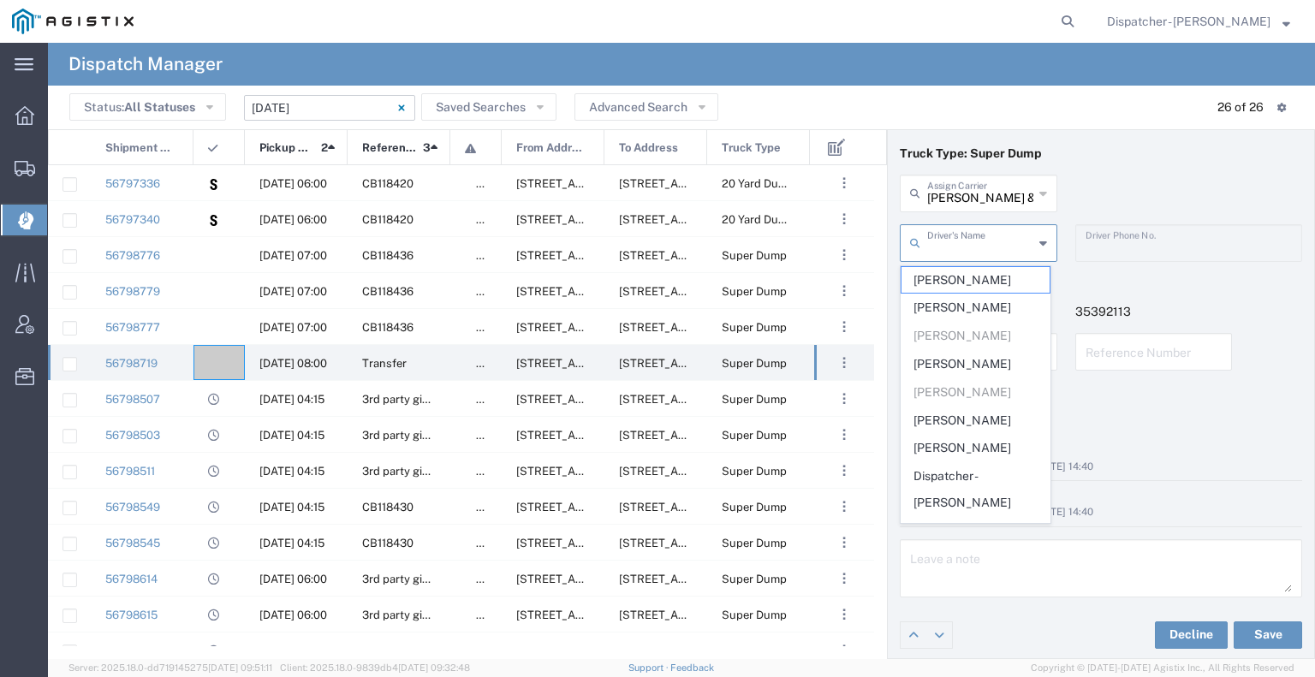
click at [959, 233] on input "text" at bounding box center [980, 242] width 106 height 30
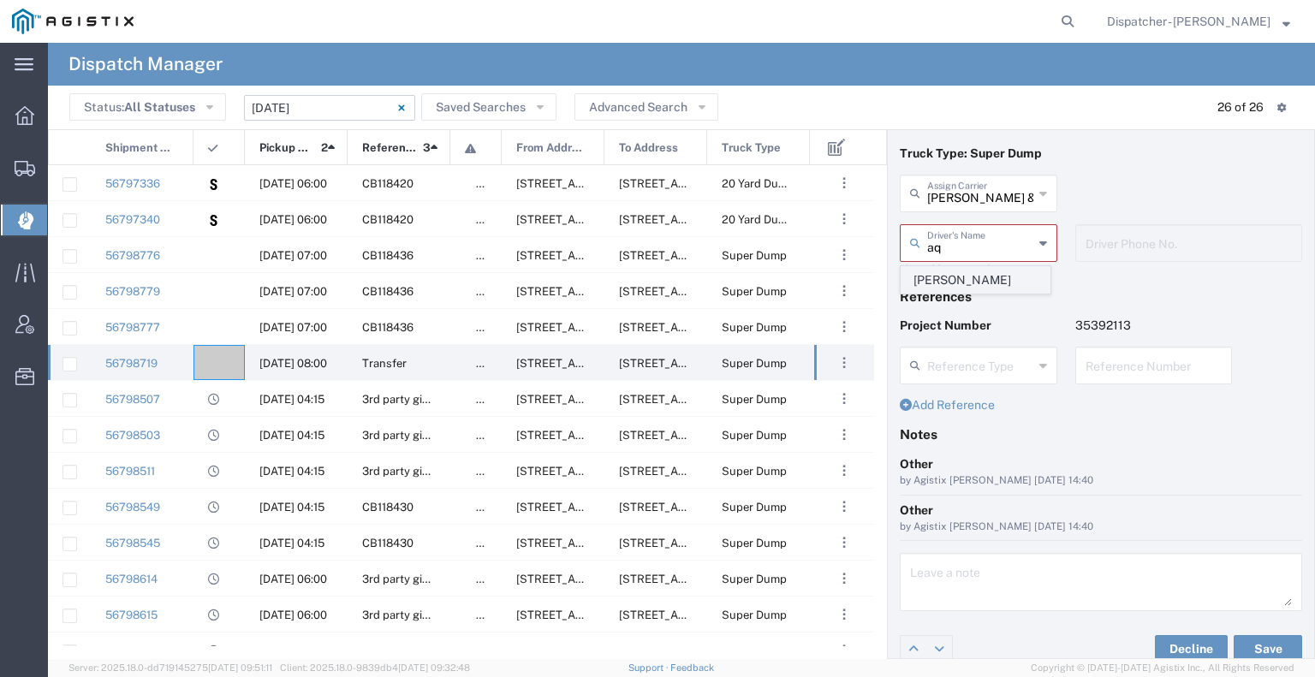
click at [959, 277] on span "[PERSON_NAME]" at bounding box center [975, 280] width 148 height 27
type input "[PERSON_NAME]"
type input "5106059971"
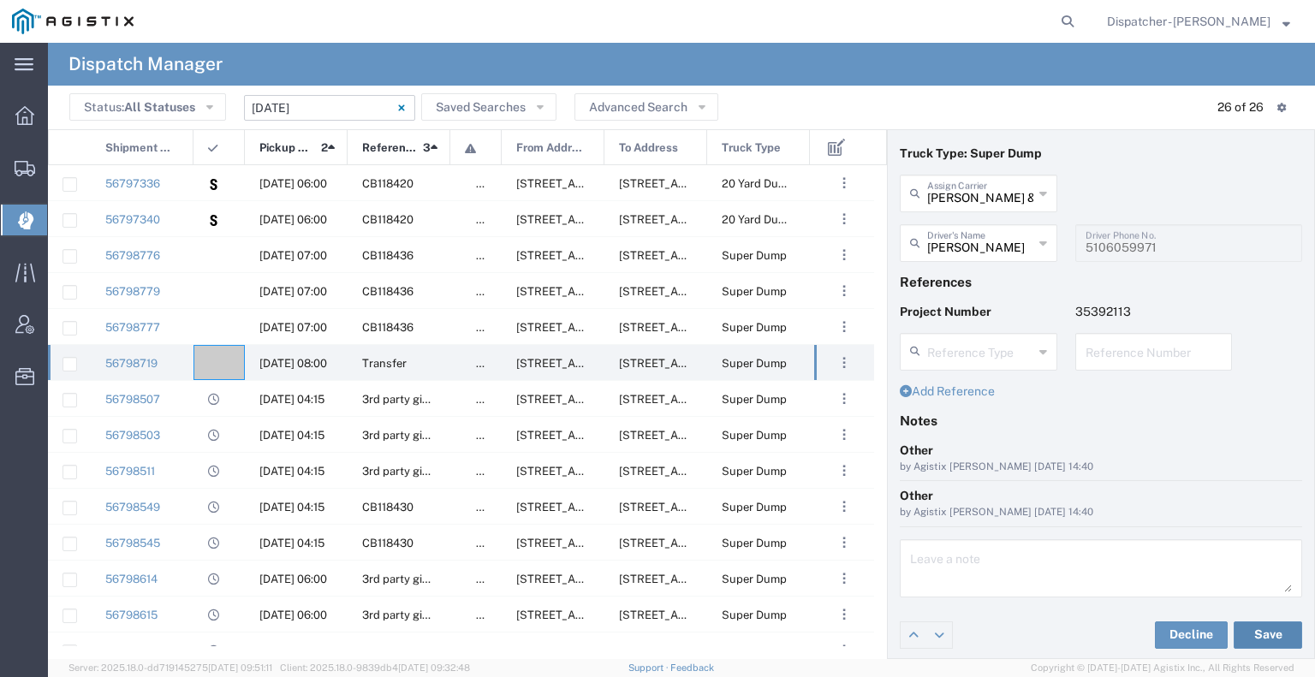
click at [1239, 636] on button "Save" at bounding box center [1267, 634] width 68 height 27
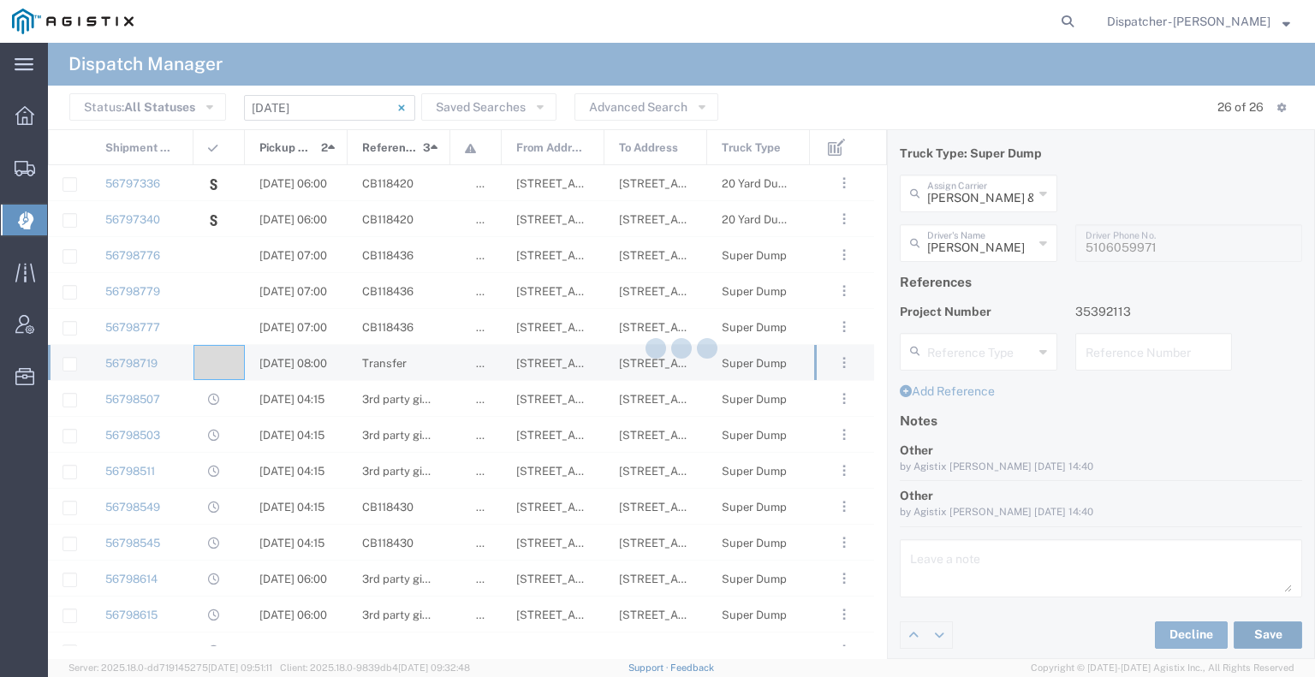
type input "[PERSON_NAME]"
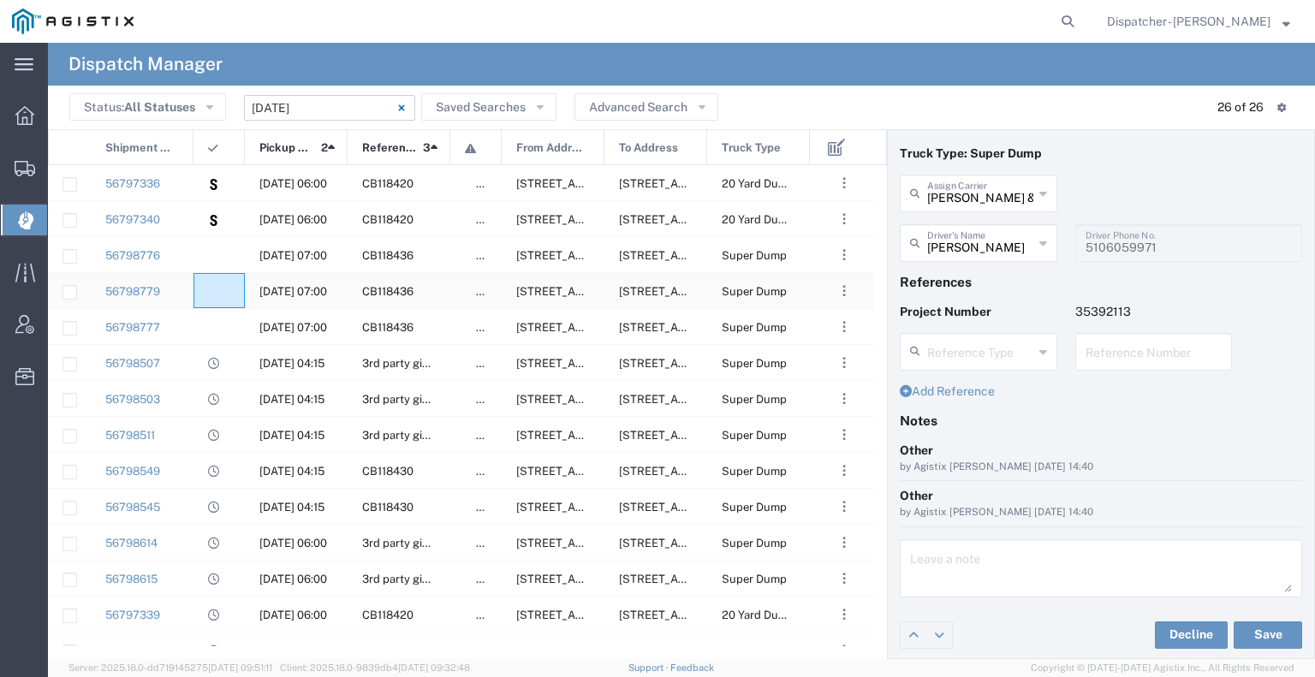
click at [198, 294] on div at bounding box center [218, 290] width 51 height 35
click at [219, 247] on div at bounding box center [218, 254] width 51 height 35
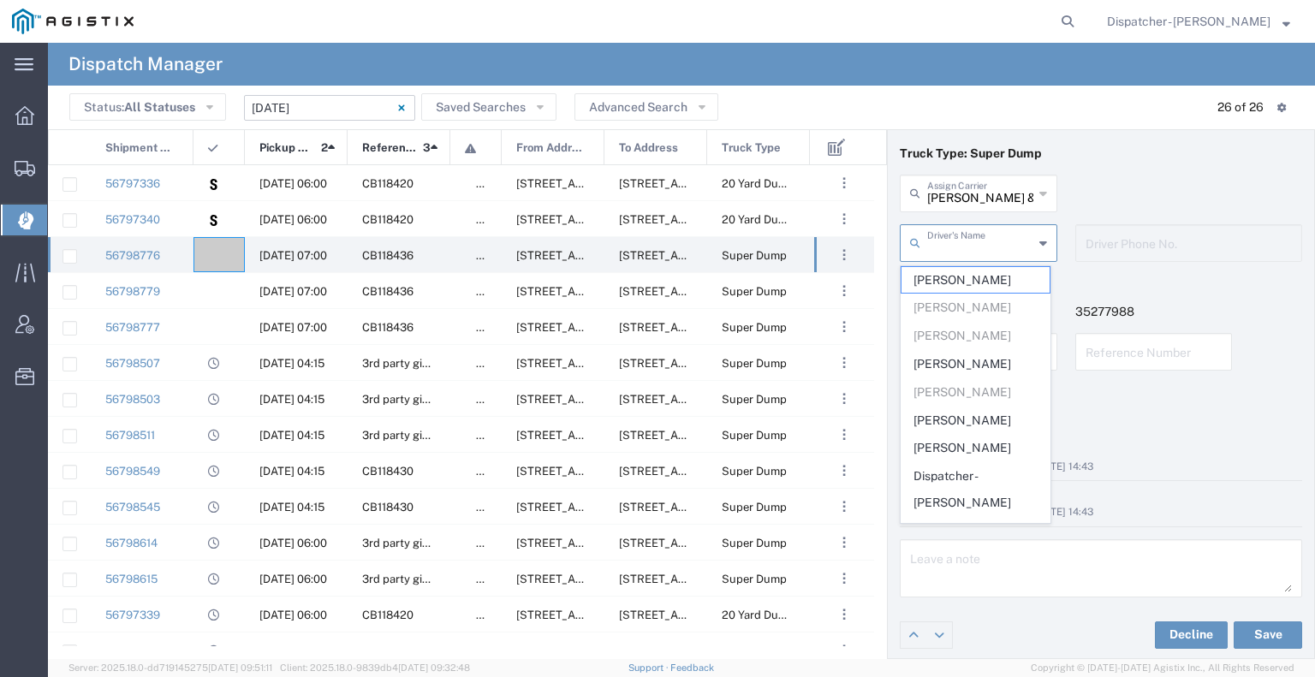
click at [959, 248] on input "text" at bounding box center [980, 242] width 106 height 30
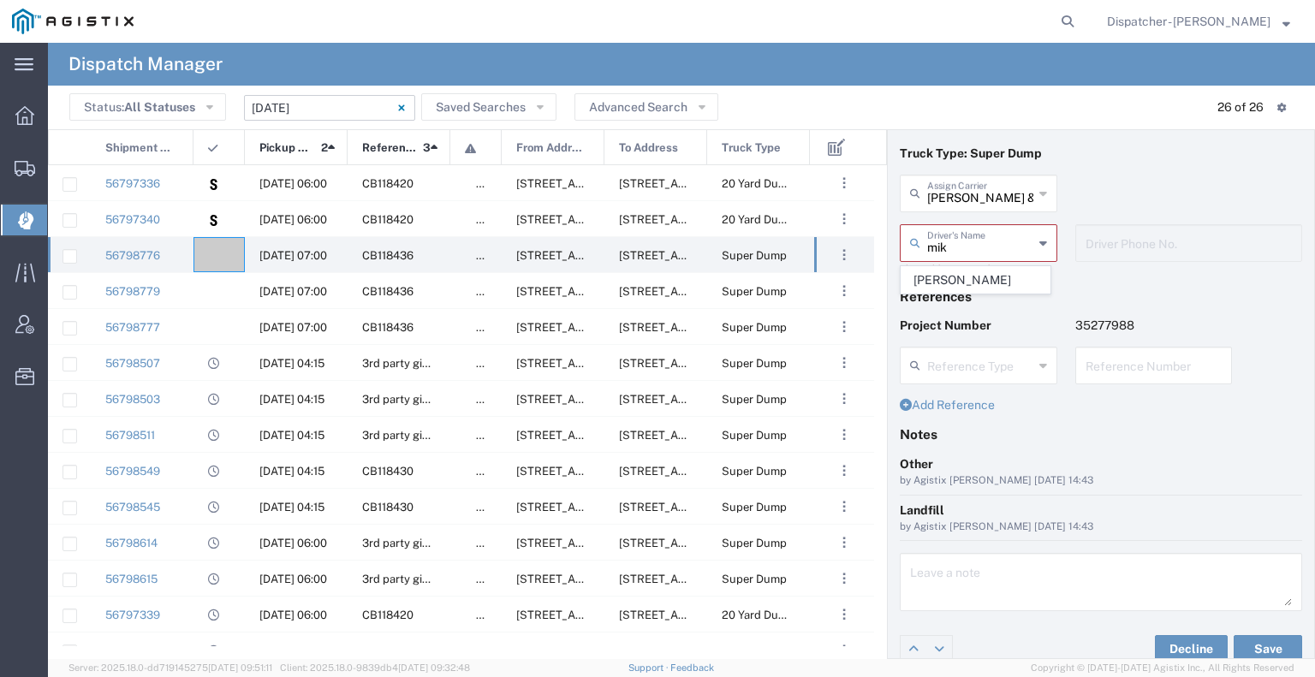
click at [959, 276] on span "[PERSON_NAME]" at bounding box center [975, 280] width 148 height 27
type input "[PERSON_NAME]"
type input "[PHONE_NUMBER]"
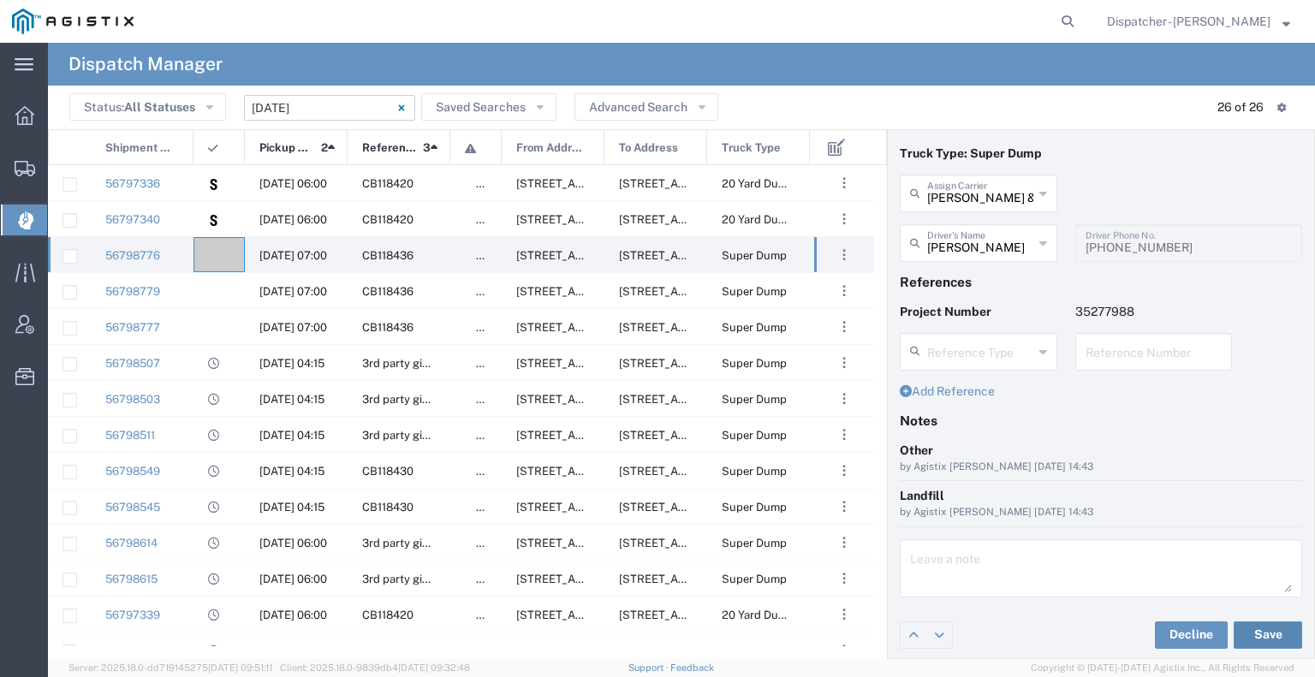
click at [1263, 631] on button "Save" at bounding box center [1267, 634] width 68 height 27
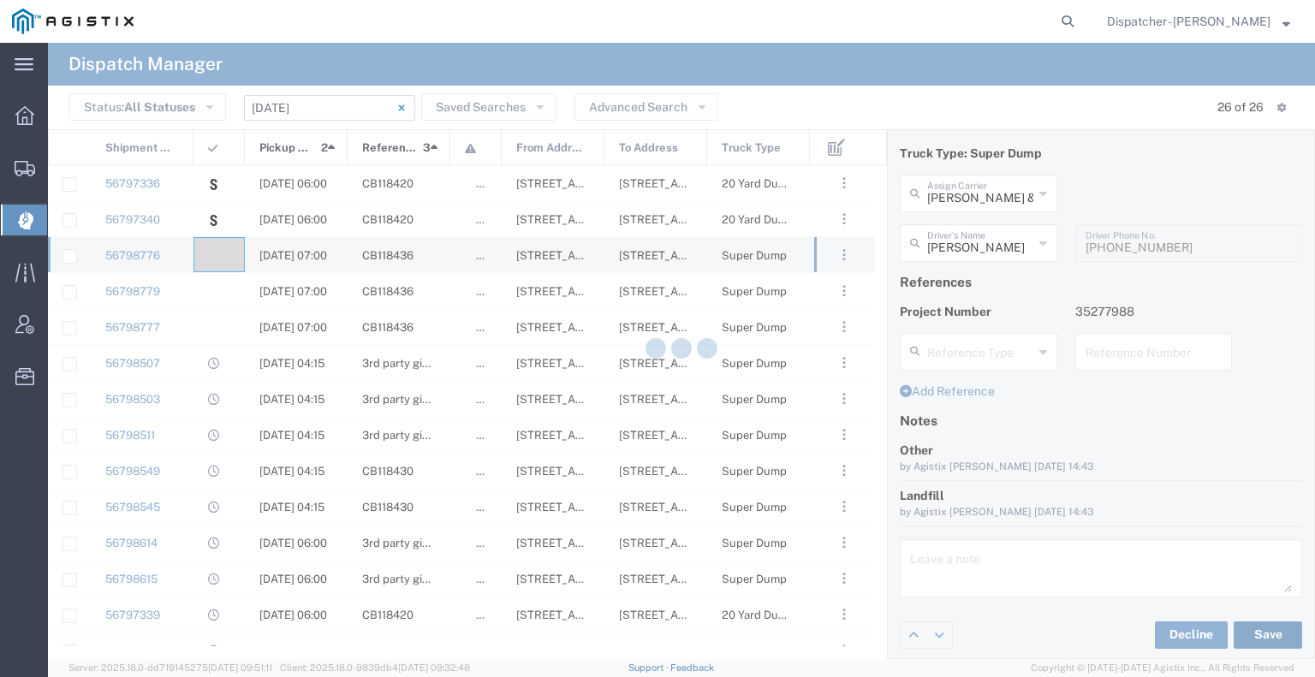
type input "[PERSON_NAME]"
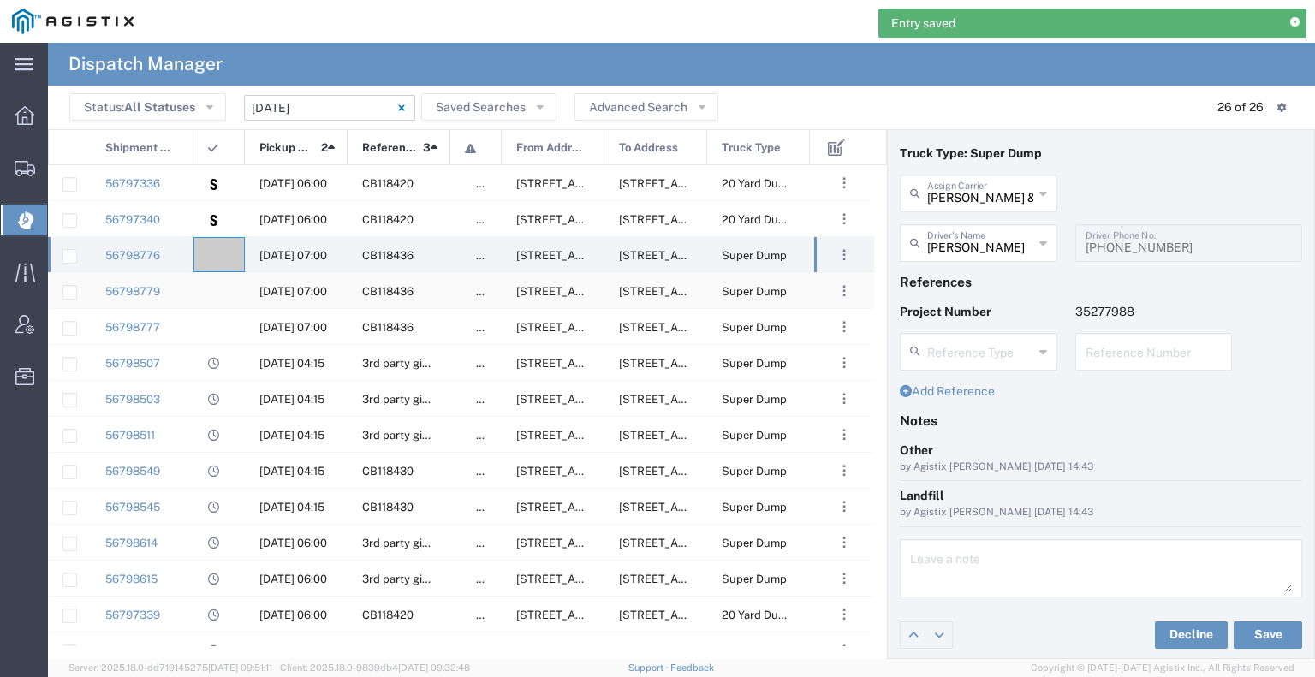
click at [222, 292] on div "56798777 [DATE] 07:00 CB118436 false 792 BA-[GEOGRAPHIC_DATA], [US_STATE], [GEO…" at bounding box center [531, 632] width 967 height 935
click at [220, 263] on div at bounding box center [218, 254] width 51 height 35
click at [970, 235] on input "text" at bounding box center [980, 242] width 106 height 30
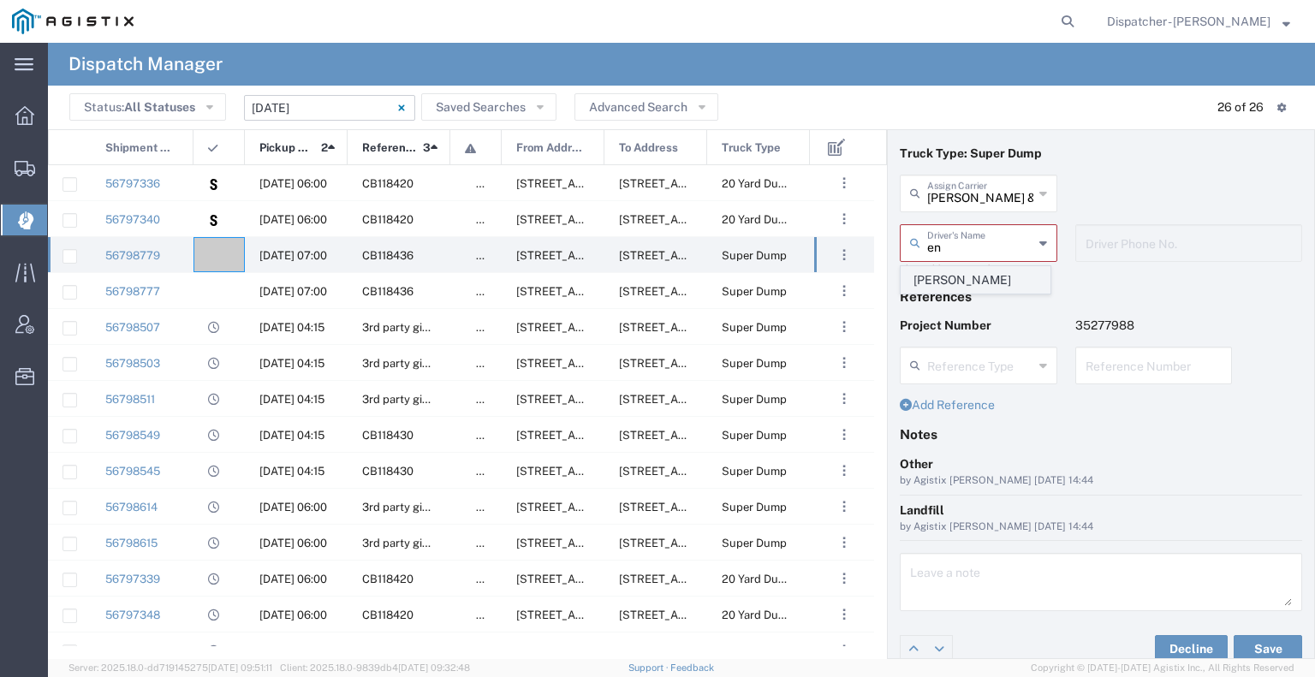
click at [943, 268] on span "[PERSON_NAME]" at bounding box center [975, 280] width 148 height 27
type input "[PERSON_NAME]"
type input "[PHONE_NUMBER]"
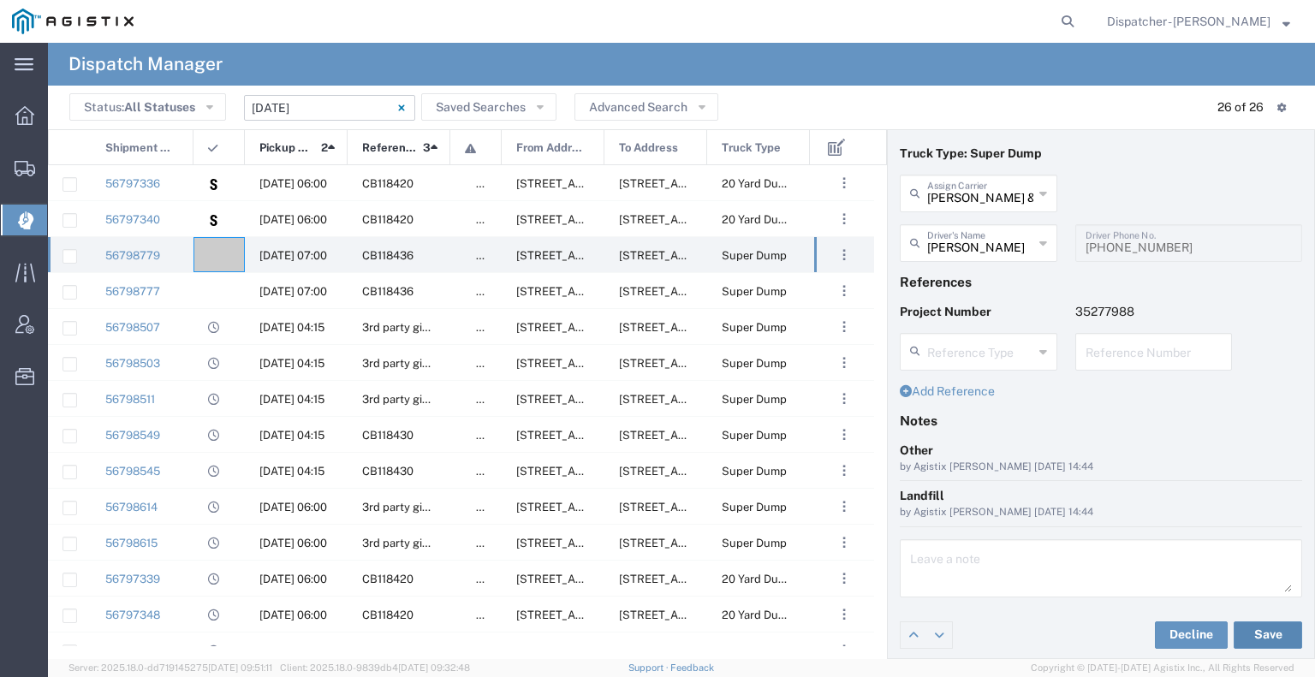
click at [1242, 632] on button "Save" at bounding box center [1267, 634] width 68 height 27
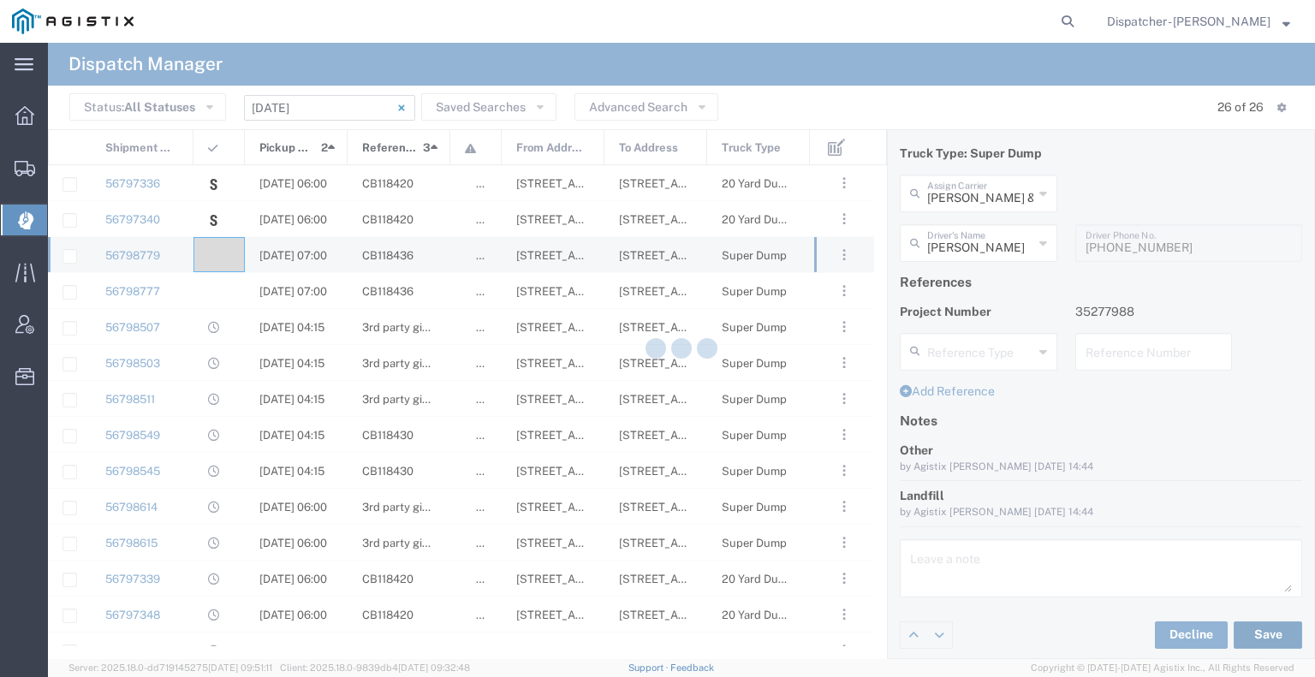
type input "[PERSON_NAME]"
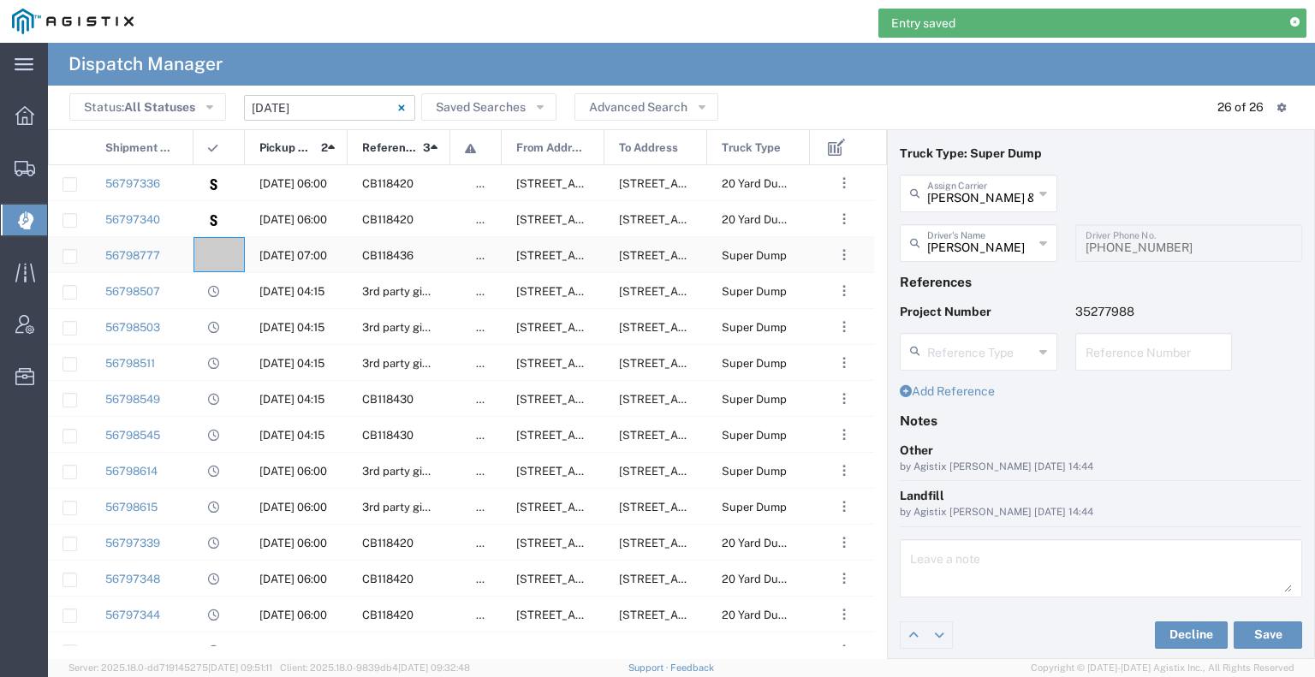
click at [215, 259] on agx-ag-table-icon-cell at bounding box center [213, 255] width 11 height 13
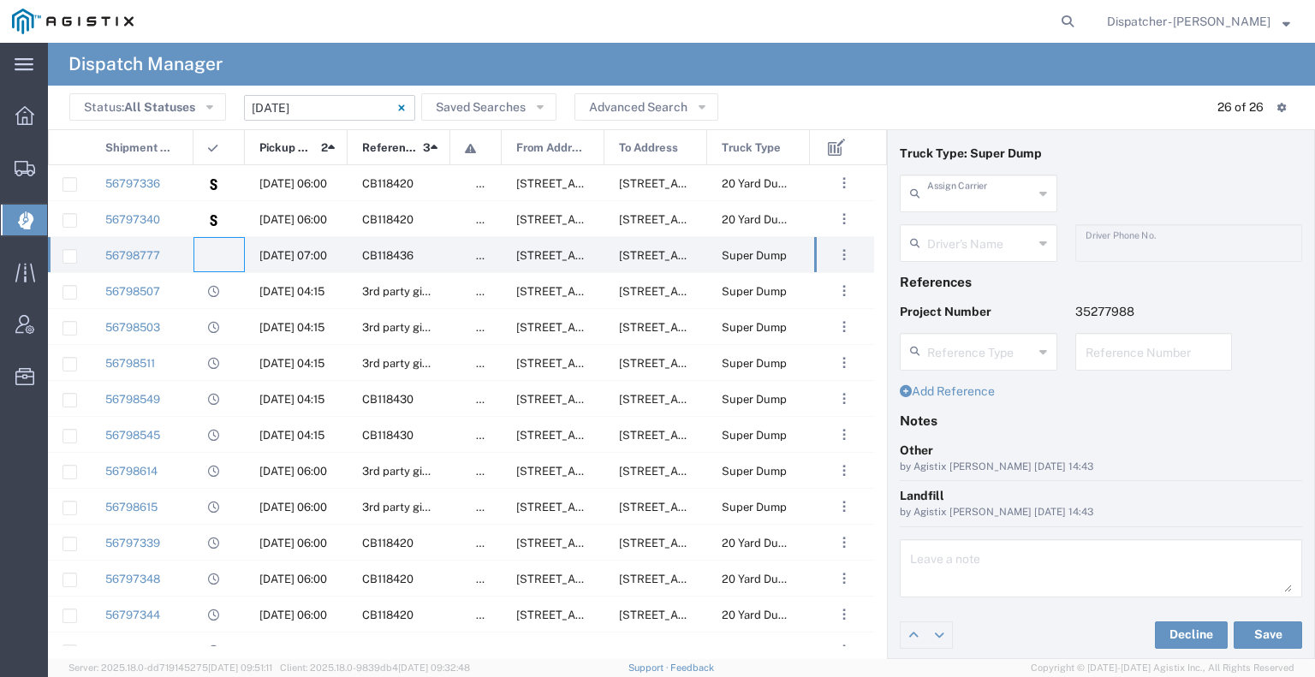
click at [976, 193] on input "text" at bounding box center [980, 192] width 106 height 30
click at [968, 237] on span "[PERSON_NAME]" at bounding box center [975, 230] width 148 height 27
type input "[PERSON_NAME]"
click at [965, 246] on input "text" at bounding box center [980, 242] width 106 height 30
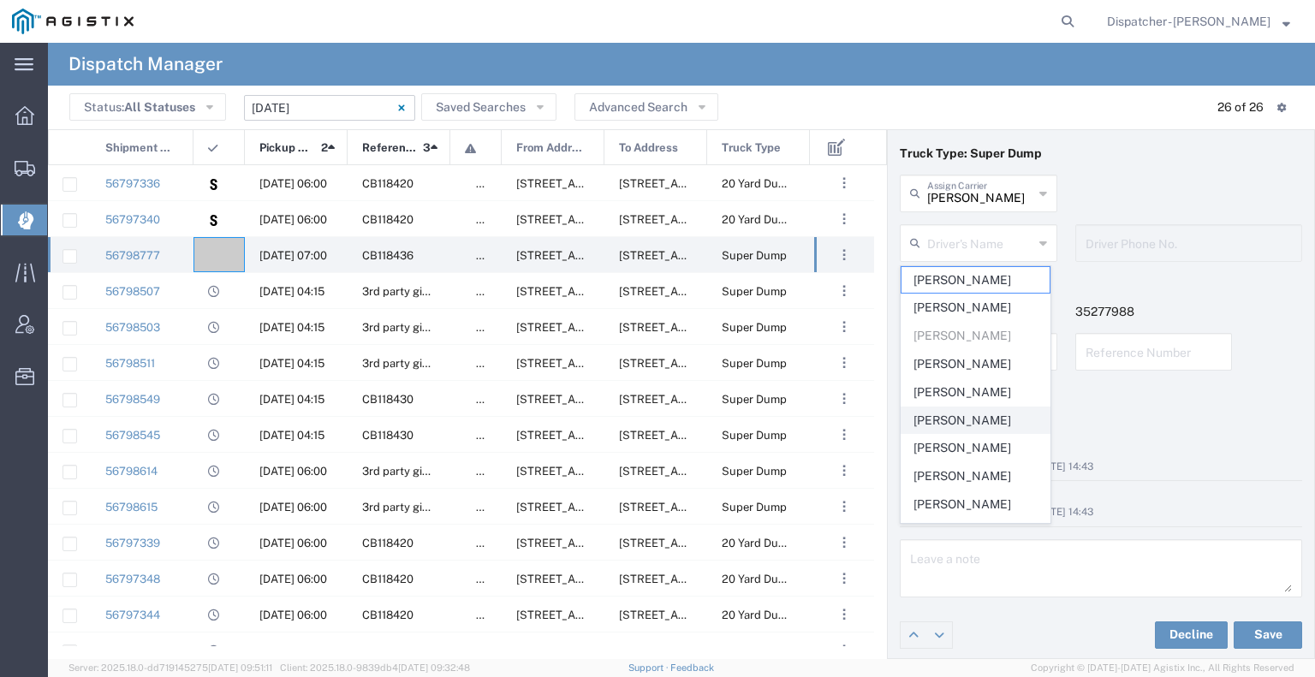
click at [970, 415] on span "[PERSON_NAME]" at bounding box center [975, 420] width 148 height 27
type input "[PERSON_NAME]"
type input "9164175343"
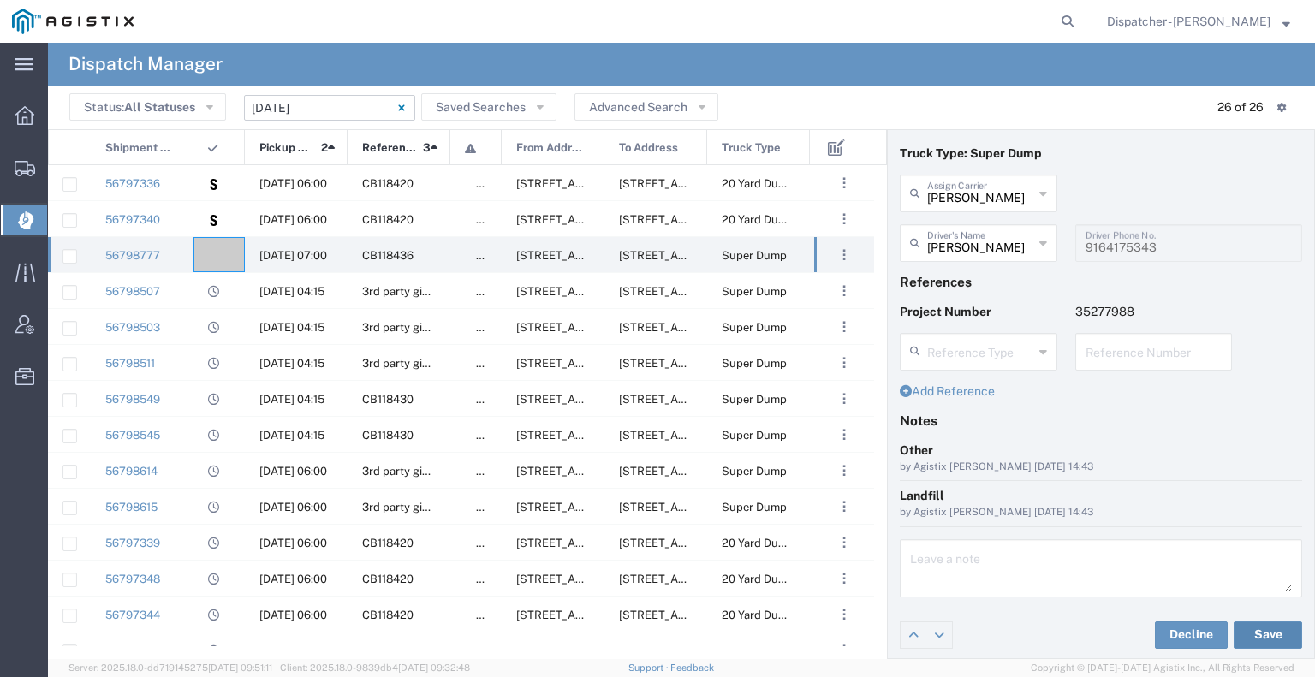
click at [1265, 633] on button "Save" at bounding box center [1267, 634] width 68 height 27
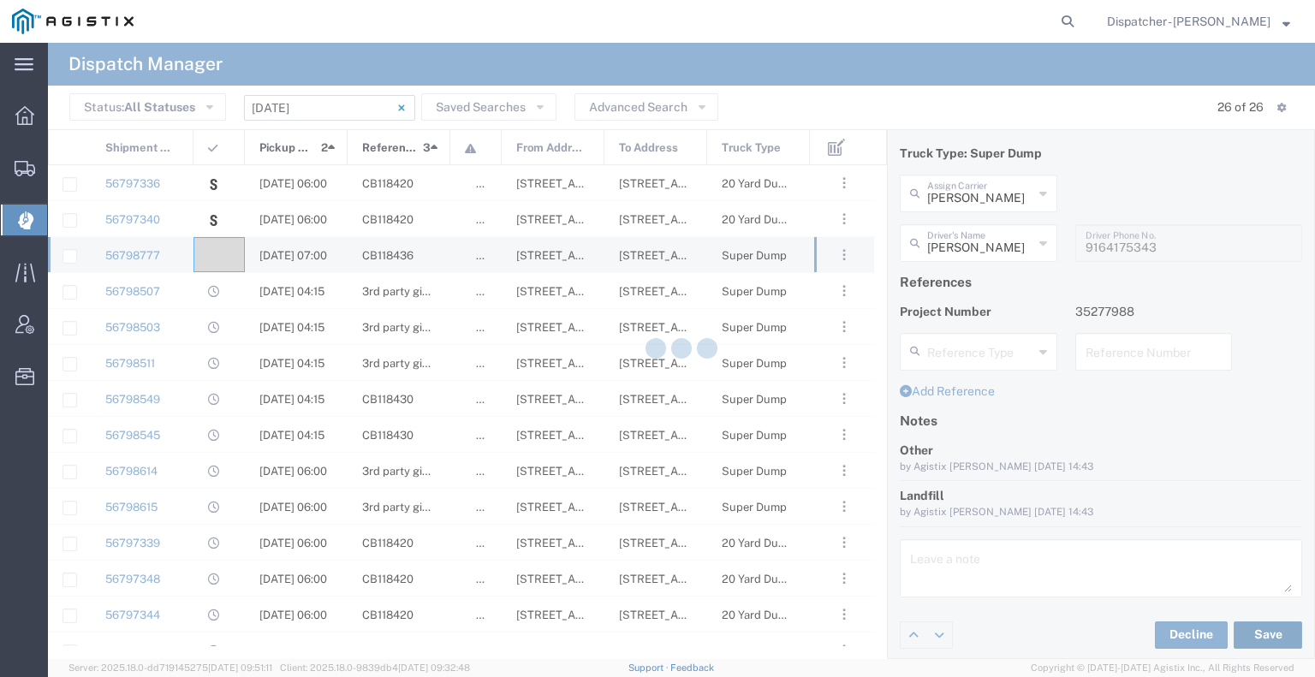
type input "[PERSON_NAME]"
